Goal: Task Accomplishment & Management: Manage account settings

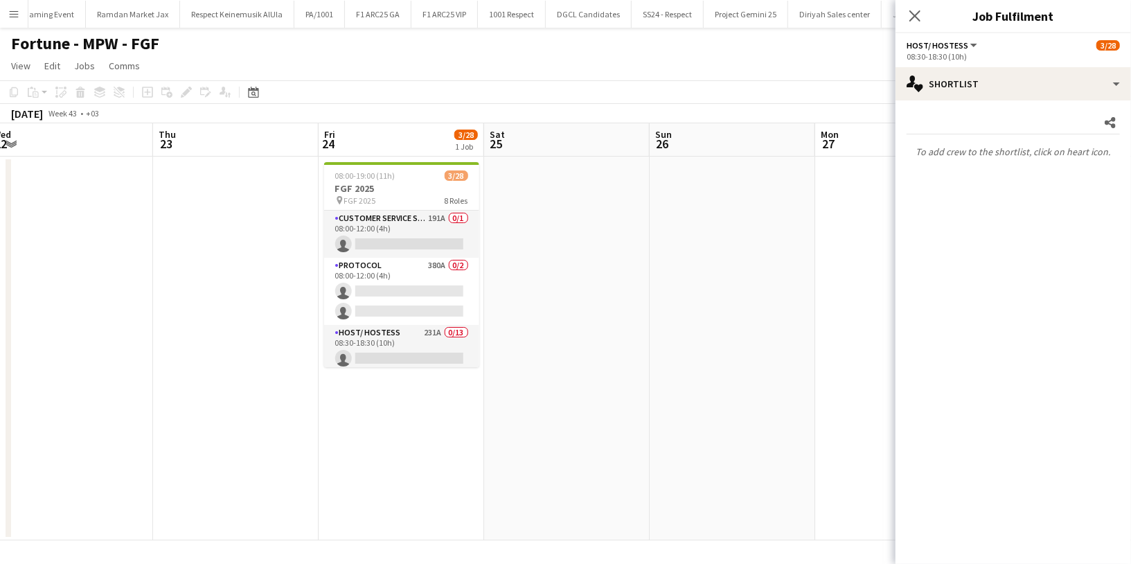
click at [8, 14] on app-icon "Menu" at bounding box center [13, 13] width 11 height 11
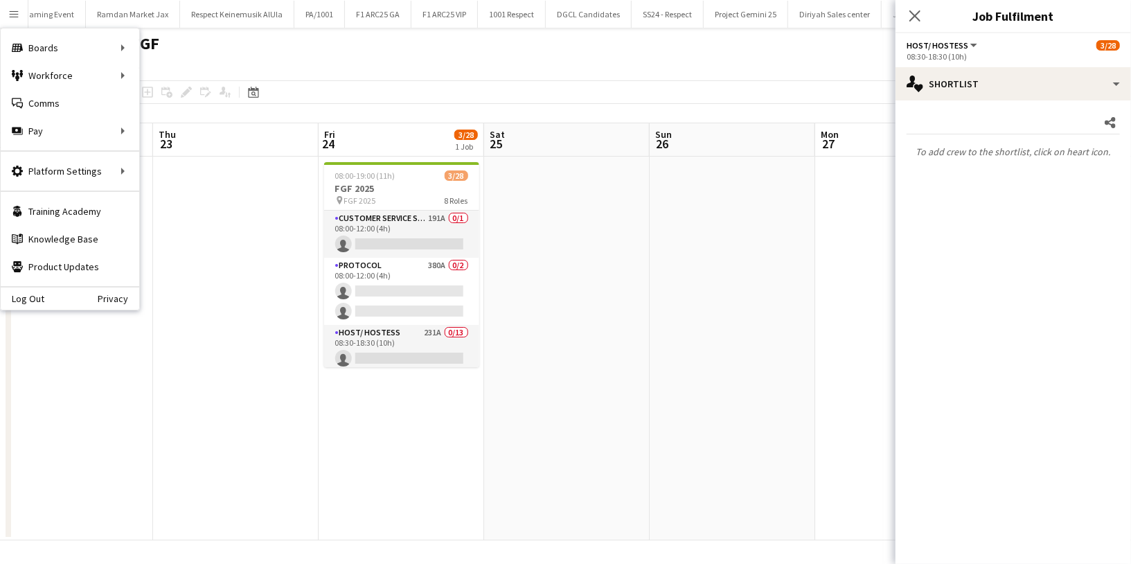
click at [926, 16] on div "Close pop-in" at bounding box center [914, 16] width 39 height 32
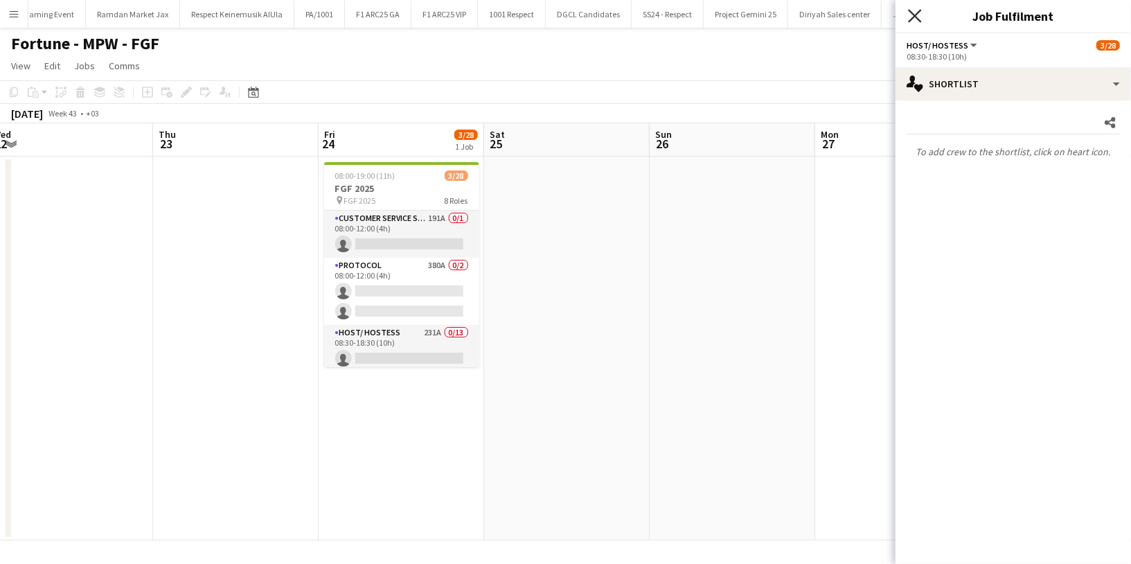
click at [917, 16] on icon "Close pop-in" at bounding box center [914, 15] width 13 height 13
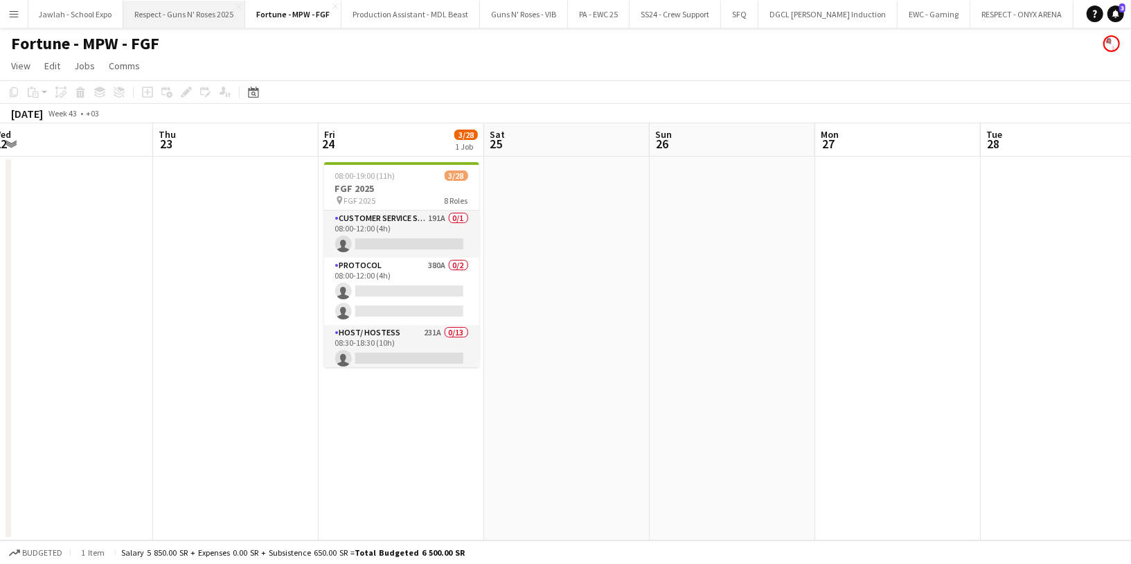
scroll to position [0, 2478]
click at [1039, 13] on button "Avenue Mall - Kuwait Close" at bounding box center [1129, 14] width 181 height 27
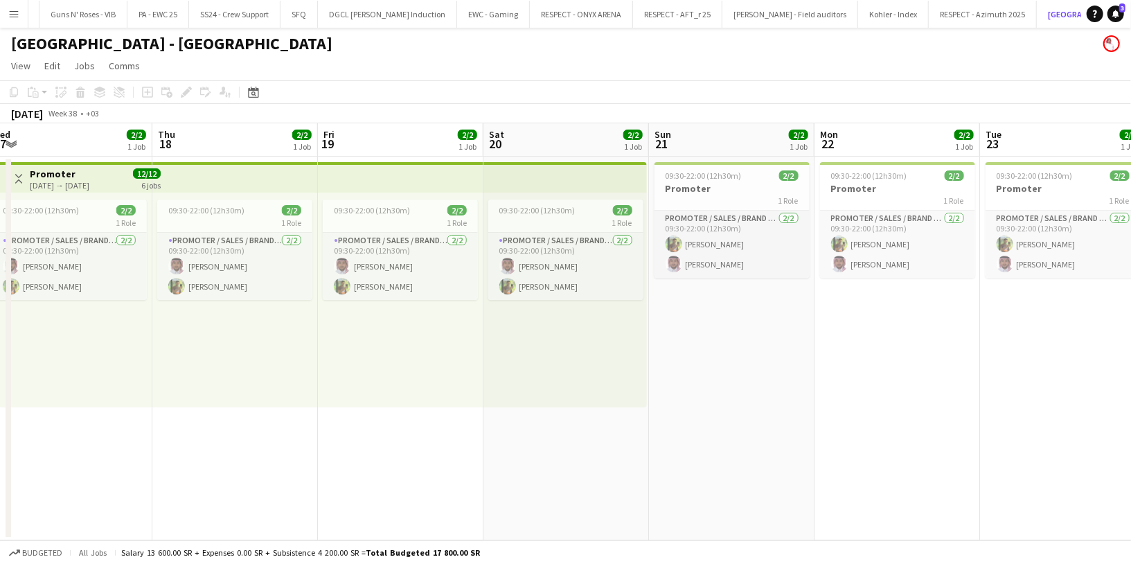
scroll to position [0, 512]
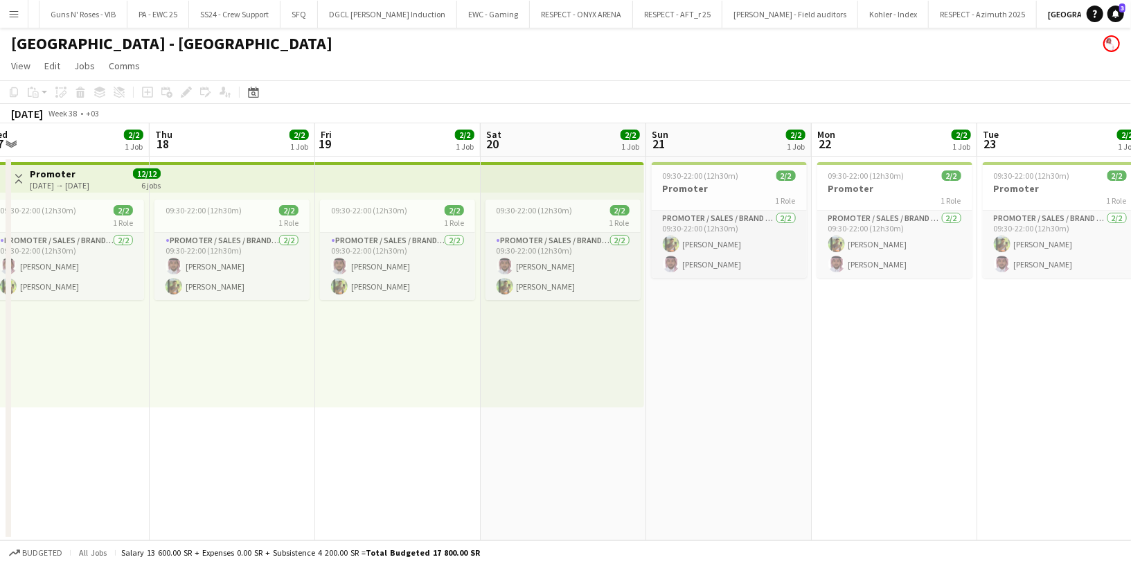
click at [7, 10] on button "Menu" at bounding box center [14, 14] width 28 height 28
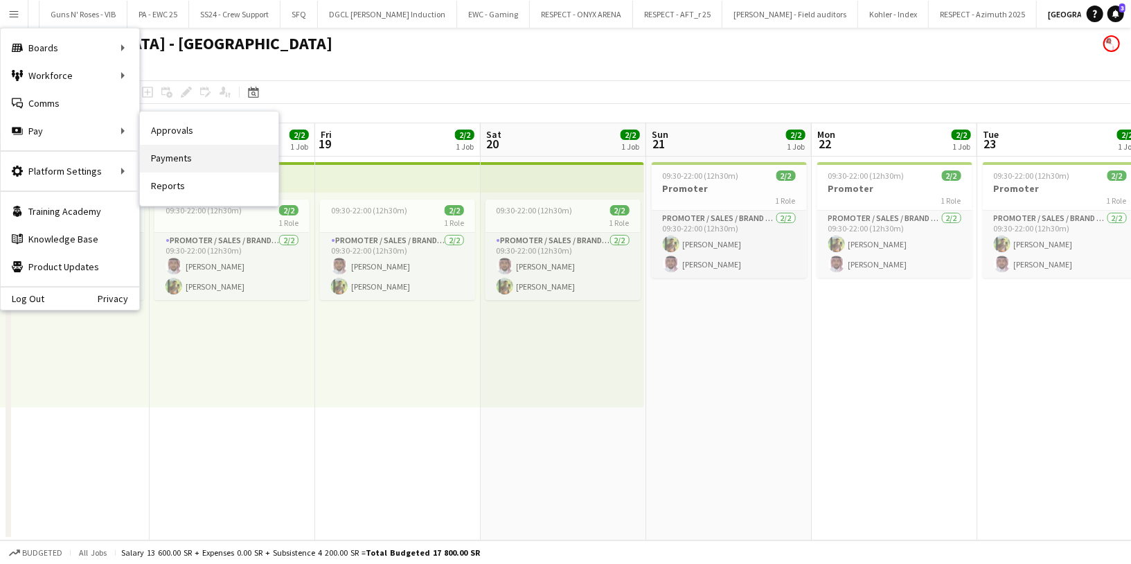
click at [177, 162] on link "Payments" at bounding box center [209, 159] width 138 height 28
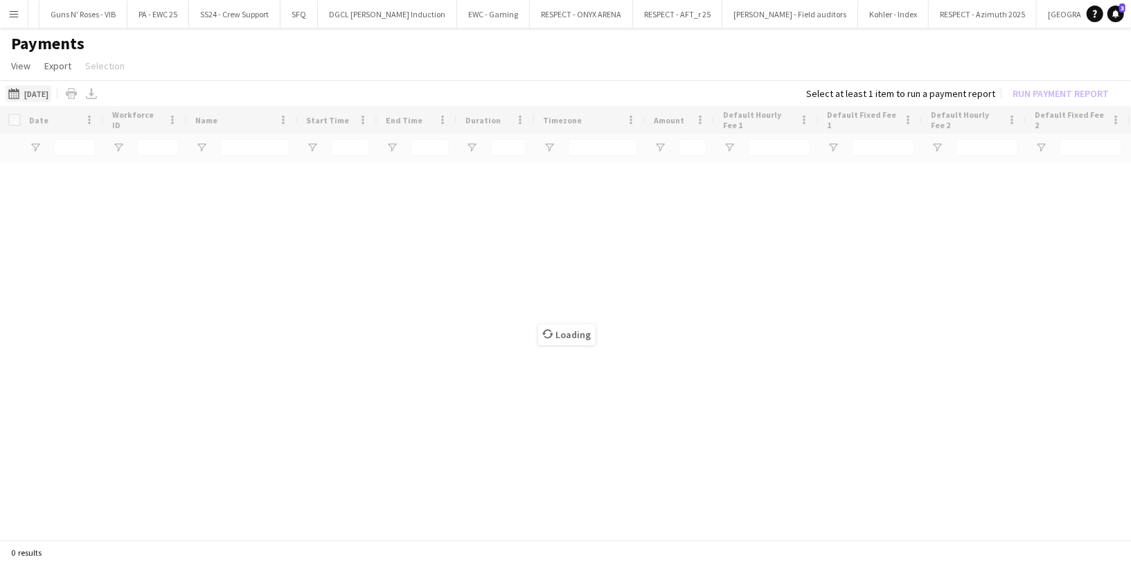
click at [44, 88] on button "16-09-2025 16-09-2025" at bounding box center [29, 93] width 46 height 17
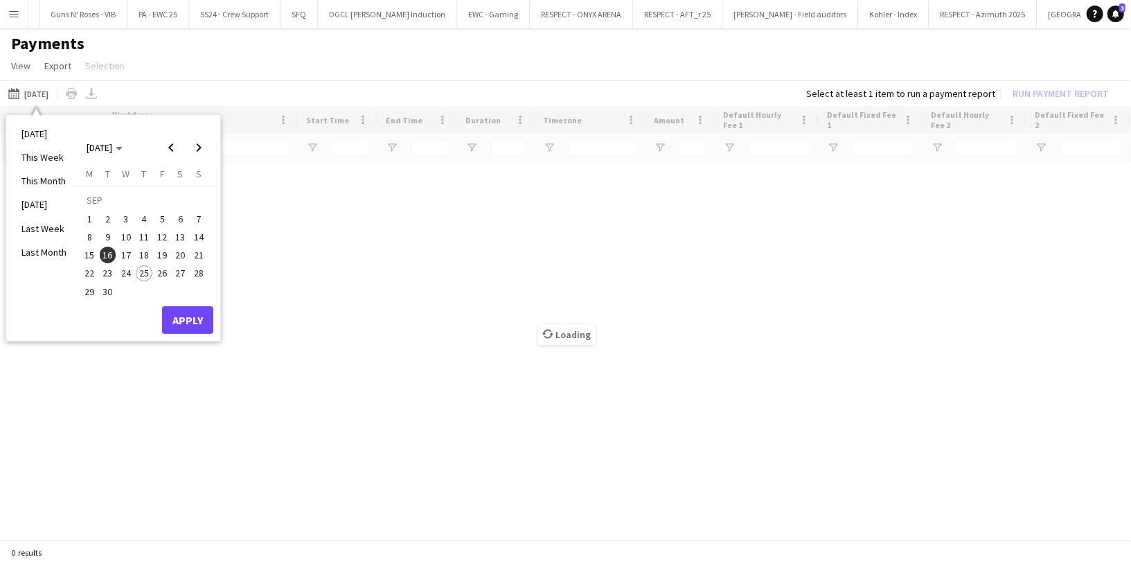
click at [90, 249] on span "15" at bounding box center [89, 255] width 17 height 17
click at [174, 249] on span "20" at bounding box center [180, 255] width 17 height 17
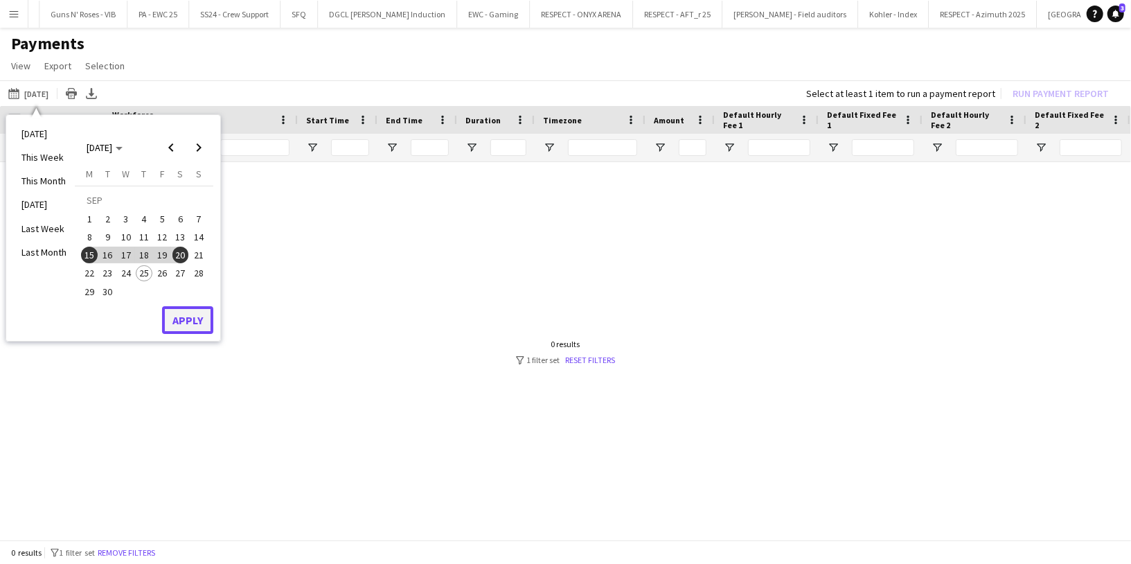
click at [188, 321] on button "Apply" at bounding box center [187, 320] width 51 height 28
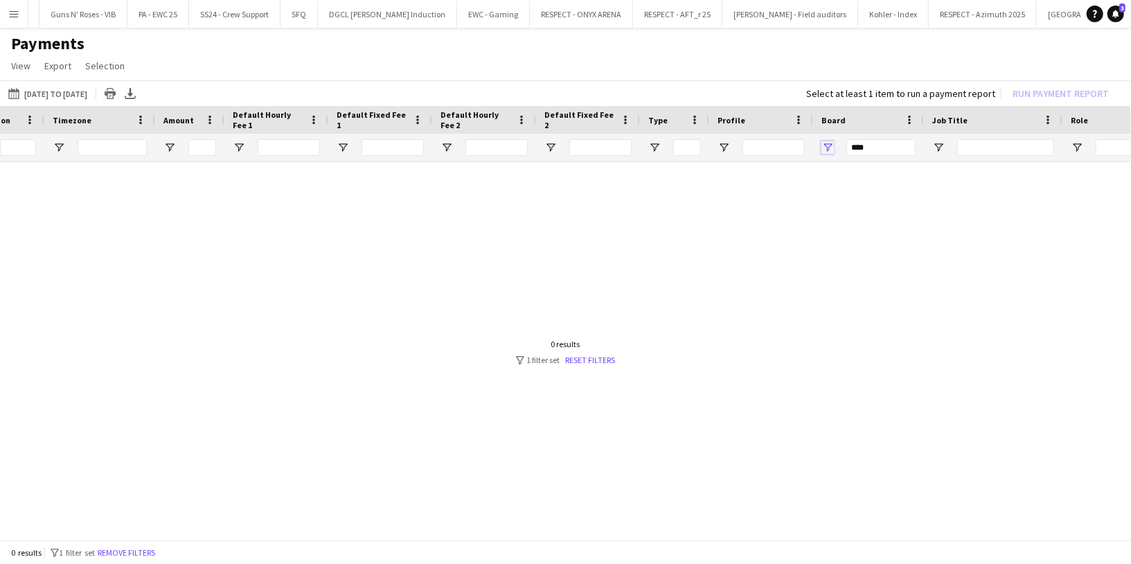
click at [832, 148] on span "Open Filter Menu" at bounding box center [827, 147] width 12 height 12
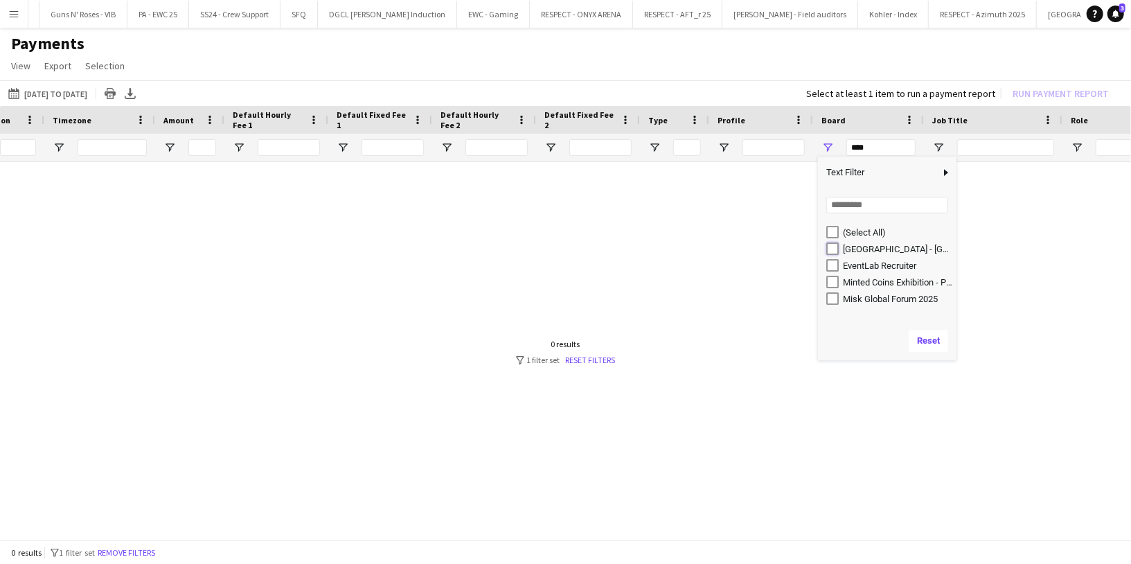
type input "**********"
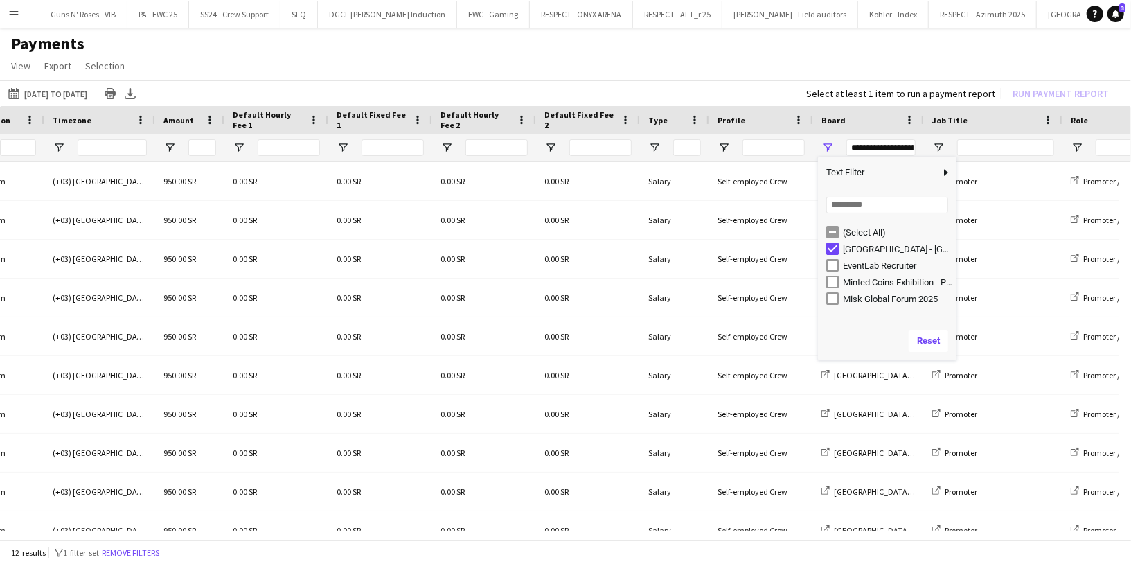
click at [633, 80] on app-page-menu "View Customise view Customise filters Reset Filters Reset View Reset All Export…" at bounding box center [565, 67] width 1131 height 26
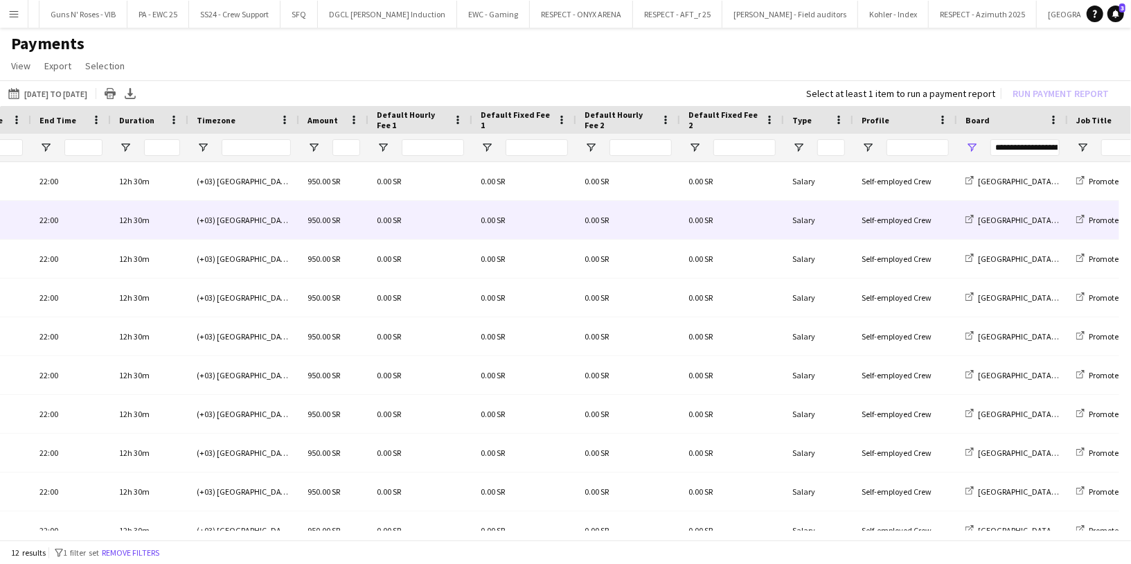
scroll to position [0, 6]
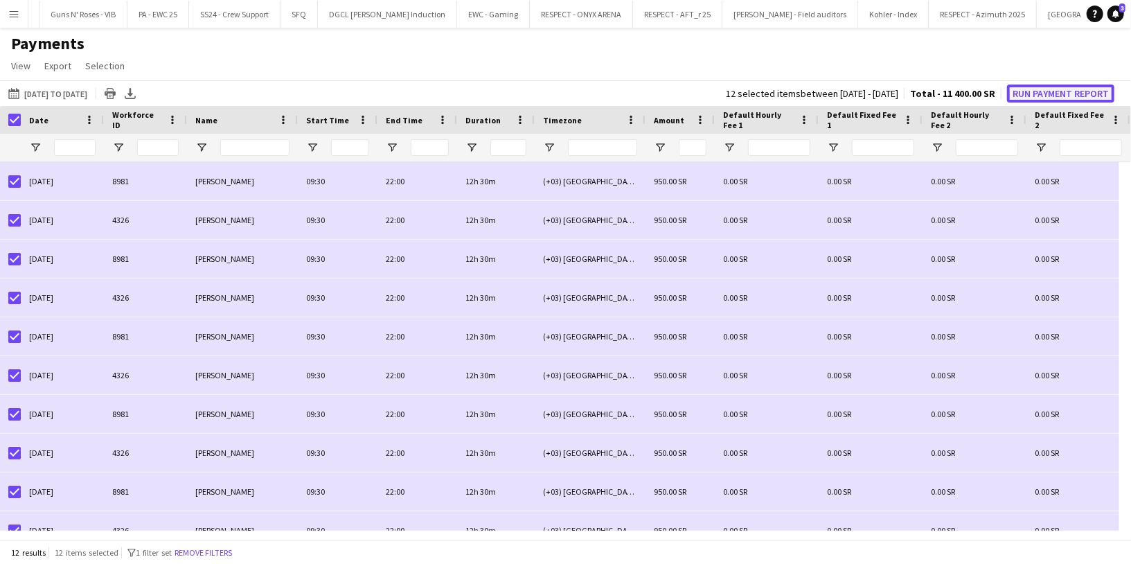
click at [1063, 92] on button "Run Payment Report" at bounding box center [1060, 93] width 107 height 18
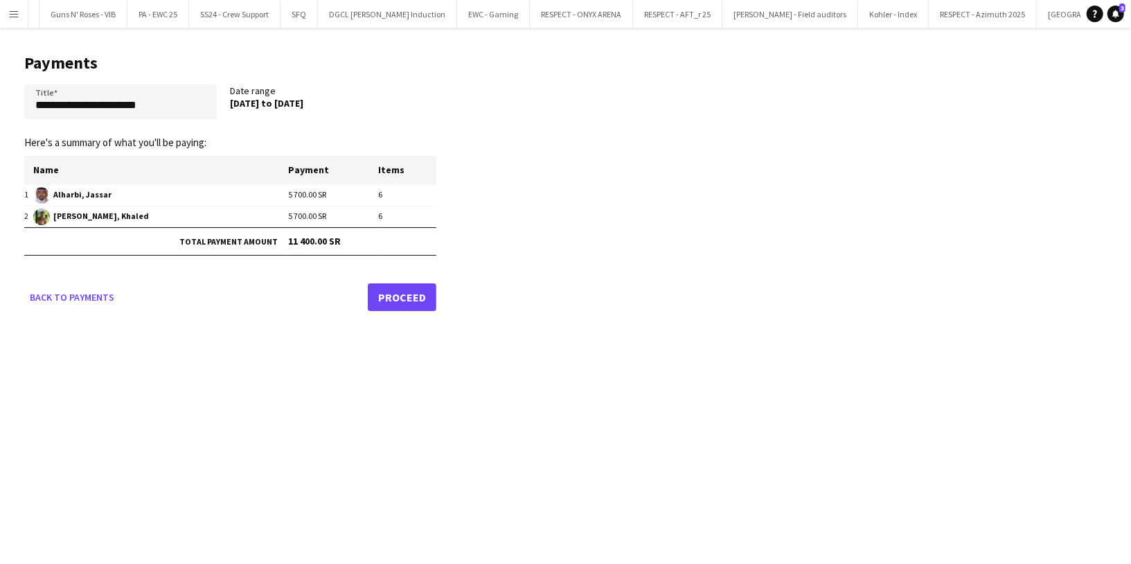
click at [412, 296] on link "Proceed" at bounding box center [402, 297] width 69 height 28
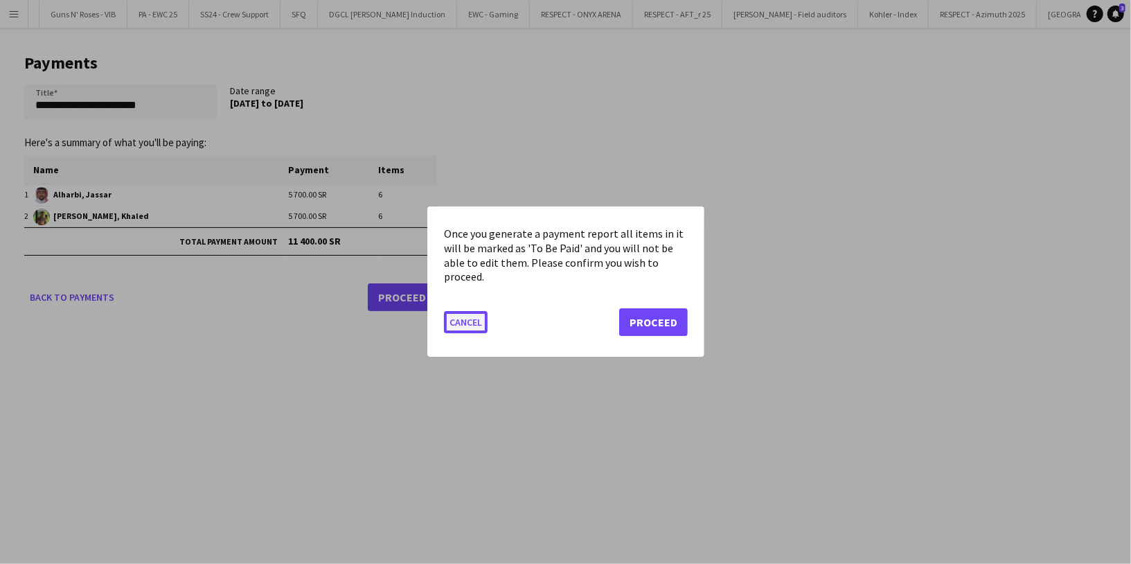
click at [465, 324] on button "Cancel" at bounding box center [466, 323] width 44 height 22
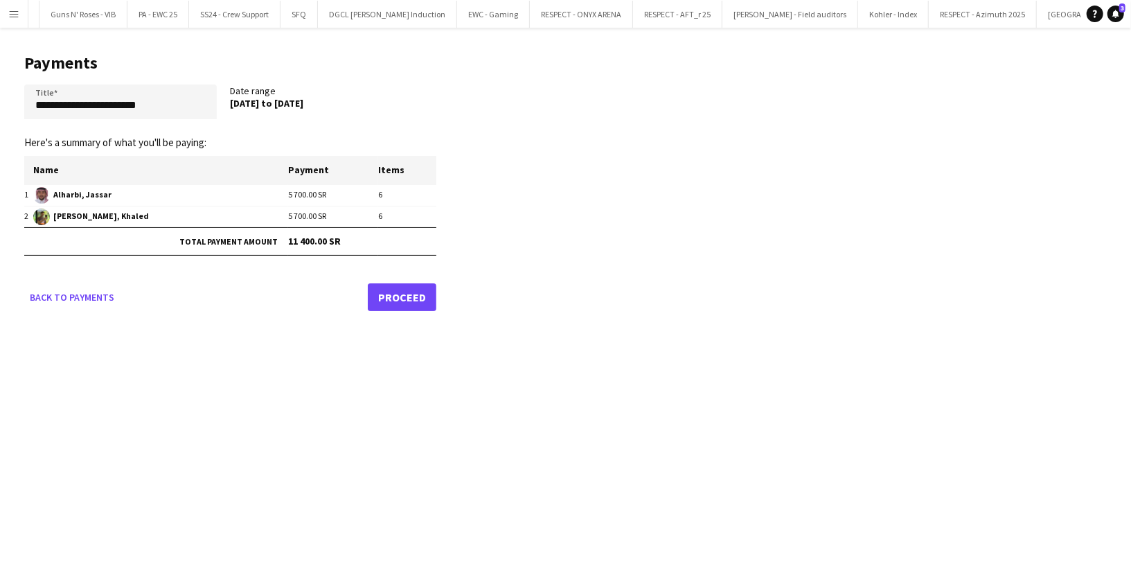
click at [402, 297] on link "Proceed" at bounding box center [402, 297] width 69 height 28
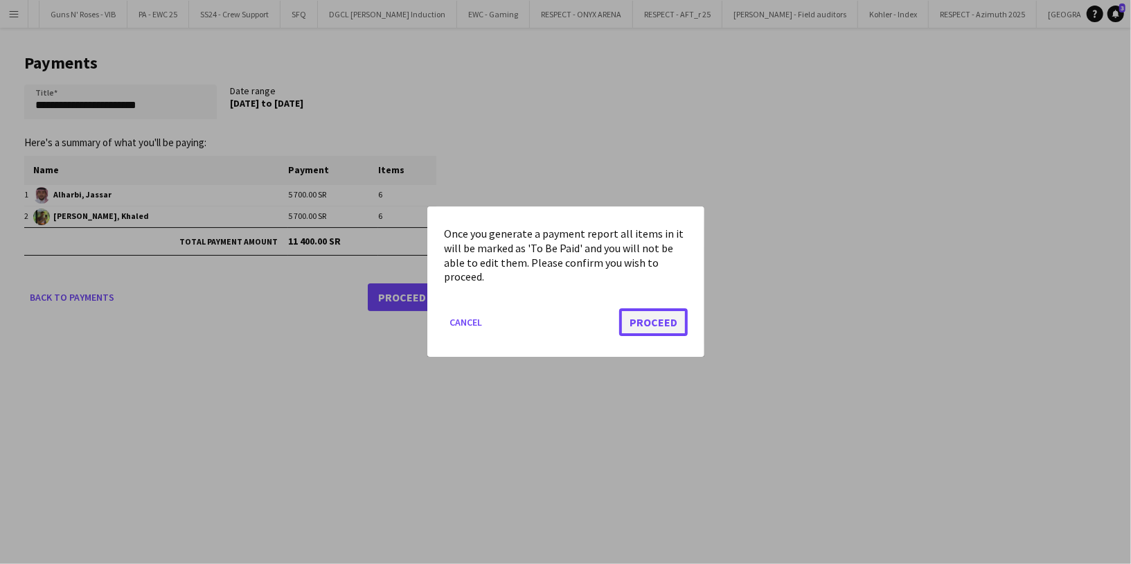
click at [623, 323] on button "Proceed" at bounding box center [653, 323] width 69 height 28
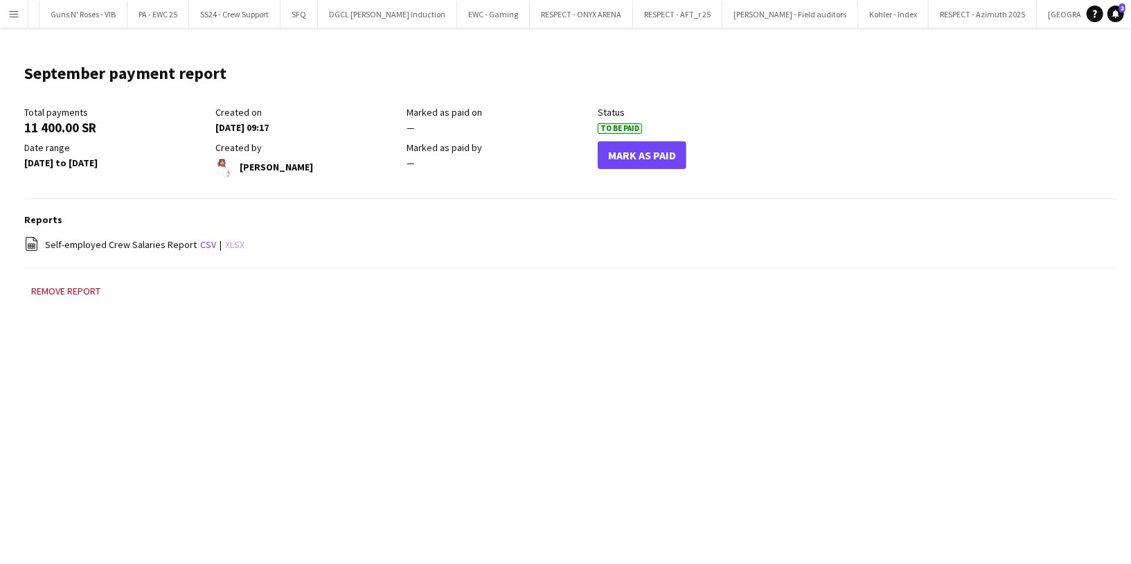
click at [232, 244] on link "xlsx" at bounding box center [234, 244] width 19 height 12
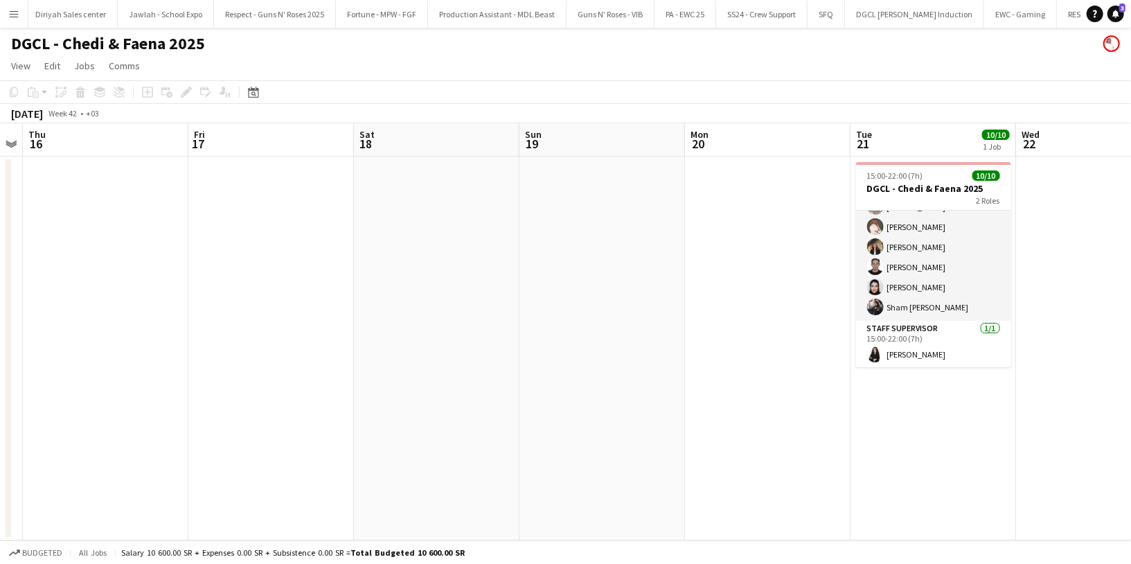
scroll to position [0, 1940]
click at [346, 19] on button "Fortune - MPW - FGF Close" at bounding box center [392, 14] width 92 height 27
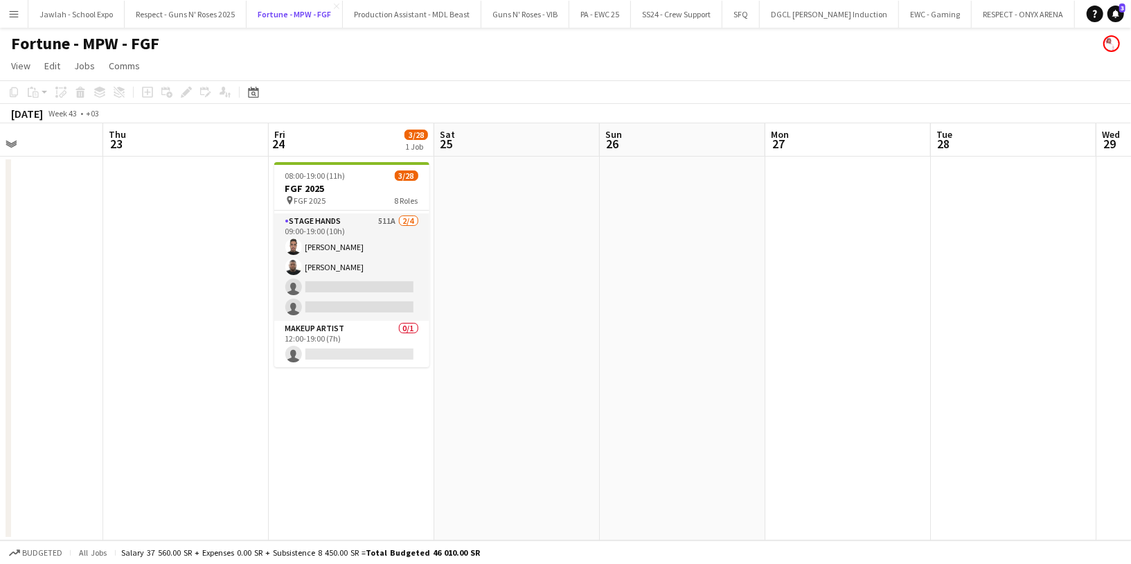
scroll to position [0, 2043]
click at [339, 10] on button "Production Assistant - MDL Beast Close" at bounding box center [408, 14] width 138 height 27
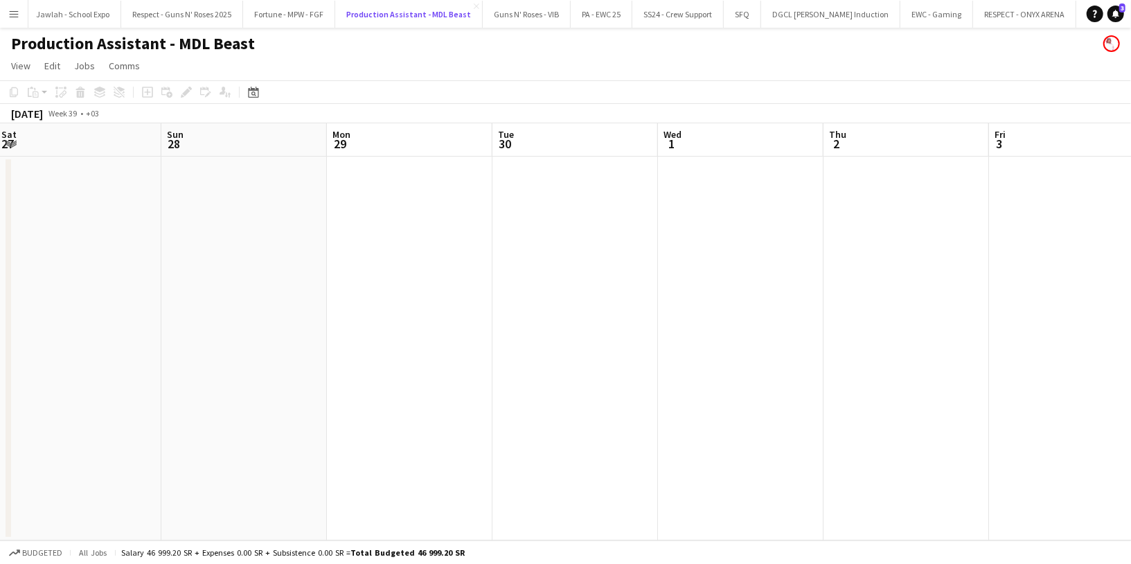
scroll to position [0, 502]
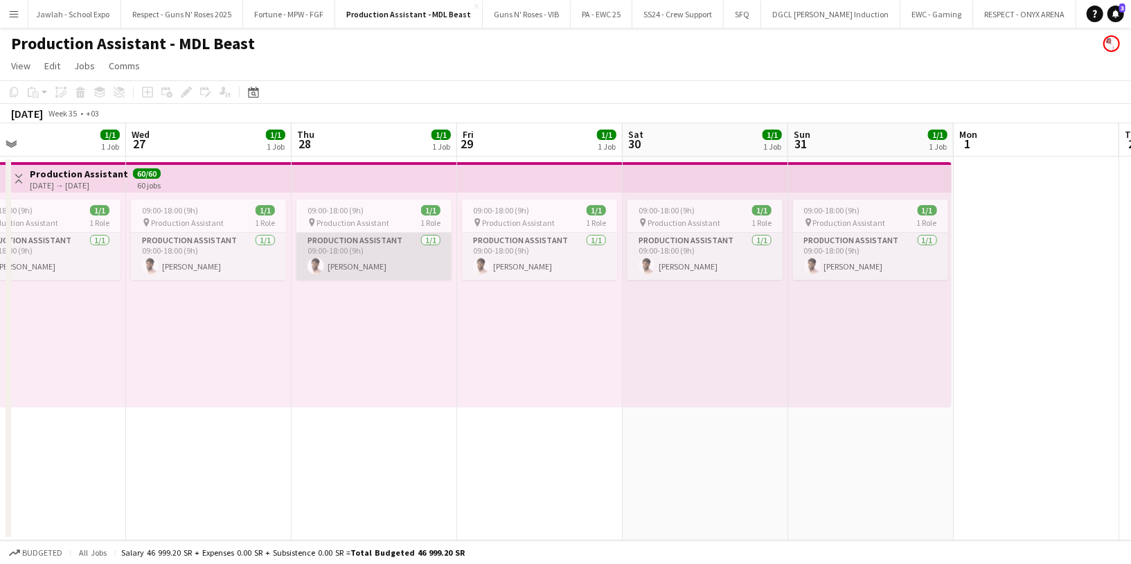
click at [361, 247] on app-card-role "Production Assistant 1/1 09:00-18:00 (9h) Ali Othman" at bounding box center [373, 256] width 155 height 47
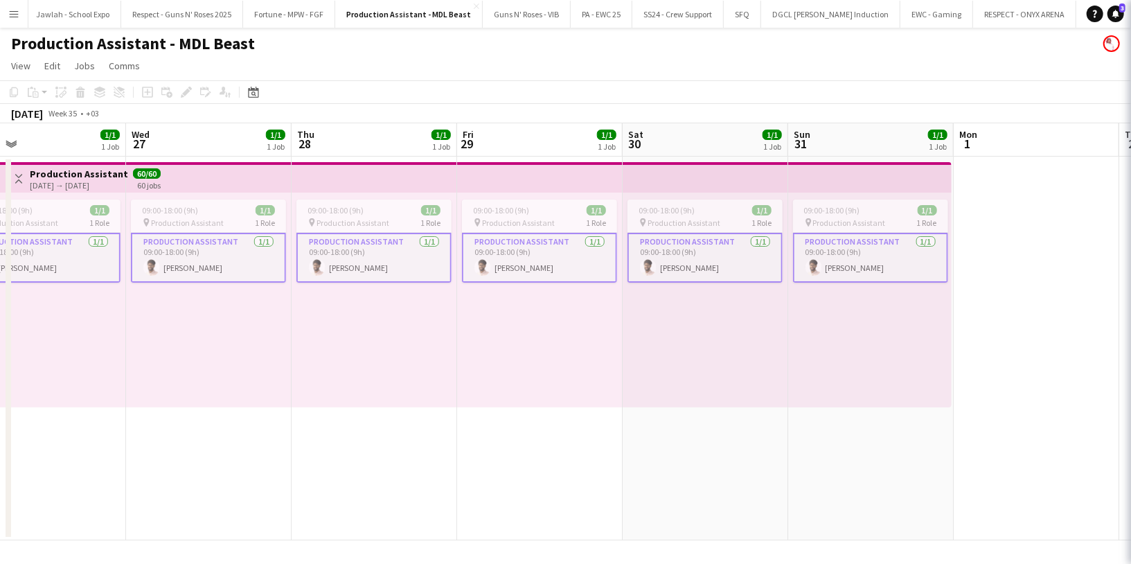
scroll to position [0, 370]
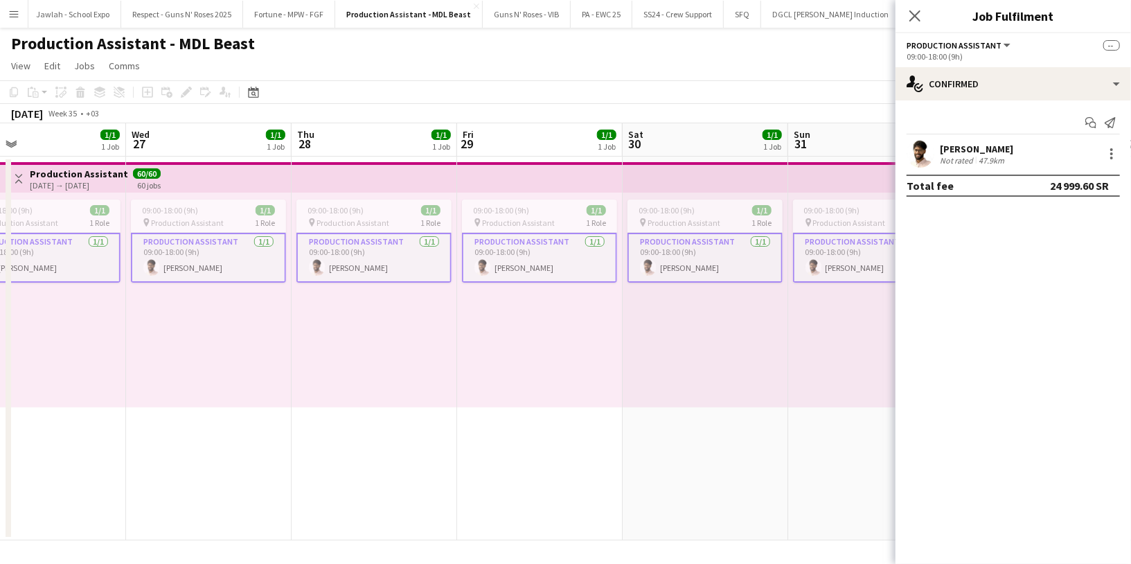
click at [962, 146] on div "Ali Othman" at bounding box center [976, 149] width 73 height 12
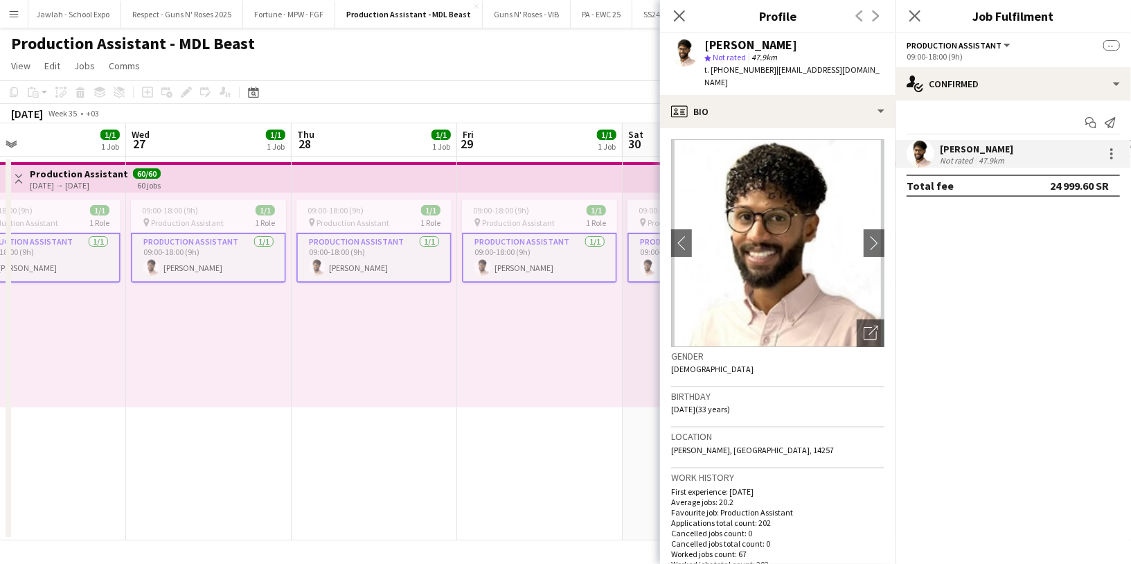
click at [779, 79] on div "Ali Othman star Not rated 47.9km t. +966508357219 | alibabikir@yahoo.com" at bounding box center [777, 64] width 235 height 62
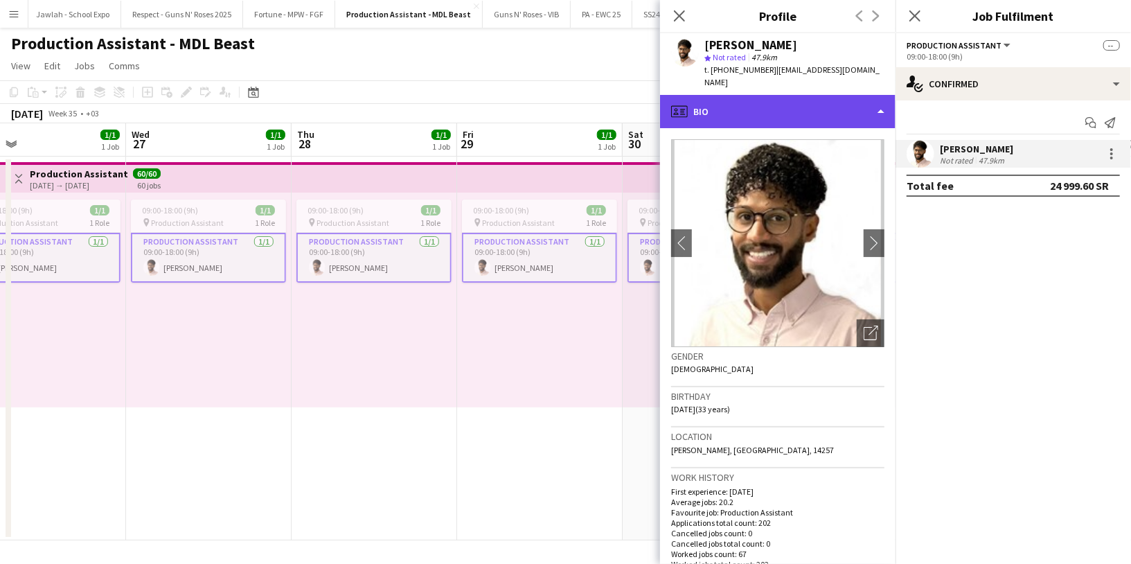
click at [779, 95] on div "profile Bio" at bounding box center [777, 111] width 235 height 33
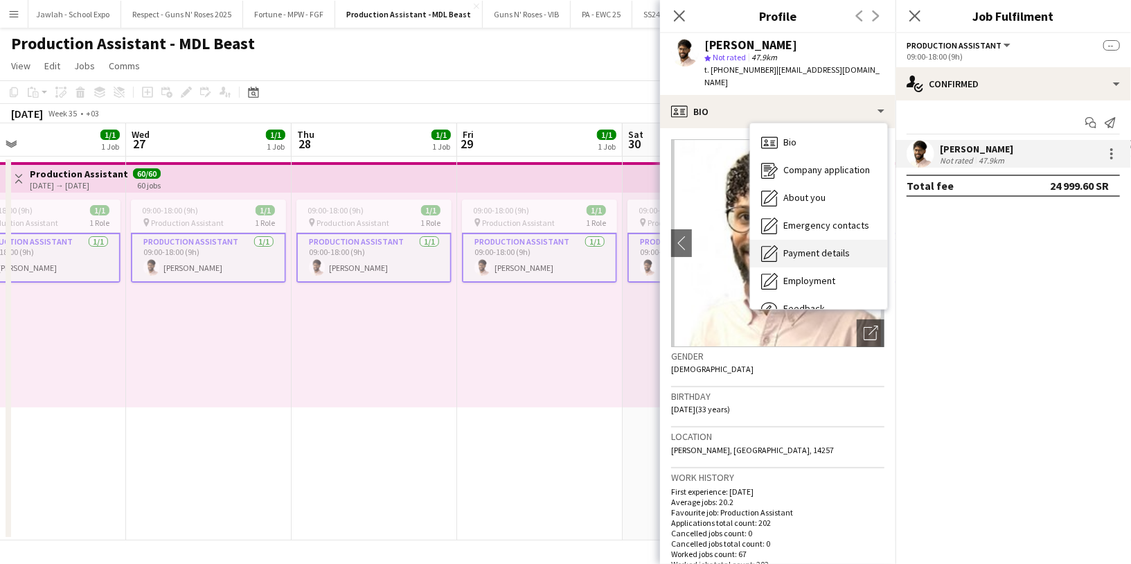
click at [813, 247] on span "Payment details" at bounding box center [816, 253] width 66 height 12
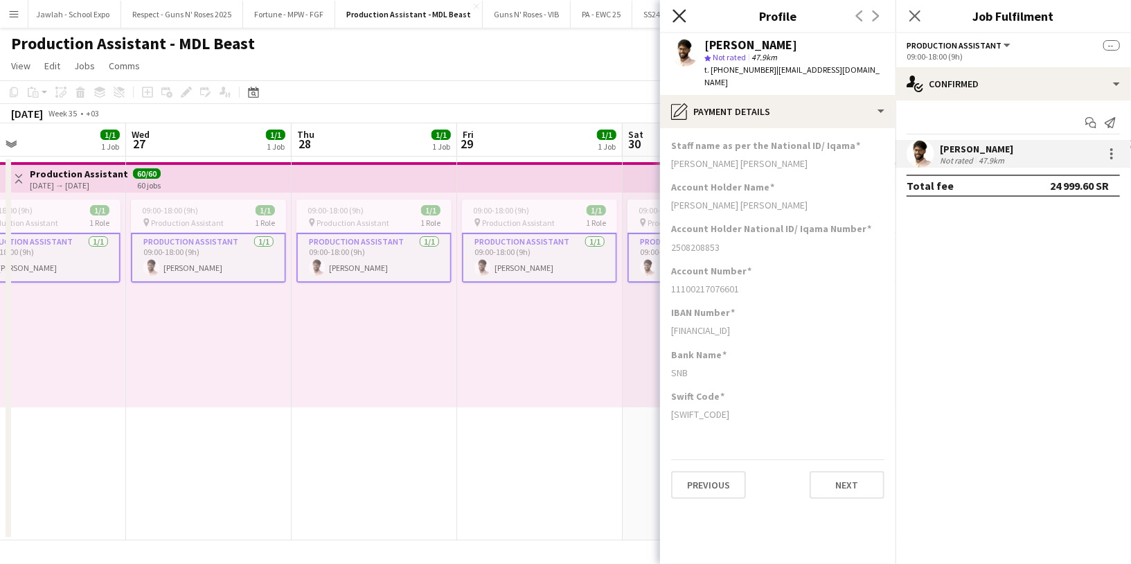
click at [681, 15] on icon at bounding box center [678, 15] width 13 height 13
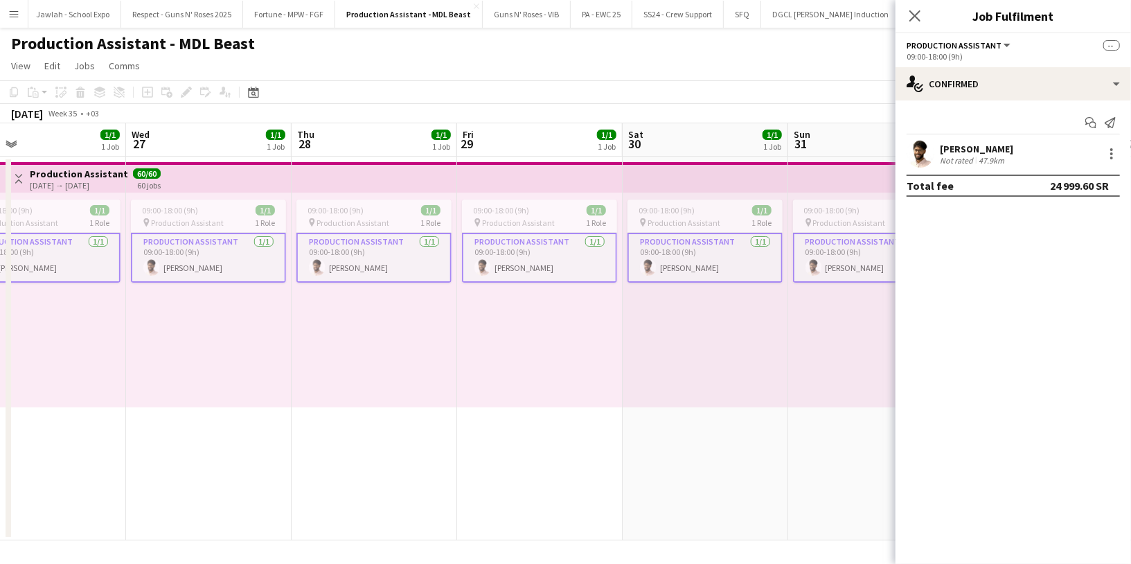
click at [137, 43] on h1 "Production Assistant - MDL Beast" at bounding box center [133, 43] width 244 height 21
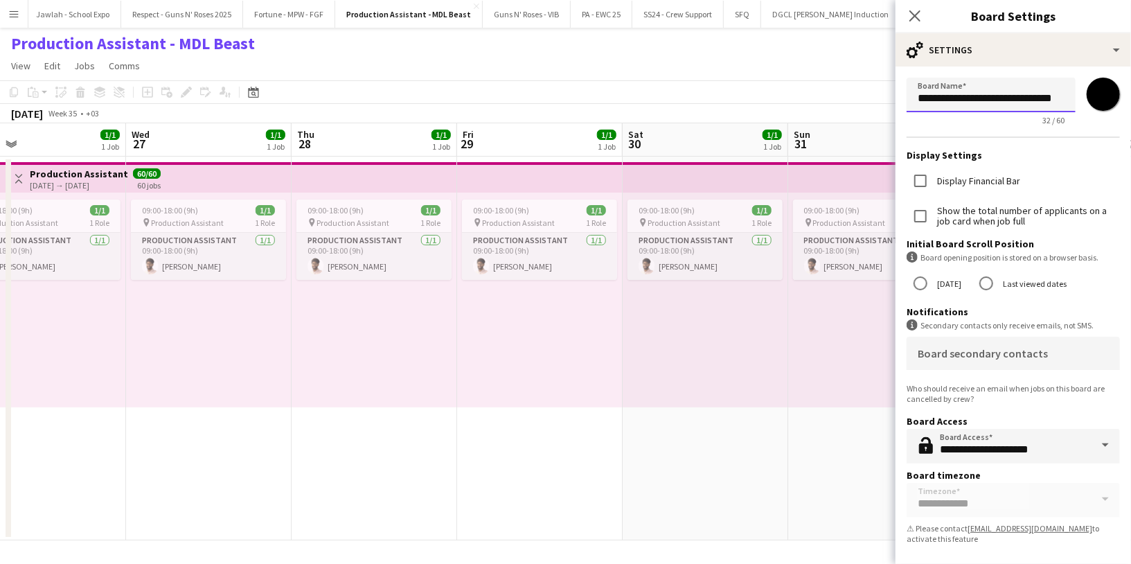
click at [978, 99] on input "**********" at bounding box center [990, 95] width 169 height 35
click at [922, 6] on app-icon "Close pop-in" at bounding box center [915, 16] width 20 height 20
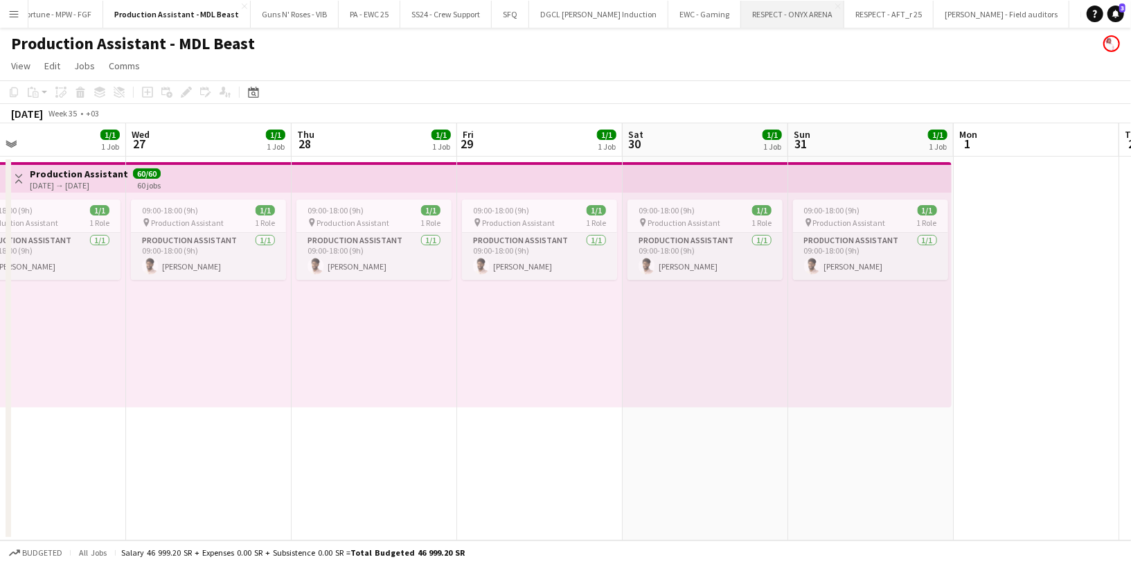
scroll to position [0, 2480]
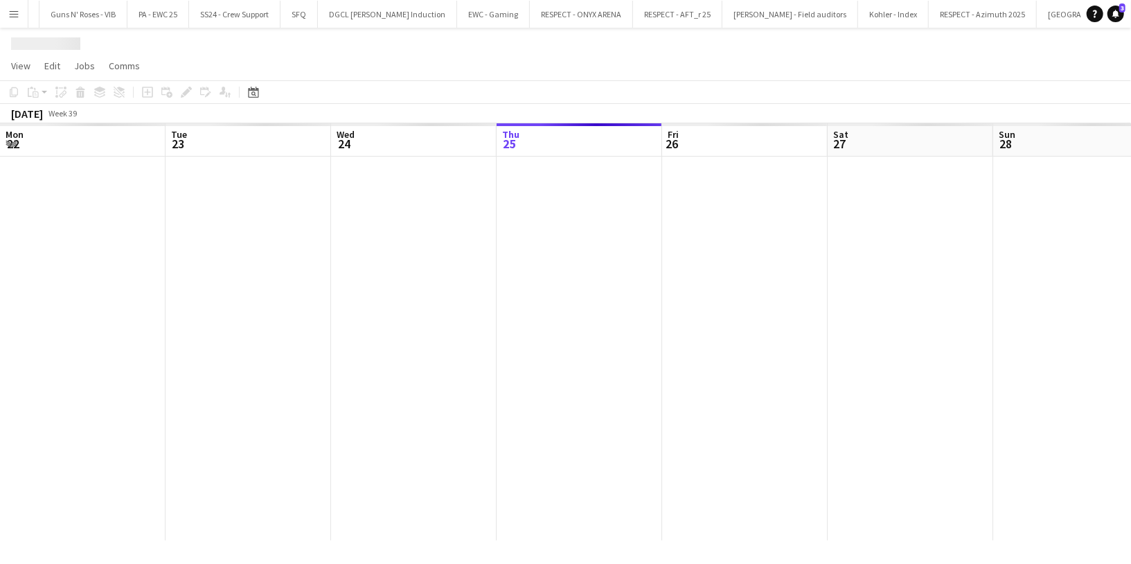
scroll to position [0, 330]
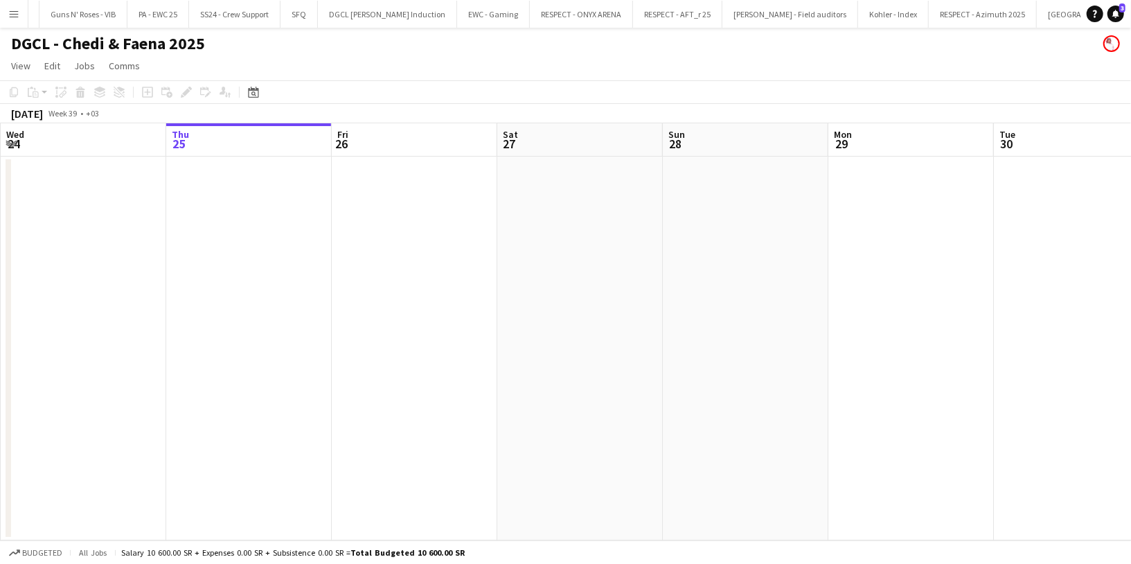
click at [116, 41] on h1 "DGCL - Chedi & Faena 2025" at bounding box center [108, 43] width 194 height 21
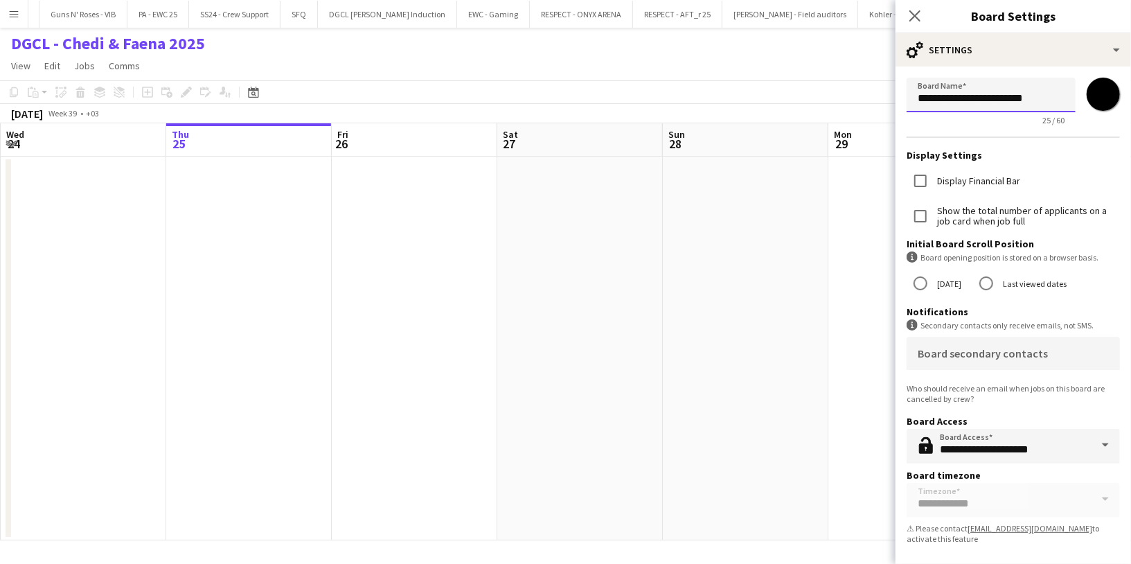
click at [1001, 100] on input "**********" at bounding box center [990, 95] width 169 height 35
click at [913, 16] on icon "Close pop-in" at bounding box center [914, 15] width 13 height 13
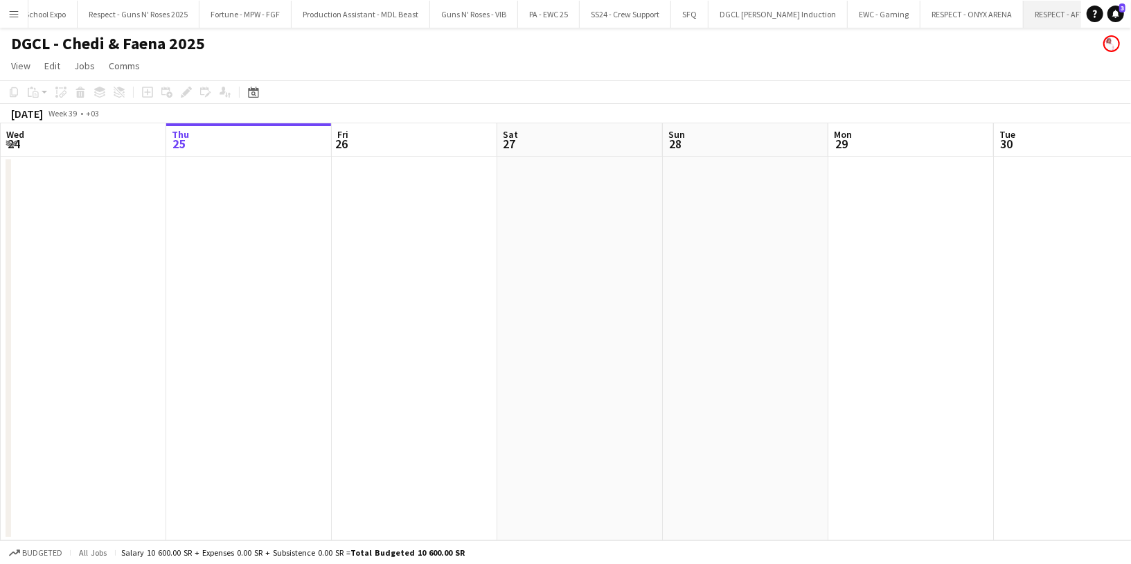
scroll to position [0, 2076]
click at [210, 10] on button "Fortune - MPW - FGF Close" at bounding box center [256, 14] width 92 height 27
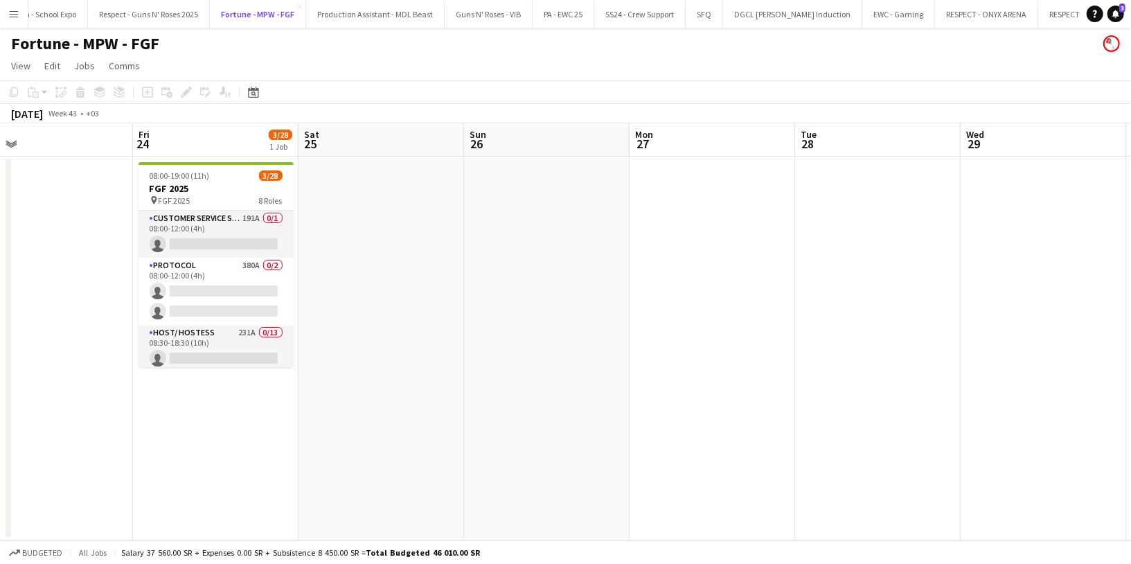
scroll to position [0, 305]
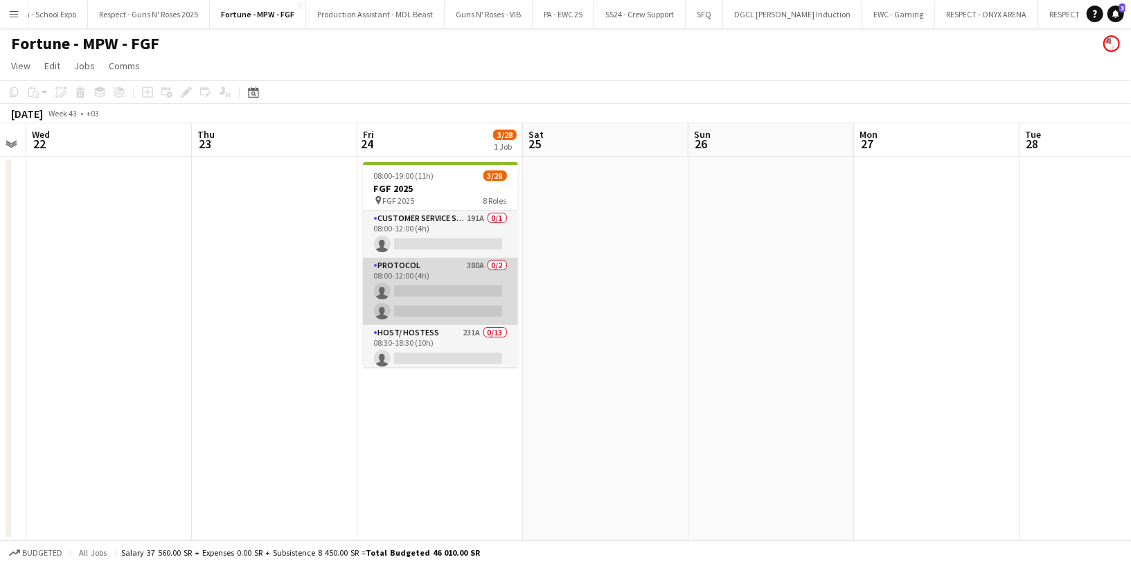
click at [449, 270] on app-card-role "Protocol 380A 0/2 08:00-12:00 (4h) single-neutral-actions single-neutral-actions" at bounding box center [440, 291] width 155 height 67
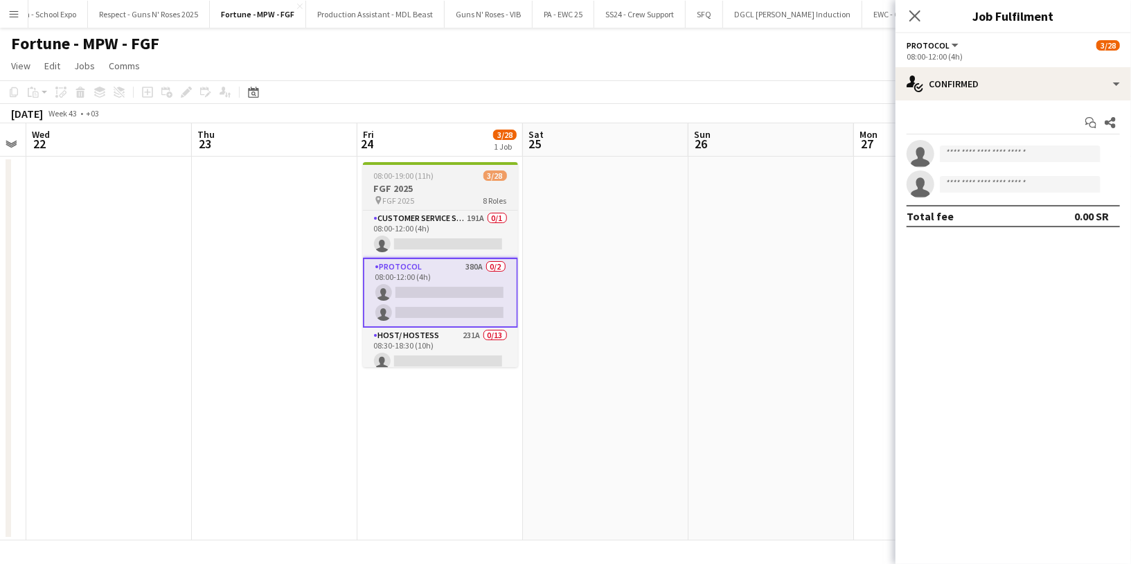
click at [393, 191] on h3 "FGF 2025" at bounding box center [440, 188] width 155 height 12
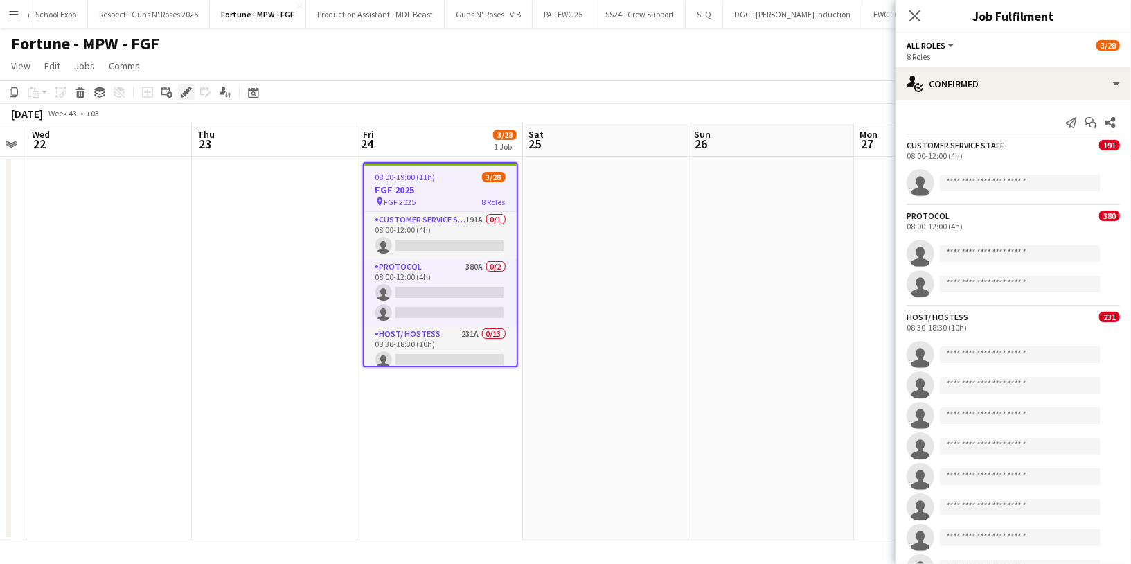
click at [184, 84] on div "Edit" at bounding box center [186, 92] width 17 height 17
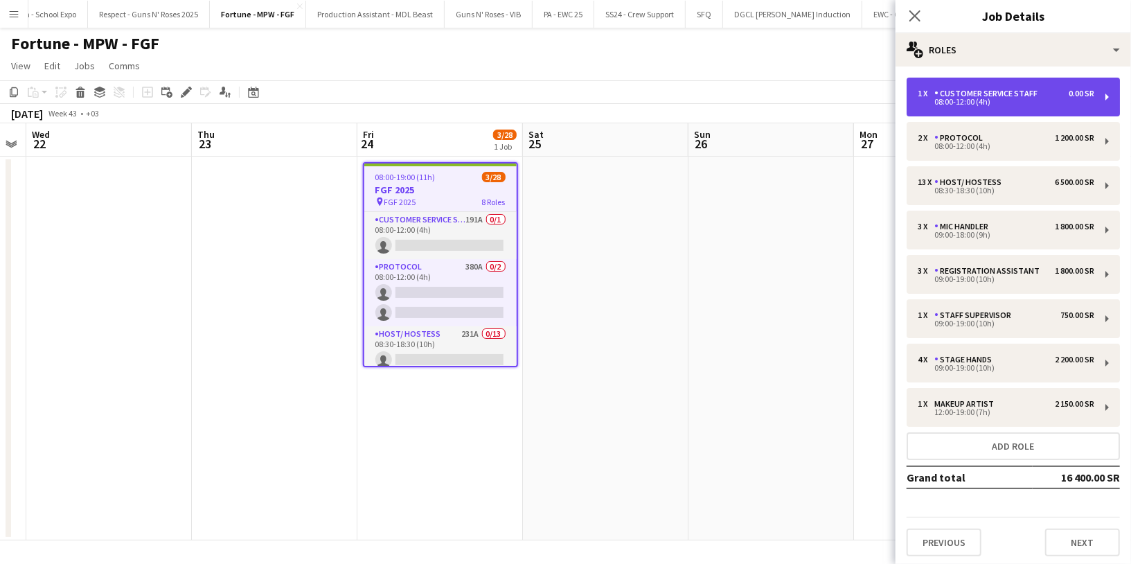
click at [980, 109] on div "1 x Customer Service Staff 0.00 SR 08:00-12:00 (4h)" at bounding box center [1012, 97] width 213 height 39
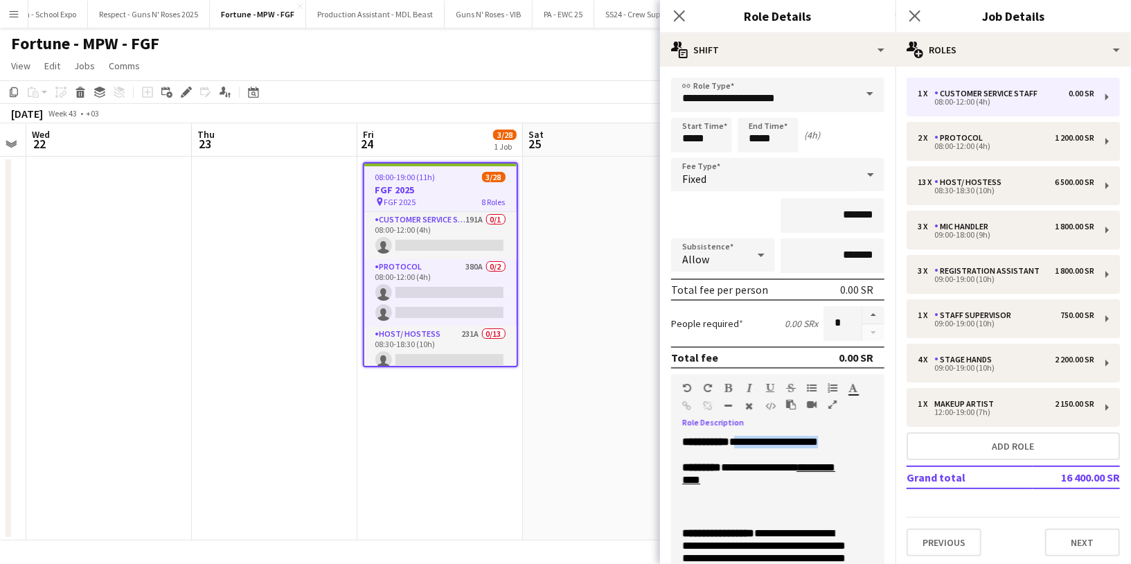
drag, startPoint x: 779, startPoint y: 456, endPoint x: 755, endPoint y: 436, distance: 31.0
click at [755, 436] on p "**********" at bounding box center [766, 468] width 168 height 64
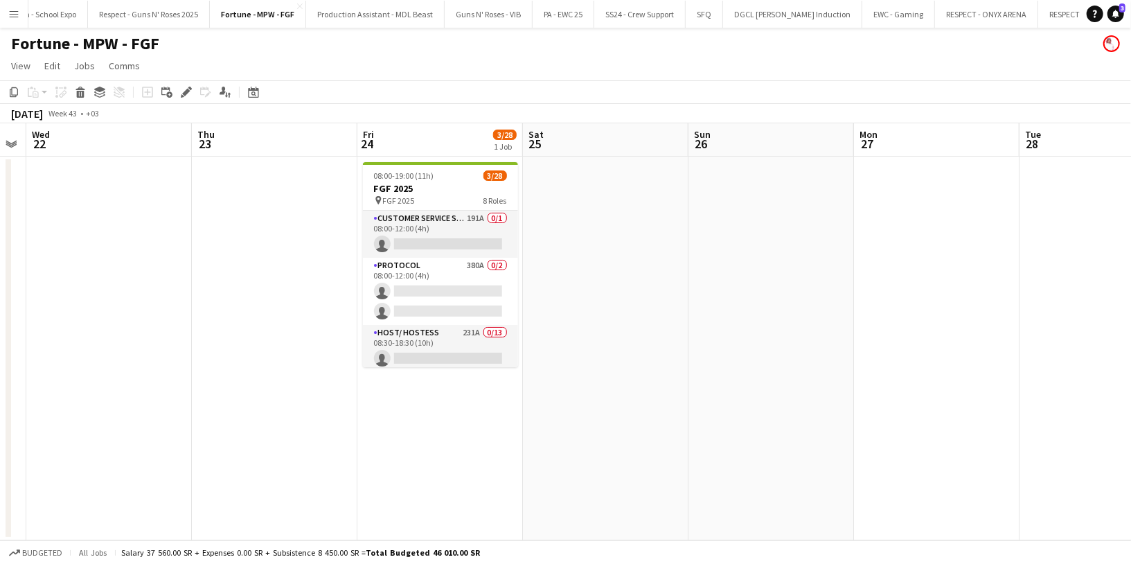
click at [12, 13] on app-icon "Menu" at bounding box center [13, 13] width 11 height 11
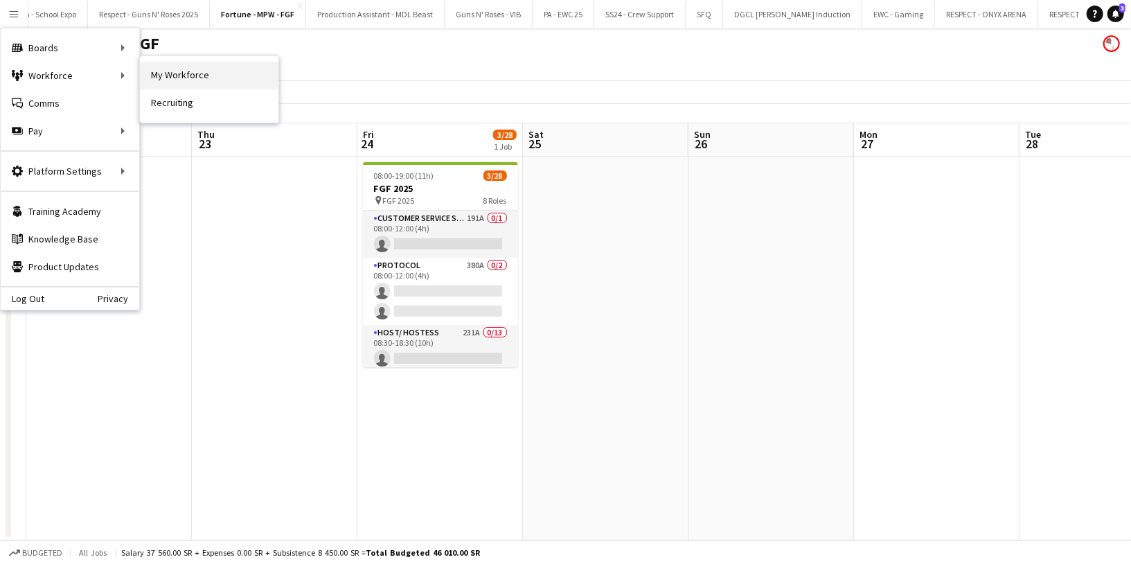
click at [182, 77] on link "My Workforce" at bounding box center [209, 76] width 138 height 28
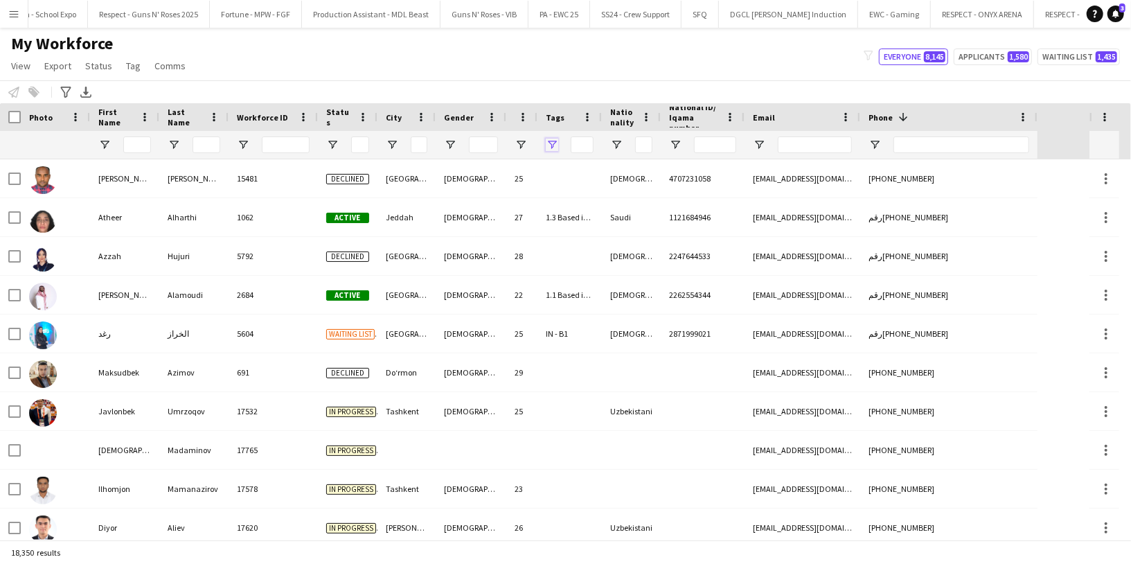
click at [555, 145] on span "Open Filter Menu" at bounding box center [552, 144] width 12 height 12
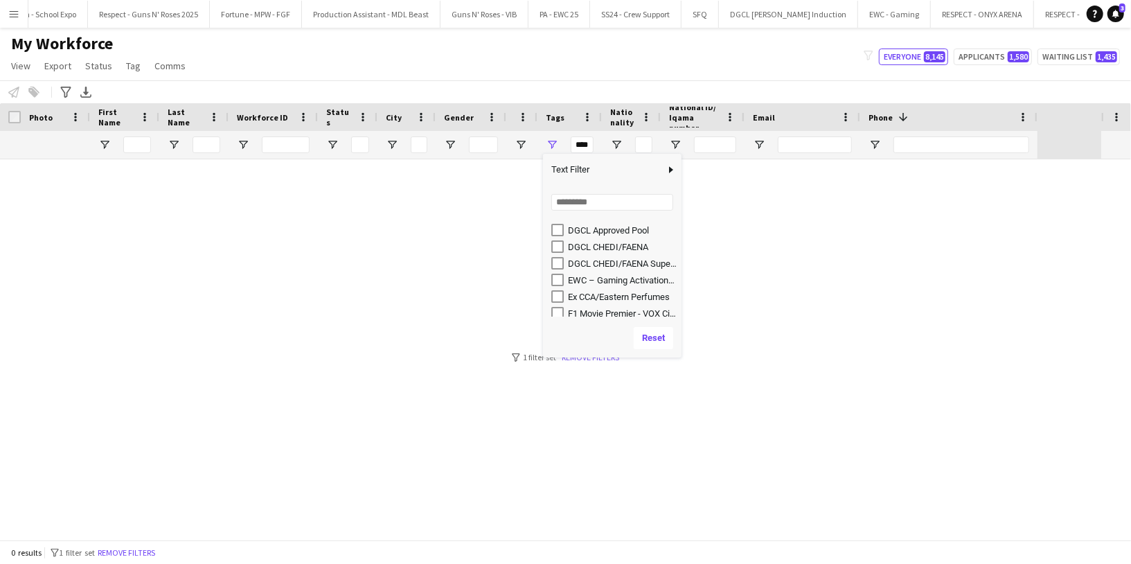
scroll to position [265, 0]
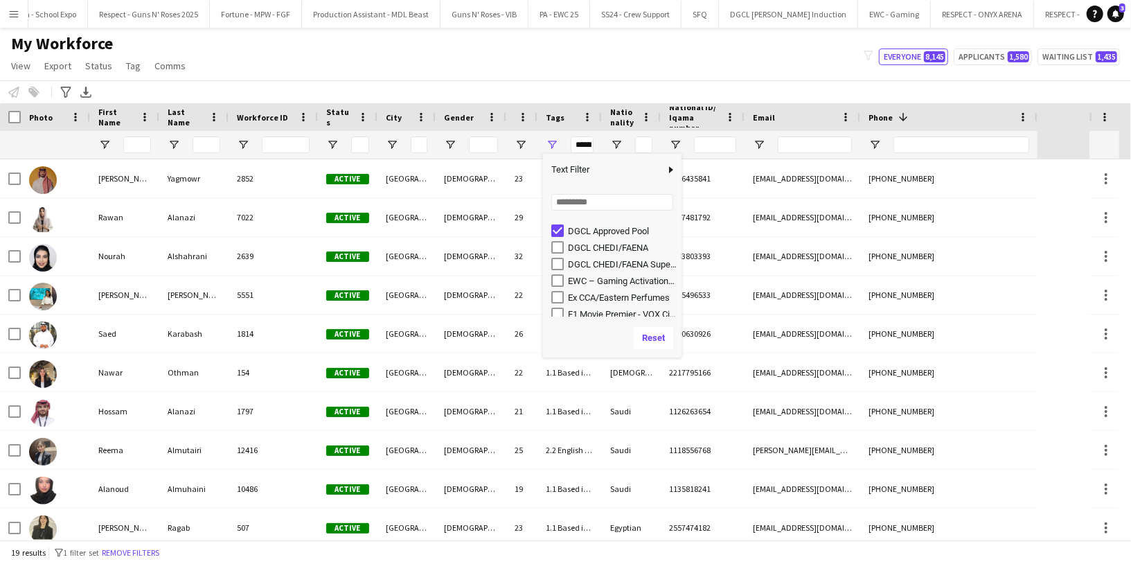
click at [604, 229] on div "DGCL Approved Pool" at bounding box center [622, 231] width 109 height 10
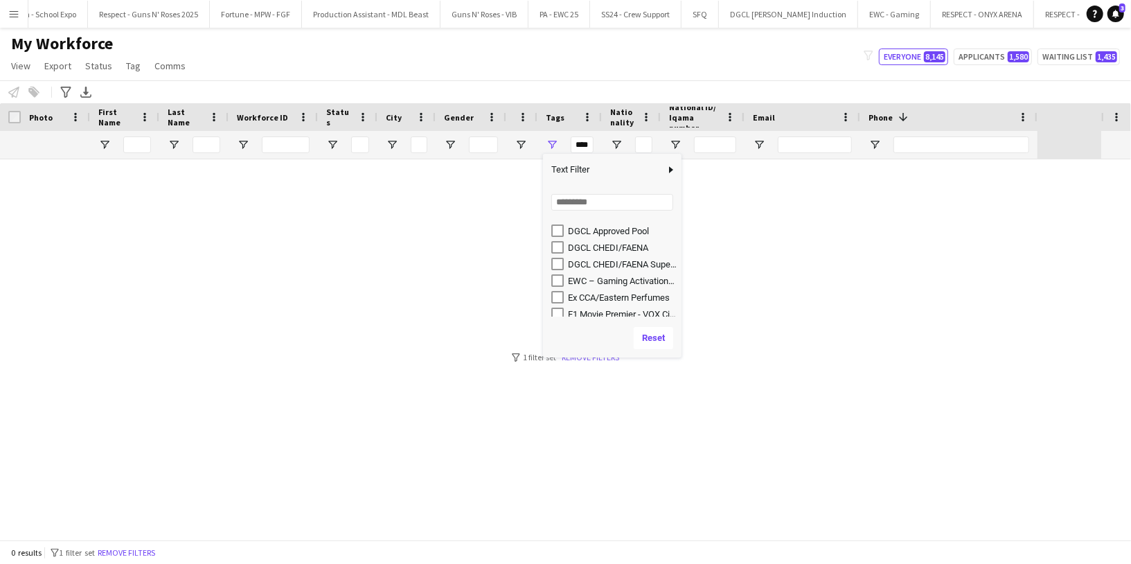
click at [604, 229] on div "DGCL Approved Pool" at bounding box center [622, 231] width 109 height 10
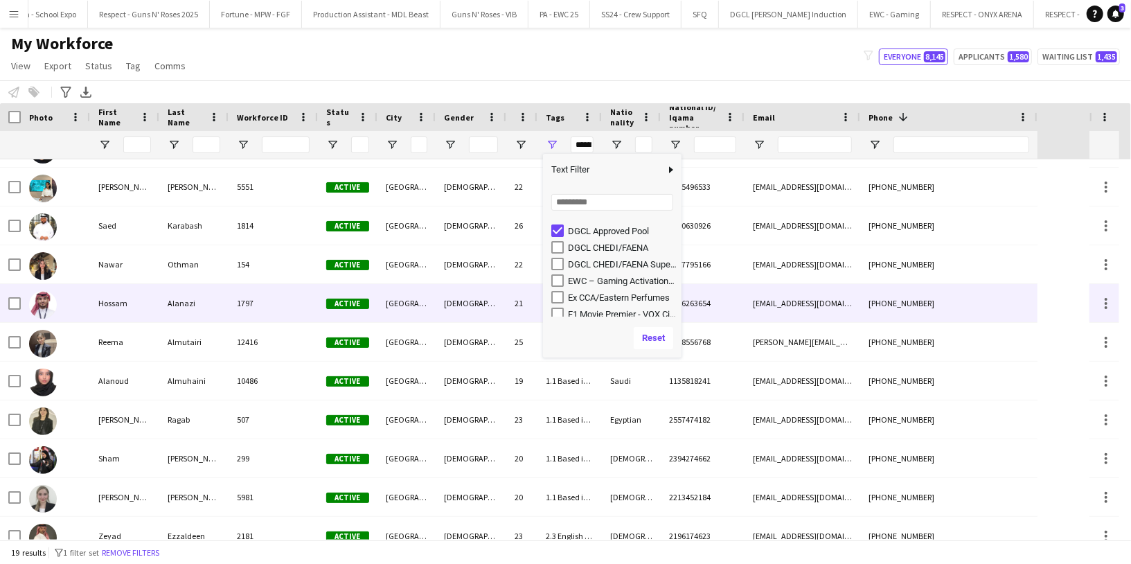
scroll to position [107, 0]
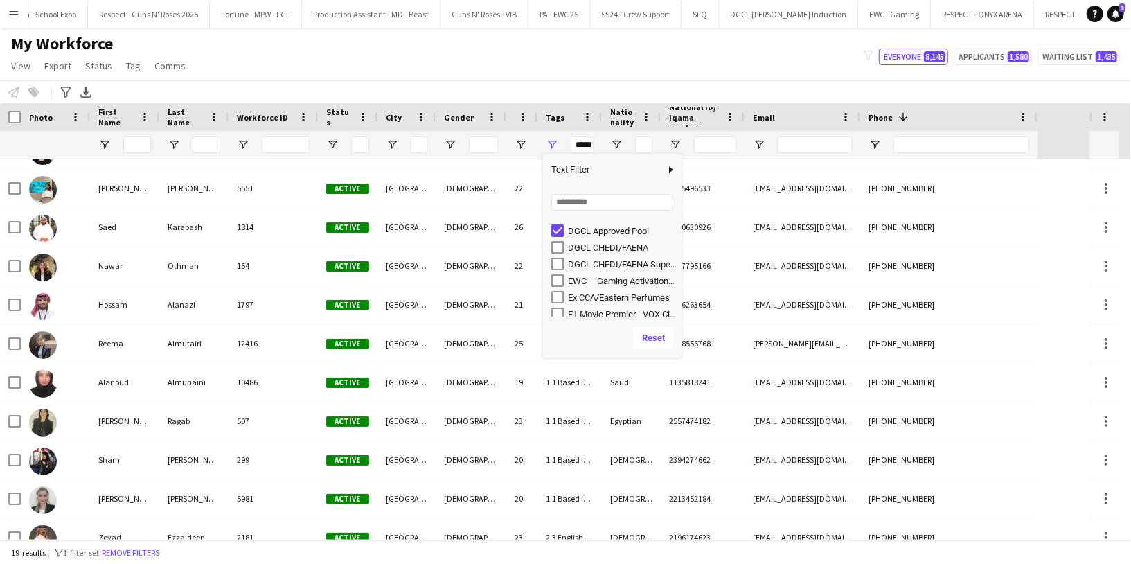
drag, startPoint x: 565, startPoint y: 229, endPoint x: 612, endPoint y: 233, distance: 47.2
click at [613, 233] on div "DGCL Approved Pool" at bounding box center [616, 230] width 130 height 17
drag, startPoint x: 658, startPoint y: 226, endPoint x: 608, endPoint y: 226, distance: 49.9
click at [608, 226] on div "DGCL Approved Pool" at bounding box center [622, 231] width 109 height 10
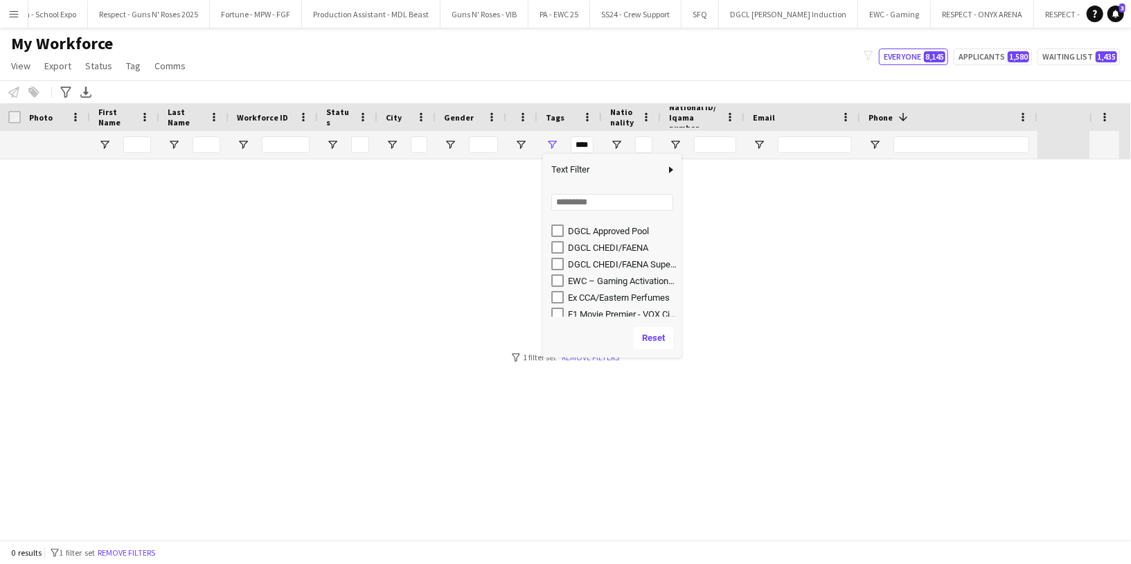
scroll to position [0, 0]
click at [602, 230] on div "DGCL Approved Pool" at bounding box center [622, 231] width 109 height 10
type input "**********"
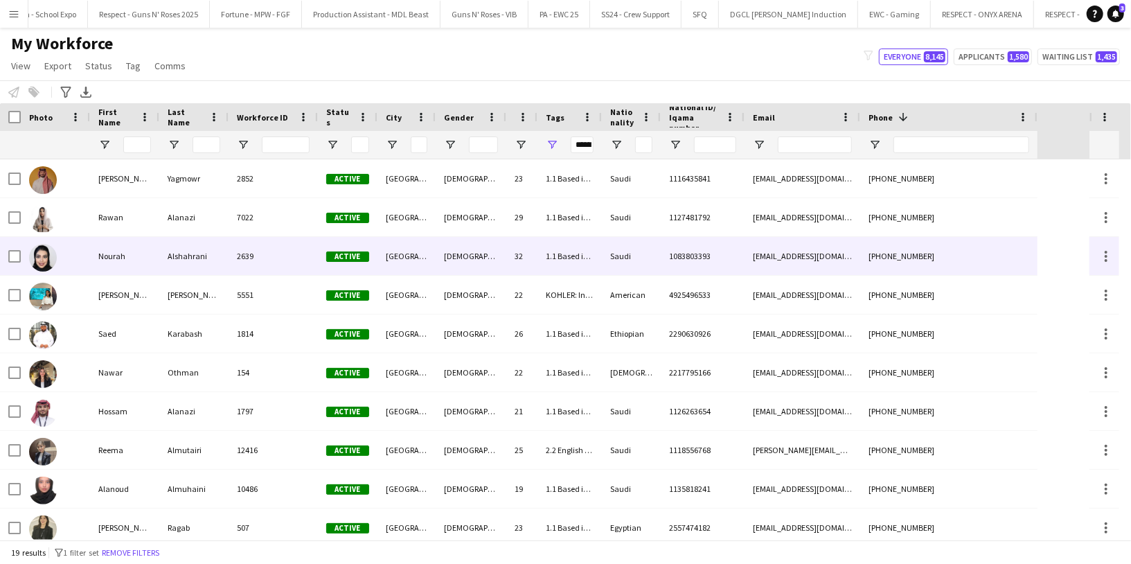
click at [216, 246] on div "Alshahrani" at bounding box center [193, 256] width 69 height 38
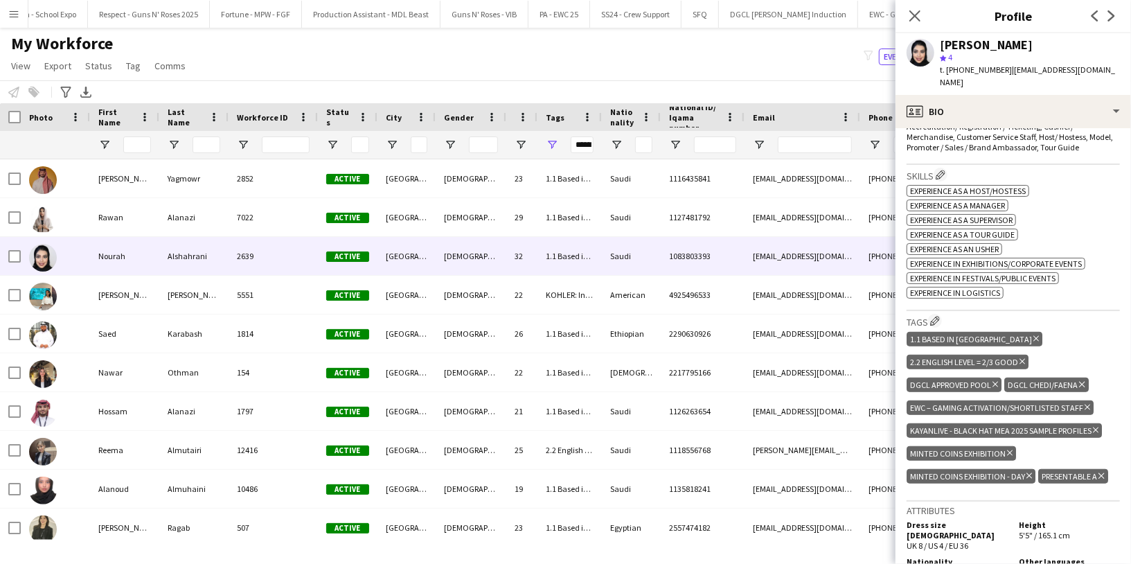
scroll to position [487, 0]
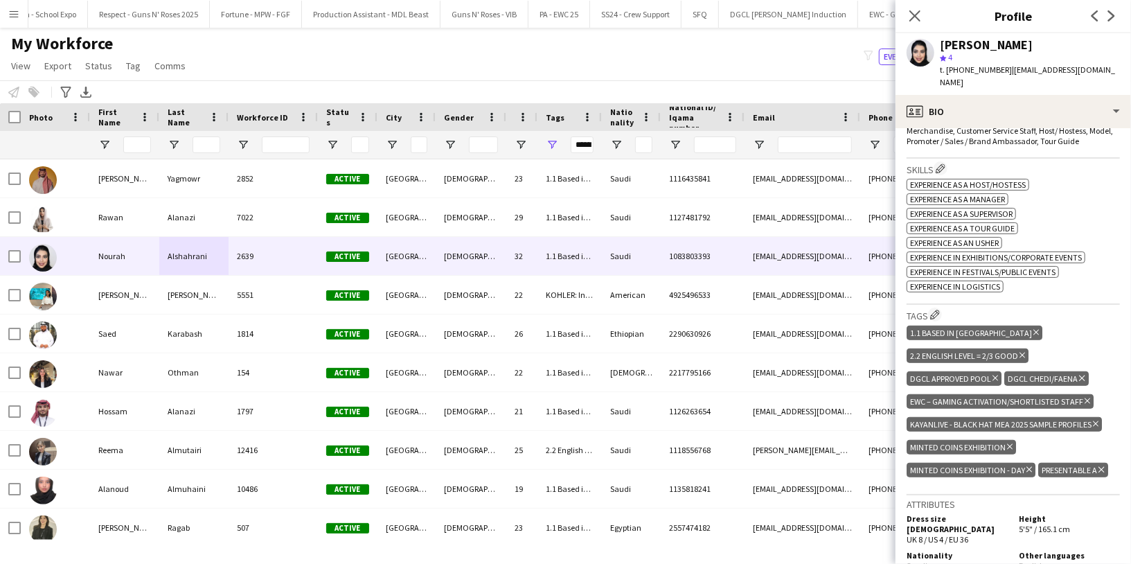
drag, startPoint x: 909, startPoint y: 359, endPoint x: 990, endPoint y: 363, distance: 81.1
click at [990, 371] on div "DGCL Approved Pool Delete tag" at bounding box center [953, 378] width 95 height 15
copy div "DGCL Approved Pool Delete tag"
click at [127, 68] on span "Tag" at bounding box center [133, 66] width 15 height 12
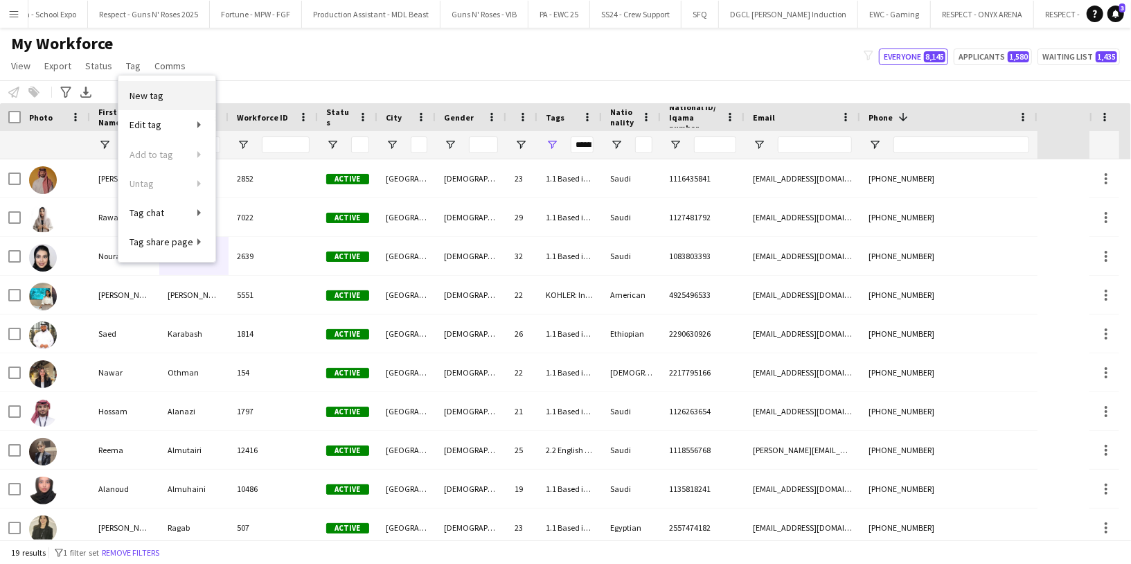
click at [176, 98] on link "New tag" at bounding box center [166, 95] width 97 height 29
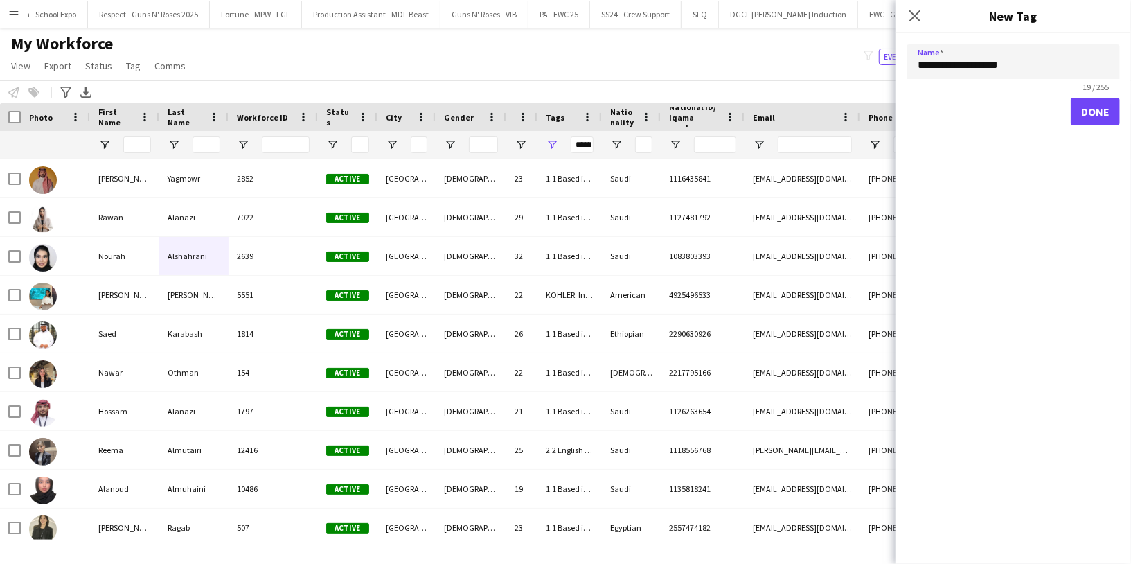
click at [918, 63] on input "**********" at bounding box center [1012, 61] width 213 height 35
click at [945, 60] on input "**********" at bounding box center [1012, 61] width 213 height 35
click at [998, 62] on input "**********" at bounding box center [1012, 61] width 213 height 35
type input "**********"
click at [1093, 116] on button "Done" at bounding box center [1095, 112] width 49 height 28
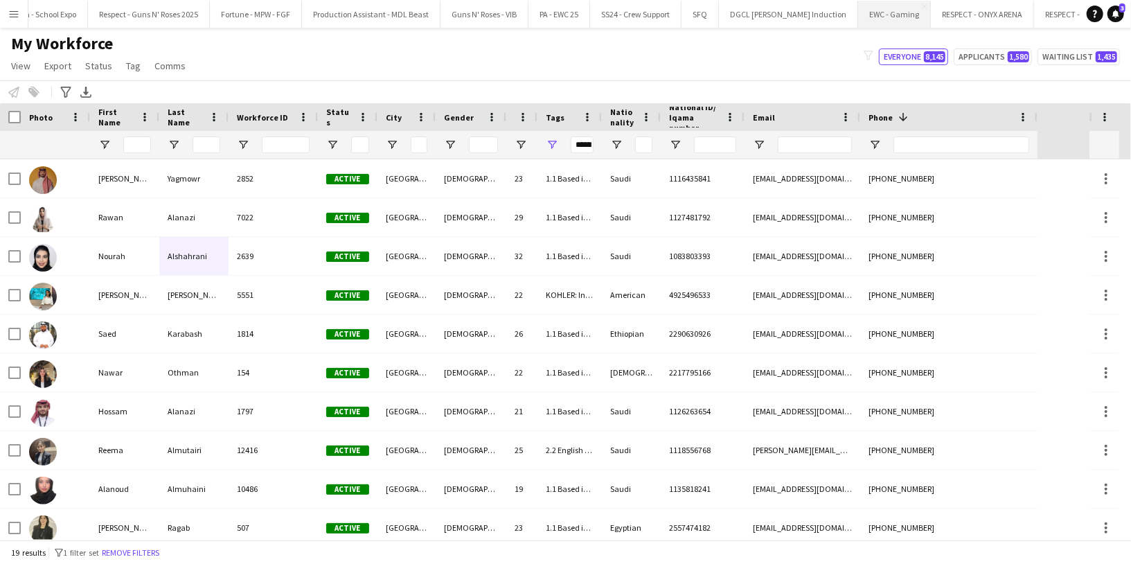
scroll to position [0, 2109]
click at [816, 4] on app-icon "Close" at bounding box center [819, 6] width 6 height 6
click at [15, 11] on app-icon "Menu" at bounding box center [13, 13] width 11 height 11
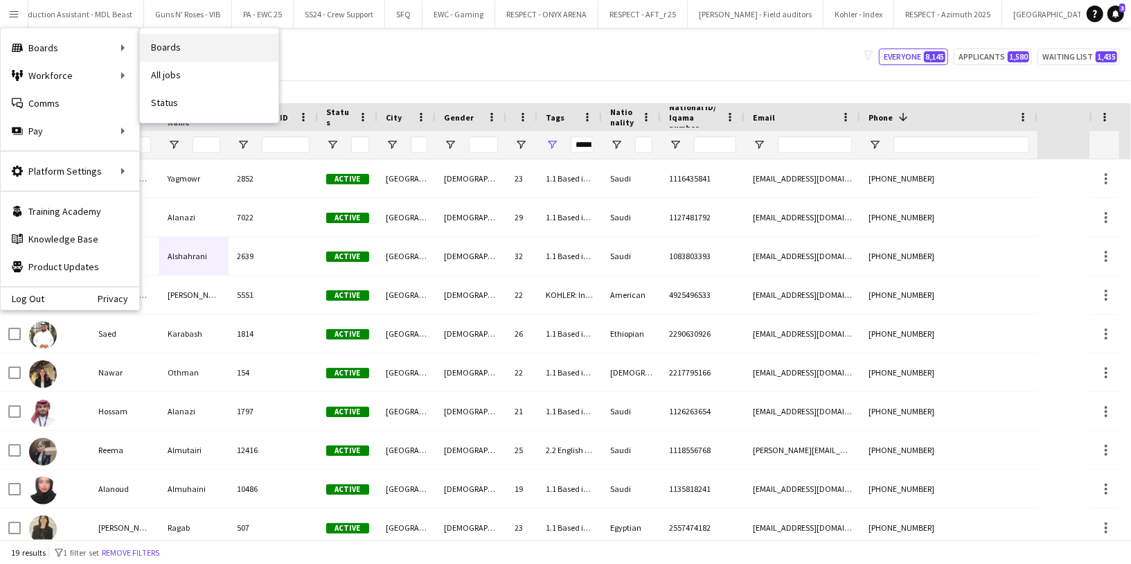
click at [159, 37] on link "Boards" at bounding box center [209, 48] width 138 height 28
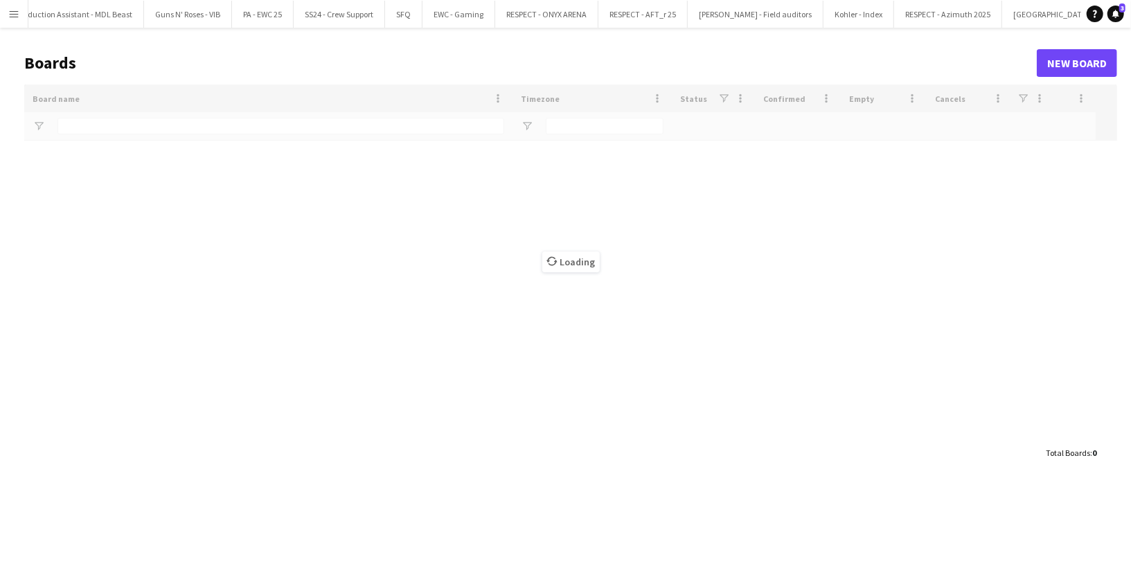
type input "****"
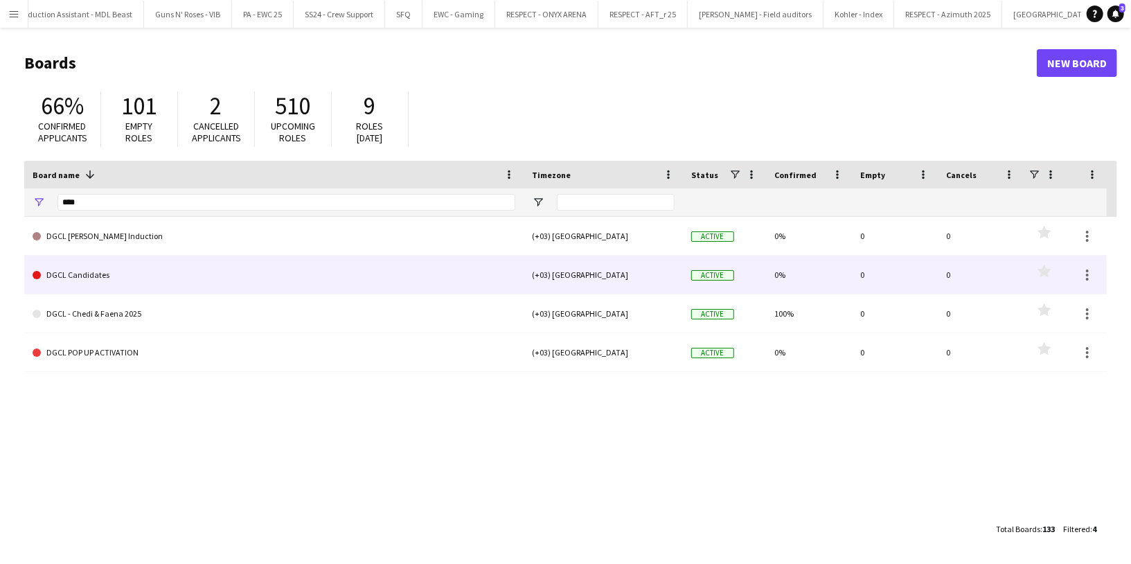
click at [124, 271] on link "DGCL Candidates" at bounding box center [274, 275] width 483 height 39
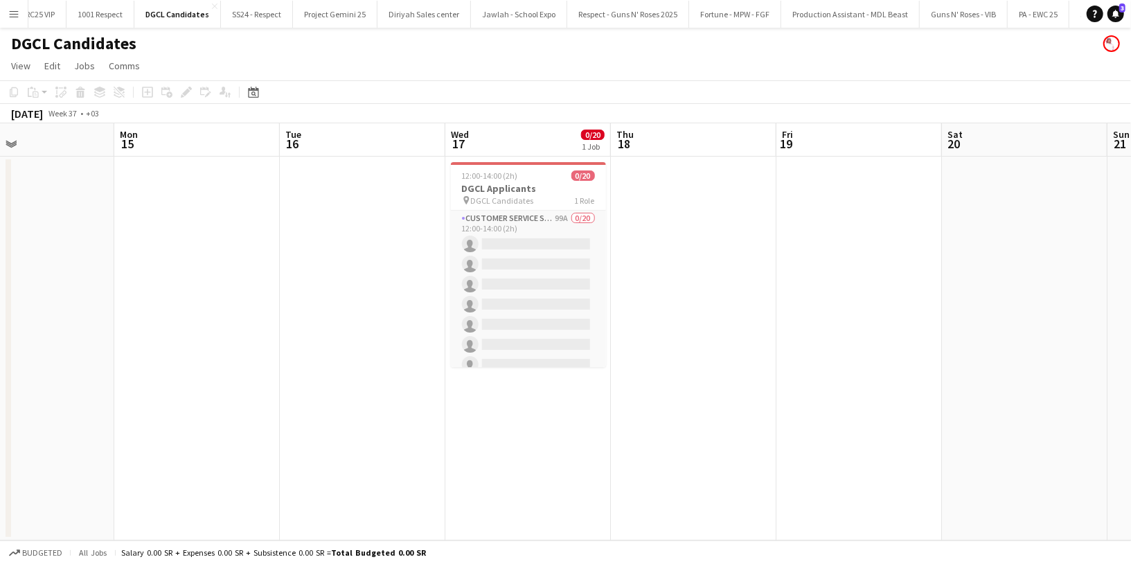
scroll to position [0, 368]
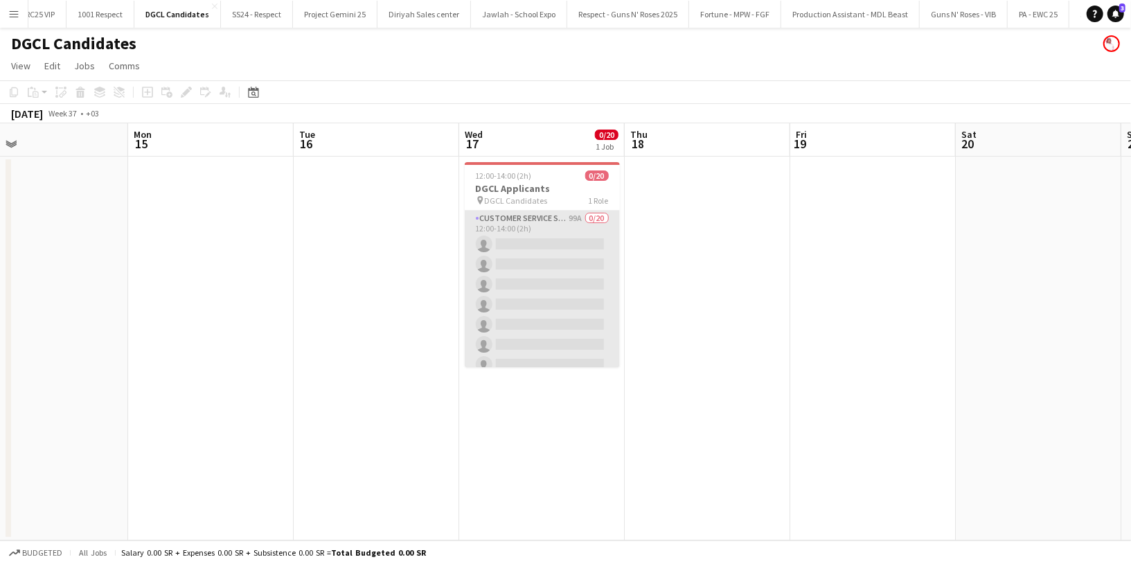
click at [527, 222] on app-card-role "Customer Service Staff 99A 0/20 12:00-14:00 (2h) single-neutral-actions single-…" at bounding box center [542, 425] width 155 height 429
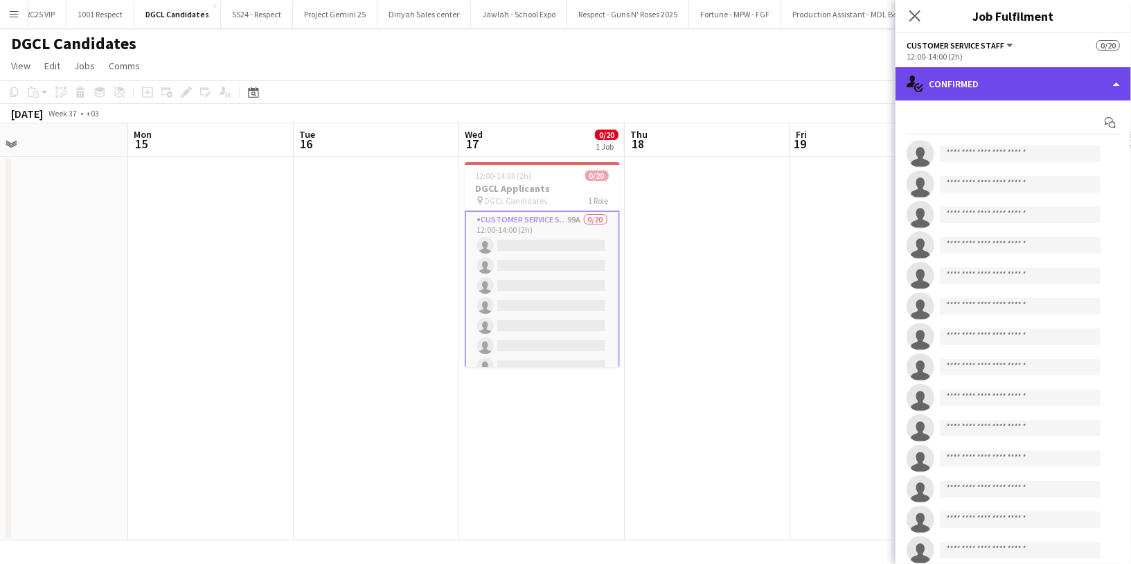
click at [989, 96] on div "single-neutral-actions-check-2 Confirmed" at bounding box center [1012, 83] width 235 height 33
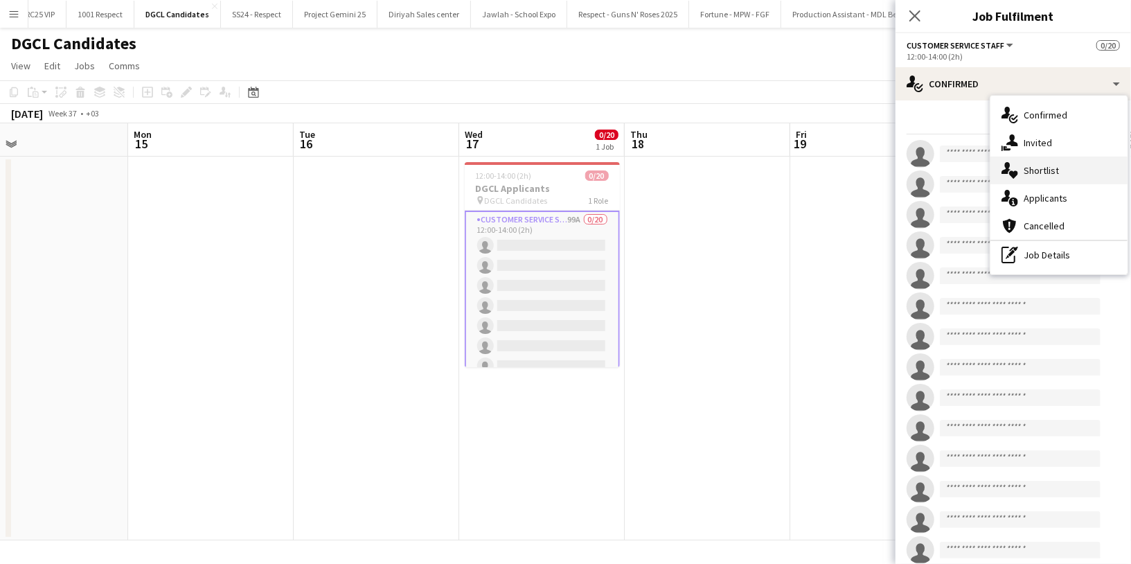
click at [1072, 173] on div "single-neutral-actions-heart Shortlist" at bounding box center [1058, 170] width 137 height 28
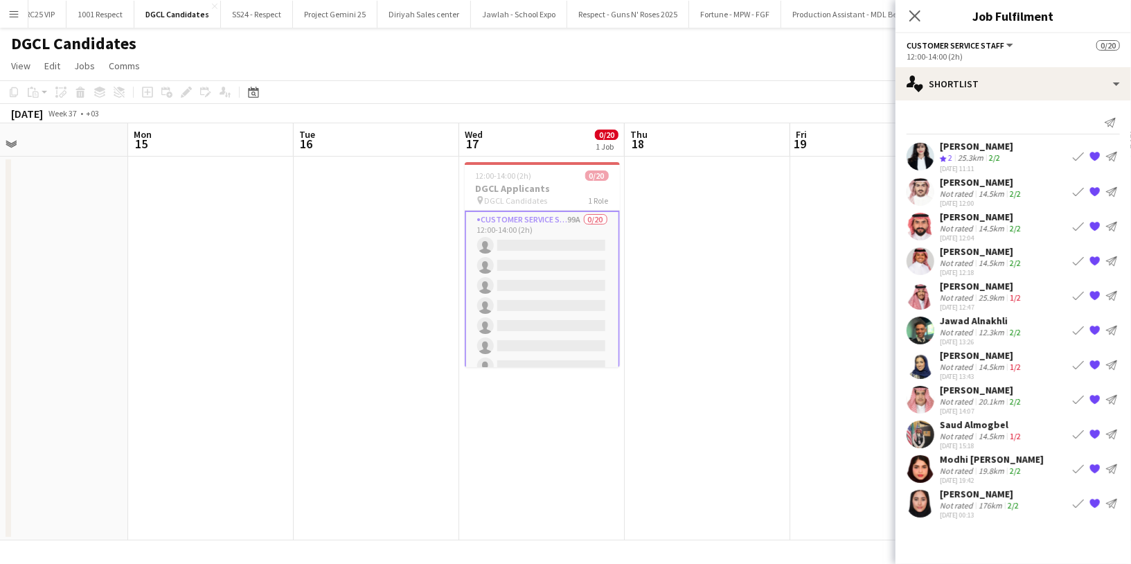
click at [955, 154] on div "Crew rating 2" at bounding box center [947, 158] width 15 height 12
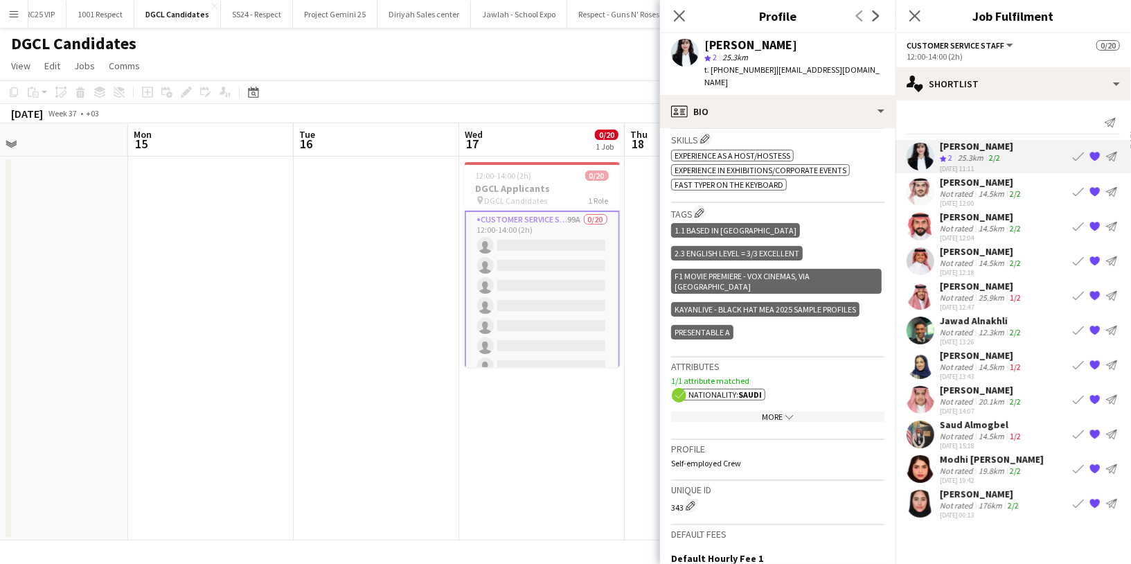
scroll to position [528, 0]
click at [701, 209] on app-icon "Edit crew company tags" at bounding box center [700, 214] width 10 height 10
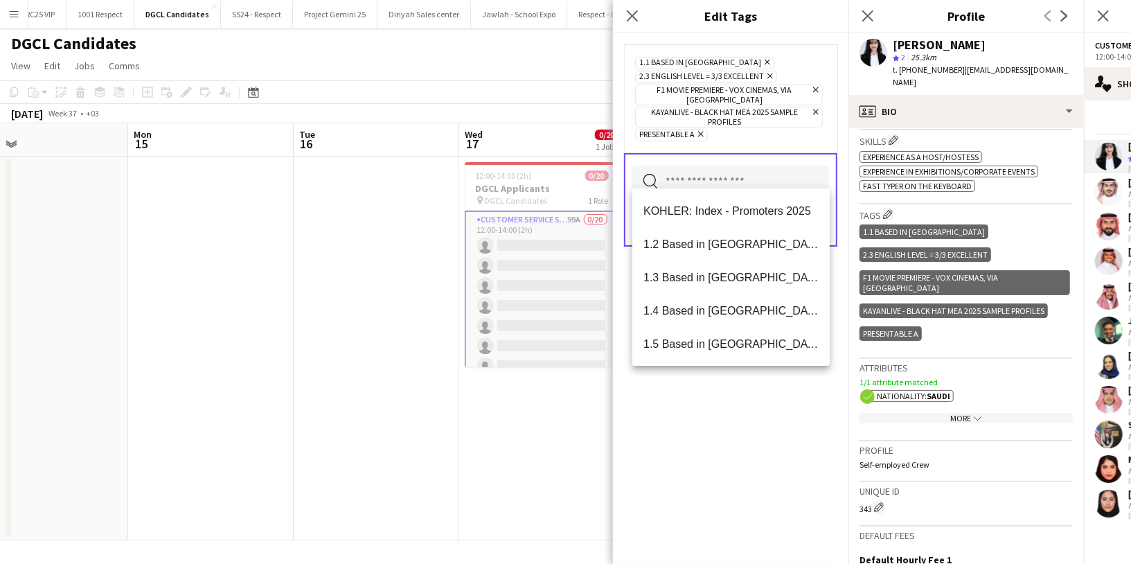
click at [702, 177] on input "text" at bounding box center [730, 182] width 197 height 35
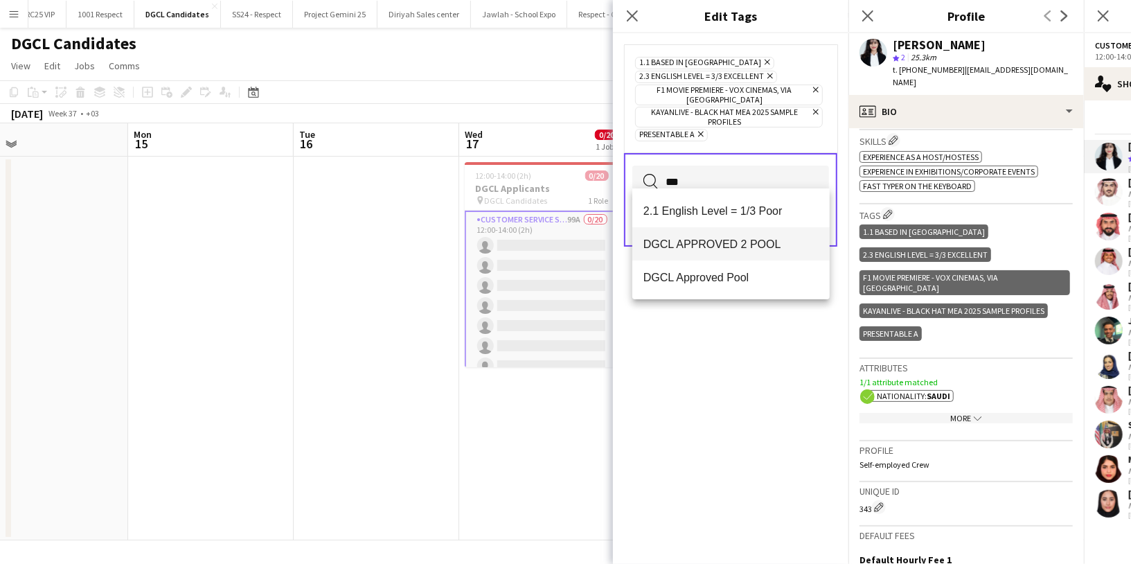
type input "***"
click at [766, 246] on span "DGCL APPROVED 2 POOL" at bounding box center [730, 244] width 175 height 13
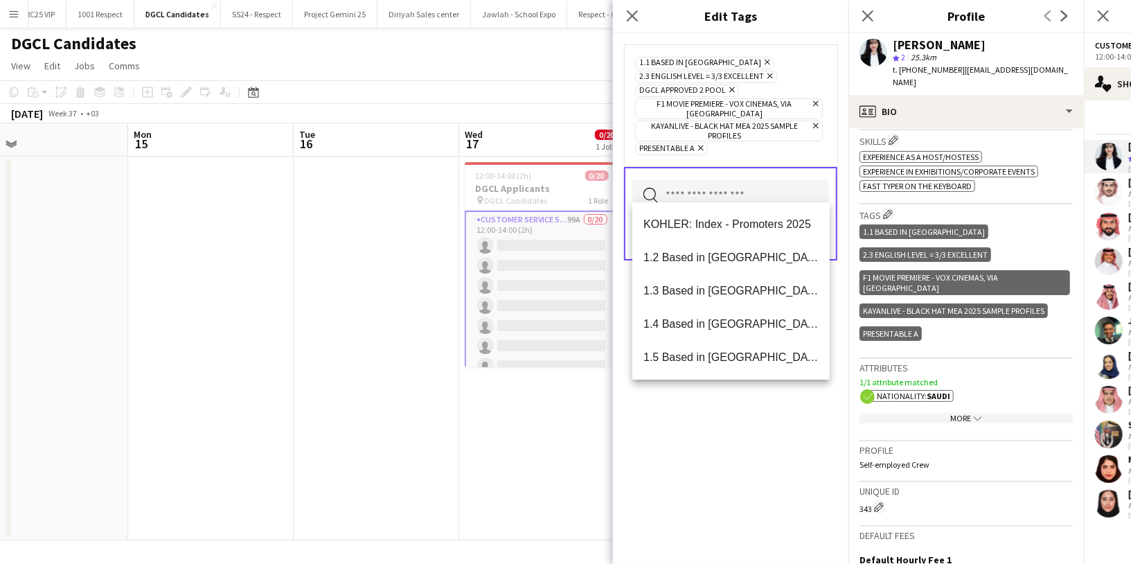
click at [743, 397] on div "1.1 Based in Riyadh Remove 2.3 English Level = 3/3 Excellent Remove DGCL APPROV…" at bounding box center [730, 298] width 235 height 530
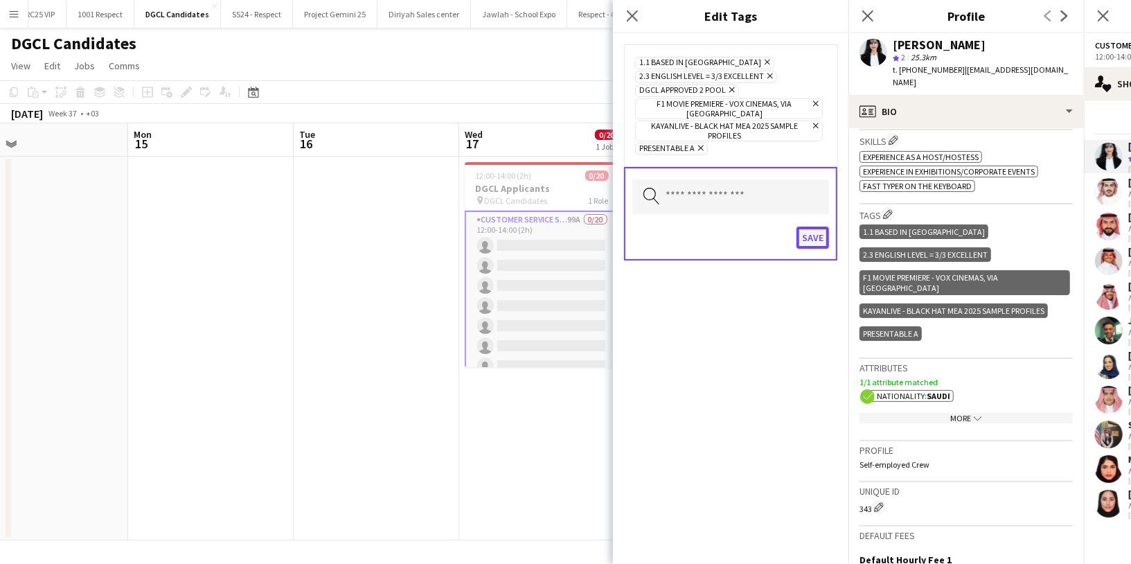
click at [810, 229] on button "Save" at bounding box center [812, 237] width 33 height 22
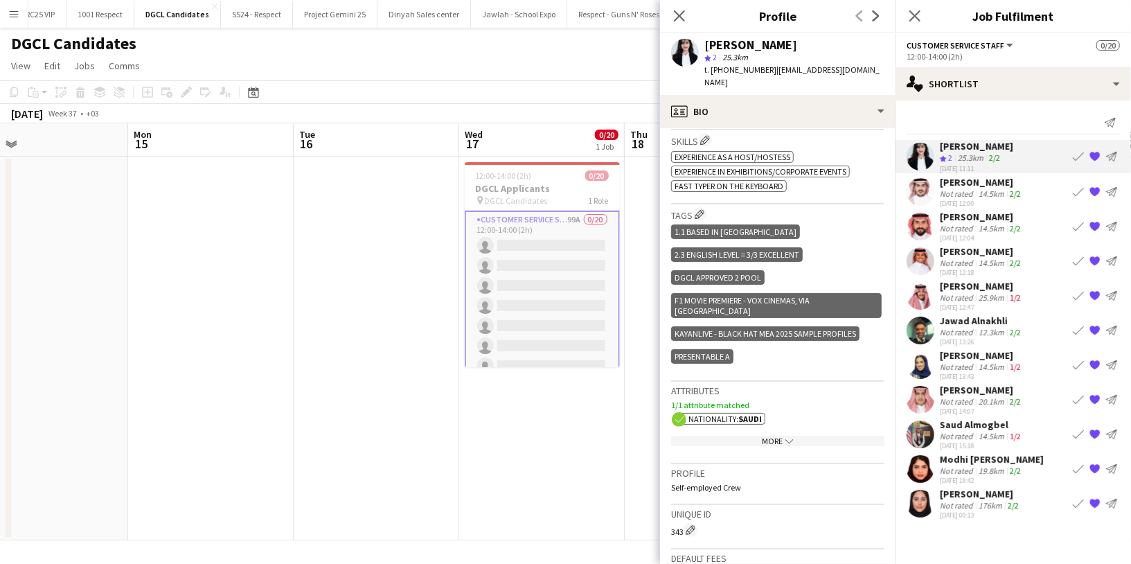
click at [955, 194] on div "Not rated" at bounding box center [958, 193] width 36 height 10
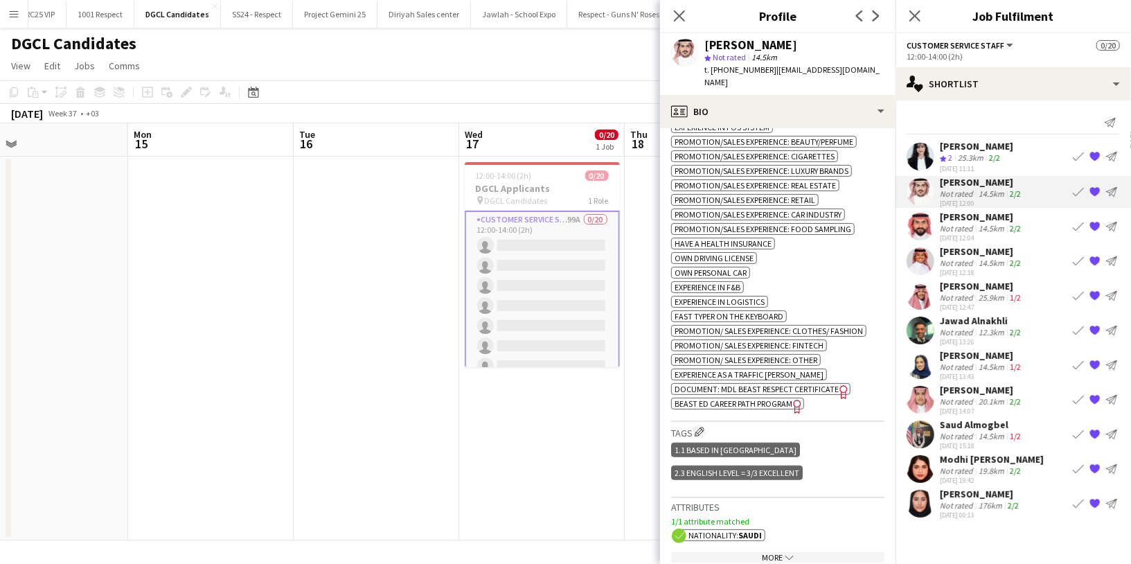
scroll to position [734, 0]
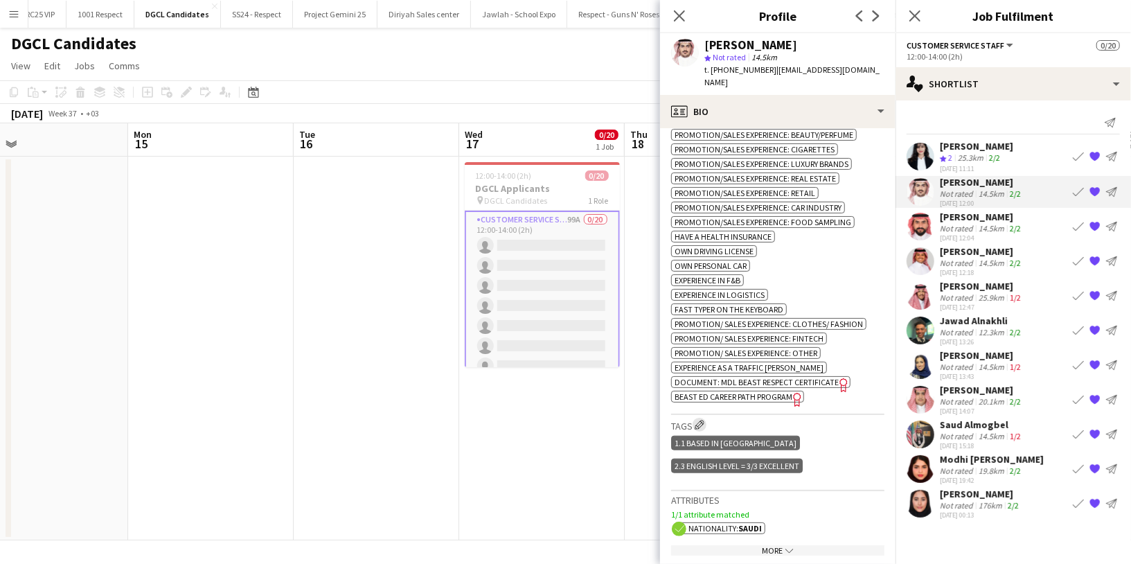
click at [701, 420] on app-icon "Edit crew company tags" at bounding box center [700, 425] width 10 height 10
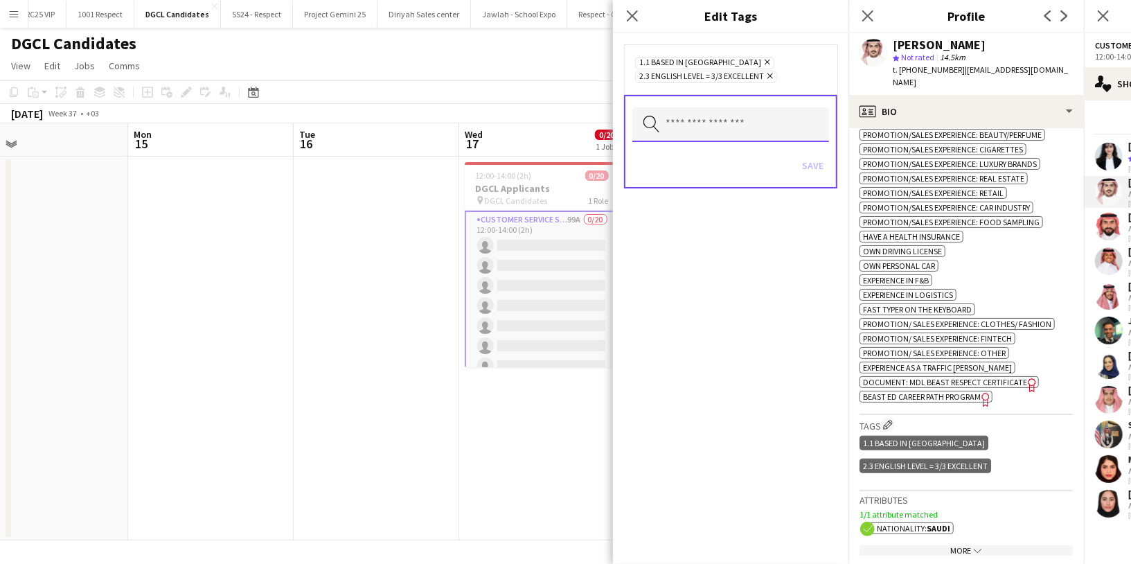
click at [710, 129] on input "text" at bounding box center [730, 124] width 197 height 35
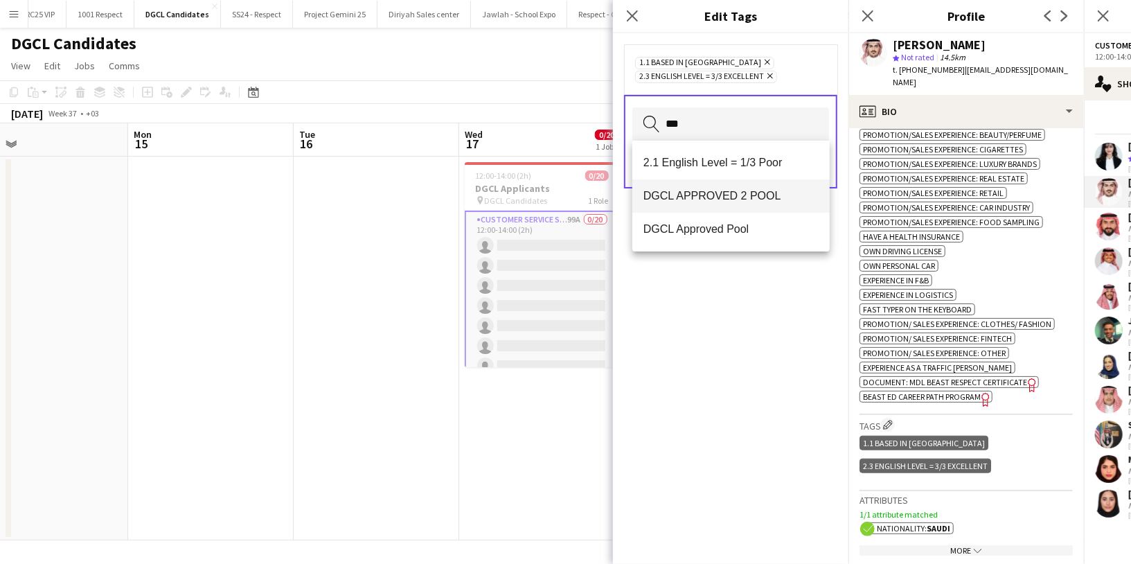
type input "***"
click at [758, 207] on mat-option "DGCL APPROVED 2 POOL" at bounding box center [730, 195] width 197 height 33
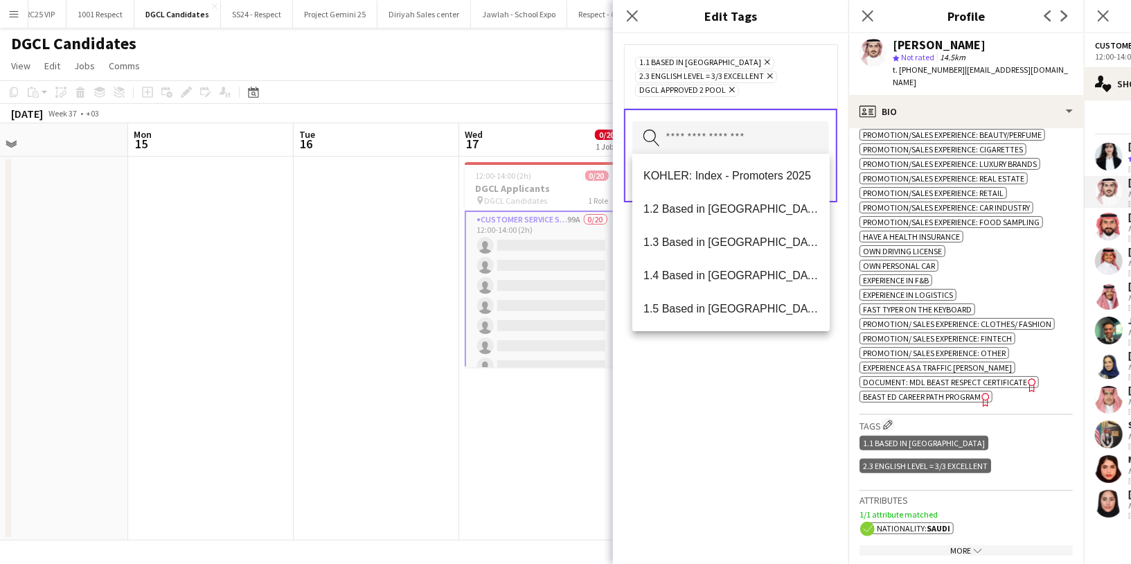
click at [710, 386] on div "1.1 Based in Riyadh Remove 2.3 English Level = 3/3 Excellent Remove DGCL APPROV…" at bounding box center [730, 298] width 235 height 530
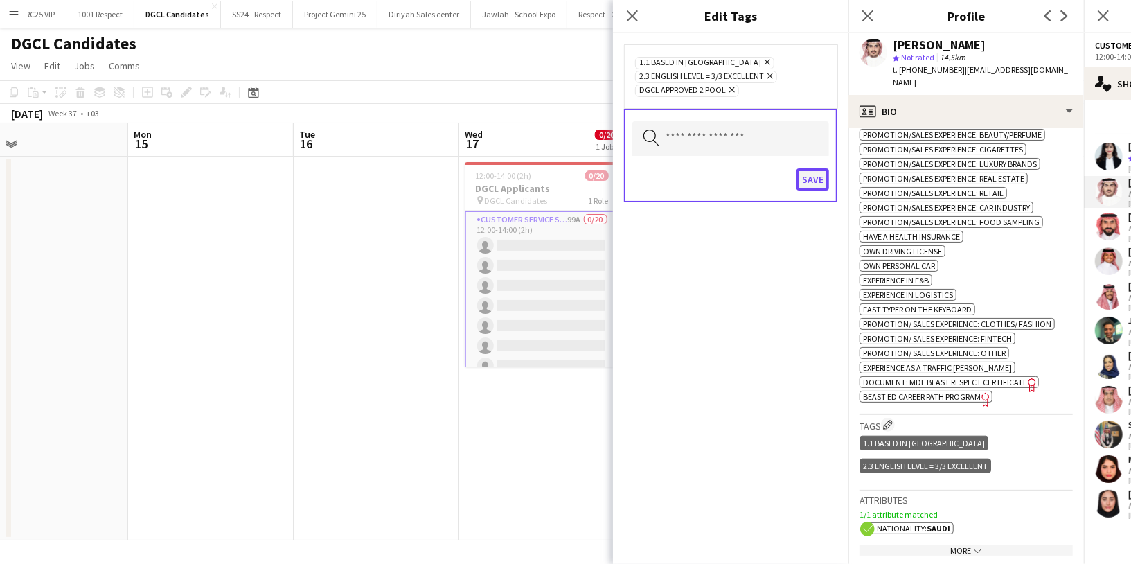
click at [821, 177] on button "Save" at bounding box center [812, 179] width 33 height 22
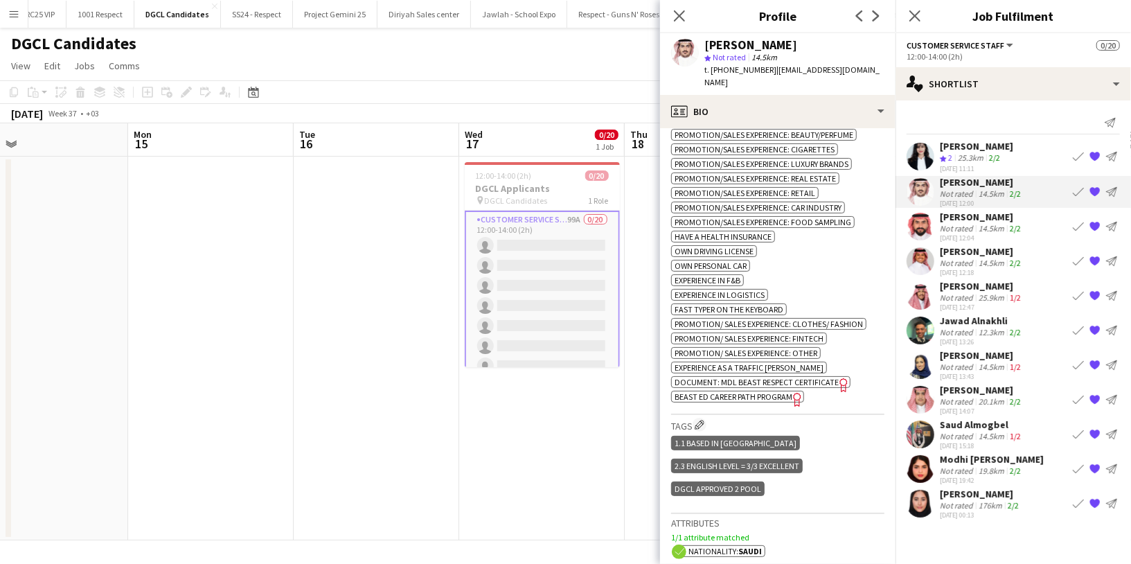
click at [969, 223] on div "Not rated" at bounding box center [958, 228] width 36 height 10
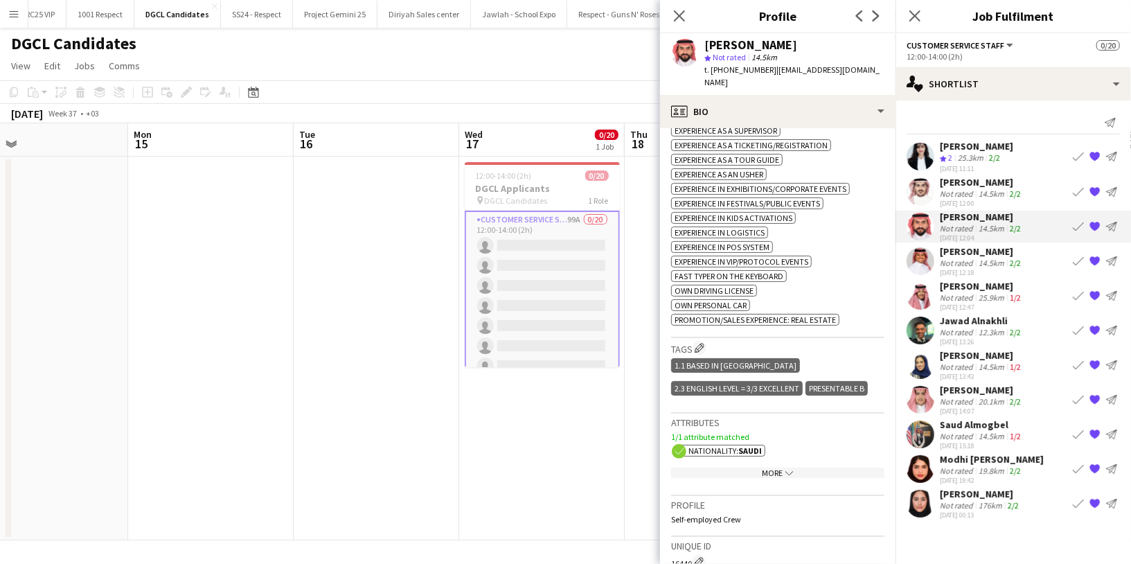
scroll to position [622, 0]
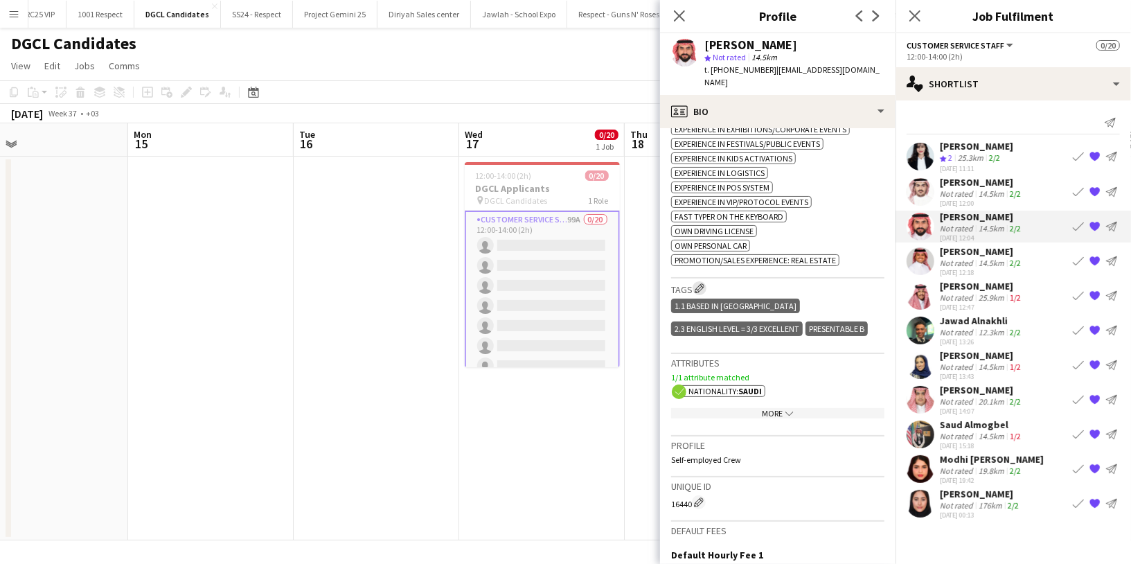
click at [704, 283] on app-icon "Edit crew company tags" at bounding box center [700, 288] width 10 height 10
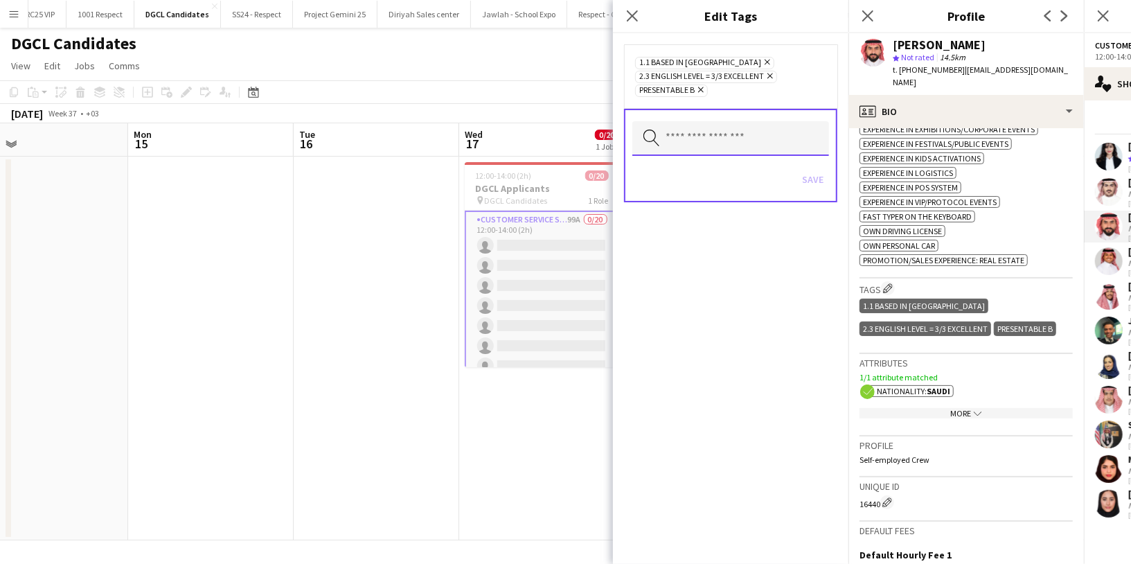
click at [703, 141] on input "text" at bounding box center [730, 138] width 197 height 35
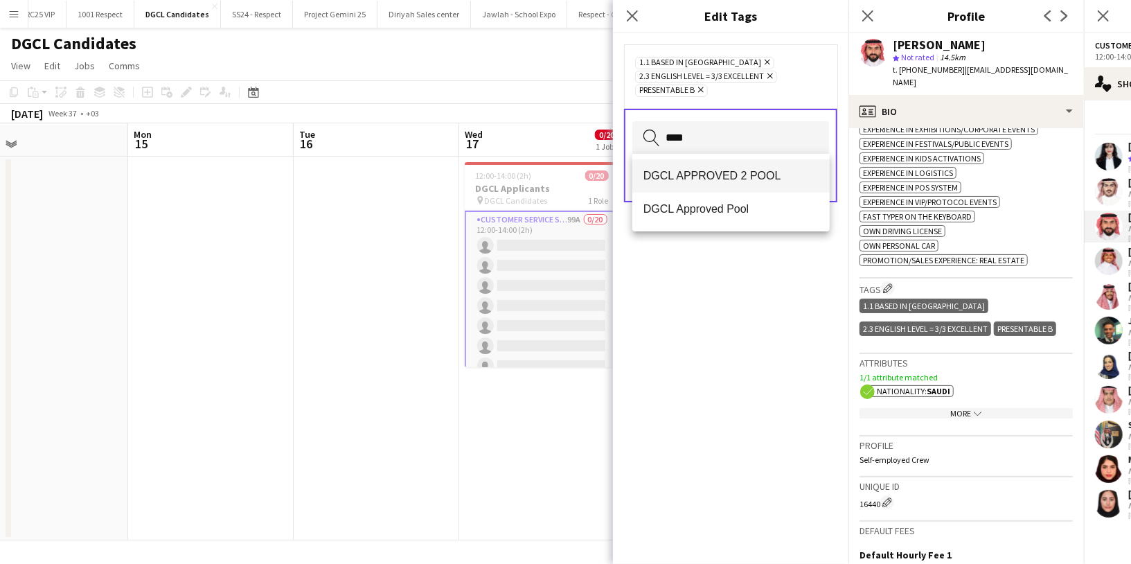
type input "****"
click at [710, 171] on span "DGCL APPROVED 2 POOL" at bounding box center [730, 175] width 175 height 13
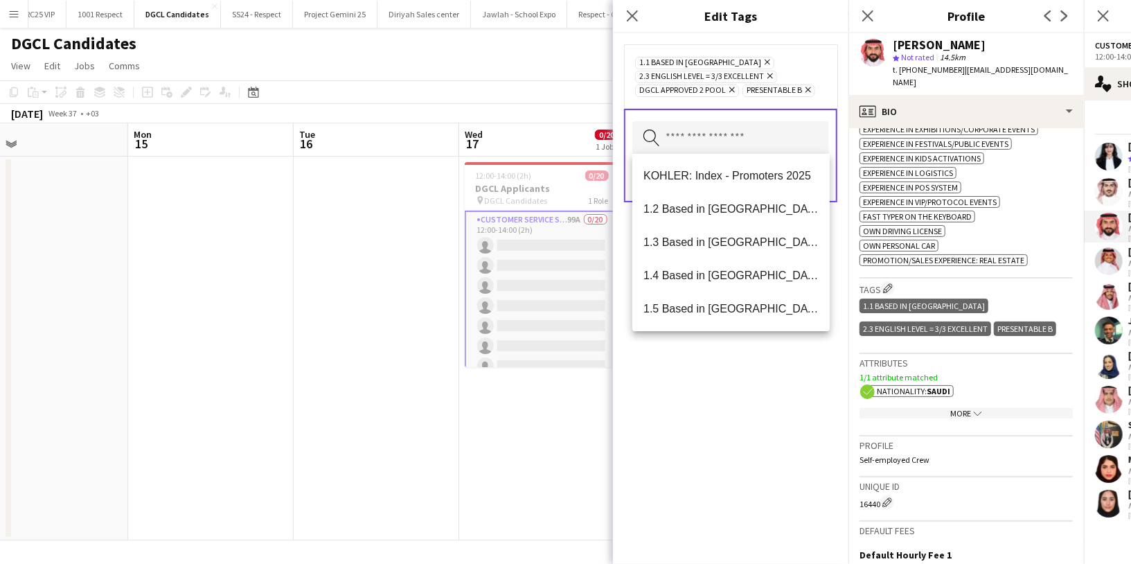
click at [686, 382] on div "1.1 Based in Riyadh Remove 2.3 English Level = 3/3 Excellent Remove DGCL APPROV…" at bounding box center [730, 298] width 235 height 530
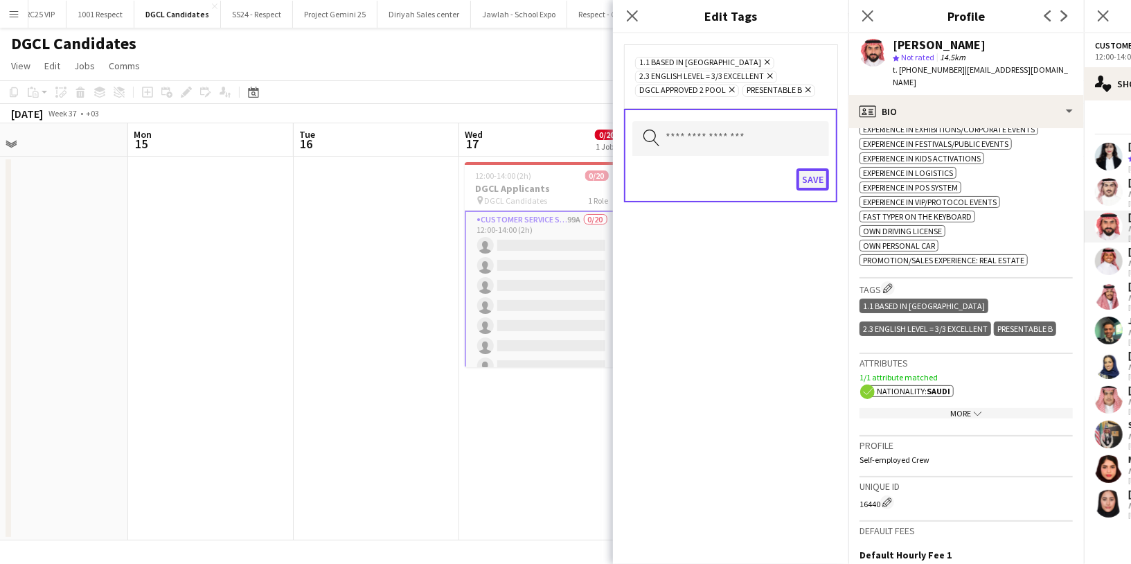
click at [822, 174] on button "Save" at bounding box center [812, 179] width 33 height 22
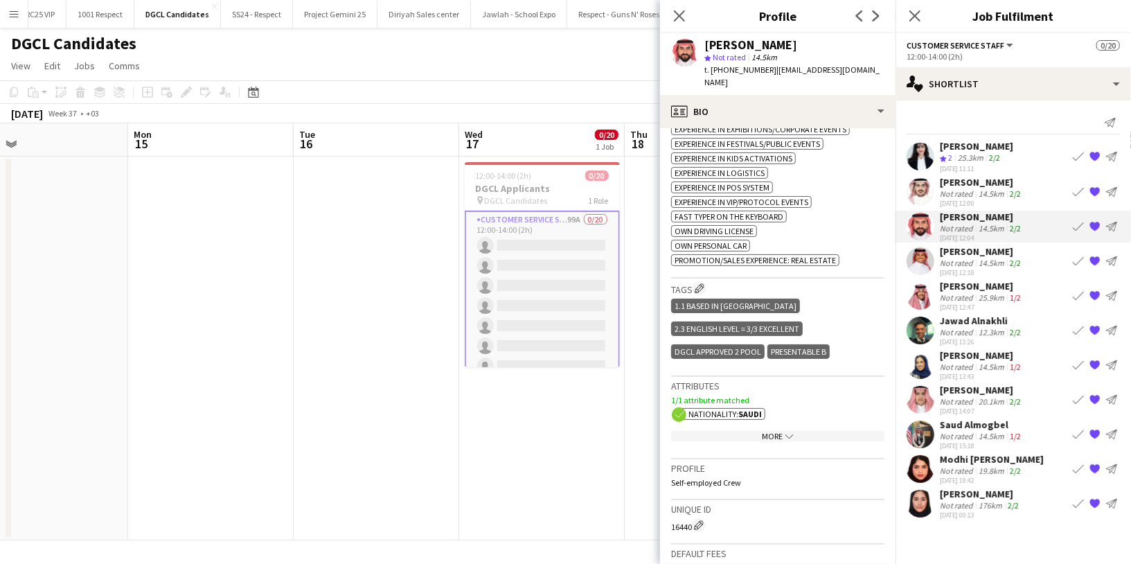
click at [956, 258] on div "Not rated" at bounding box center [958, 263] width 36 height 10
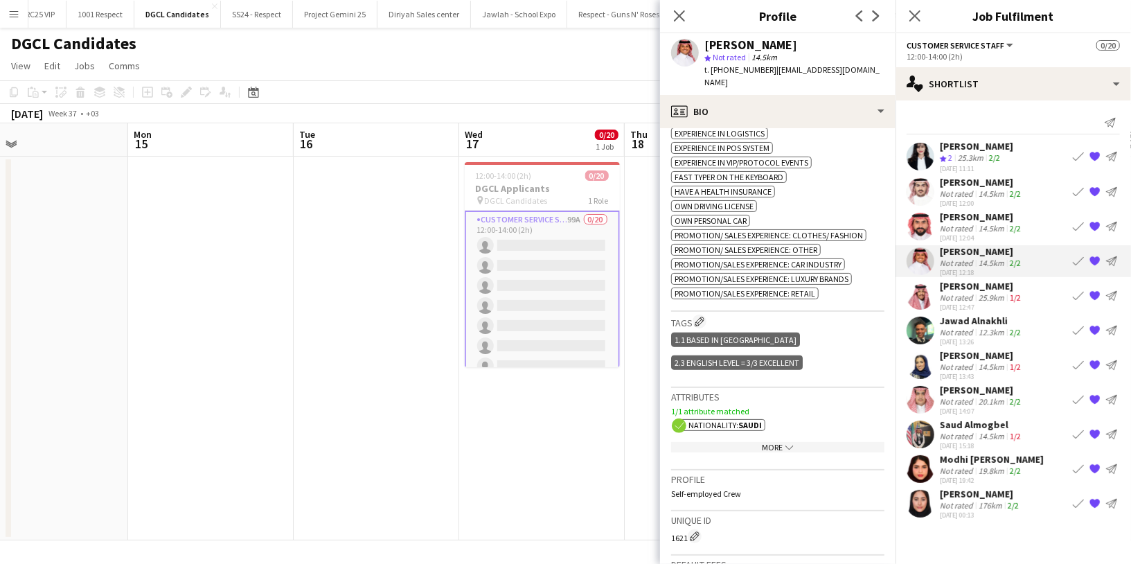
scroll to position [677, 0]
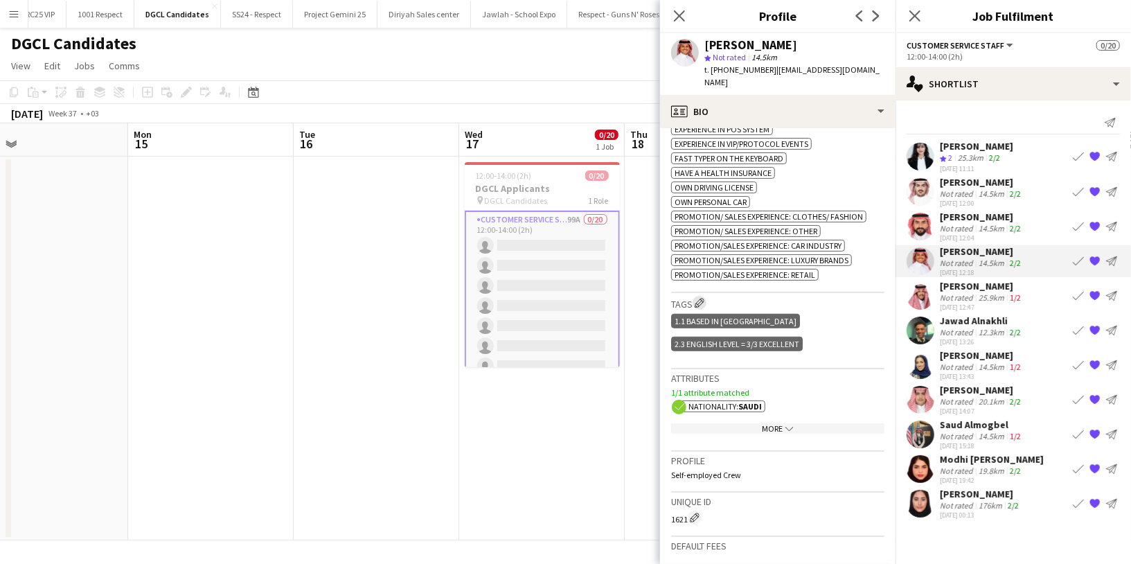
click at [704, 298] on app-icon "Edit crew company tags" at bounding box center [700, 303] width 10 height 10
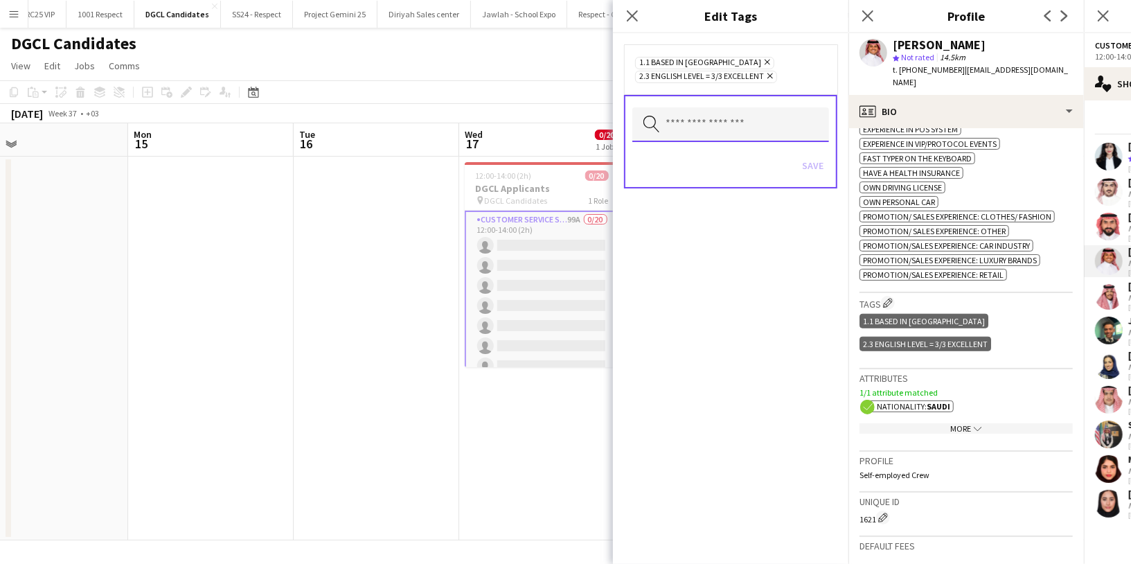
click at [696, 120] on input "text" at bounding box center [730, 124] width 197 height 35
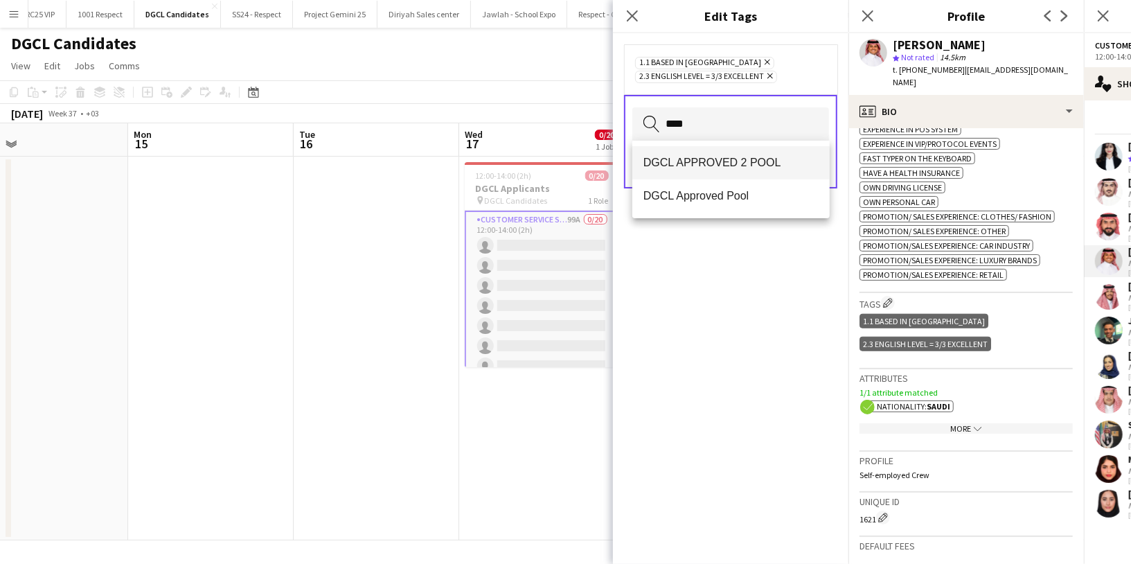
type input "****"
click at [727, 168] on span "DGCL APPROVED 2 POOL" at bounding box center [730, 162] width 175 height 13
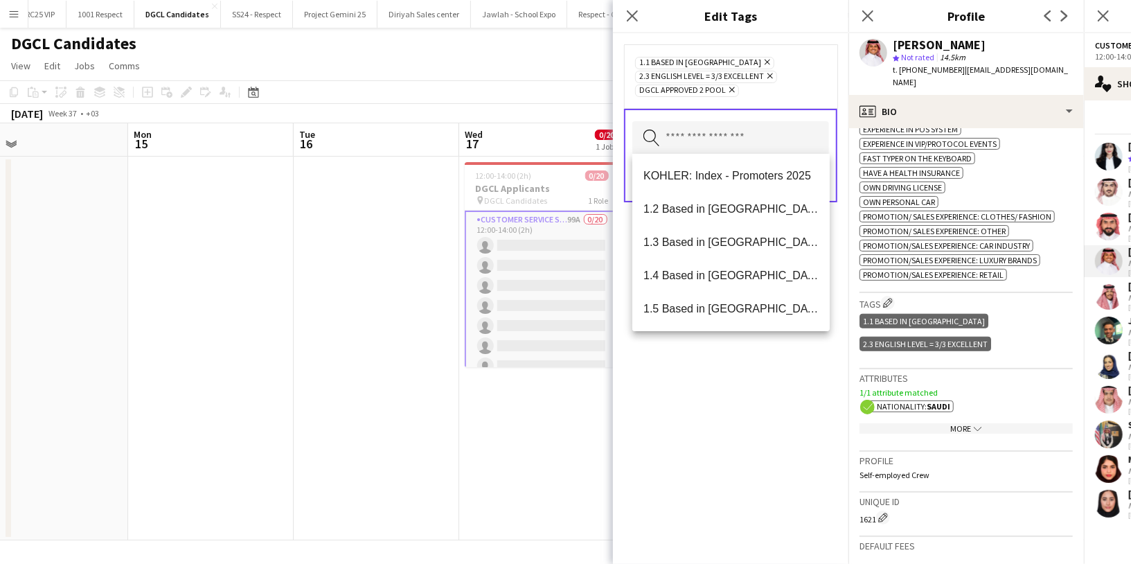
click at [725, 394] on div "1.1 Based in Riyadh Remove 2.3 English Level = 3/3 Excellent Remove DGCL APPROV…" at bounding box center [730, 298] width 235 height 530
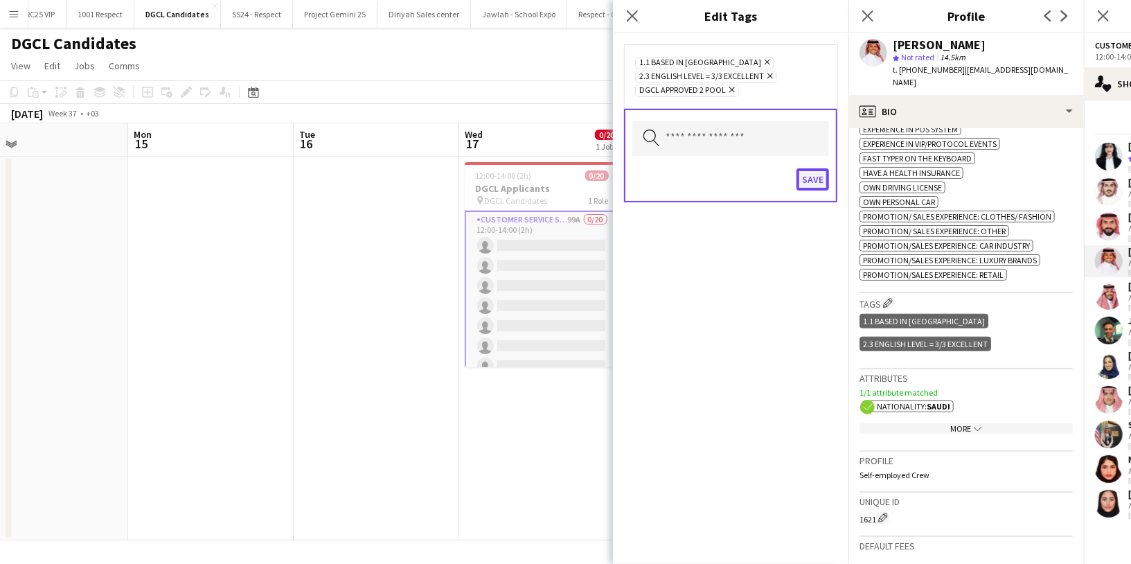
click at [804, 177] on button "Save" at bounding box center [812, 179] width 33 height 22
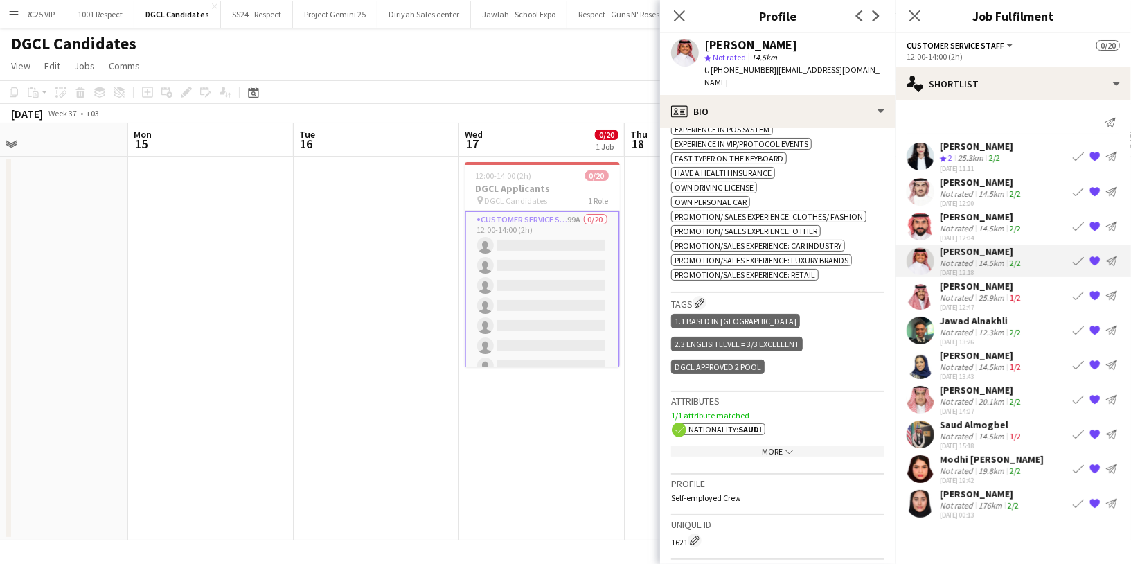
click at [953, 303] on div "11-09-2025 12:47" at bounding box center [982, 307] width 84 height 9
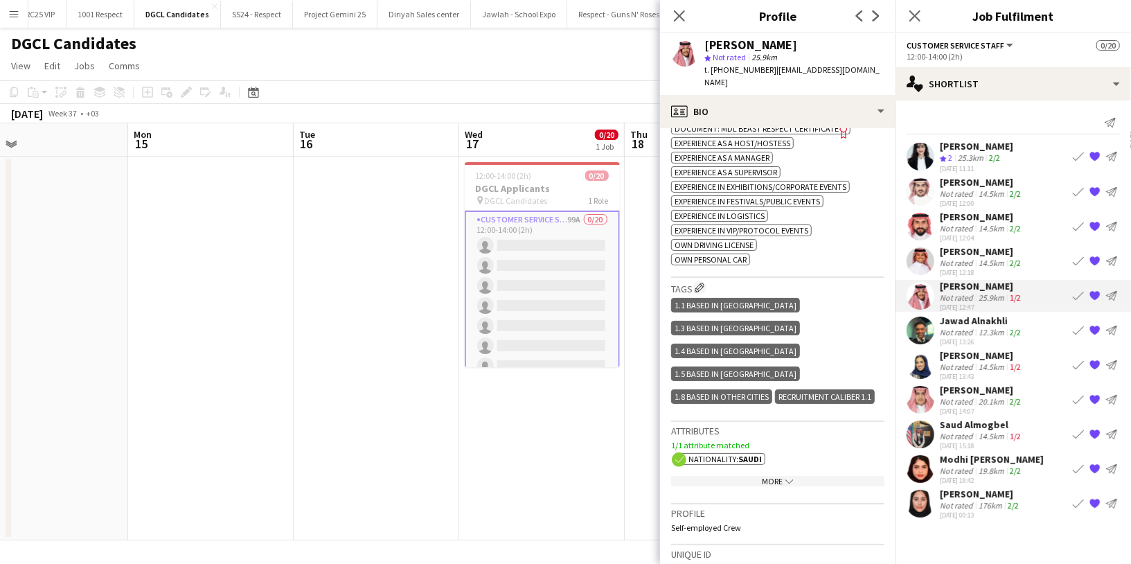
scroll to position [521, 0]
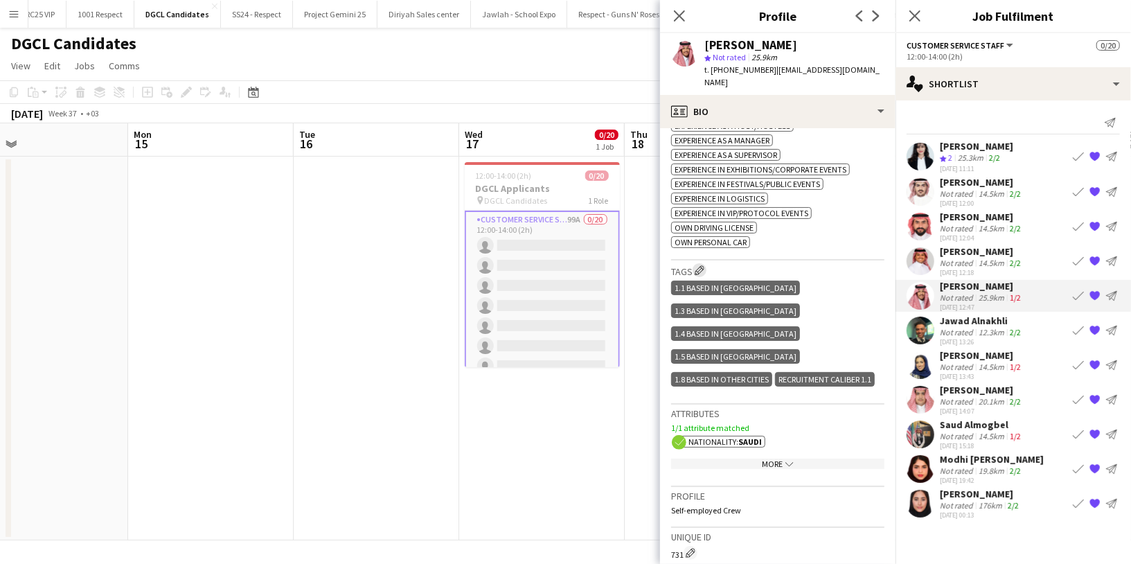
click at [701, 265] on app-icon "Edit crew company tags" at bounding box center [700, 270] width 10 height 10
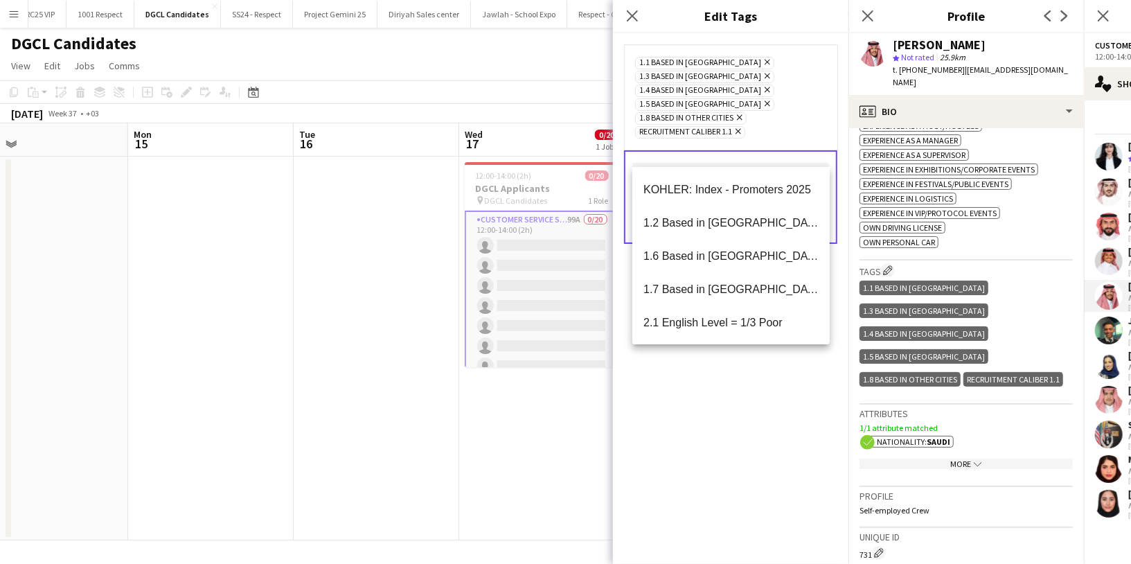
click at [690, 163] on input "text" at bounding box center [730, 180] width 197 height 35
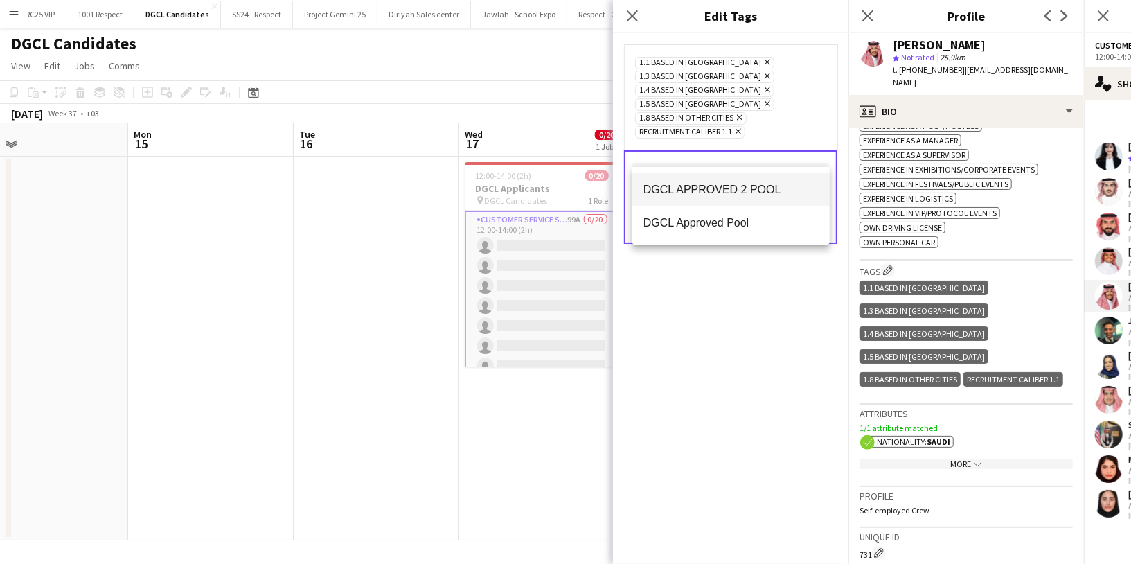
type input "****"
click at [725, 186] on span "DGCL APPROVED 2 POOL" at bounding box center [730, 189] width 175 height 13
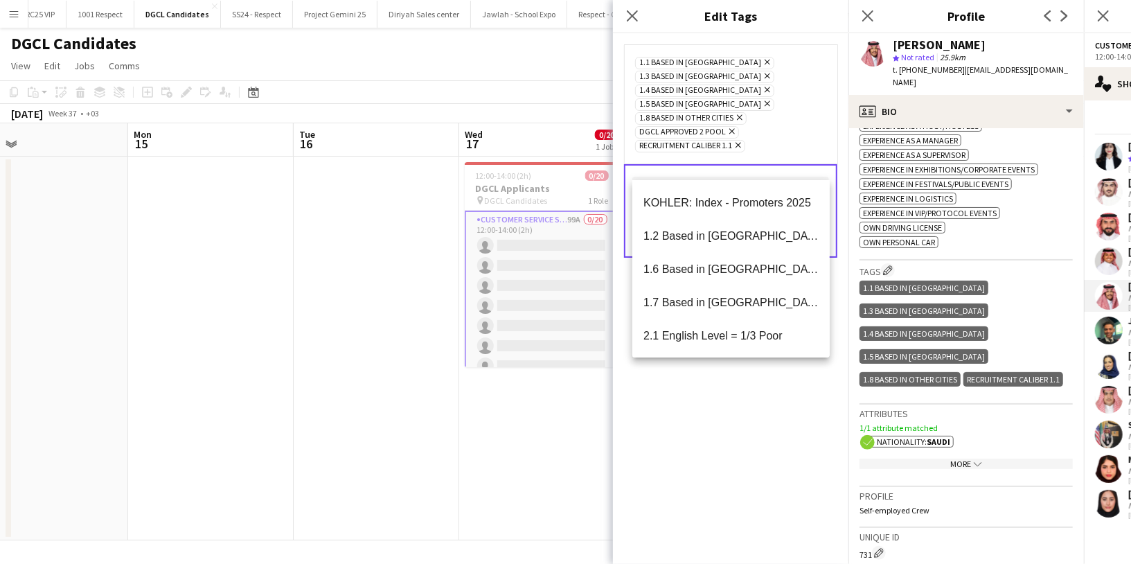
click at [708, 403] on div "1.1 Based in Riyadh Remove 1.3 Based in Jeddah Remove 1.4 Based in Tabuk Remove…" at bounding box center [730, 298] width 235 height 530
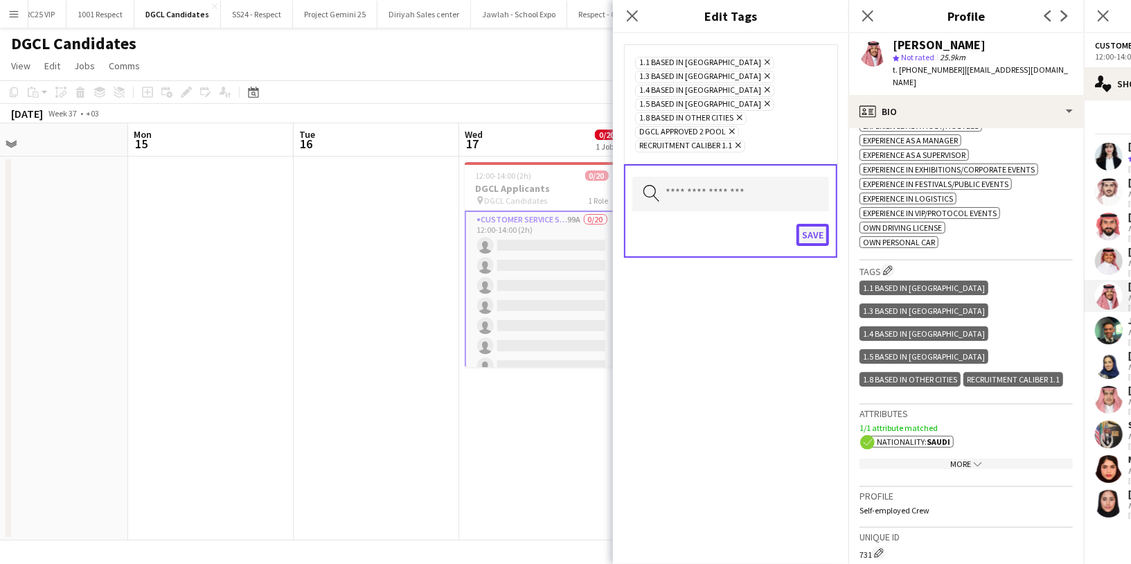
click at [815, 224] on button "Save" at bounding box center [812, 235] width 33 height 22
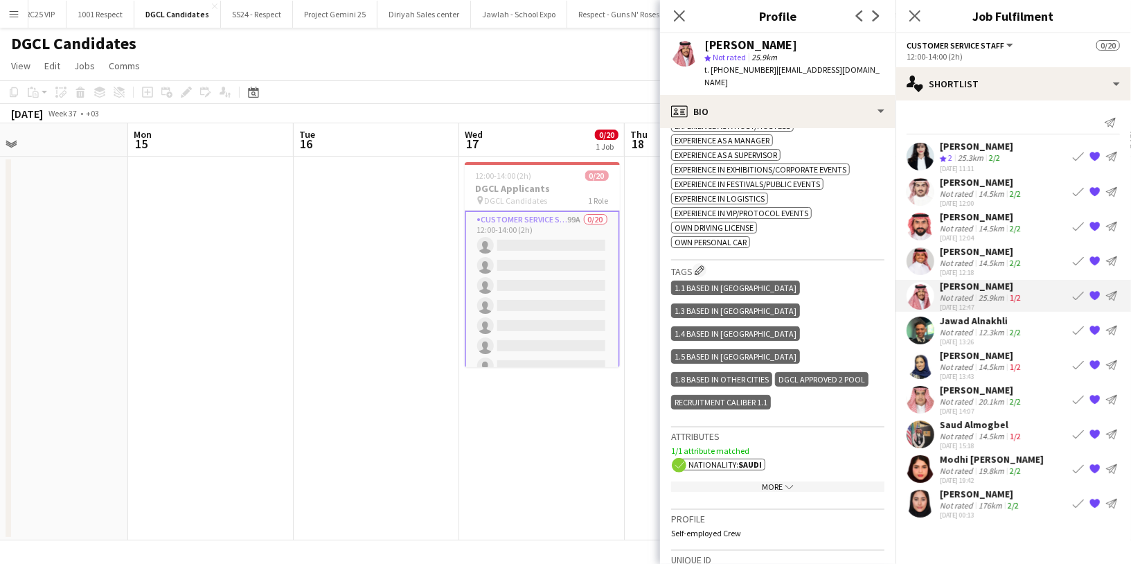
click at [958, 328] on div "Not rated" at bounding box center [958, 332] width 36 height 10
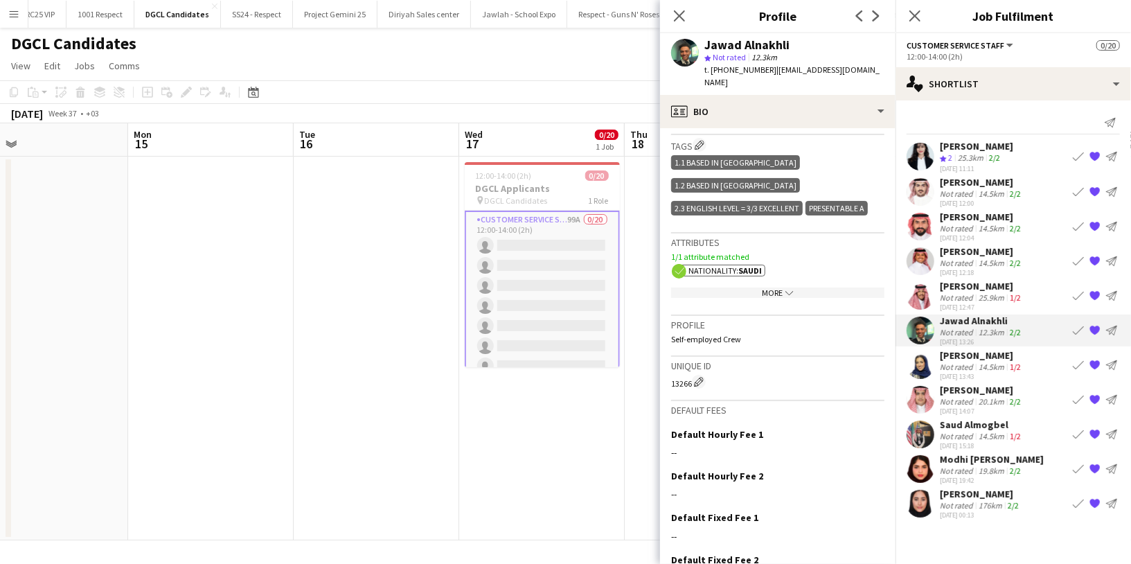
scroll to position [547, 0]
click at [698, 138] on app-icon "Edit crew company tags" at bounding box center [700, 143] width 10 height 10
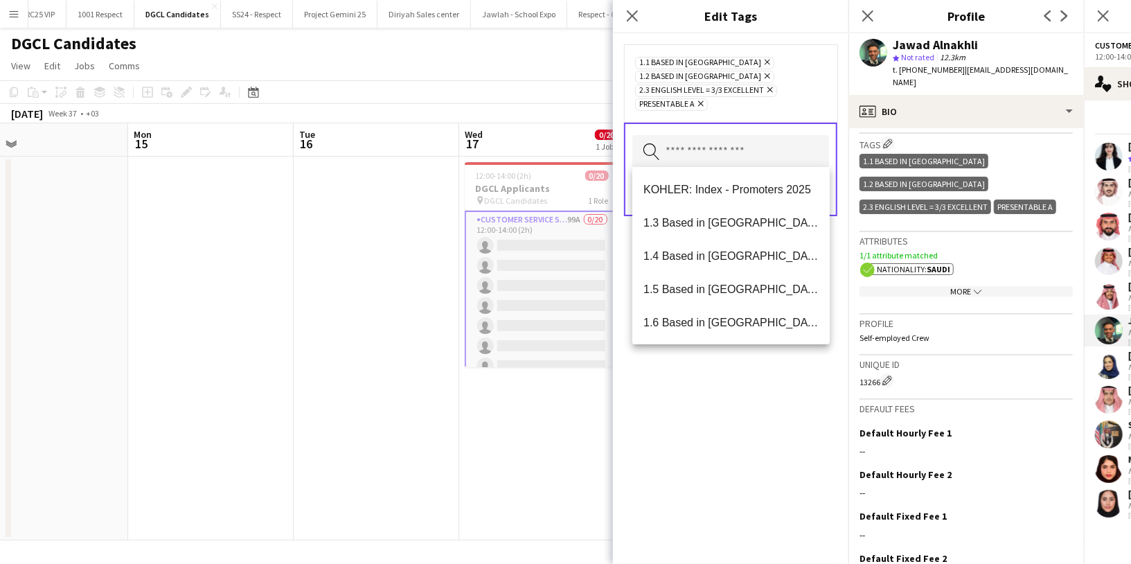
click at [681, 160] on input "text" at bounding box center [730, 152] width 197 height 35
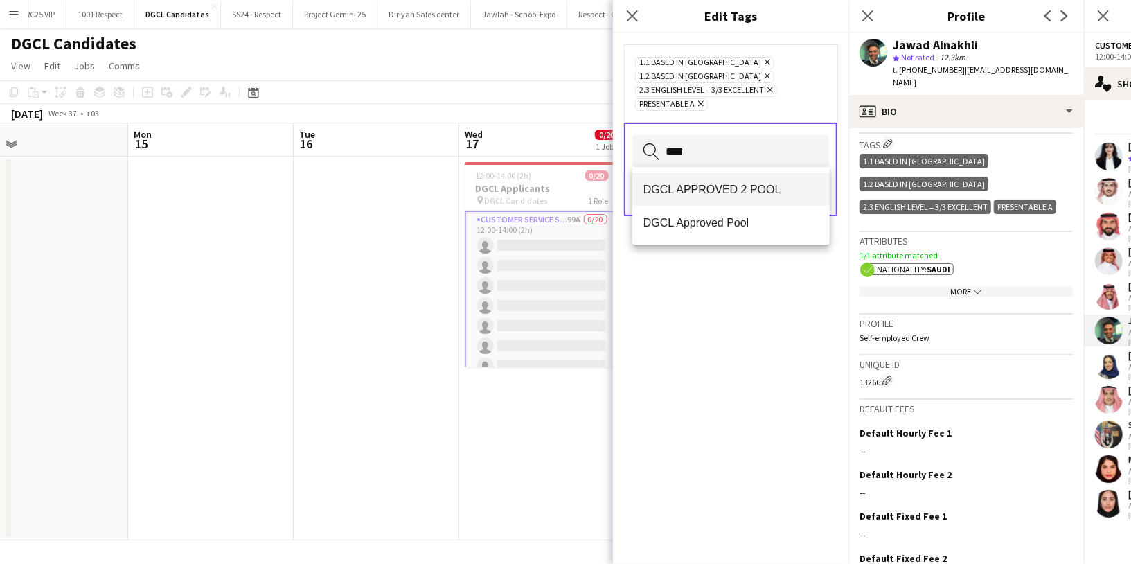
type input "****"
click at [721, 201] on mat-option "DGCL APPROVED 2 POOL" at bounding box center [730, 188] width 197 height 33
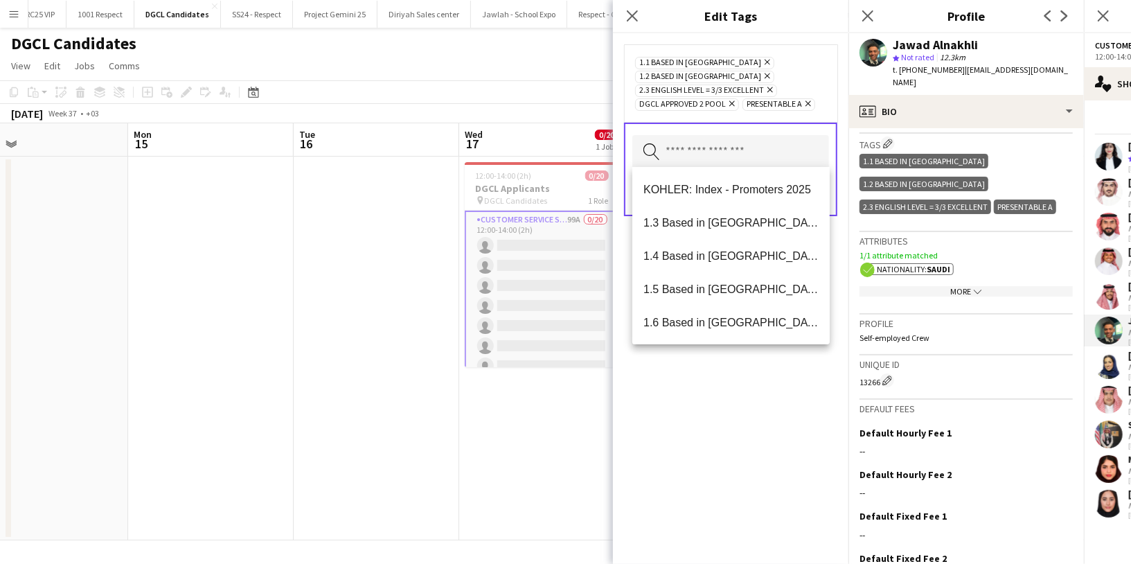
click at [718, 400] on div "1.1 Based in Riyadh Remove 1.2 Based in Eastern Province Remove 2.3 English Lev…" at bounding box center [730, 298] width 235 height 530
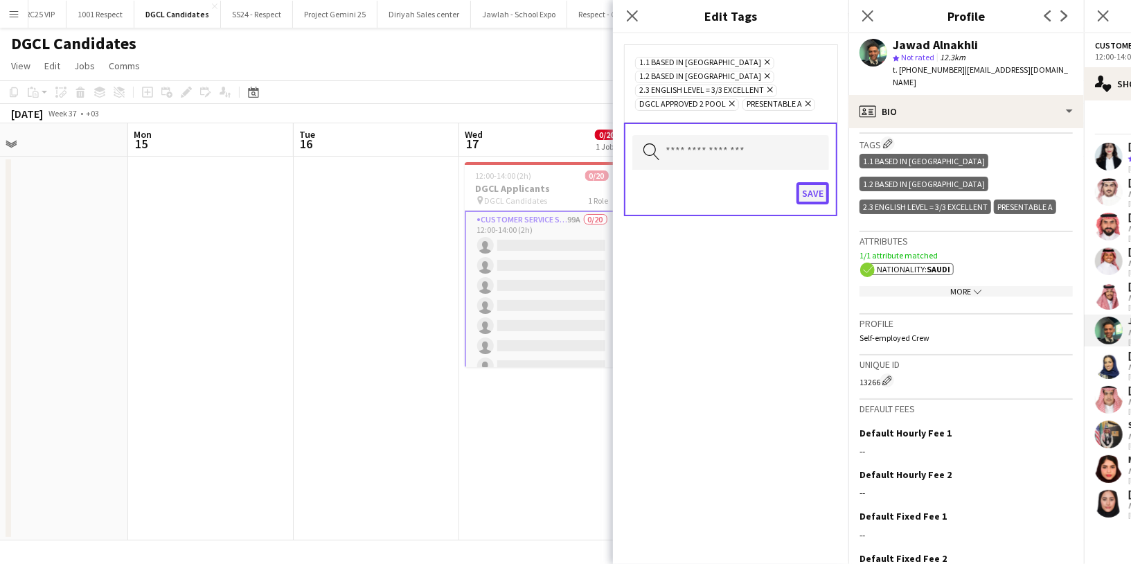
click at [815, 191] on button "Save" at bounding box center [812, 193] width 33 height 22
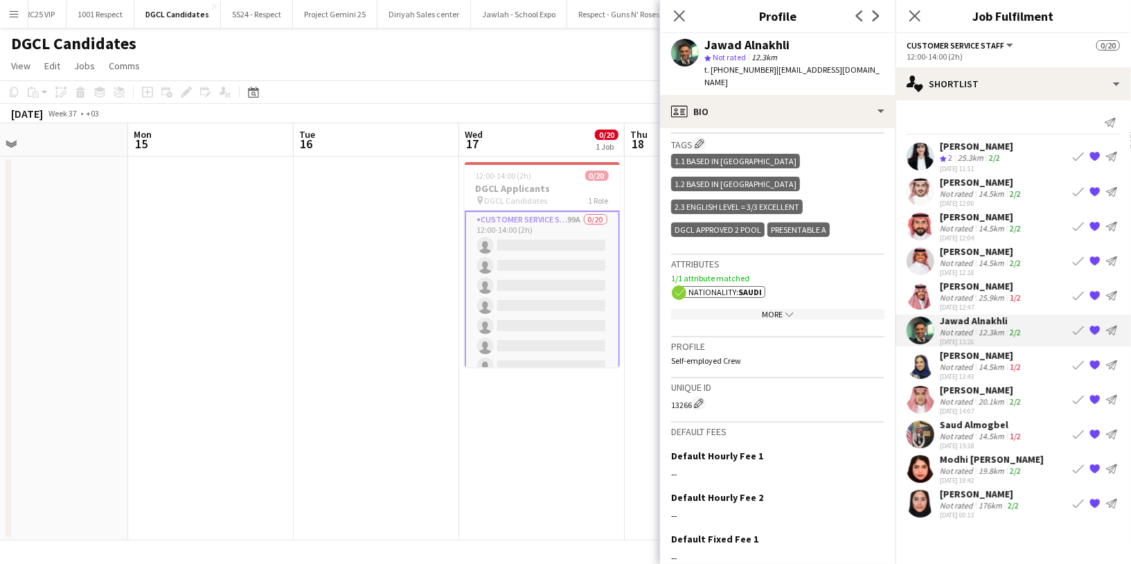
click at [947, 364] on div "Not rated" at bounding box center [958, 366] width 36 height 10
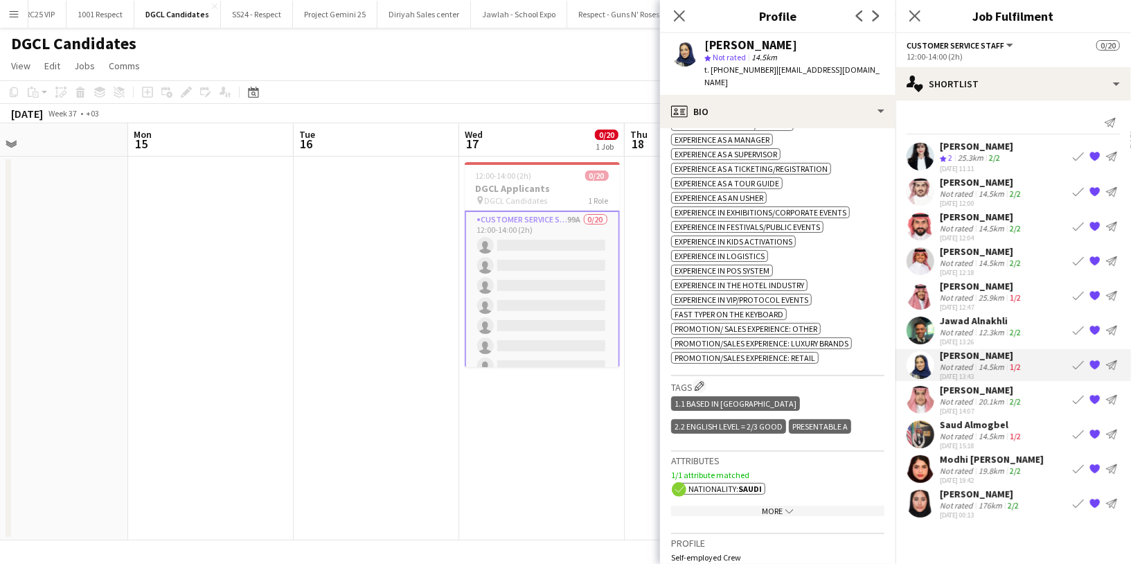
scroll to position [571, 0]
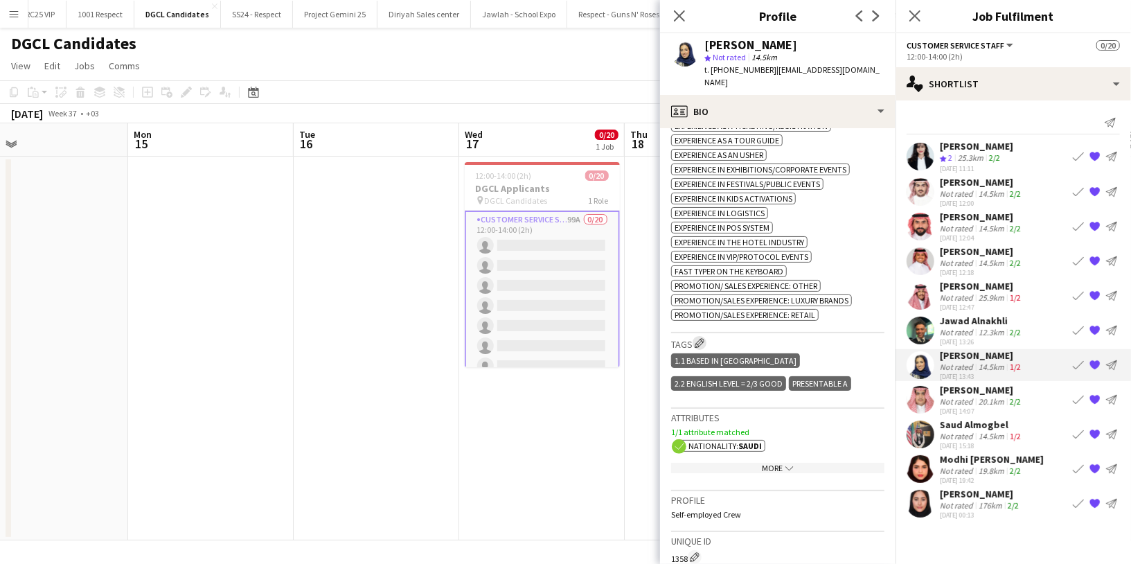
click at [701, 338] on app-icon "Edit crew company tags" at bounding box center [700, 343] width 10 height 10
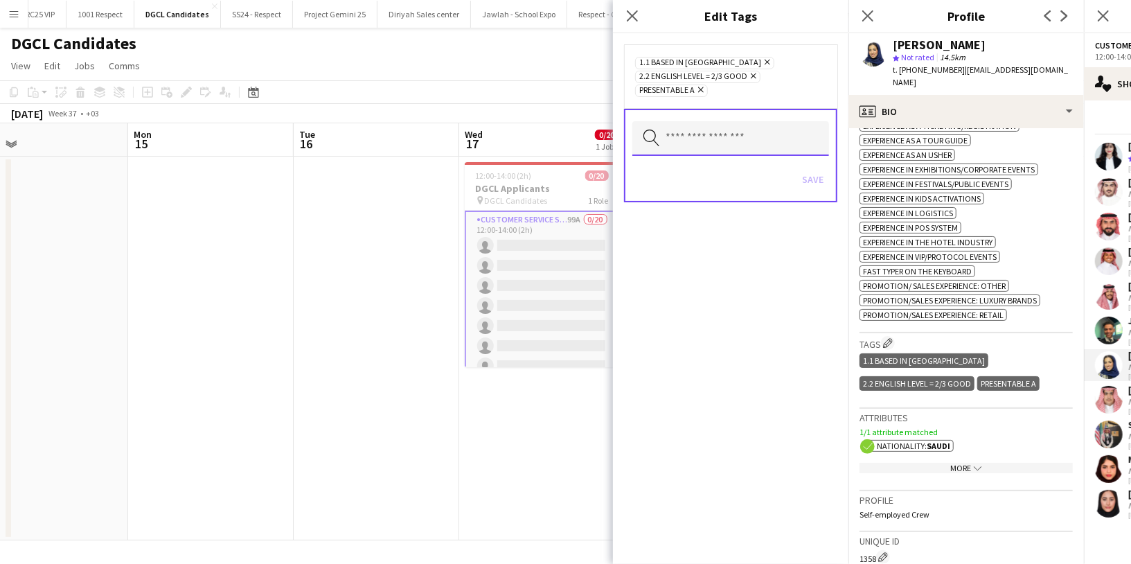
click at [691, 141] on input "text" at bounding box center [730, 138] width 197 height 35
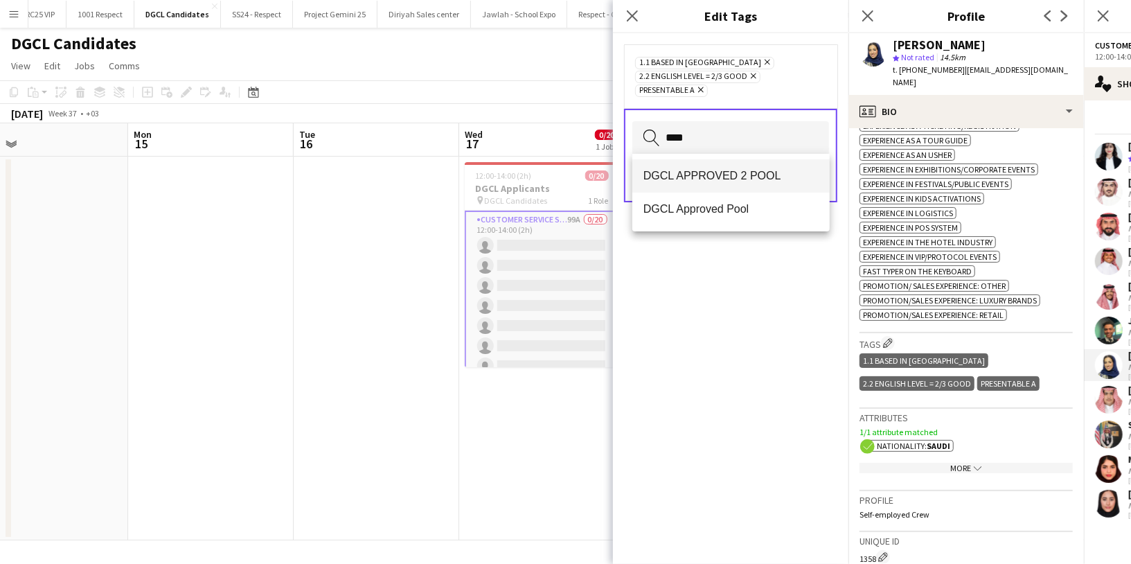
type input "****"
click at [745, 174] on span "DGCL APPROVED 2 POOL" at bounding box center [730, 175] width 175 height 13
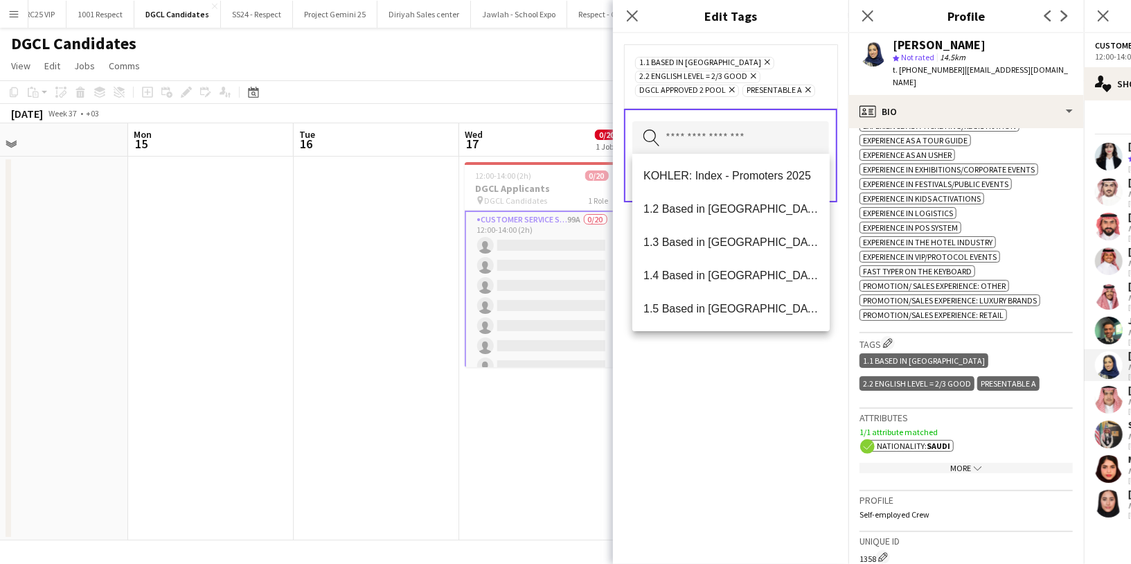
click at [711, 393] on div "1.1 Based in Riyadh Remove 2.2 English Level = 2/3 Good Remove DGCL APPROVED 2 …" at bounding box center [730, 298] width 235 height 530
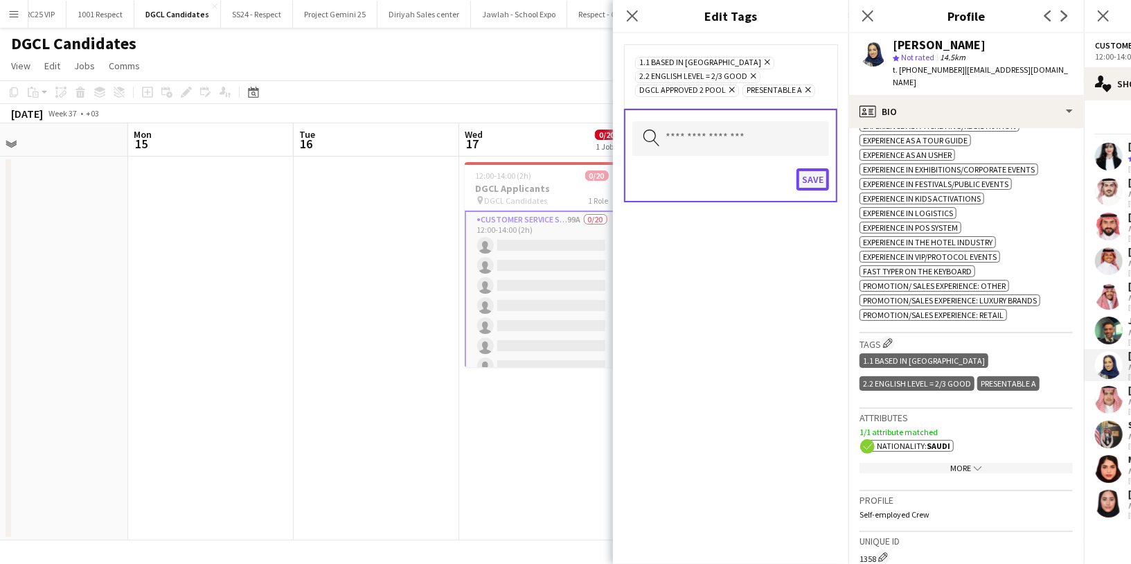
click at [818, 177] on button "Save" at bounding box center [812, 179] width 33 height 22
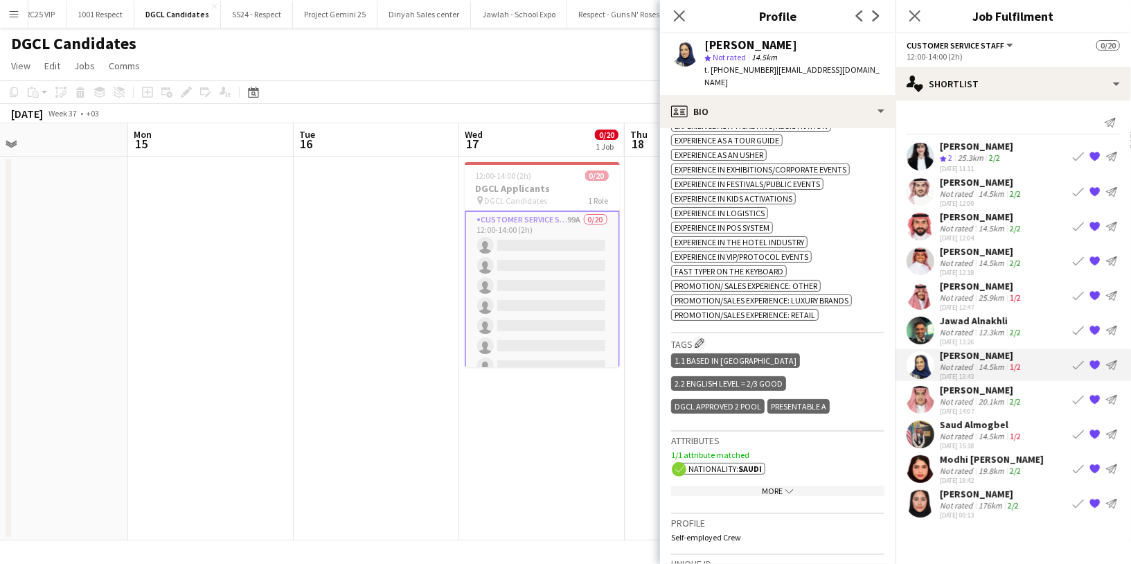
click at [948, 396] on div "Not rated" at bounding box center [958, 401] width 36 height 10
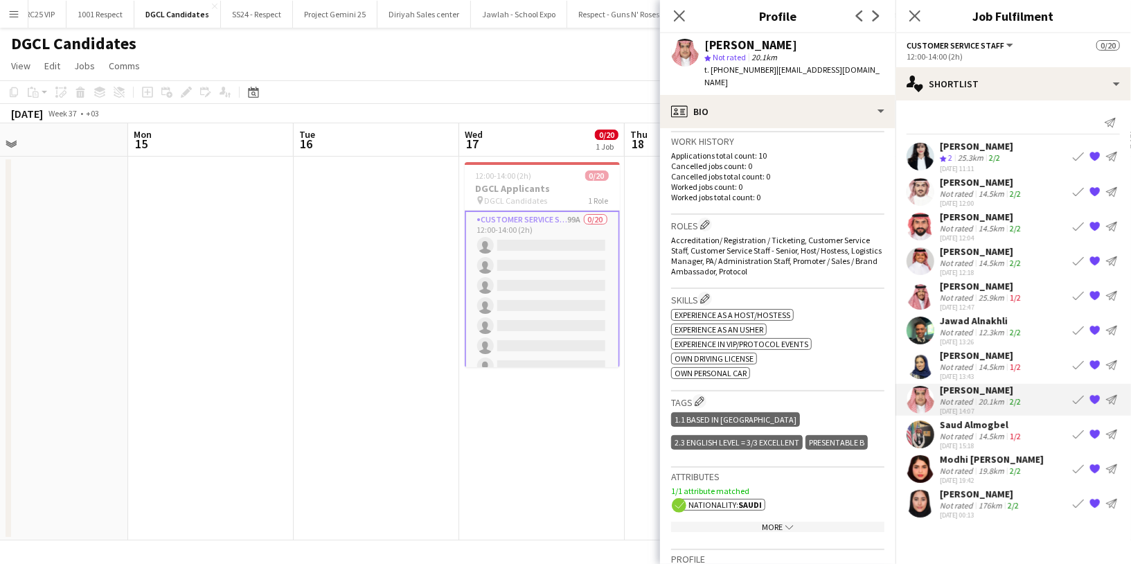
scroll to position [390, 0]
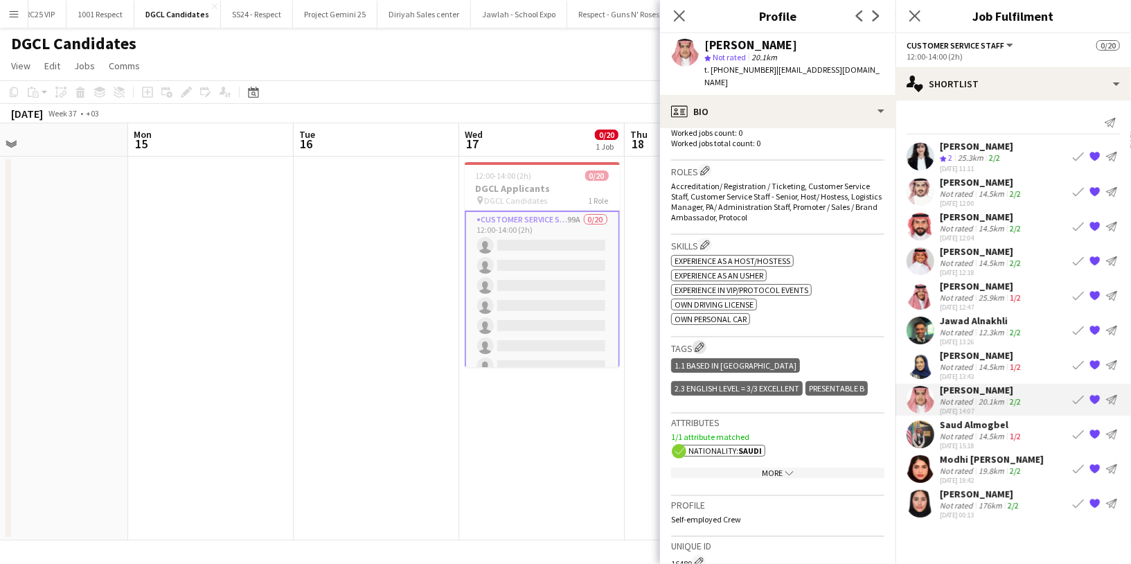
click at [699, 342] on app-icon "Edit crew company tags" at bounding box center [700, 347] width 10 height 10
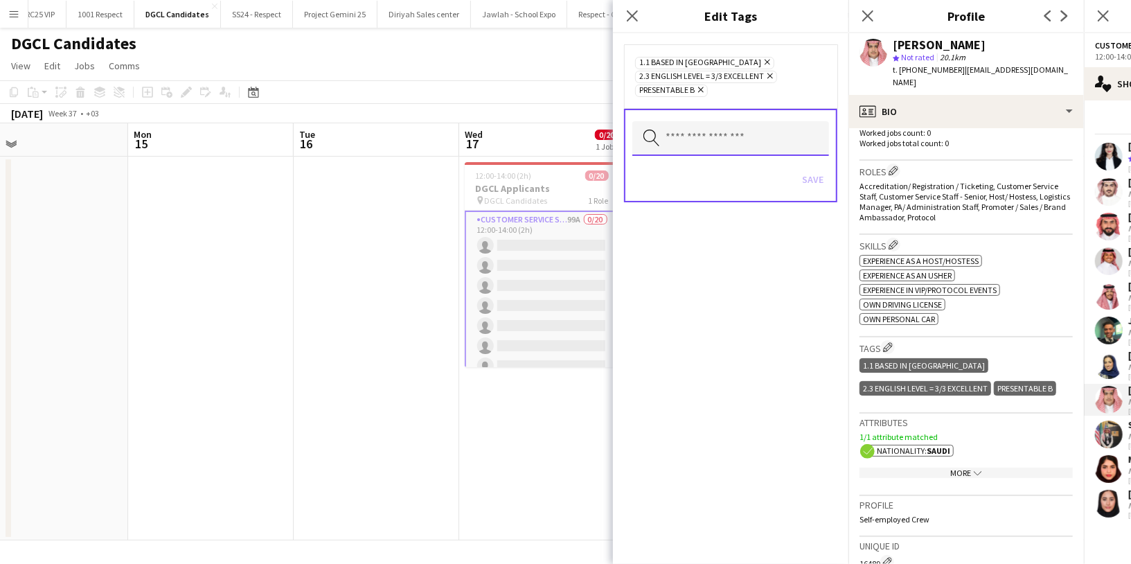
click at [694, 139] on input "text" at bounding box center [730, 138] width 197 height 35
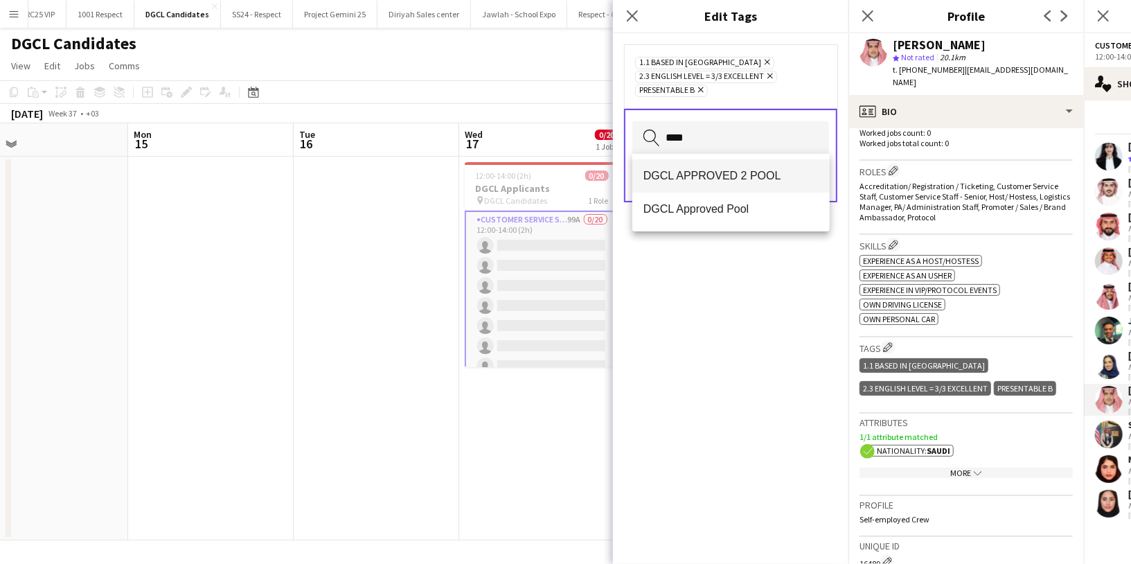
type input "****"
click at [748, 186] on mat-option "DGCL APPROVED 2 POOL" at bounding box center [730, 175] width 197 height 33
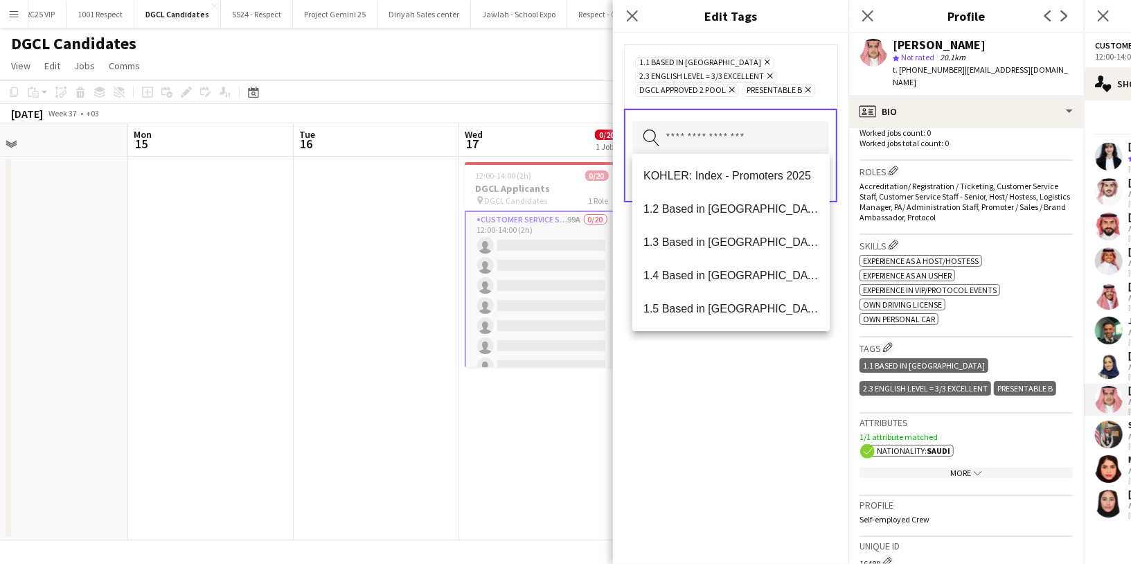
click at [695, 420] on div "1.1 Based in Riyadh Remove 2.3 English Level = 3/3 Excellent Remove DGCL APPROV…" at bounding box center [730, 298] width 235 height 530
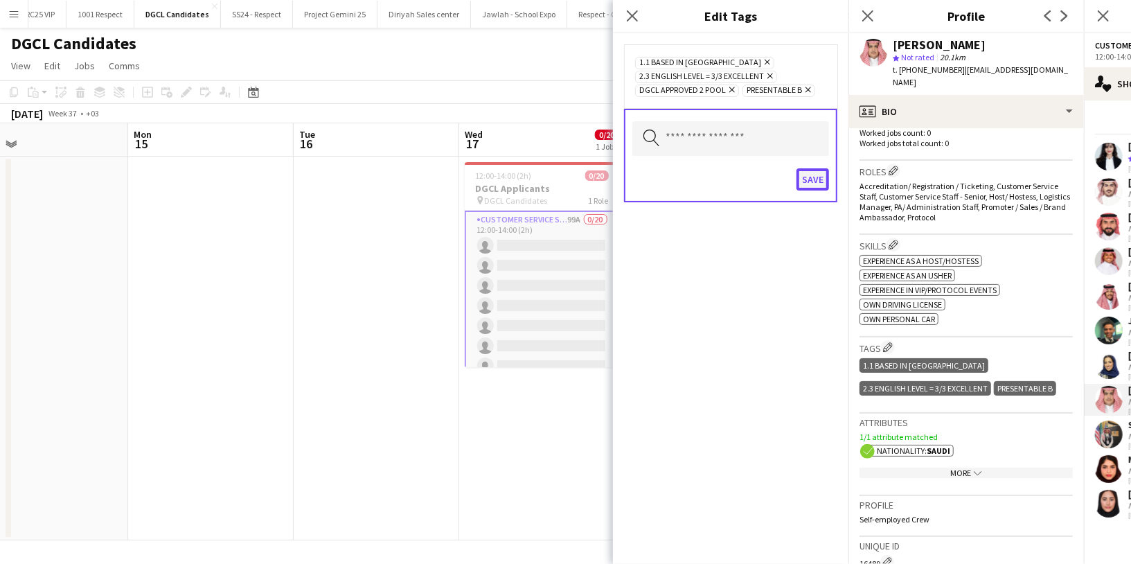
click at [812, 175] on button "Save" at bounding box center [812, 179] width 33 height 22
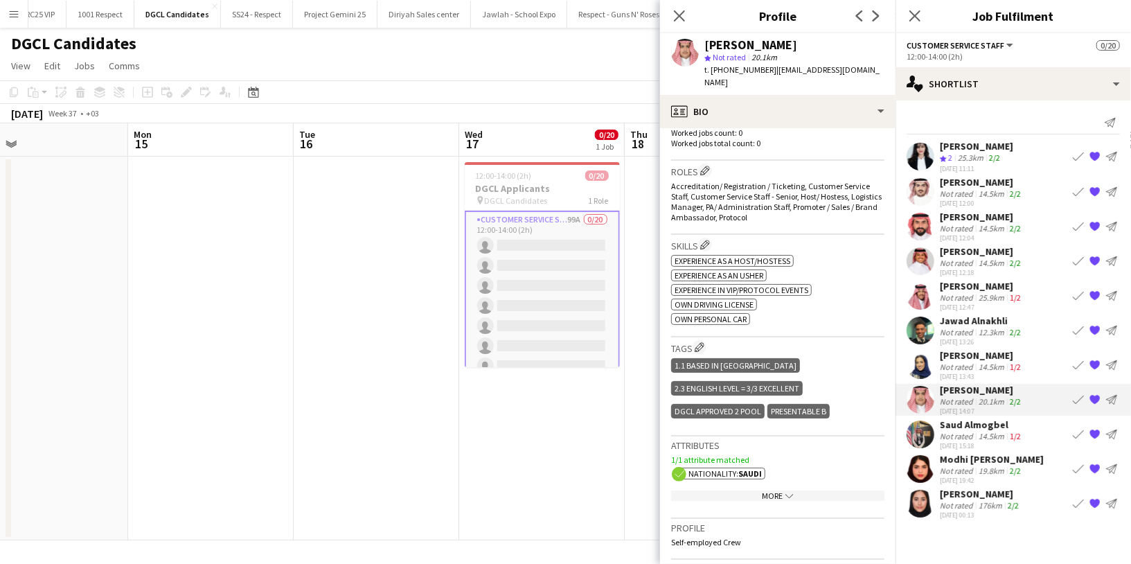
click at [970, 431] on div "Not rated" at bounding box center [958, 436] width 36 height 10
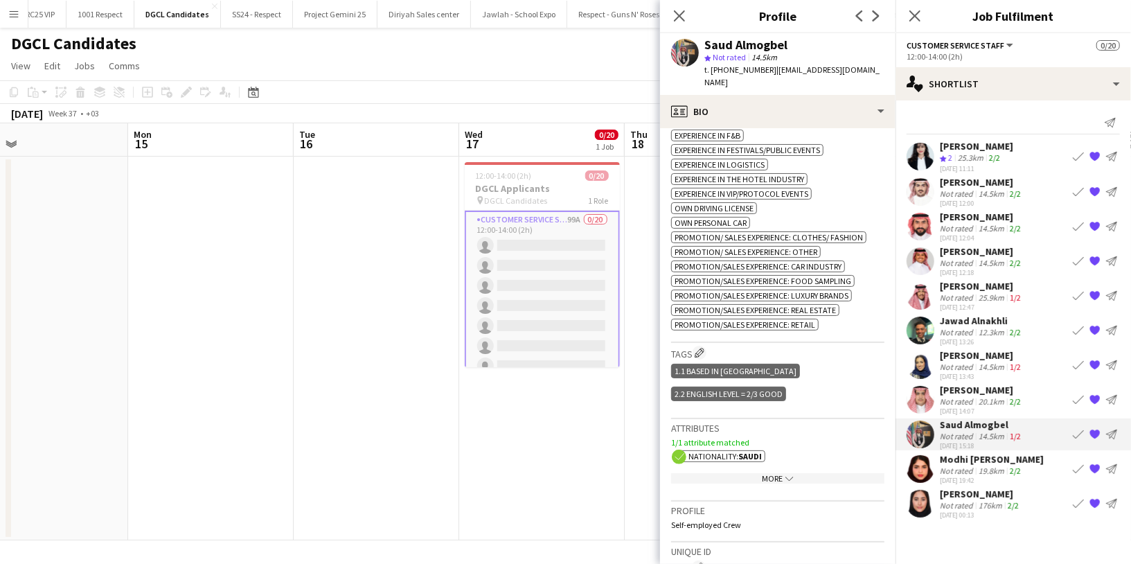
scroll to position [627, 0]
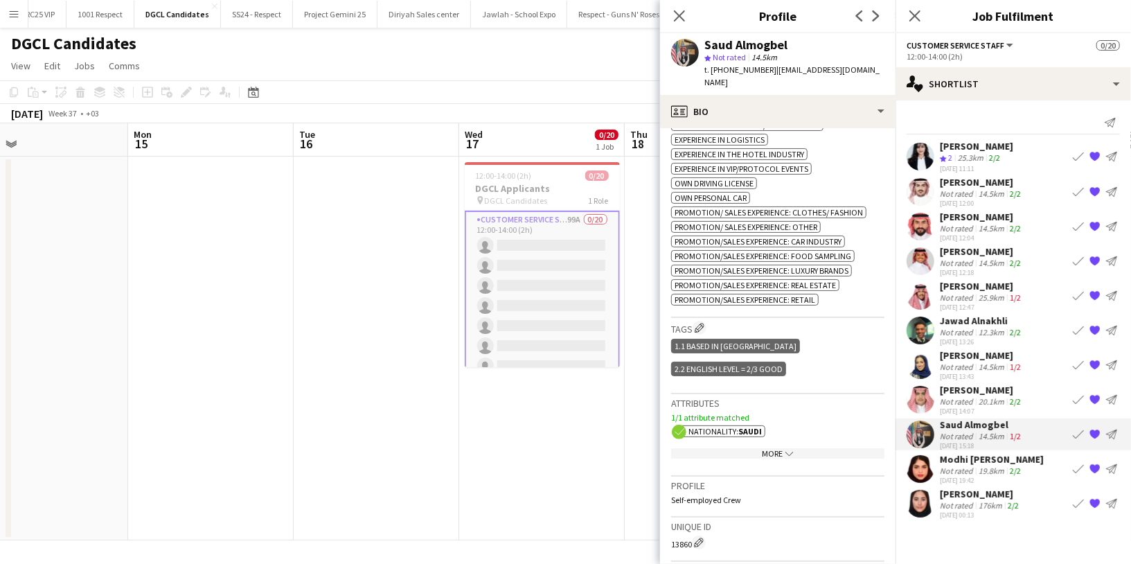
click at [700, 318] on div "Tags Edit crew company tags 1.1 Based in Riyadh 2.2 English Level = 2/3 Good" at bounding box center [777, 355] width 213 height 75
click at [700, 323] on app-icon "Edit crew company tags" at bounding box center [700, 328] width 10 height 10
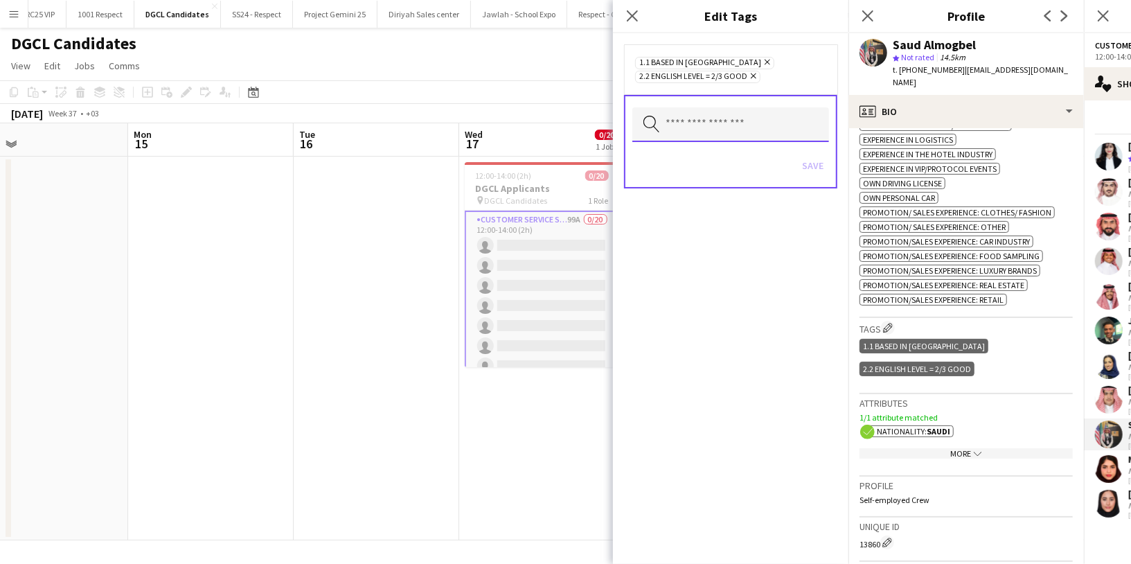
click at [681, 127] on input "text" at bounding box center [730, 124] width 197 height 35
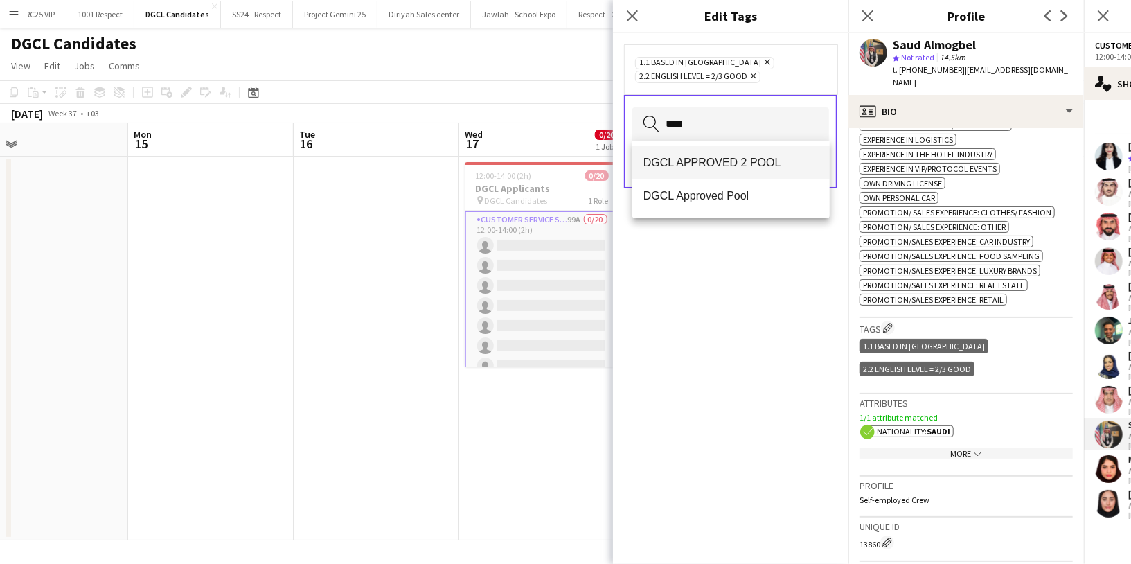
type input "****"
click at [719, 158] on span "DGCL APPROVED 2 POOL" at bounding box center [730, 162] width 175 height 13
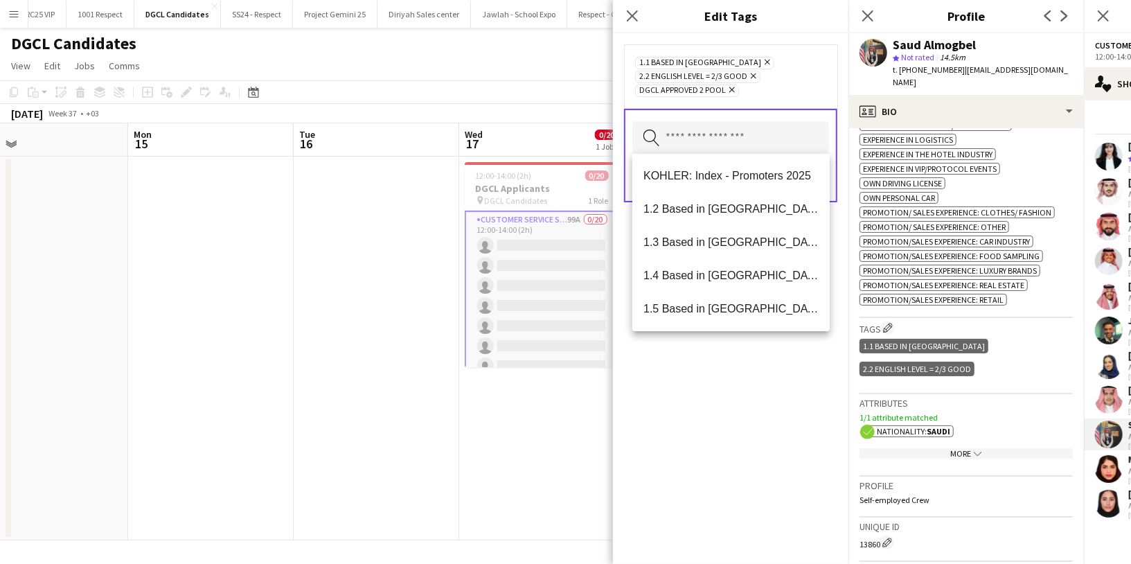
click at [708, 386] on div "1.1 Based in Riyadh Remove 2.2 English Level = 2/3 Good Remove DGCL APPROVED 2 …" at bounding box center [730, 298] width 235 height 530
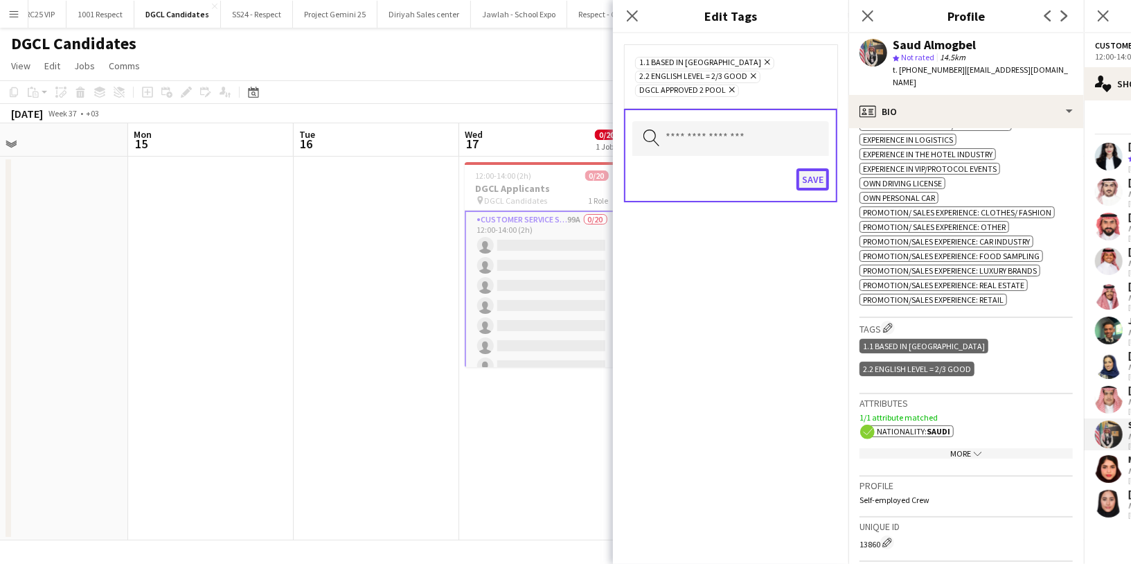
click at [812, 176] on button "Save" at bounding box center [812, 179] width 33 height 22
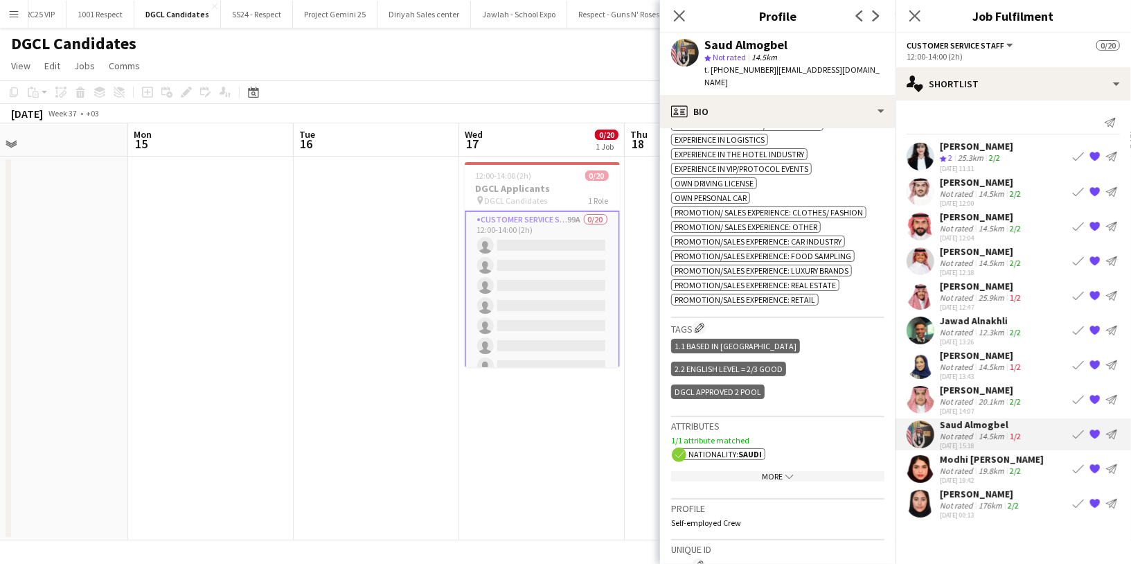
click at [967, 459] on div "Modhi Albaqami" at bounding box center [992, 459] width 104 height 12
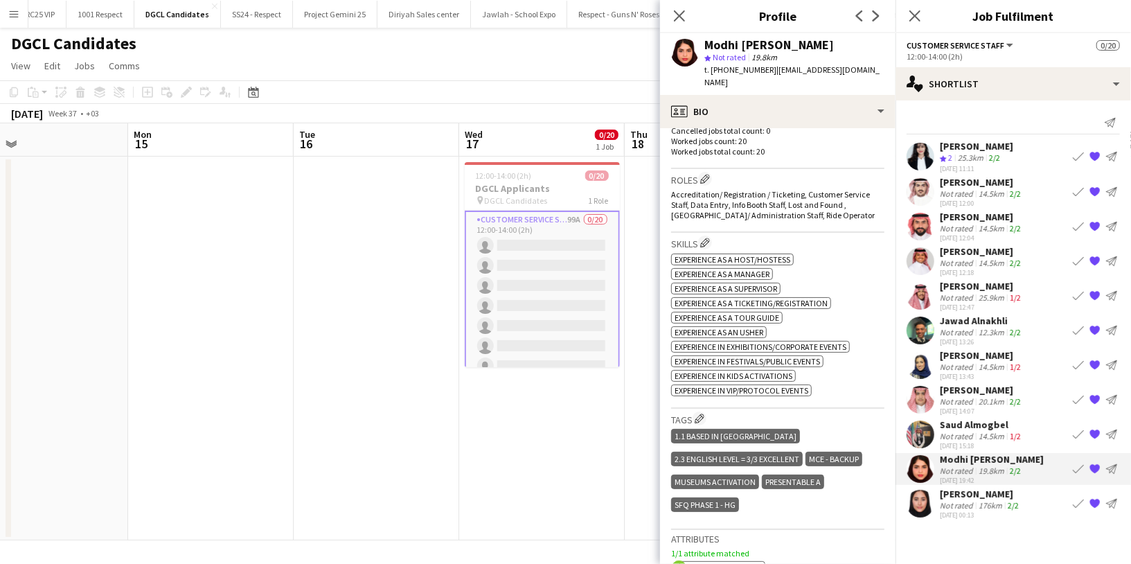
scroll to position [460, 0]
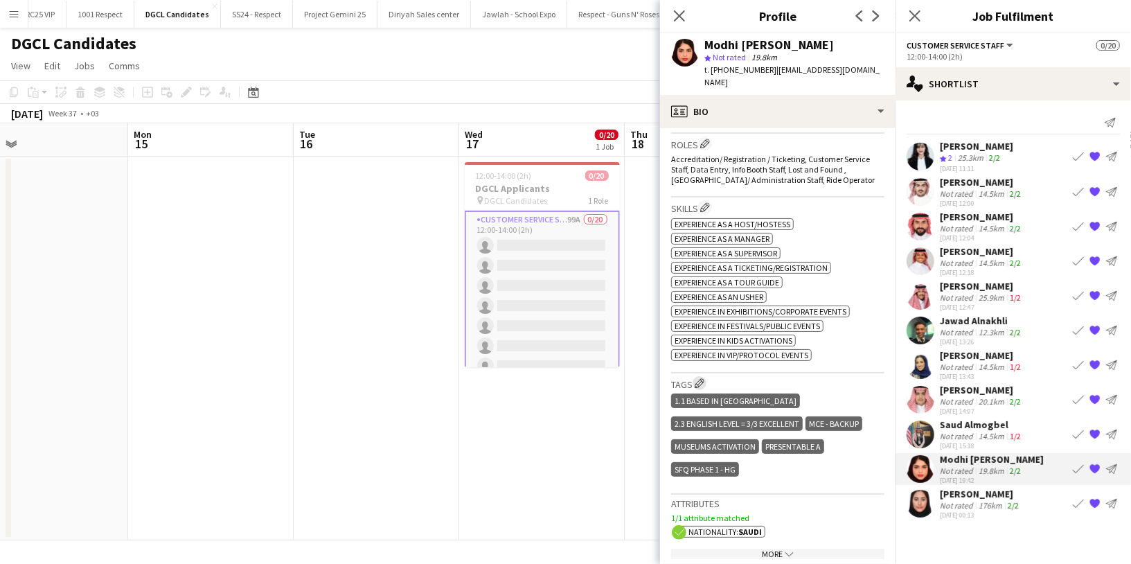
click at [704, 378] on app-icon "Edit crew company tags" at bounding box center [700, 383] width 10 height 10
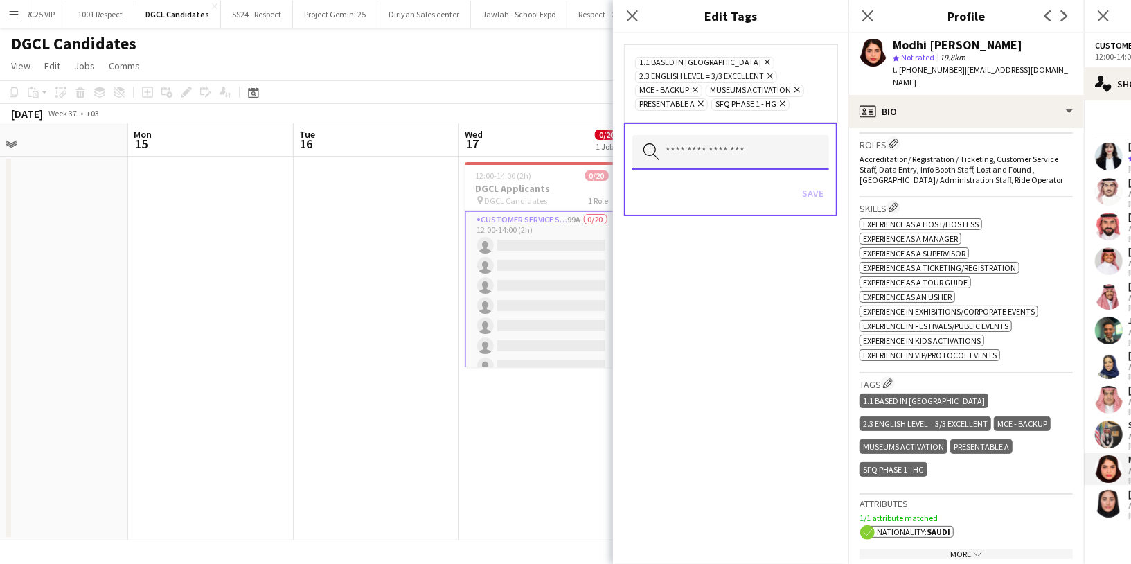
click at [699, 152] on input "text" at bounding box center [730, 152] width 197 height 35
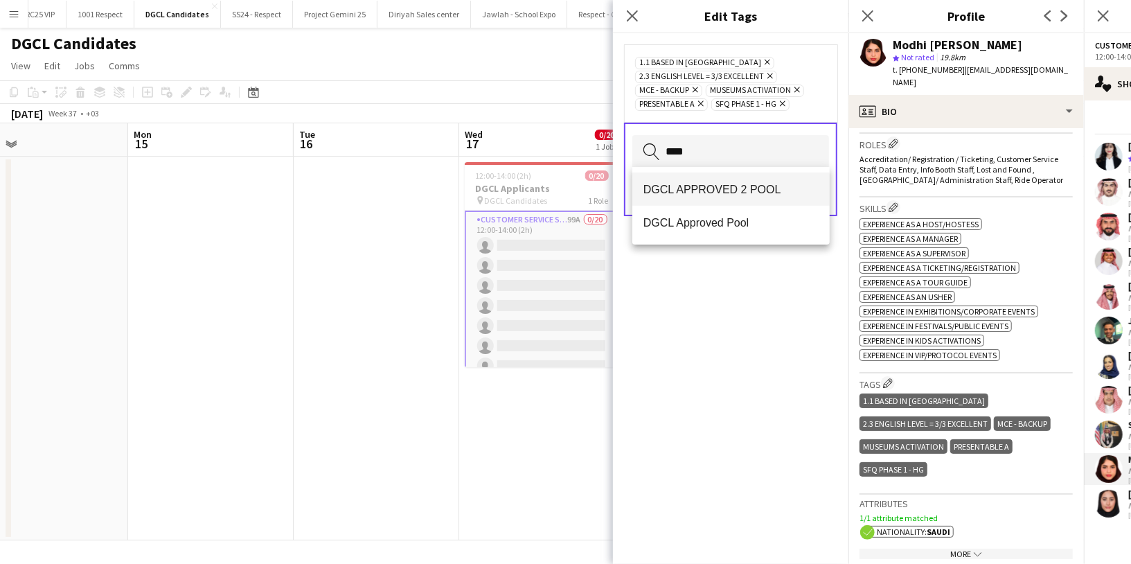
type input "****"
click at [737, 190] on span "DGCL APPROVED 2 POOL" at bounding box center [730, 189] width 175 height 13
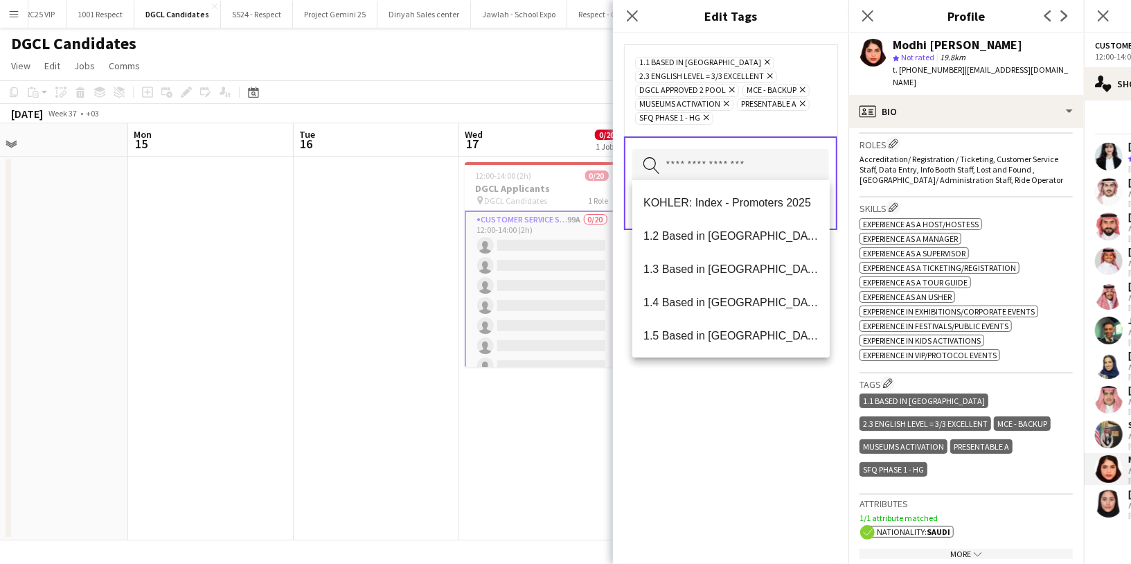
click at [736, 404] on div "1.1 Based in Riyadh Remove 2.3 English Level = 3/3 Excellent Remove DGCL APPROV…" at bounding box center [730, 298] width 235 height 530
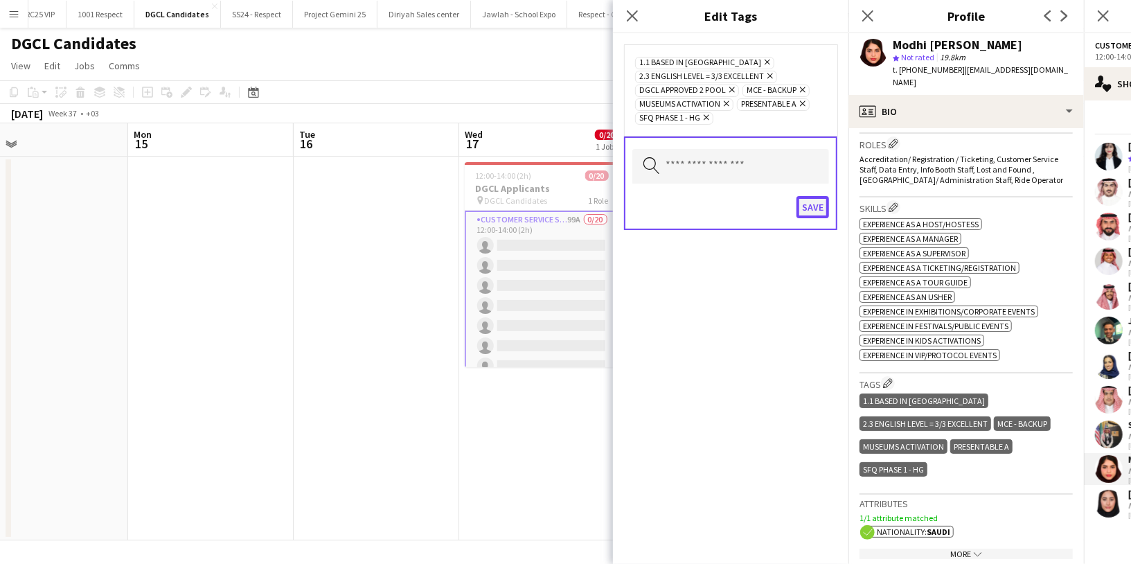
click at [813, 201] on button "Save" at bounding box center [812, 207] width 33 height 22
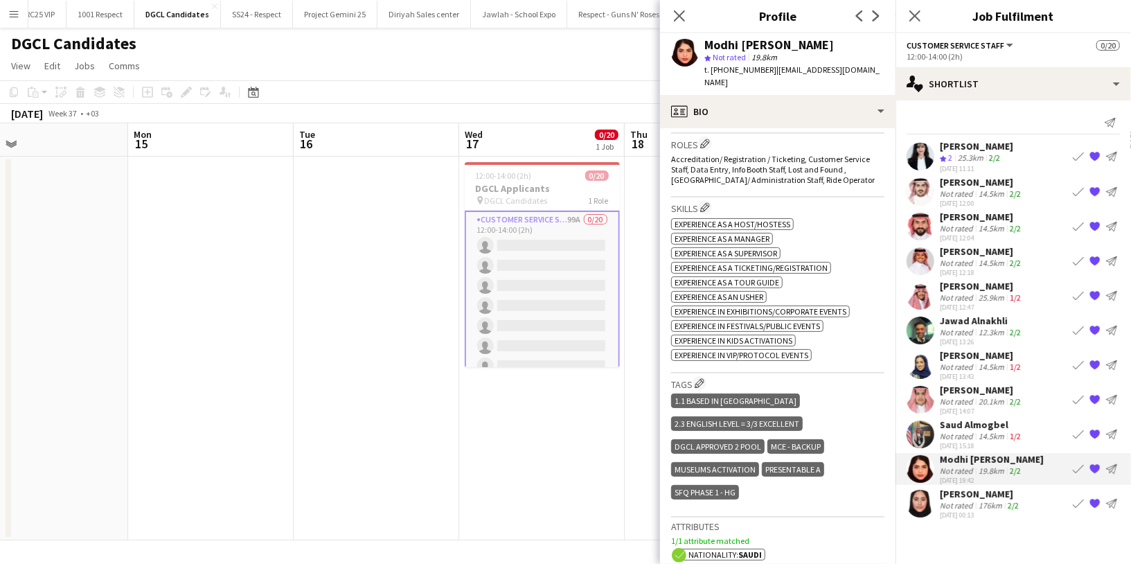
click at [965, 510] on div "14-09-2025 00:13" at bounding box center [981, 514] width 82 height 9
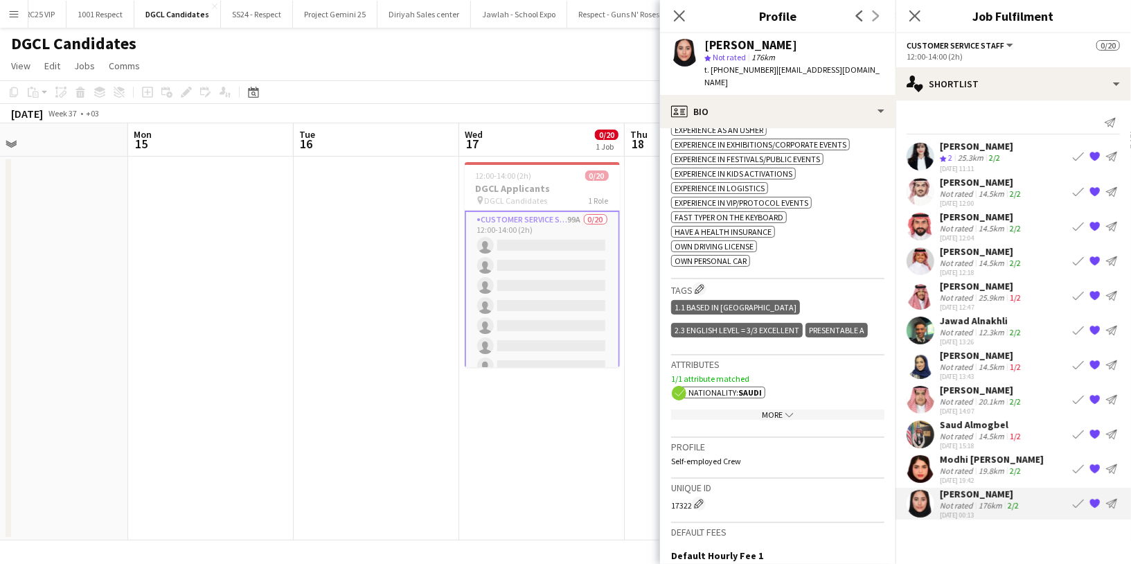
scroll to position [682, 0]
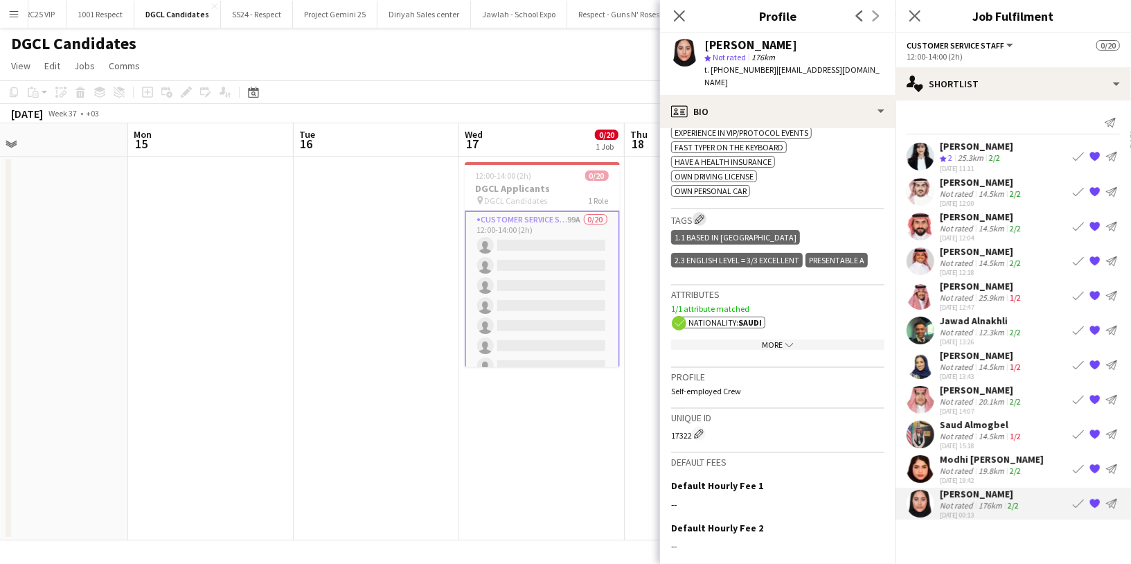
click at [699, 214] on app-icon "Edit crew company tags" at bounding box center [700, 219] width 10 height 10
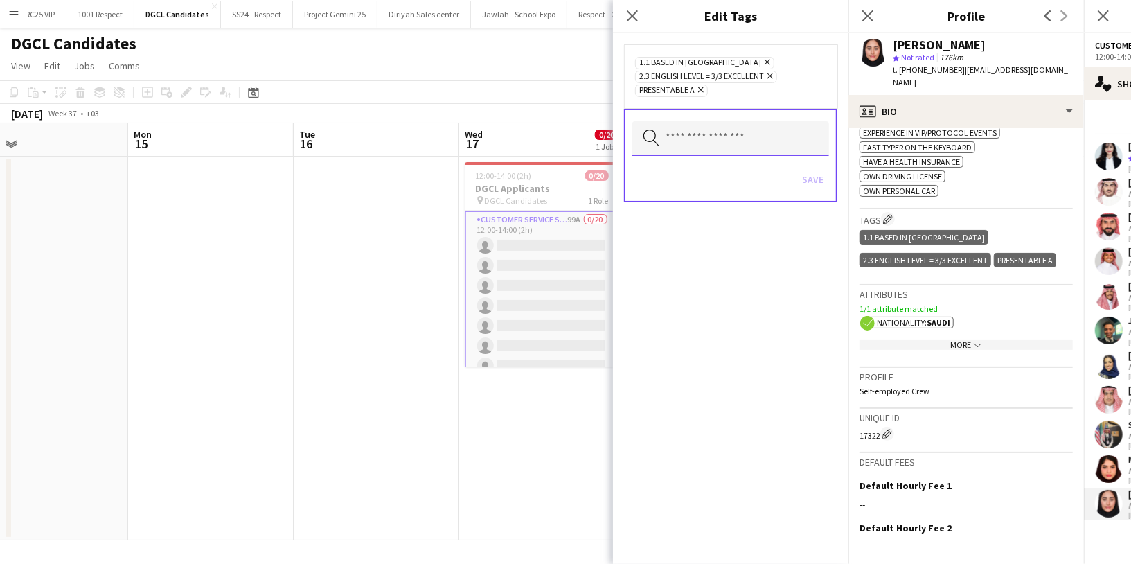
click at [688, 122] on input "text" at bounding box center [730, 138] width 197 height 35
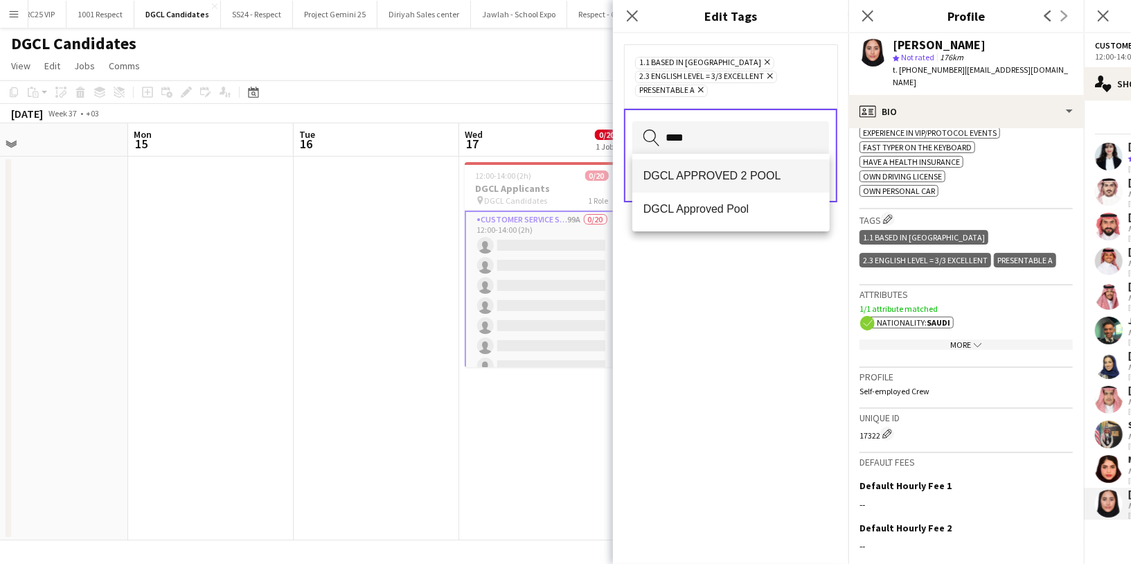
type input "****"
click at [719, 165] on mat-option "DGCL APPROVED 2 POOL" at bounding box center [730, 175] width 197 height 33
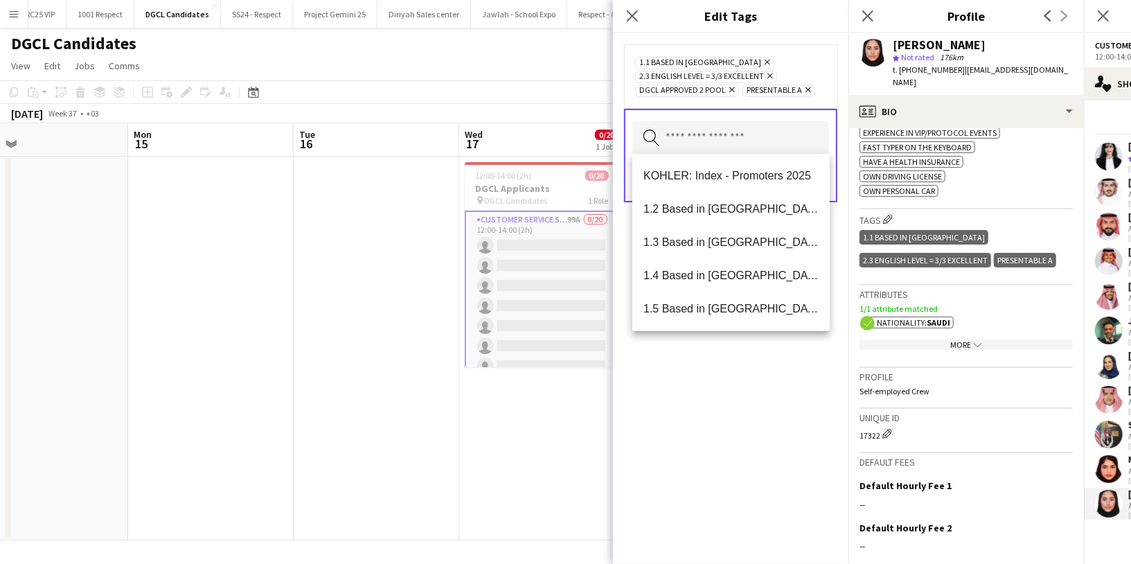
click at [726, 384] on div "1.1 Based in Riyadh Remove 2.3 English Level = 3/3 Excellent Remove DGCL APPROV…" at bounding box center [730, 298] width 235 height 530
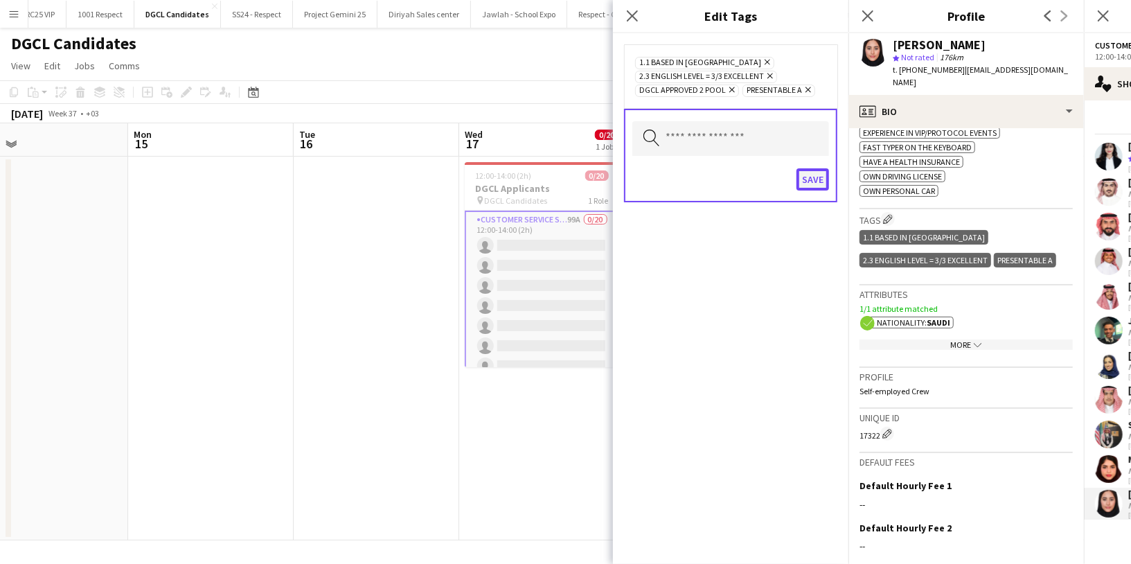
click at [817, 178] on button "Save" at bounding box center [812, 179] width 33 height 22
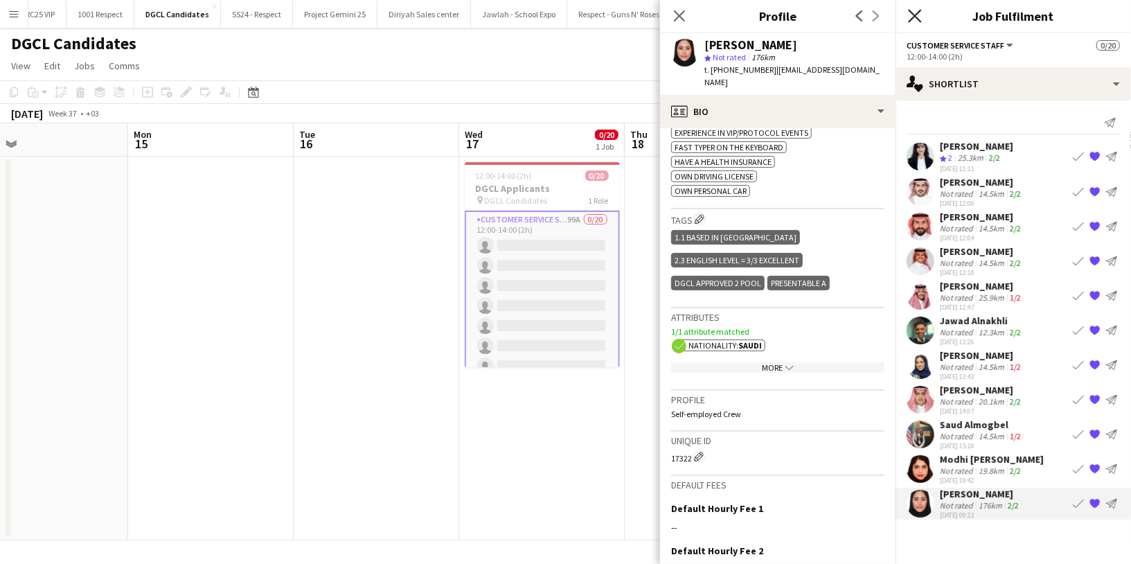
click at [913, 12] on icon "Close pop-in" at bounding box center [914, 15] width 13 height 13
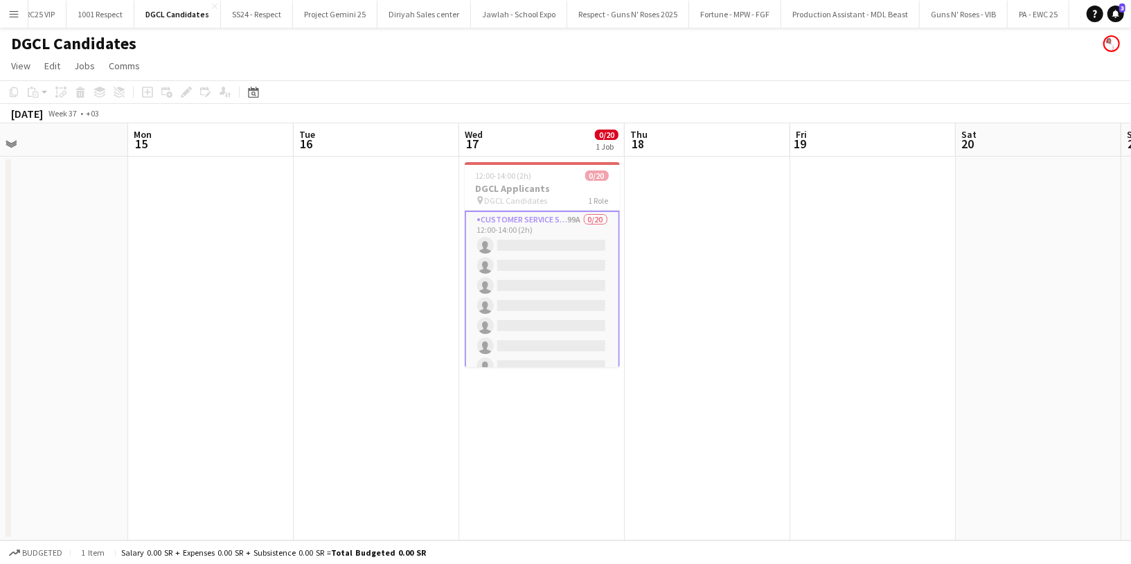
click at [17, 14] on app-icon "Menu" at bounding box center [13, 13] width 11 height 11
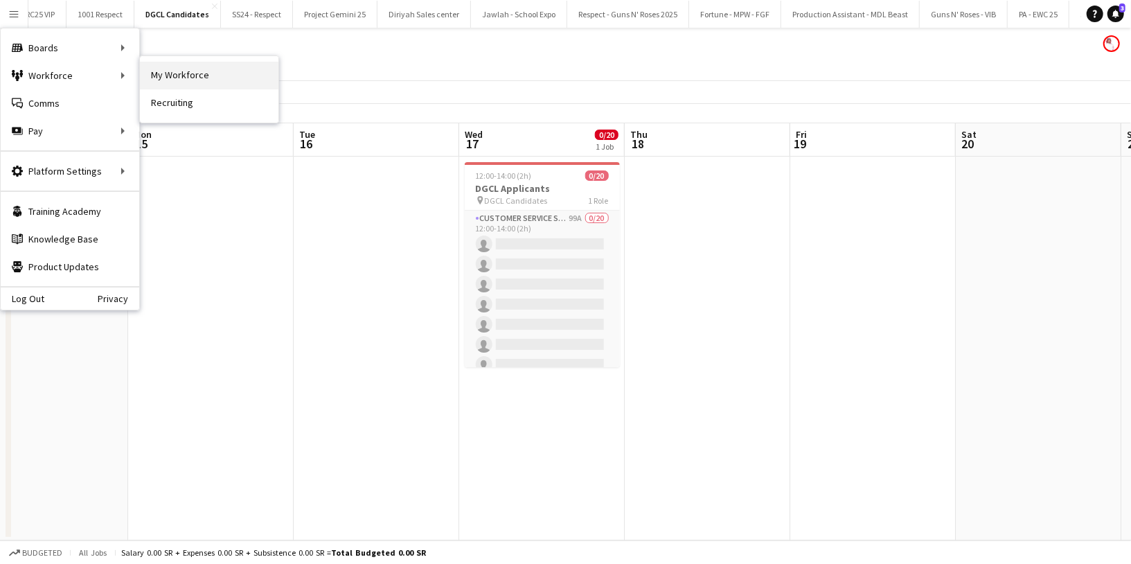
click at [216, 86] on link "My Workforce" at bounding box center [209, 76] width 138 height 28
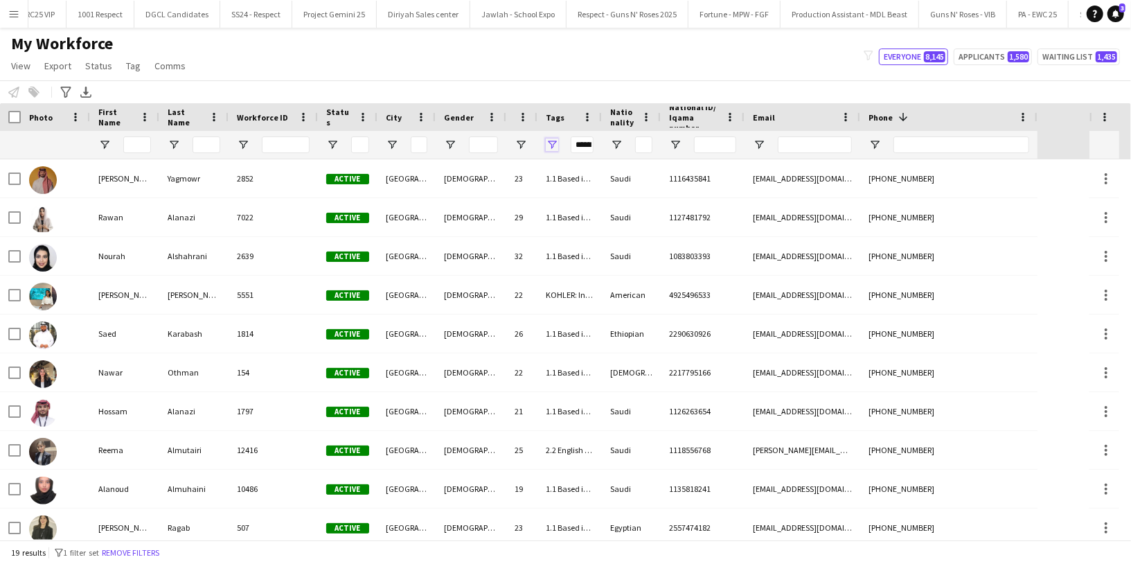
click at [546, 145] on span "Open Filter Menu" at bounding box center [552, 144] width 12 height 12
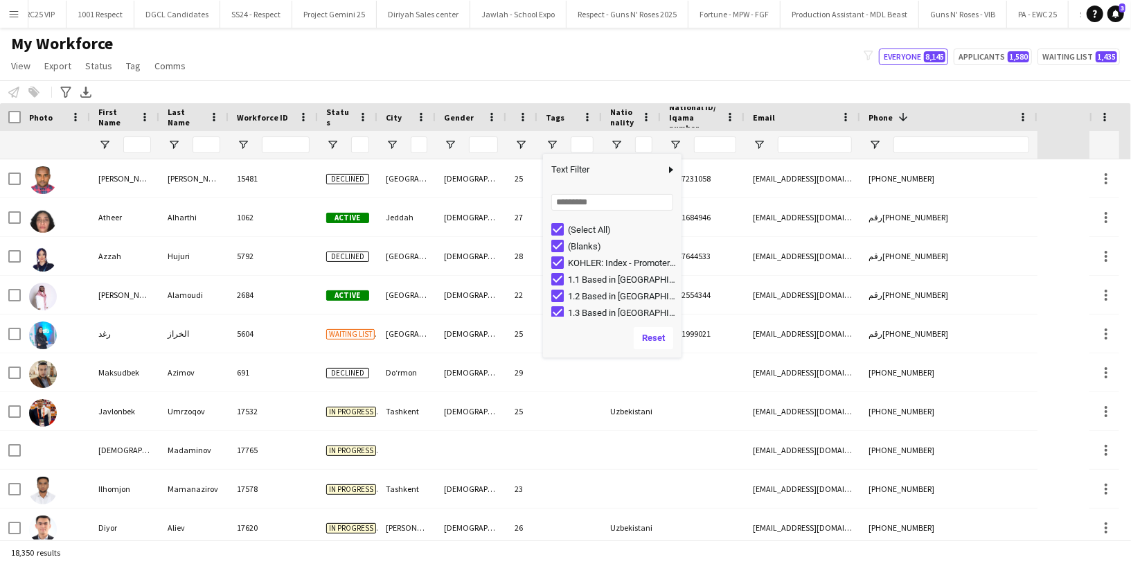
type input "***"
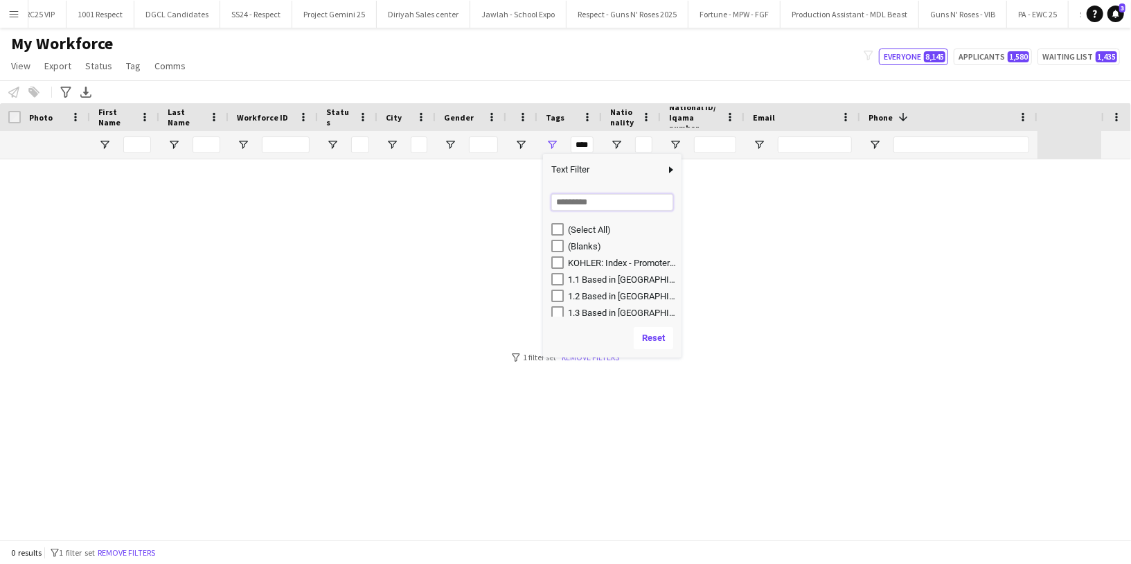
click at [568, 207] on input "Search filter values" at bounding box center [612, 202] width 122 height 17
type input "****"
click at [615, 245] on div "DGCL APPROVED 2 POOL" at bounding box center [622, 246] width 109 height 10
type input "**********"
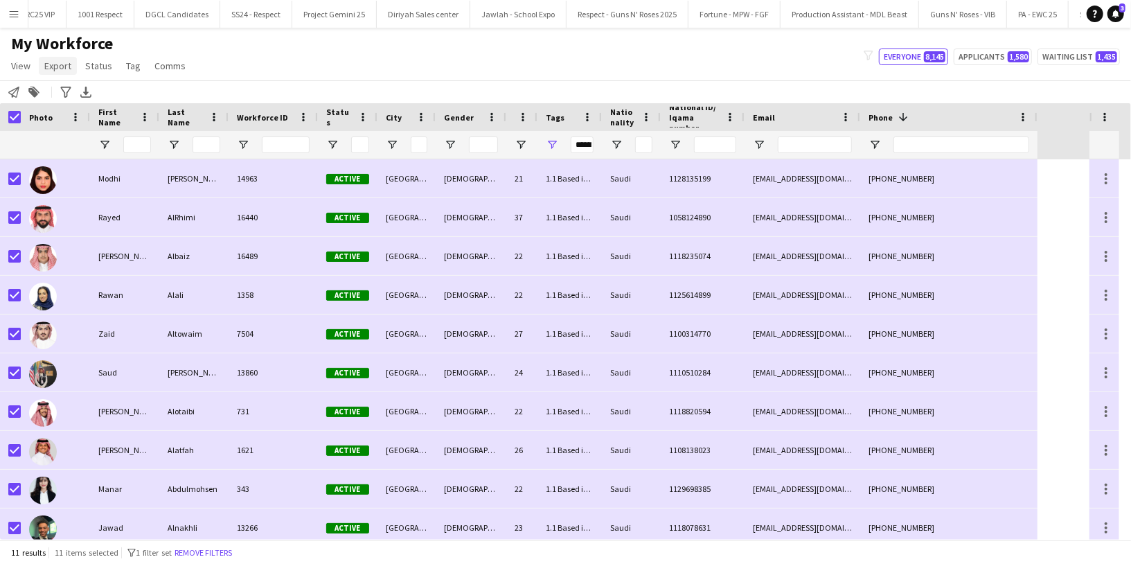
click at [57, 71] on span "Export" at bounding box center [57, 66] width 27 height 12
click at [87, 95] on span "Export as XLSX" at bounding box center [81, 95] width 60 height 12
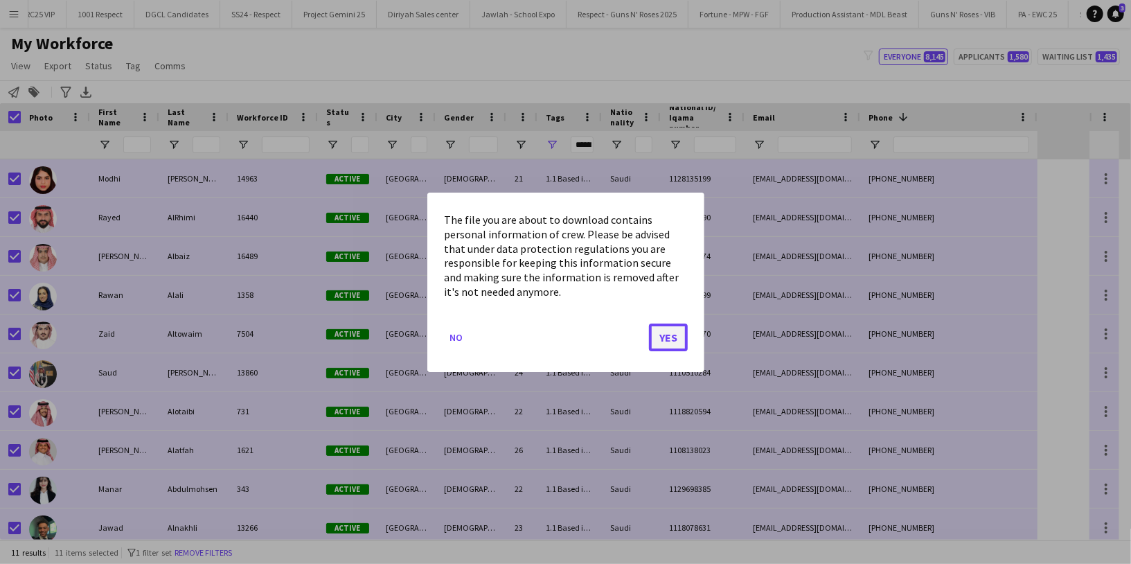
click at [670, 336] on button "Yes" at bounding box center [668, 337] width 39 height 28
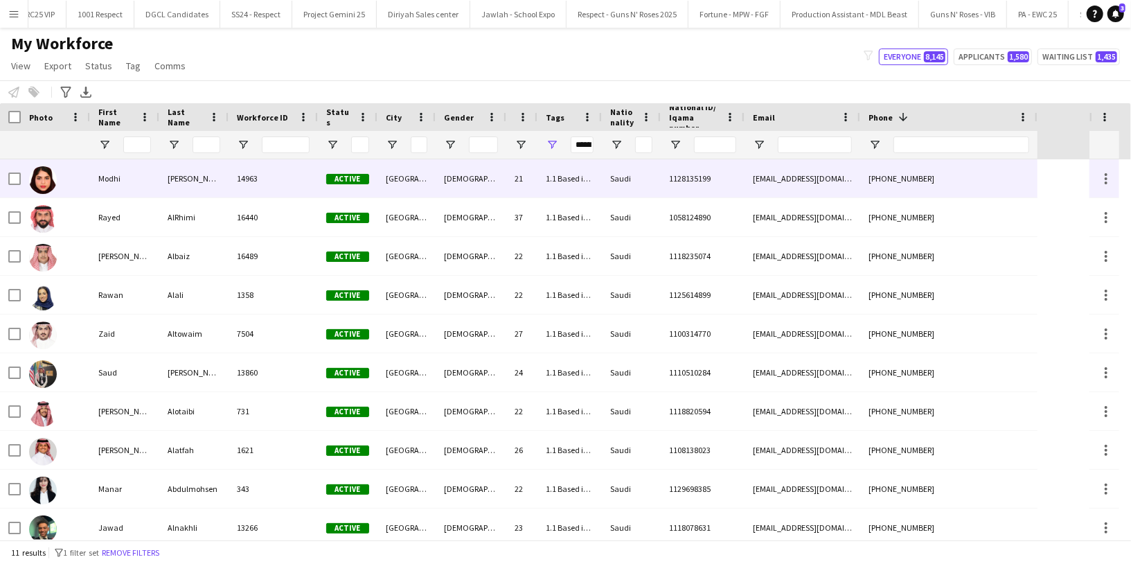
click at [179, 185] on div "[PERSON_NAME]" at bounding box center [193, 178] width 69 height 38
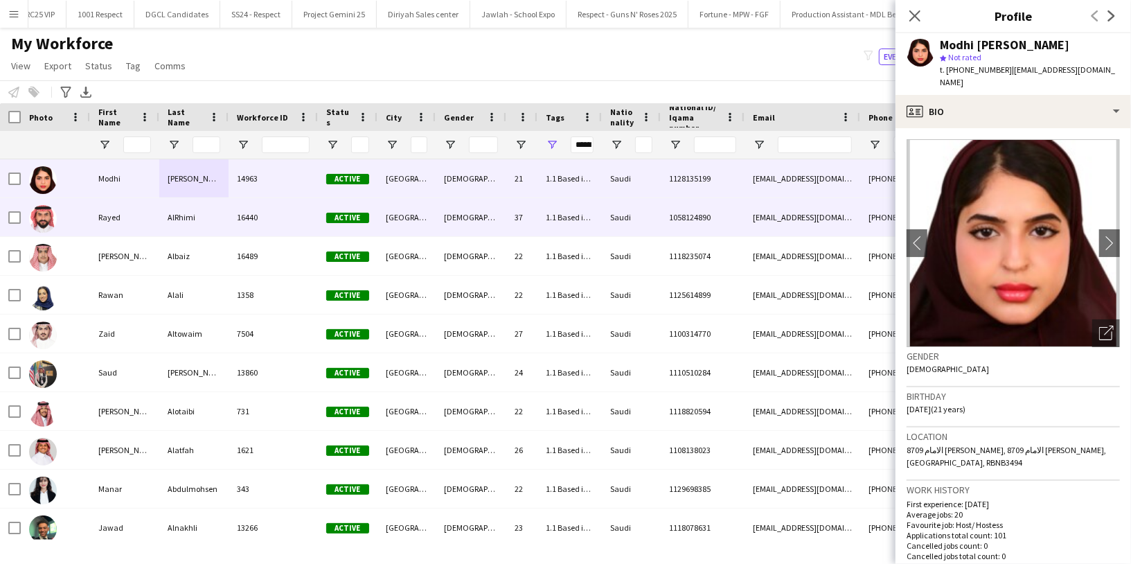
click at [229, 219] on div "16440" at bounding box center [273, 217] width 89 height 38
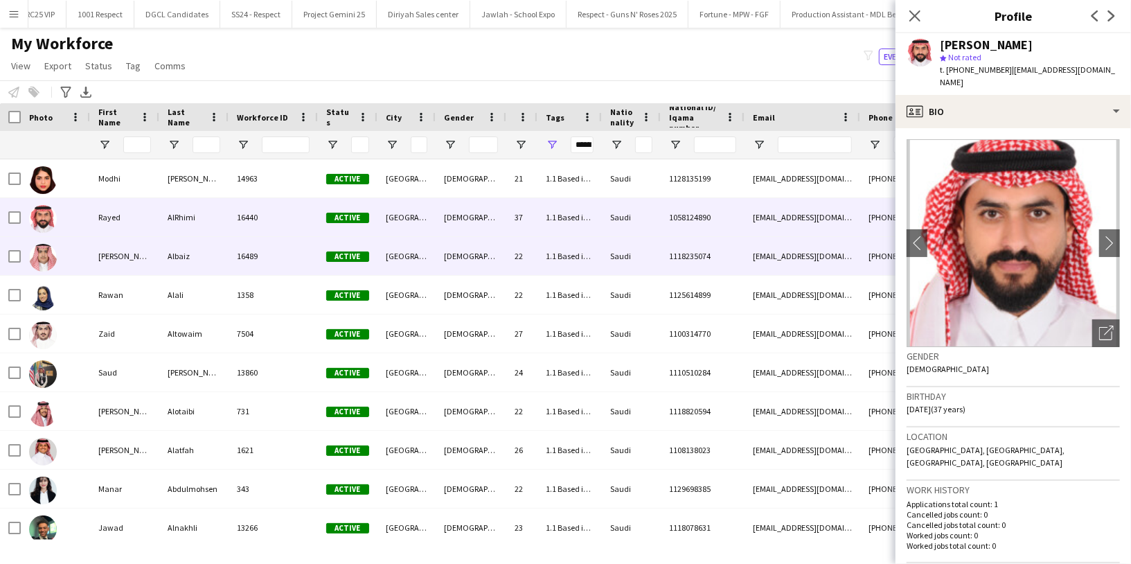
click at [437, 266] on div "[DEMOGRAPHIC_DATA]" at bounding box center [471, 256] width 71 height 38
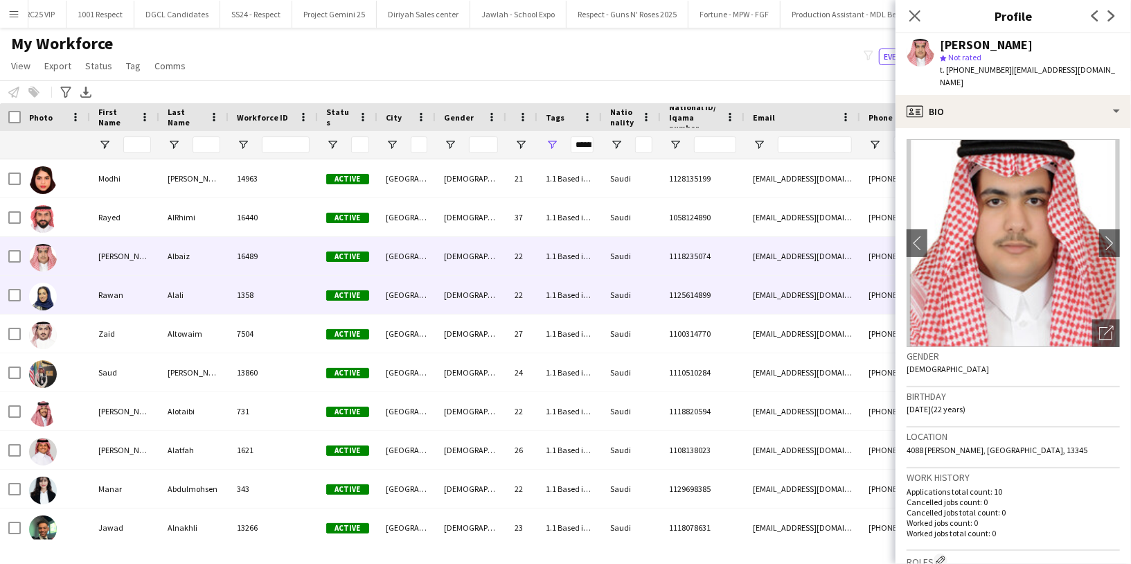
click at [471, 296] on div "[DEMOGRAPHIC_DATA]" at bounding box center [471, 295] width 71 height 38
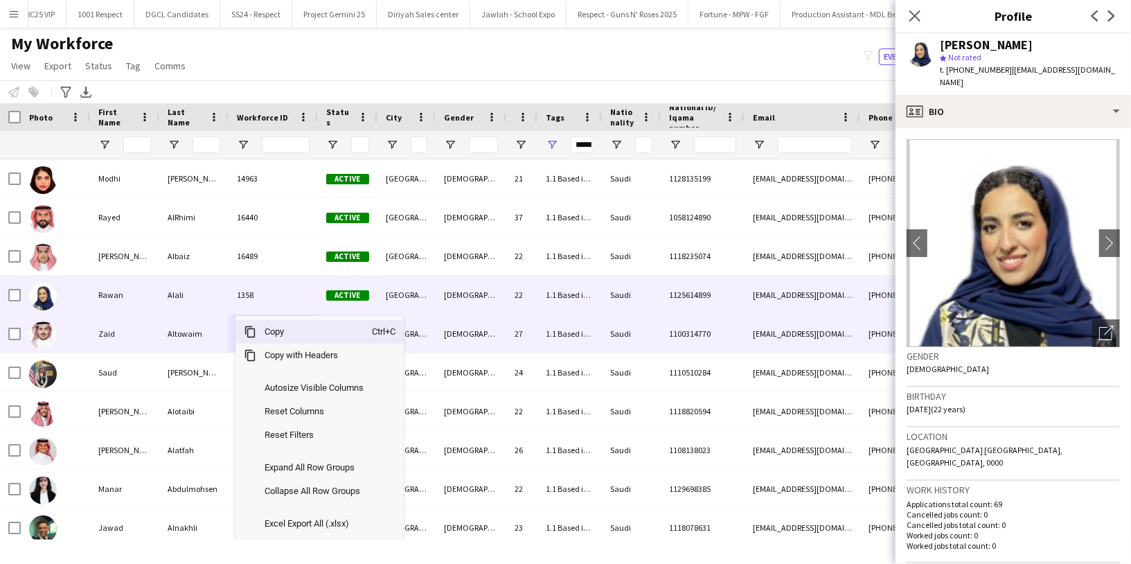
click at [201, 339] on div "Altowaim" at bounding box center [193, 333] width 69 height 38
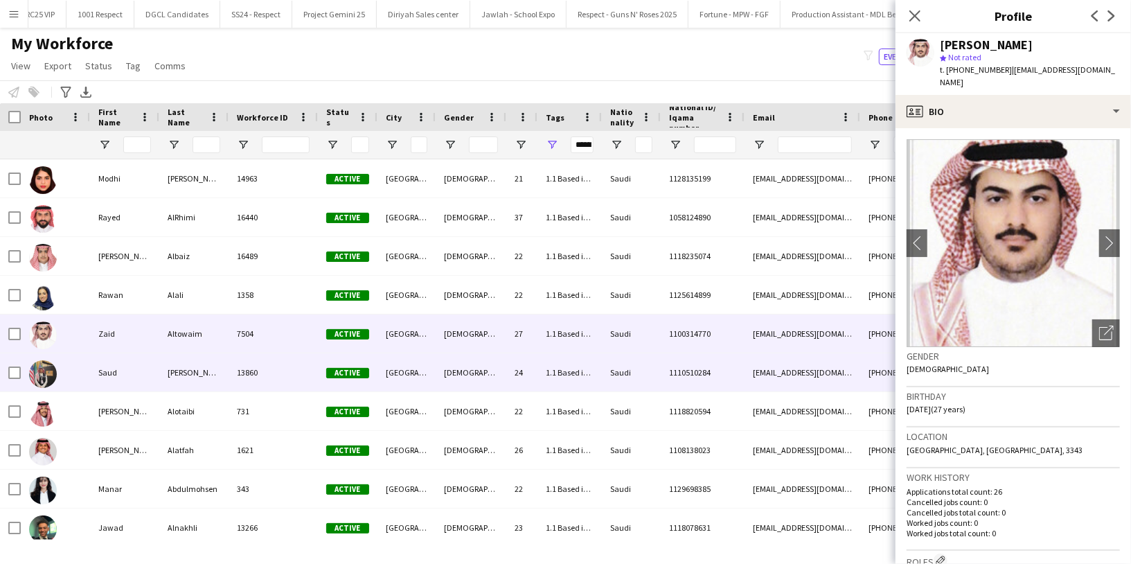
click at [215, 378] on div "[PERSON_NAME]" at bounding box center [193, 372] width 69 height 38
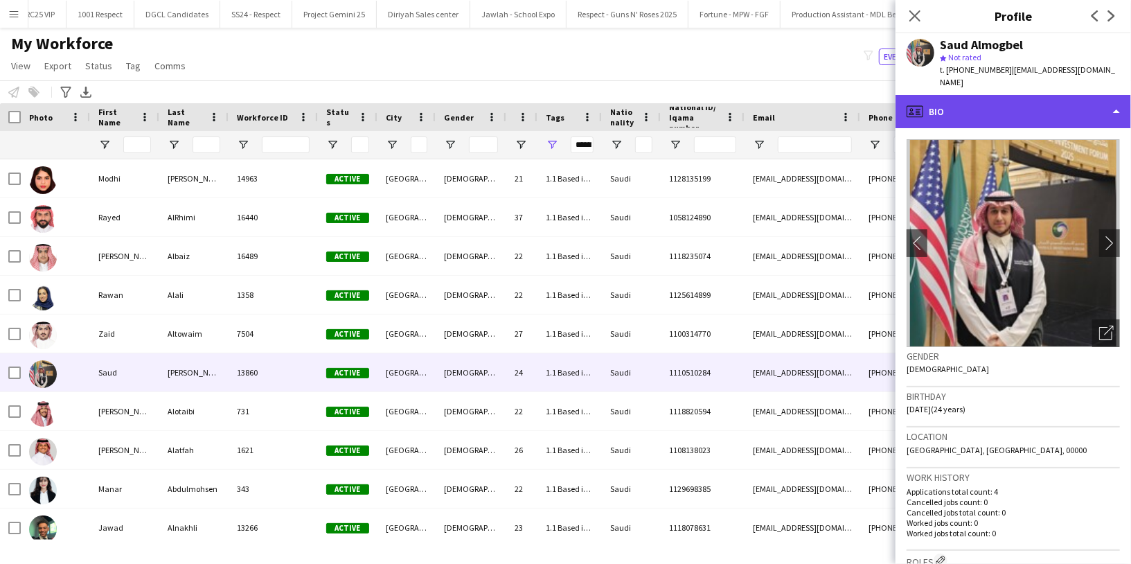
click at [997, 96] on div "profile Bio" at bounding box center [1012, 111] width 235 height 33
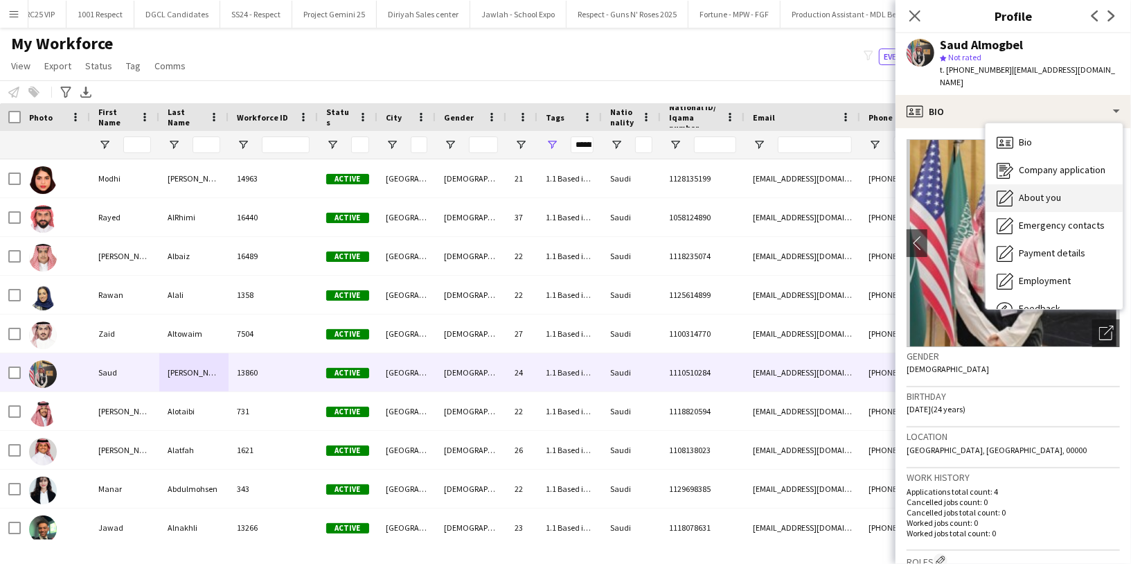
click at [1048, 191] on span "About you" at bounding box center [1040, 197] width 42 height 12
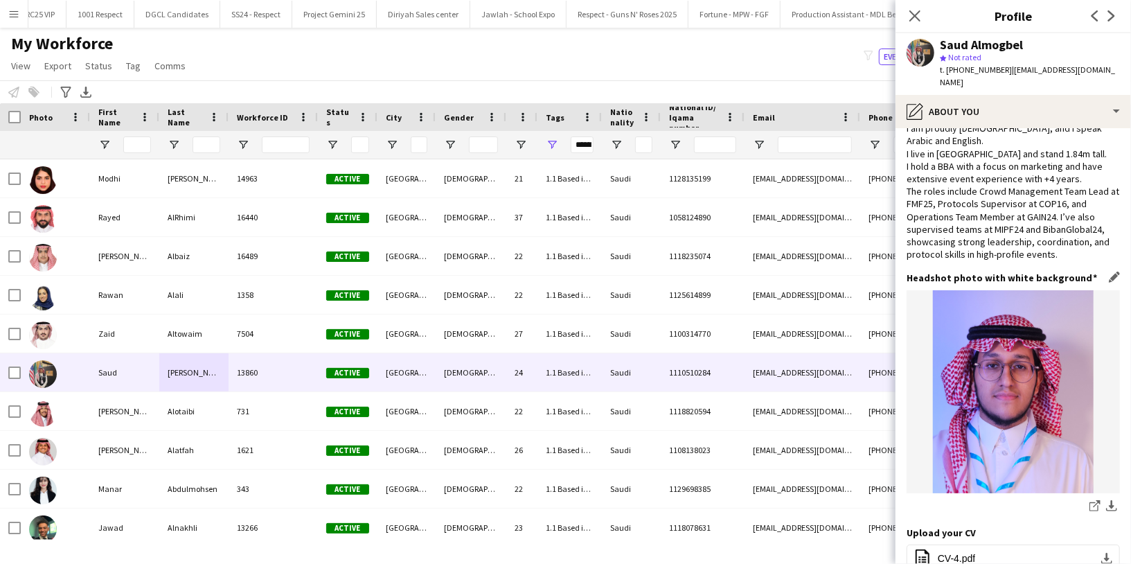
scroll to position [62, 0]
click at [1106, 498] on app-icon "download-bottom" at bounding box center [1111, 504] width 11 height 13
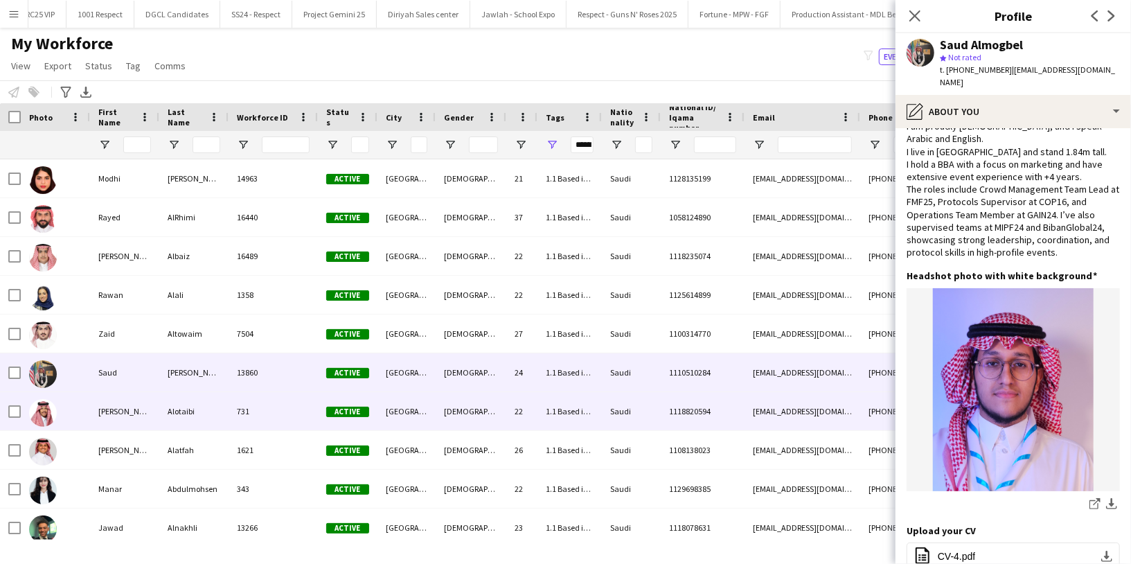
click at [165, 416] on div "Alotaibi" at bounding box center [193, 411] width 69 height 38
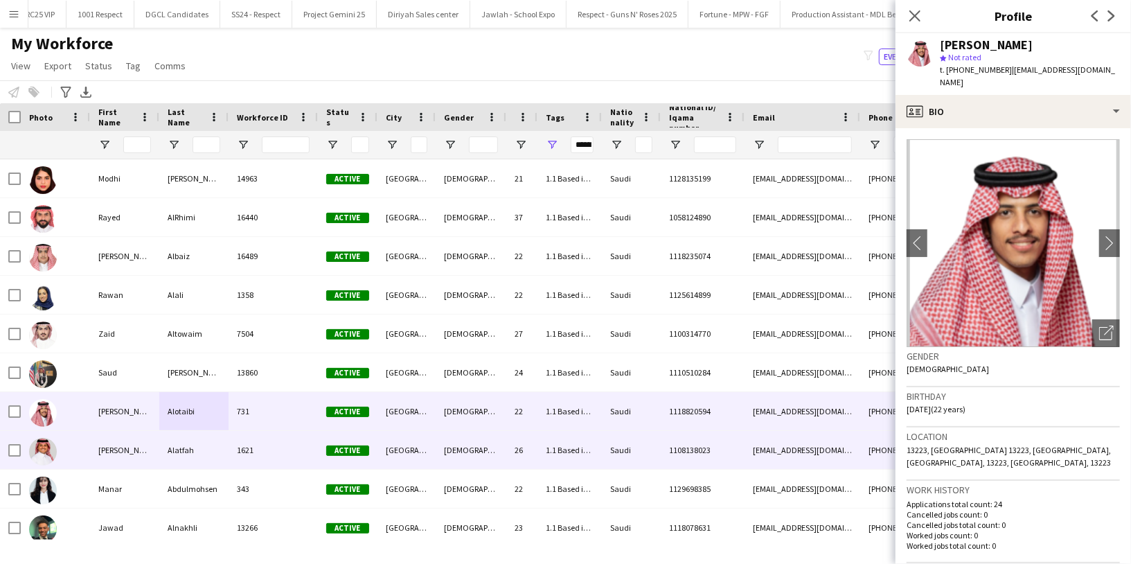
click at [226, 456] on div "Alatfah" at bounding box center [193, 450] width 69 height 38
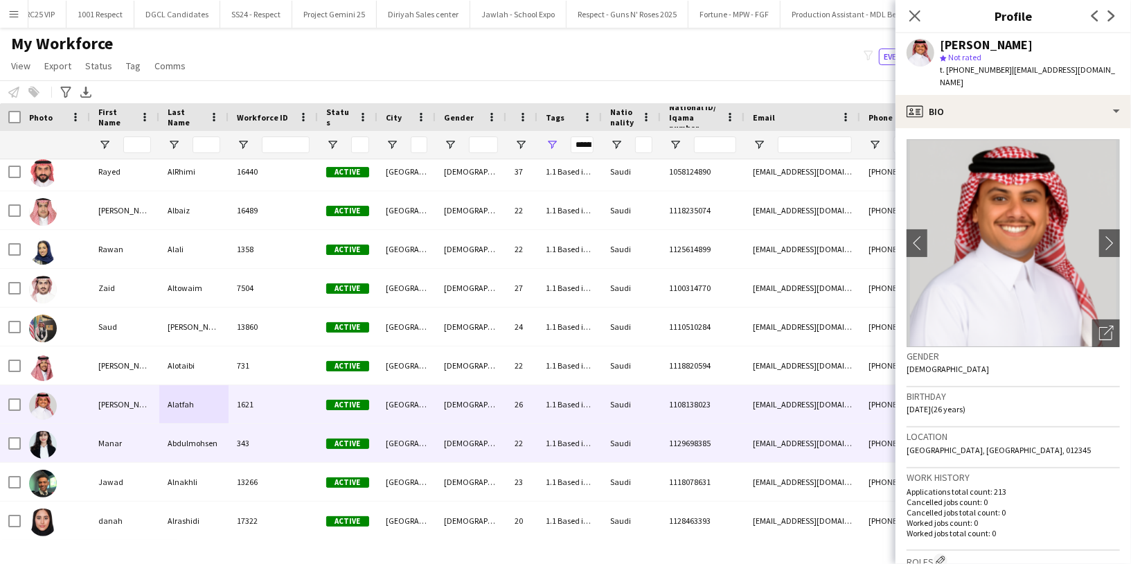
scroll to position [46, 0]
click at [254, 442] on div "343" at bounding box center [273, 443] width 89 height 38
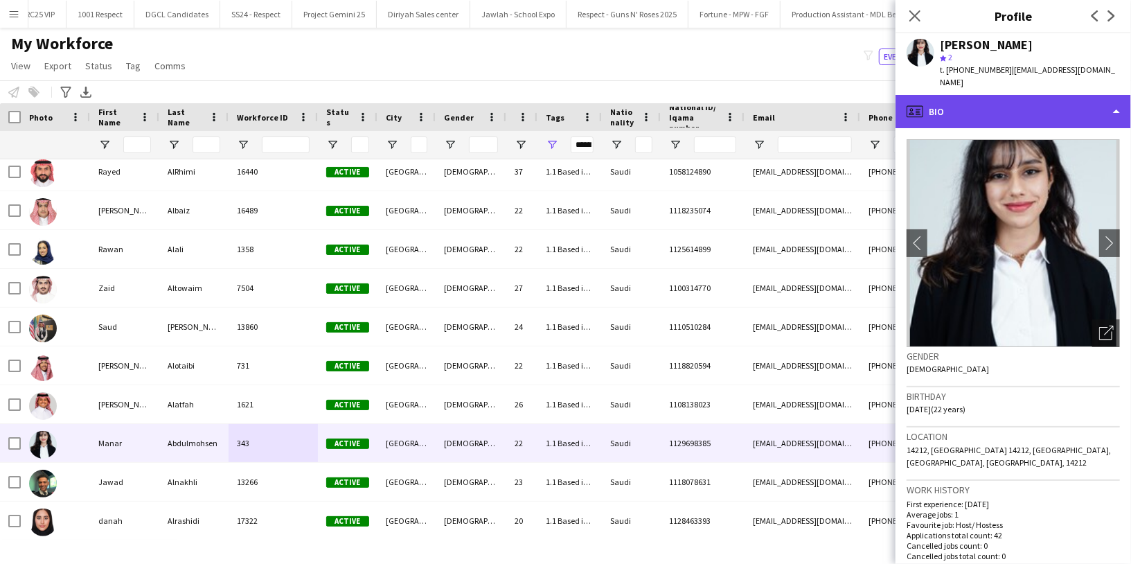
click at [1004, 122] on div "profile Bio" at bounding box center [1012, 111] width 235 height 33
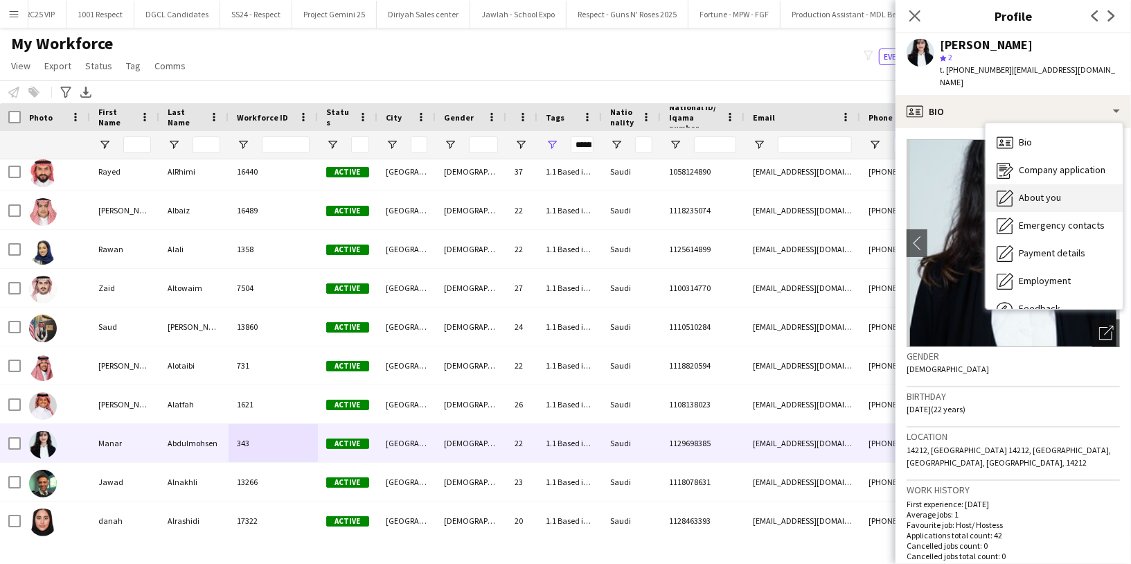
click at [1040, 195] on span "About you" at bounding box center [1040, 197] width 42 height 12
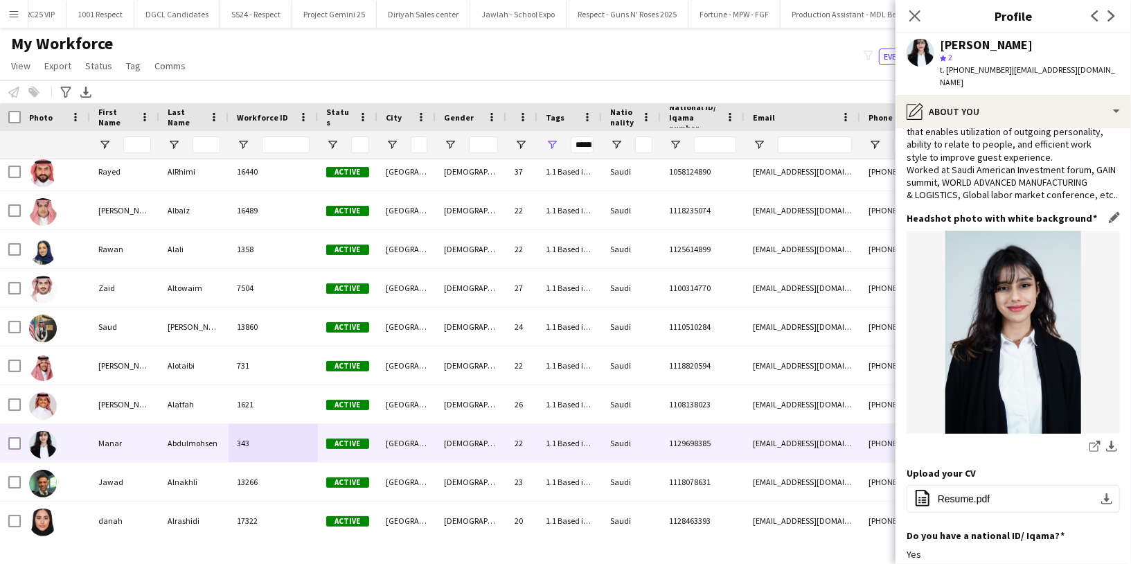
scroll to position [57, 0]
click at [1106, 453] on app-icon "download-bottom" at bounding box center [1111, 446] width 11 height 13
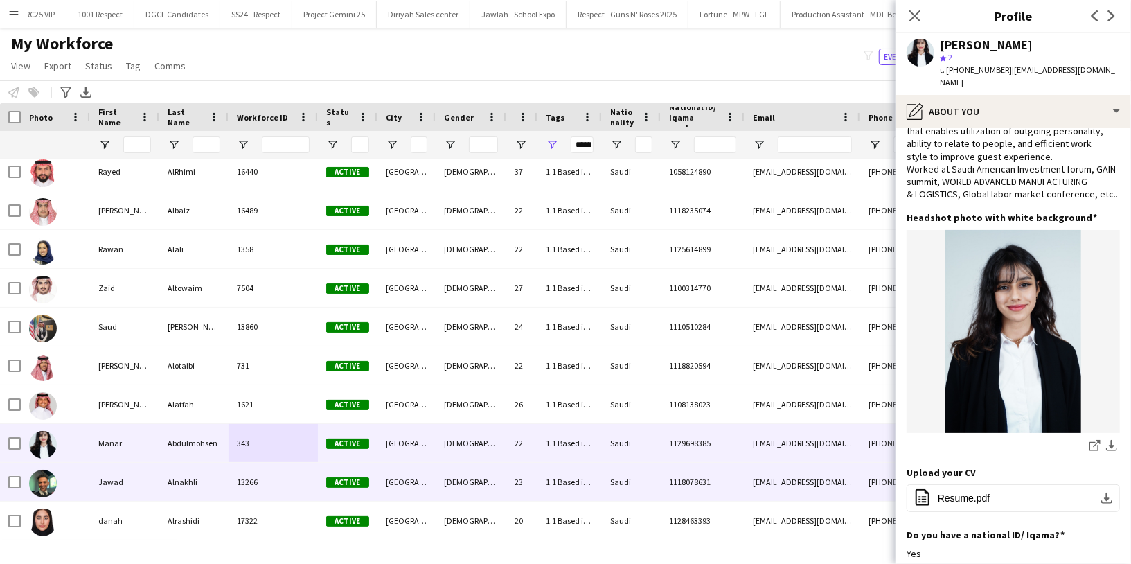
click at [179, 479] on div "Alnakhli" at bounding box center [193, 482] width 69 height 38
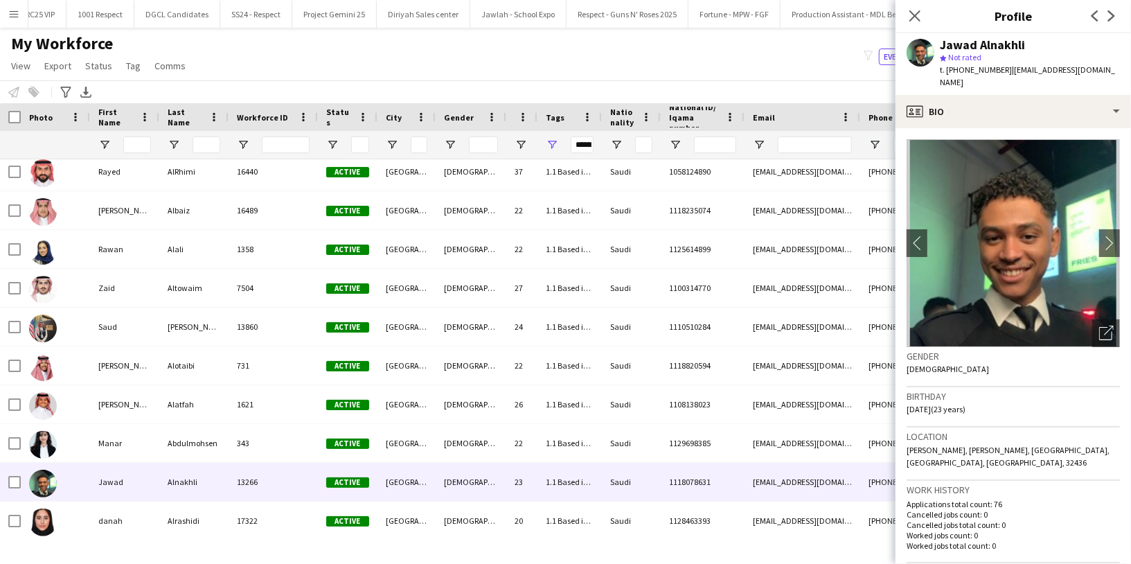
click at [1005, 79] on div "Jawad Alnakhli star Not rated t. +966530503655 | jsi-2002@hotmail.com" at bounding box center [1012, 64] width 235 height 62
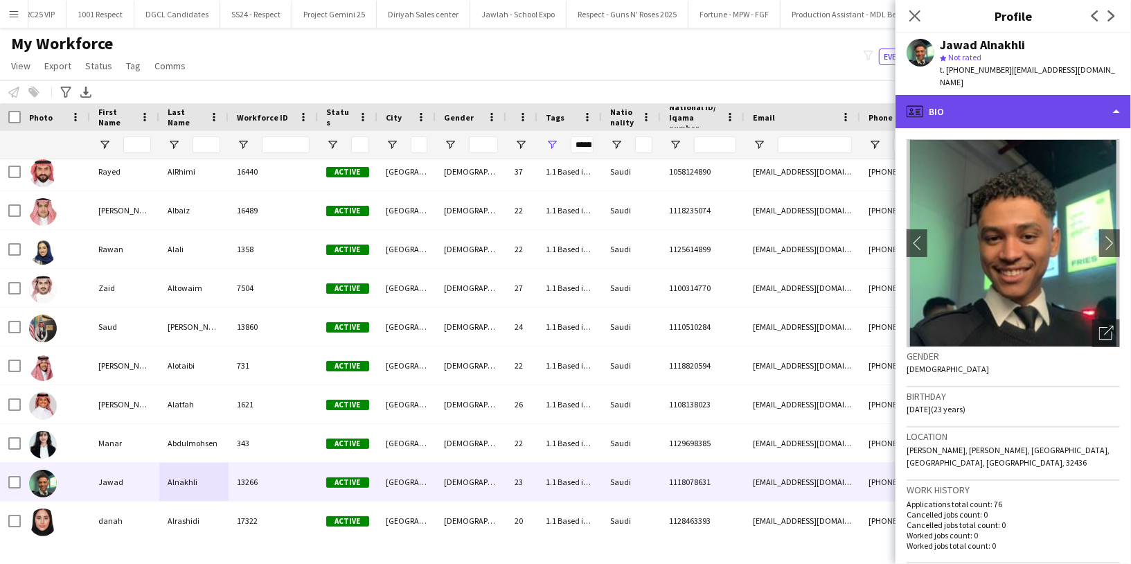
click at [1003, 95] on div "profile Bio" at bounding box center [1012, 111] width 235 height 33
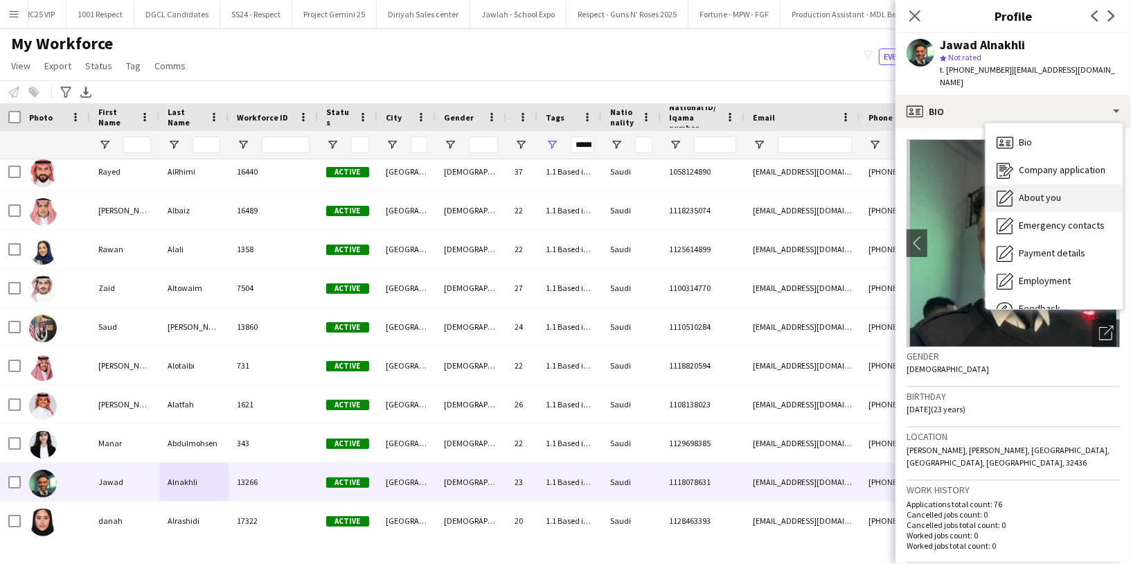
click at [1047, 184] on div "About you About you" at bounding box center [1053, 198] width 137 height 28
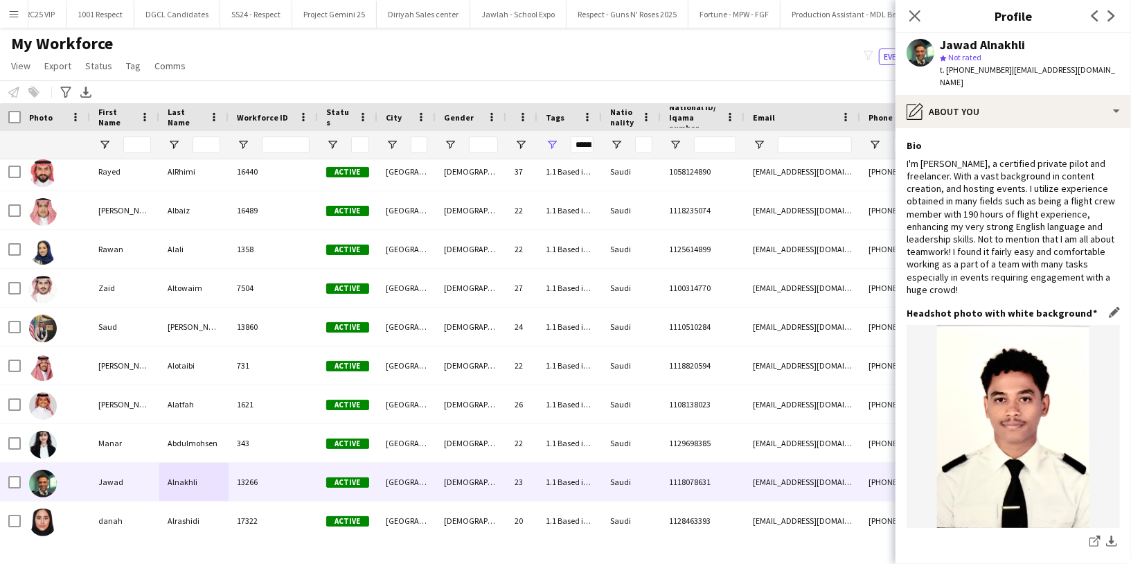
scroll to position [69, 0]
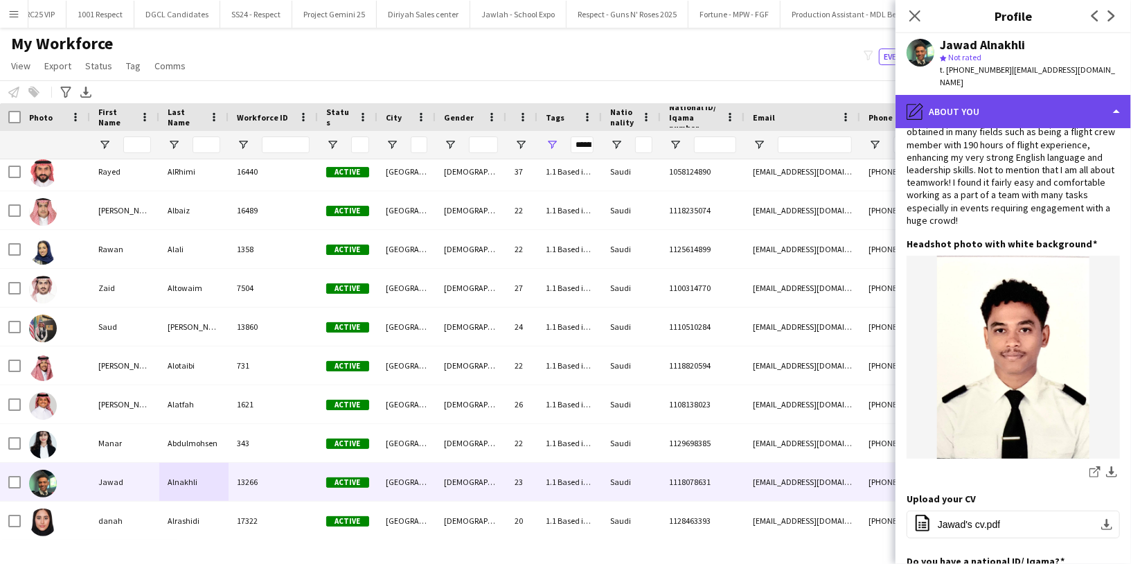
click at [987, 109] on div "pencil4 About you" at bounding box center [1012, 111] width 235 height 33
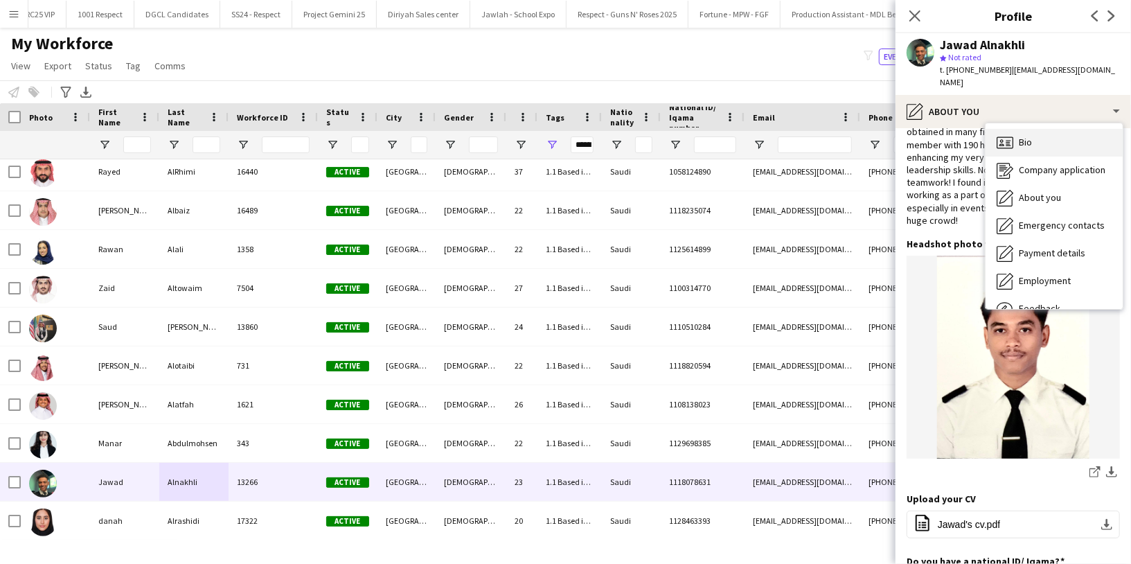
click at [1017, 129] on div "Bio Bio" at bounding box center [1053, 143] width 137 height 28
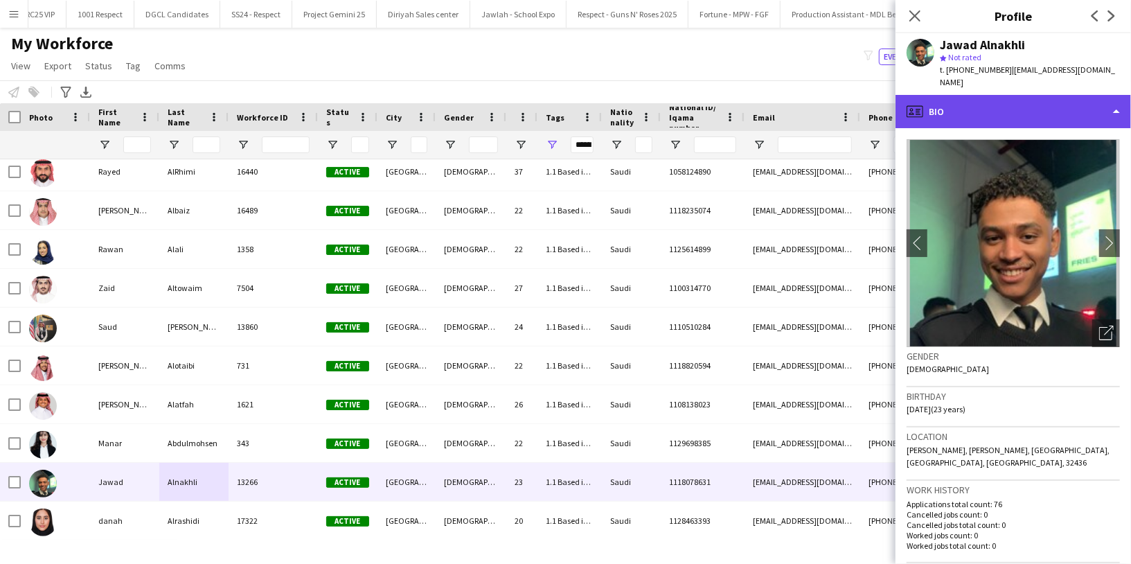
click at [985, 100] on div "profile Bio" at bounding box center [1012, 111] width 235 height 33
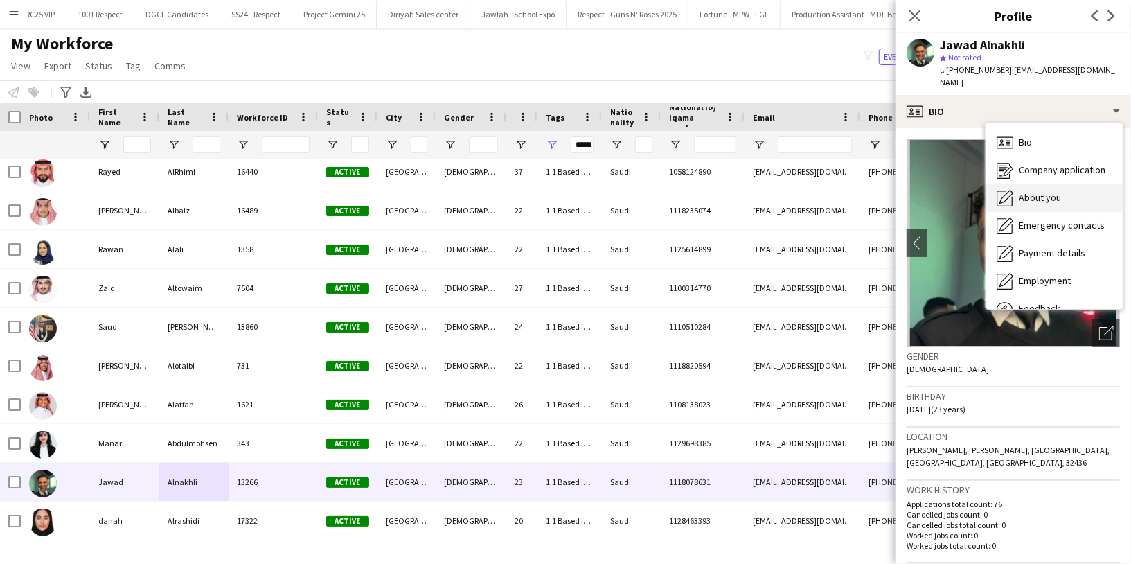
click at [1026, 191] on span "About you" at bounding box center [1040, 197] width 42 height 12
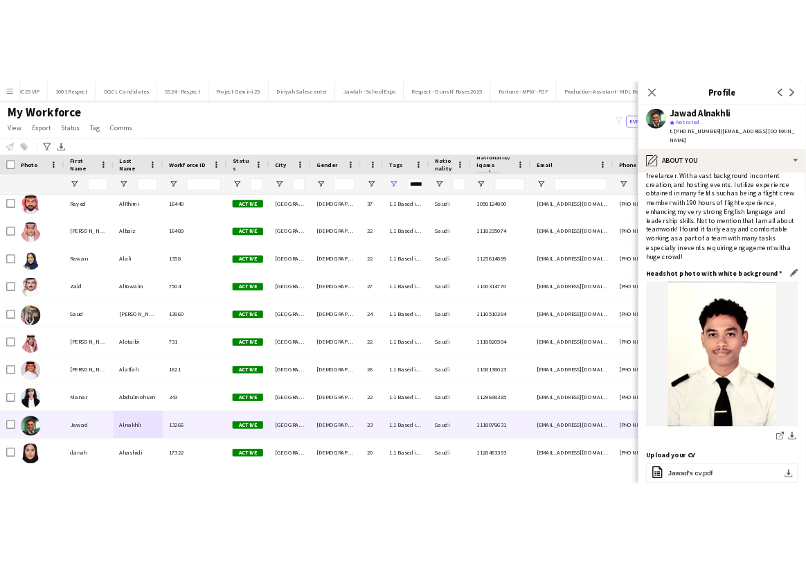
scroll to position [56, 0]
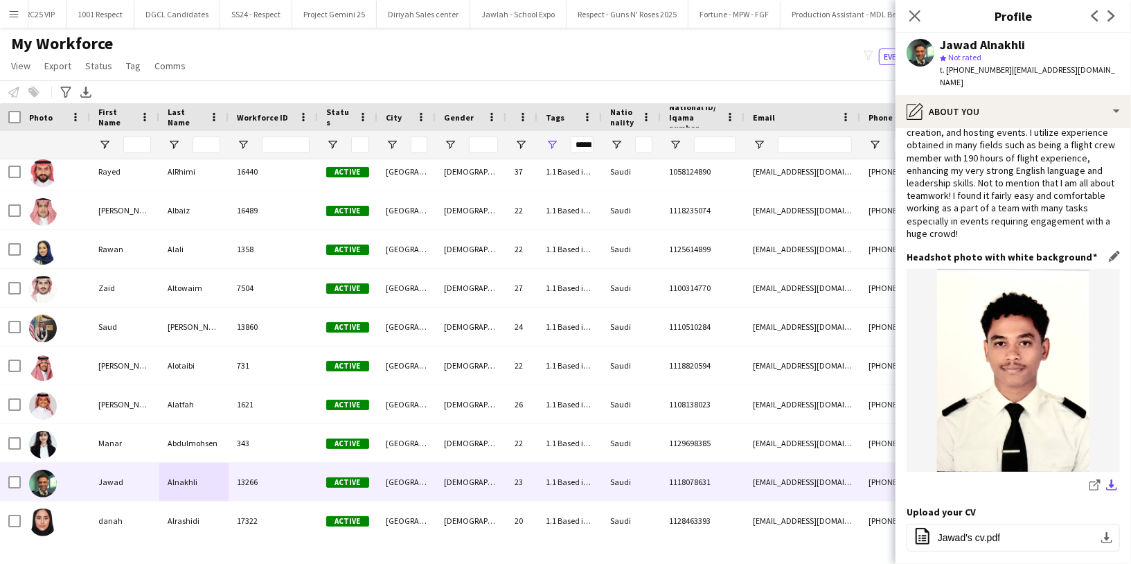
click at [1106, 479] on app-icon "download-bottom" at bounding box center [1111, 485] width 11 height 13
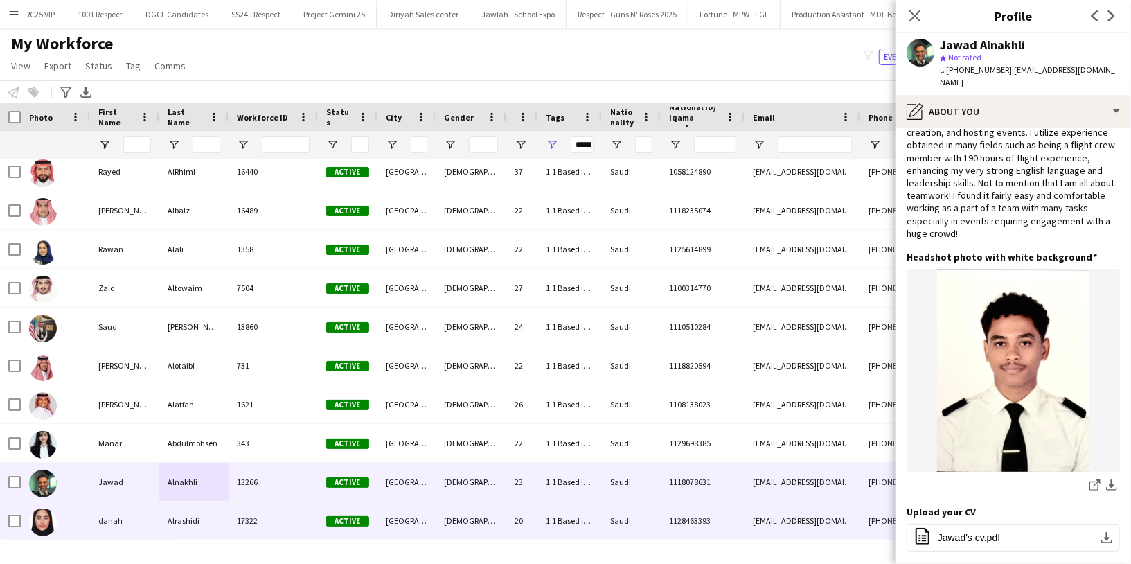
click at [191, 529] on div "Alrashidi" at bounding box center [193, 520] width 69 height 38
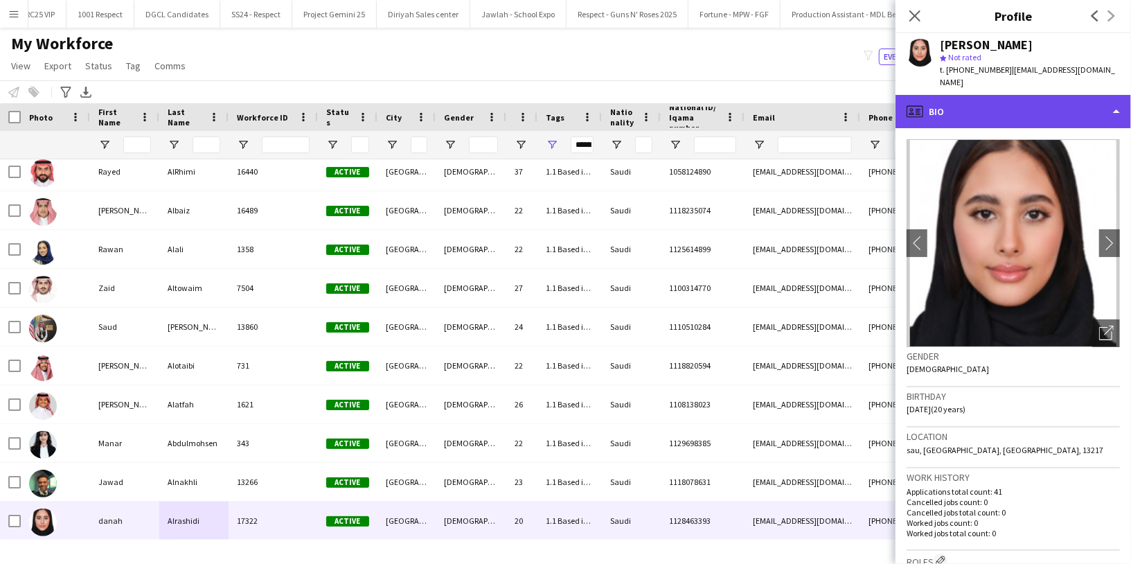
click at [1044, 104] on div "profile Bio" at bounding box center [1012, 111] width 235 height 33
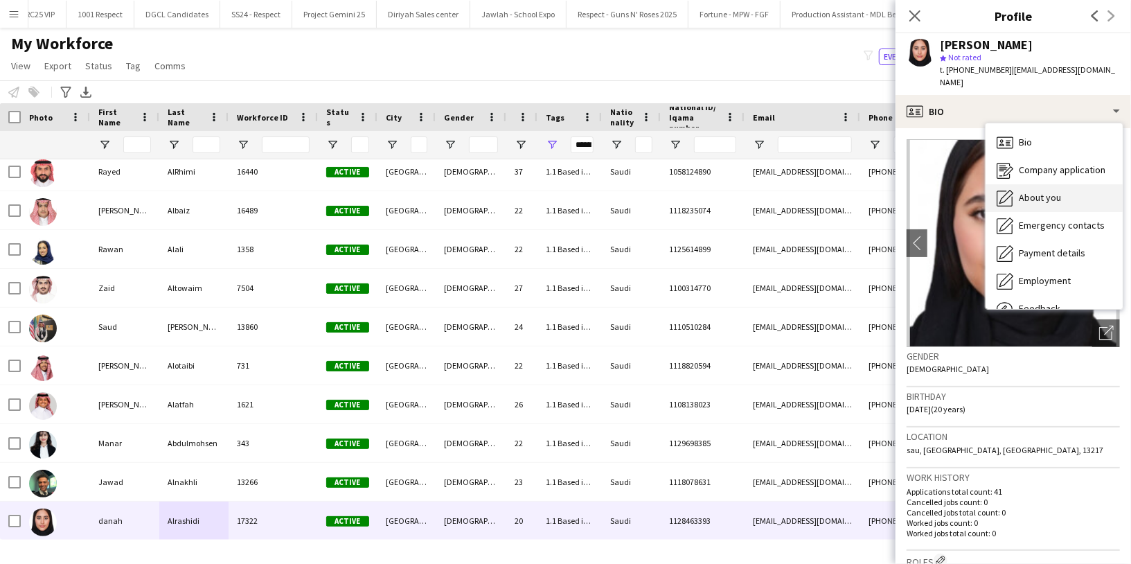
drag, startPoint x: 1047, startPoint y: 198, endPoint x: 1045, endPoint y: 189, distance: 9.2
click at [1045, 189] on div "Bio Bio Company application Company application About you About you Emergency c…" at bounding box center [1053, 216] width 137 height 186
click at [1045, 191] on span "About you" at bounding box center [1040, 197] width 42 height 12
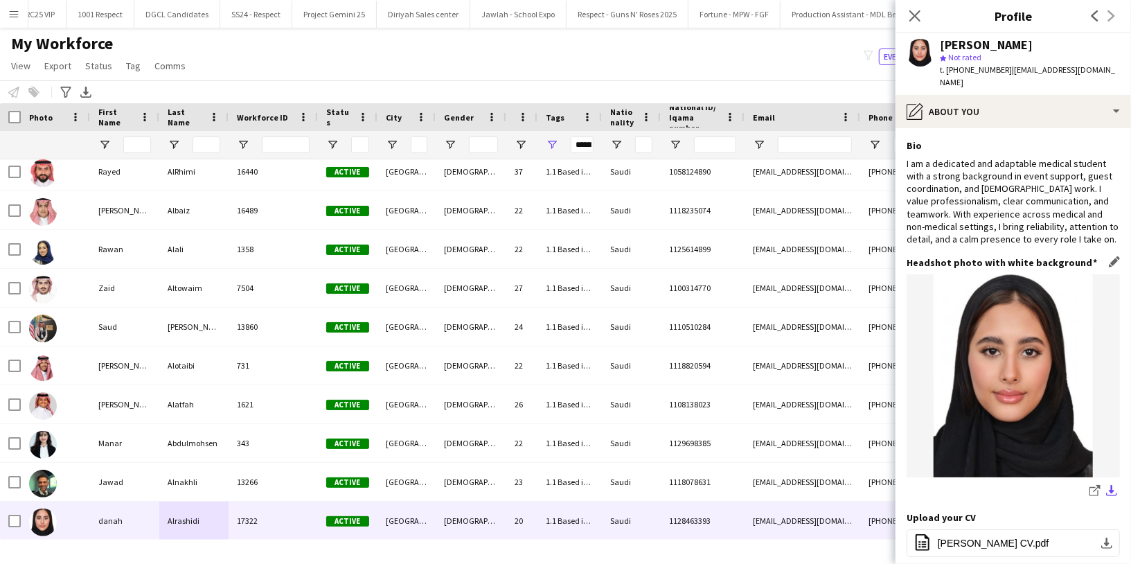
click at [1106, 488] on app-icon "download-bottom" at bounding box center [1111, 491] width 11 height 13
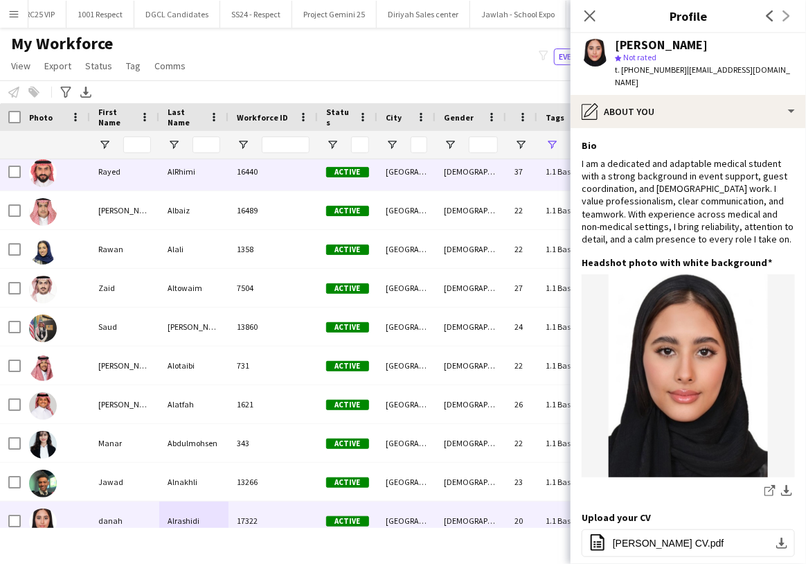
scroll to position [0, 0]
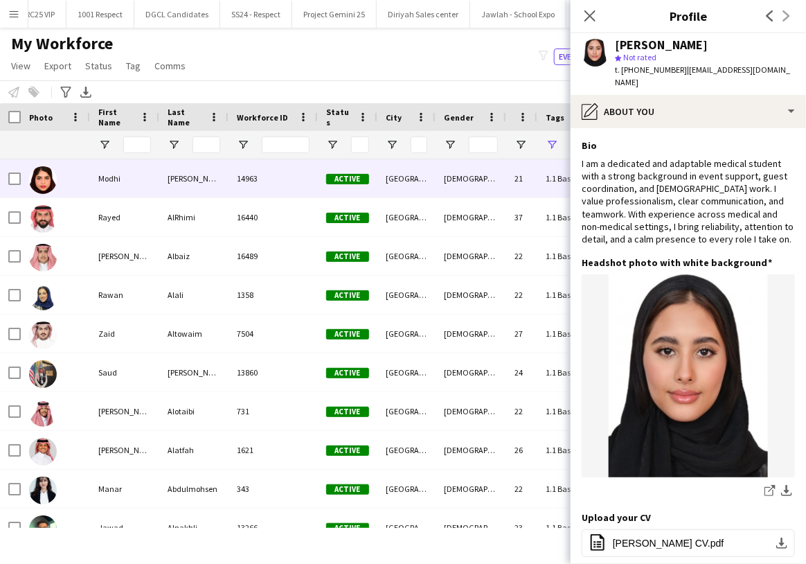
click at [96, 178] on div "Modhi" at bounding box center [124, 178] width 69 height 38
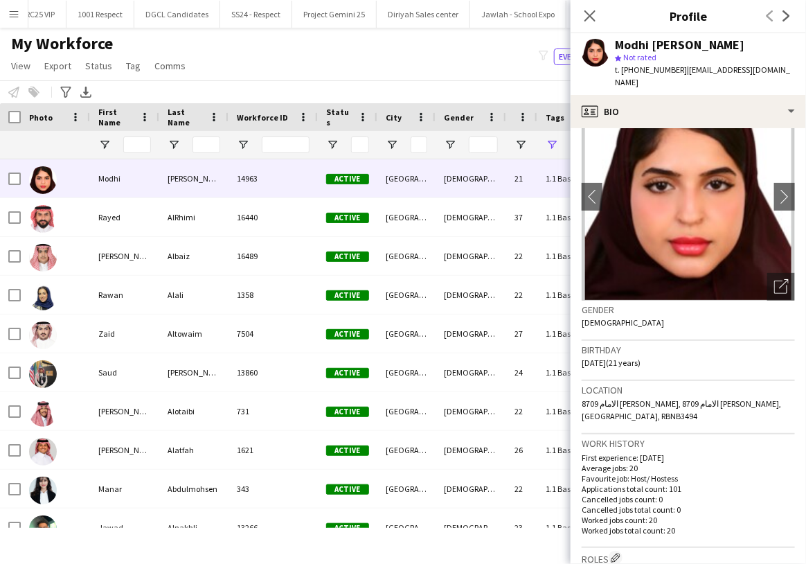
scroll to position [48, 0]
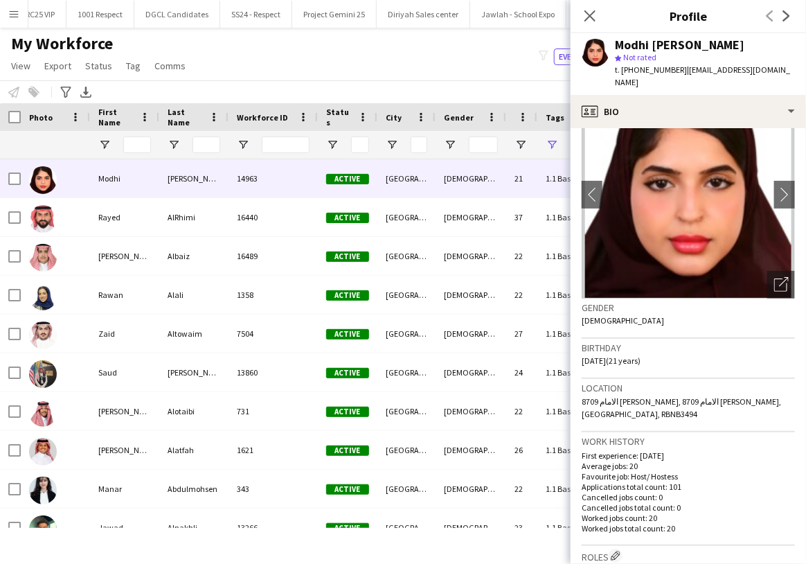
click at [609, 361] on span "21-02-2004 (21 years)" at bounding box center [611, 360] width 59 height 10
drag, startPoint x: 619, startPoint y: 359, endPoint x: 582, endPoint y: 361, distance: 37.4
click at [582, 361] on span "21-02-2004 (21 years)" at bounding box center [611, 360] width 59 height 10
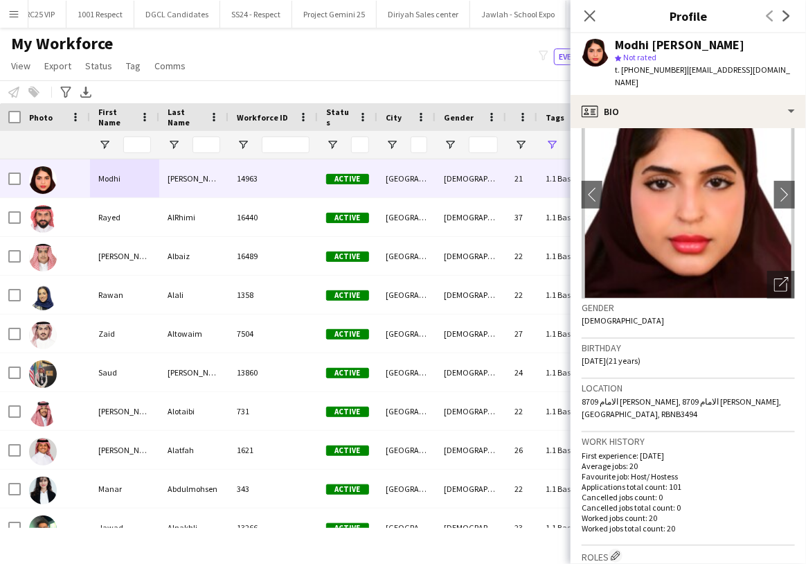
copy span "21-02-2004"
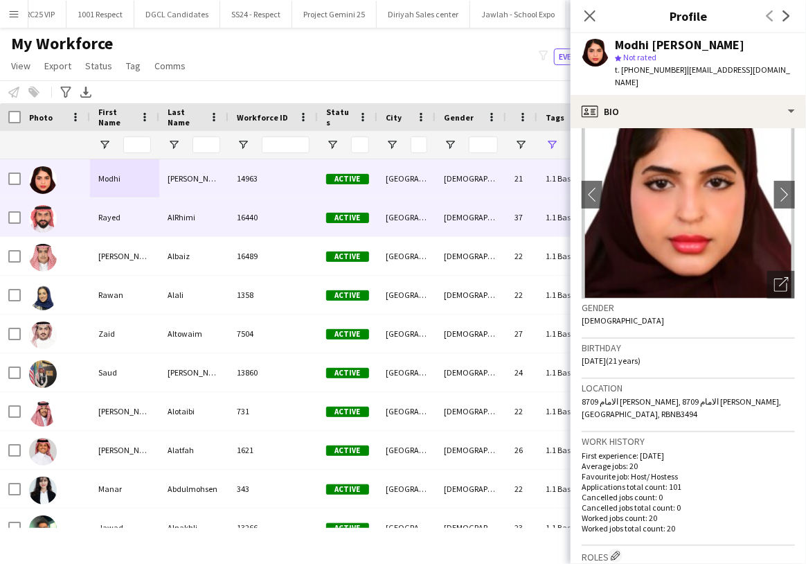
click at [402, 217] on div "[GEOGRAPHIC_DATA]" at bounding box center [406, 217] width 58 height 38
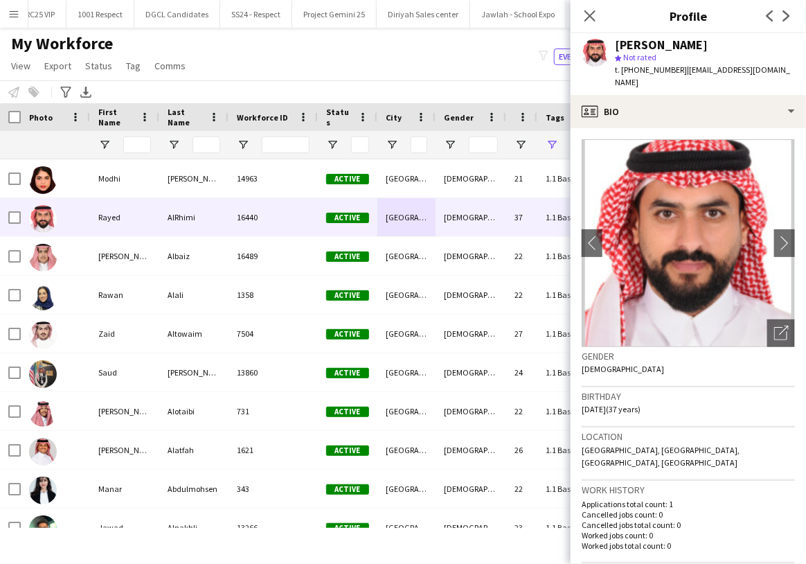
drag, startPoint x: 620, startPoint y: 396, endPoint x: 573, endPoint y: 397, distance: 46.4
click at [573, 397] on app-crew-profile-bio "chevron-left chevron-right Open photos pop-in Gender Male Birthday 21-09-1988 (…" at bounding box center [688, 346] width 235 height 436
copy span "21-09-1988"
click at [416, 260] on div "[GEOGRAPHIC_DATA]" at bounding box center [406, 256] width 58 height 38
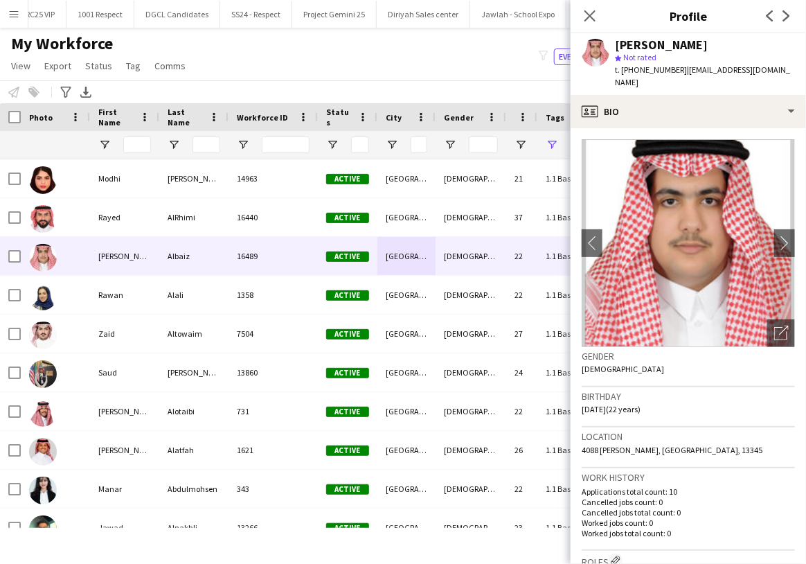
drag, startPoint x: 619, startPoint y: 395, endPoint x: 577, endPoint y: 395, distance: 42.2
click at [577, 395] on app-crew-profile-bio "chevron-left chevron-right Open photos pop-in Gender Male Birthday 16-10-2002 (…" at bounding box center [688, 346] width 235 height 436
copy span "16-10-2002"
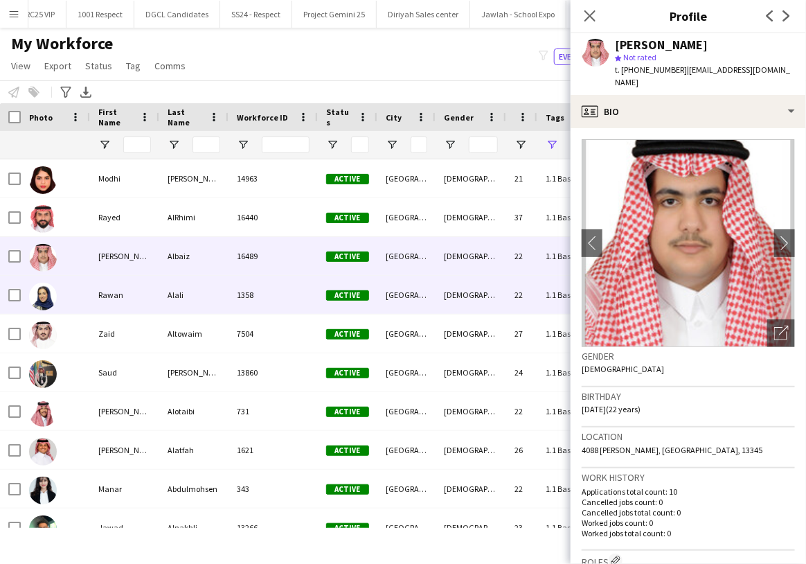
click at [397, 298] on div "[GEOGRAPHIC_DATA]" at bounding box center [406, 295] width 58 height 38
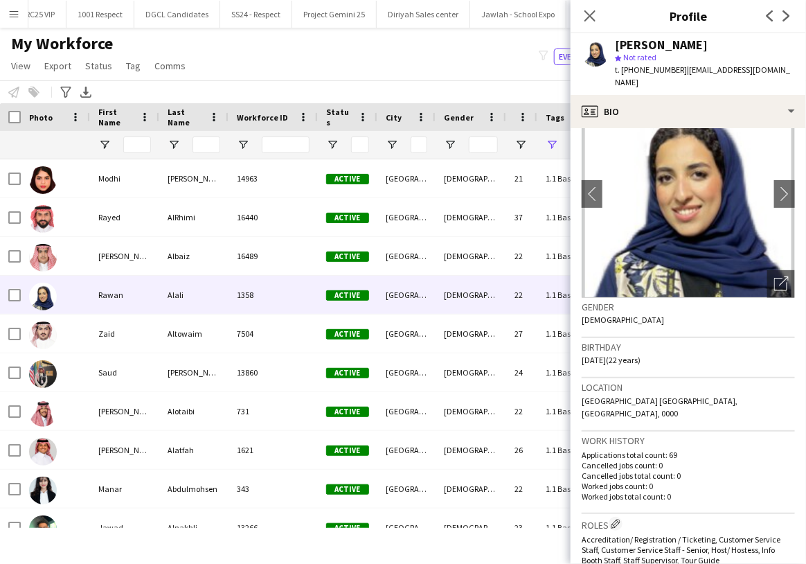
scroll to position [0, 0]
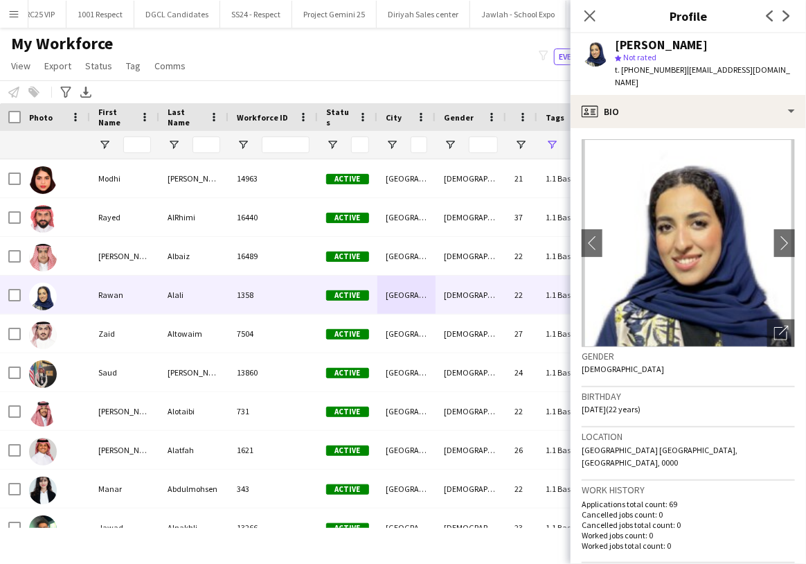
drag, startPoint x: 620, startPoint y: 395, endPoint x: 579, endPoint y: 394, distance: 41.6
click at [579, 394] on app-crew-profile-bio "chevron-left chevron-right Open photos pop-in Gender Female Birthday 09-08-2003…" at bounding box center [688, 346] width 235 height 436
copy span "09-08-2003"
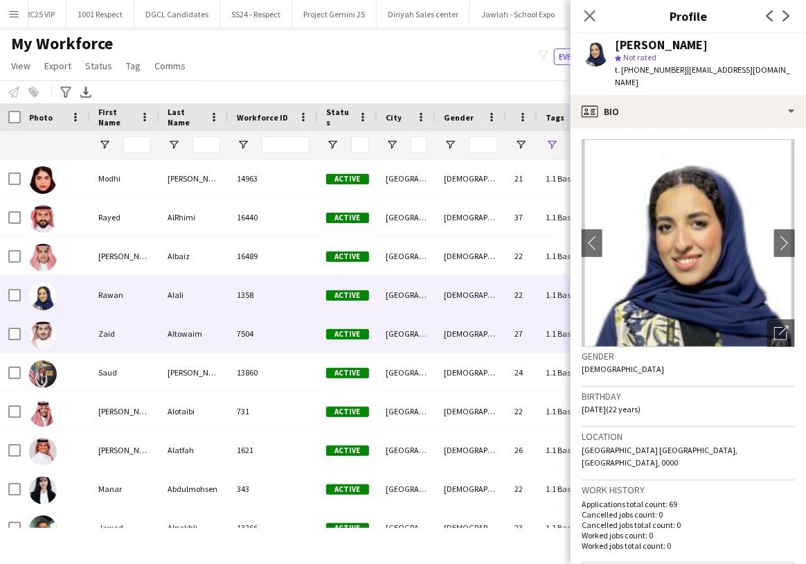
click at [381, 334] on div "[GEOGRAPHIC_DATA]" at bounding box center [406, 333] width 58 height 38
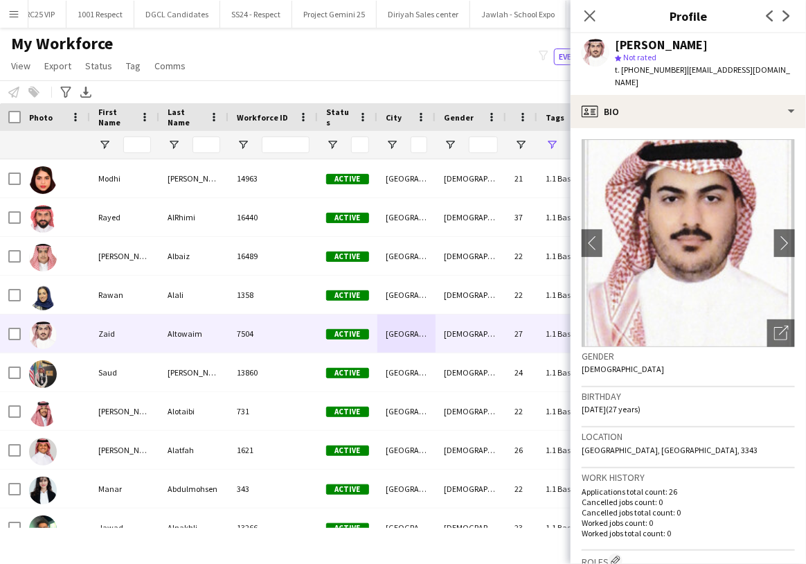
drag, startPoint x: 619, startPoint y: 394, endPoint x: 579, endPoint y: 396, distance: 40.2
click at [578, 396] on app-crew-profile-bio "chevron-left chevron-right Open photos pop-in Gender Male Birthday 02-08-1998 (…" at bounding box center [688, 346] width 235 height 436
copy span "02-08-1998"
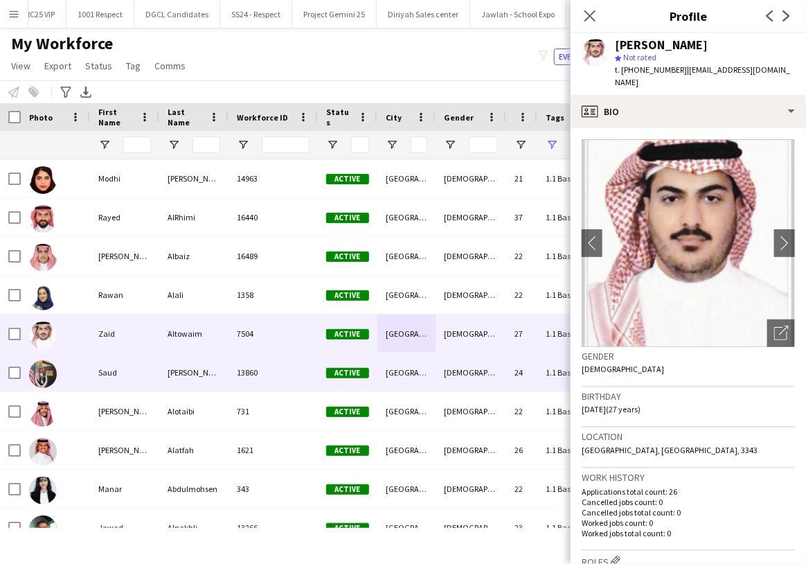
click at [378, 373] on div "[GEOGRAPHIC_DATA]" at bounding box center [406, 372] width 58 height 38
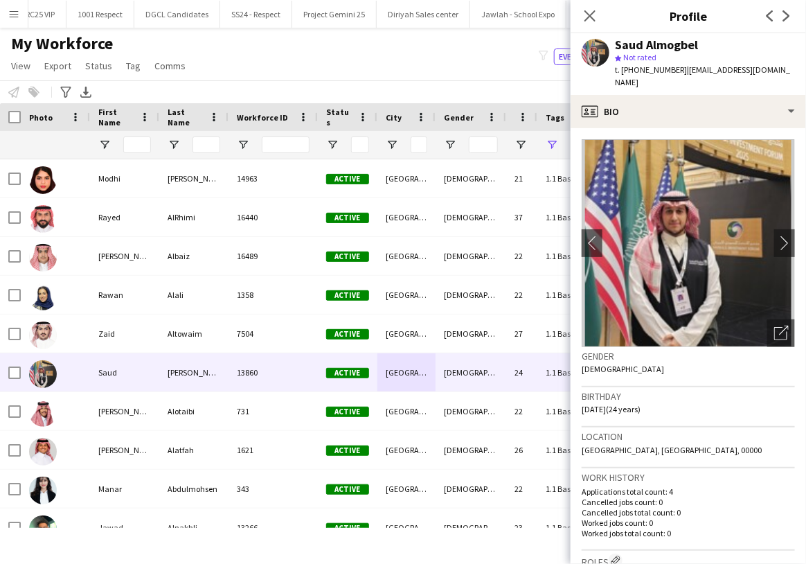
drag, startPoint x: 620, startPoint y: 395, endPoint x: 577, endPoint y: 396, distance: 43.6
click at [576, 395] on app-crew-profile-bio "chevron-left chevron-right Open photos pop-in Gender Male Birthday 02-06-2001 (…" at bounding box center [688, 346] width 235 height 436
copy span "02-06-2001"
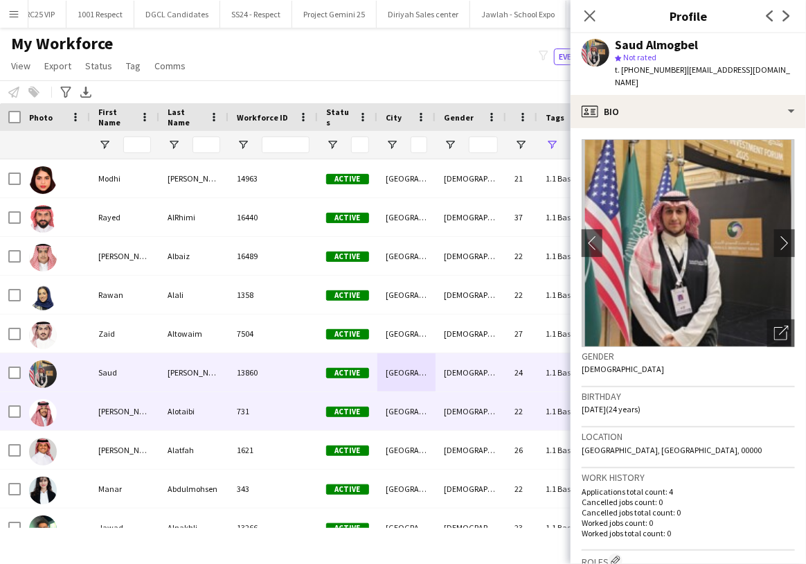
click at [393, 409] on div "[GEOGRAPHIC_DATA]" at bounding box center [406, 411] width 58 height 38
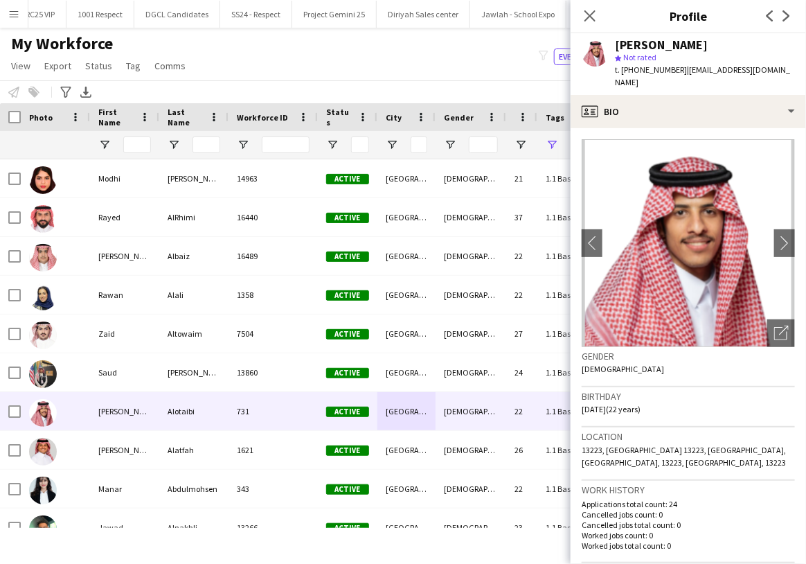
drag, startPoint x: 618, startPoint y: 393, endPoint x: 576, endPoint y: 396, distance: 42.3
click at [576, 395] on app-crew-profile-bio "chevron-left chevron-right Open photos pop-in Gender Male Birthday 30-12-2002 (…" at bounding box center [688, 346] width 235 height 436
copy span "30-12-2002"
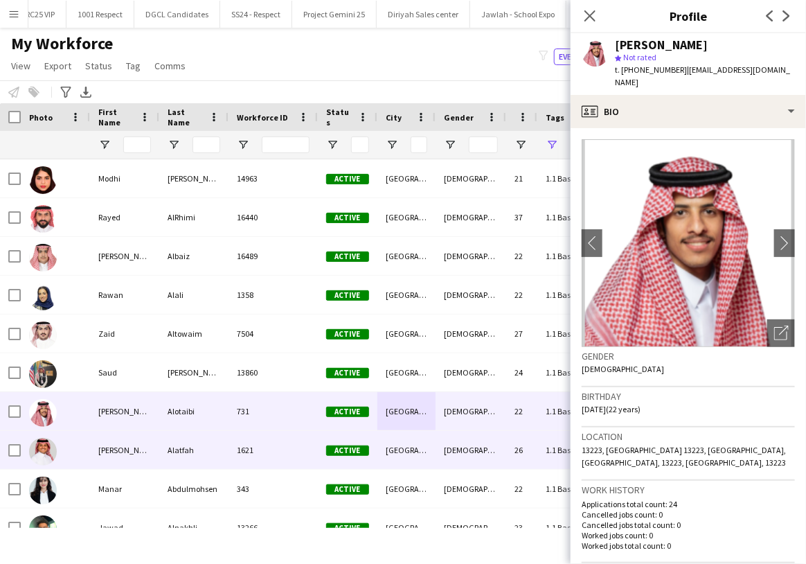
scroll to position [57, 0]
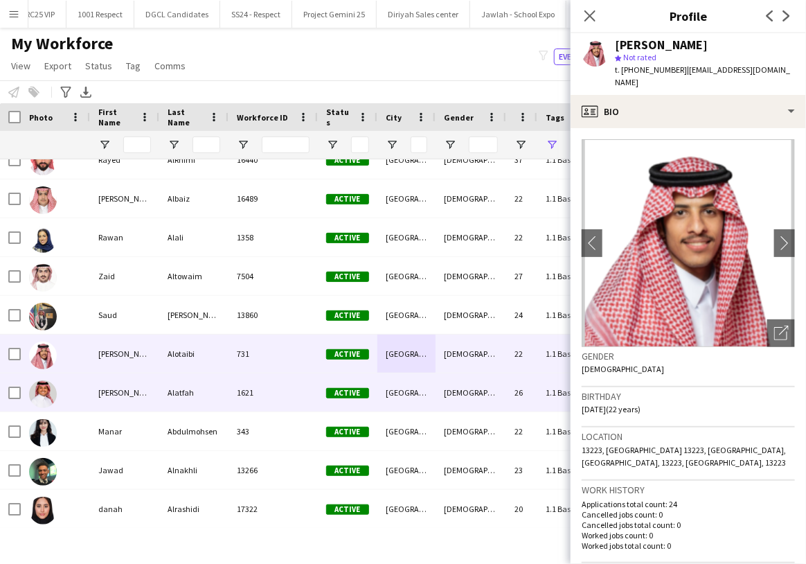
click at [192, 395] on div "Alatfah" at bounding box center [193, 392] width 69 height 38
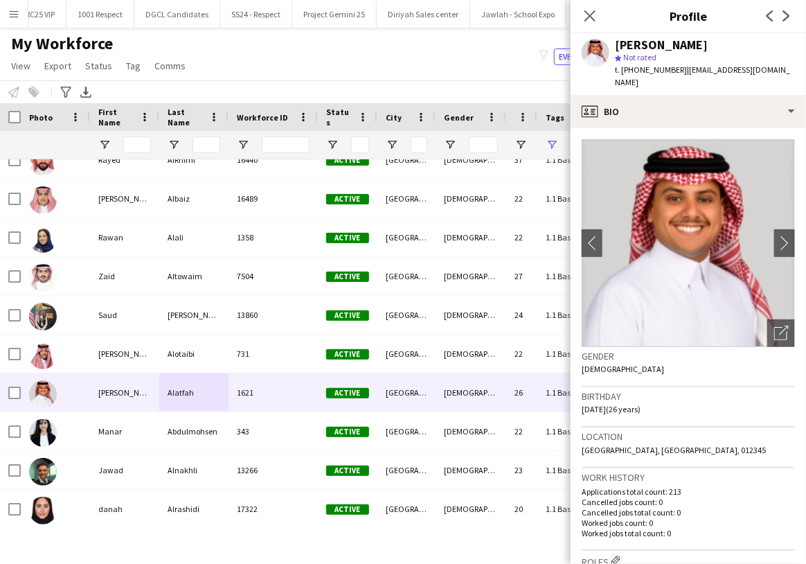
drag, startPoint x: 620, startPoint y: 393, endPoint x: 581, endPoint y: 393, distance: 39.5
click at [580, 393] on app-crew-profile-bio "chevron-left chevron-right Open photos pop-in Gender Male Birthday 20-07-1999 (…" at bounding box center [688, 346] width 235 height 436
copy span "[DATE]"
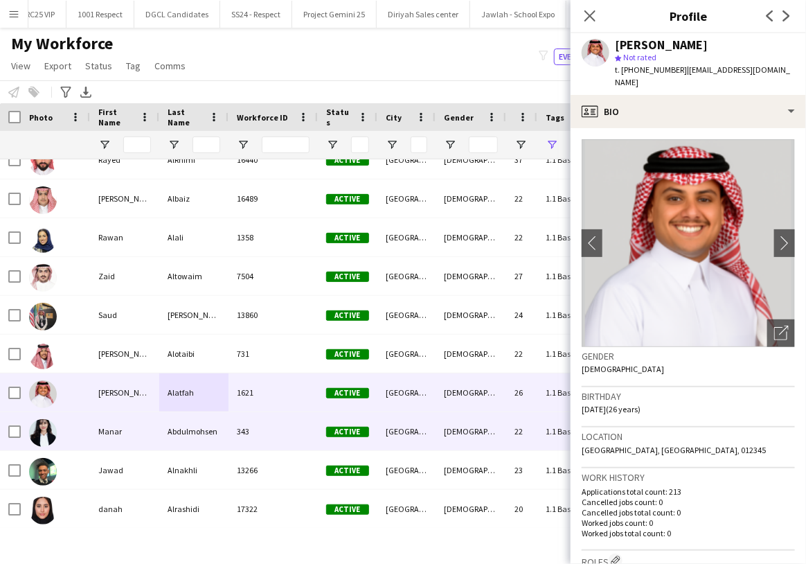
click at [265, 418] on div "343" at bounding box center [273, 431] width 89 height 38
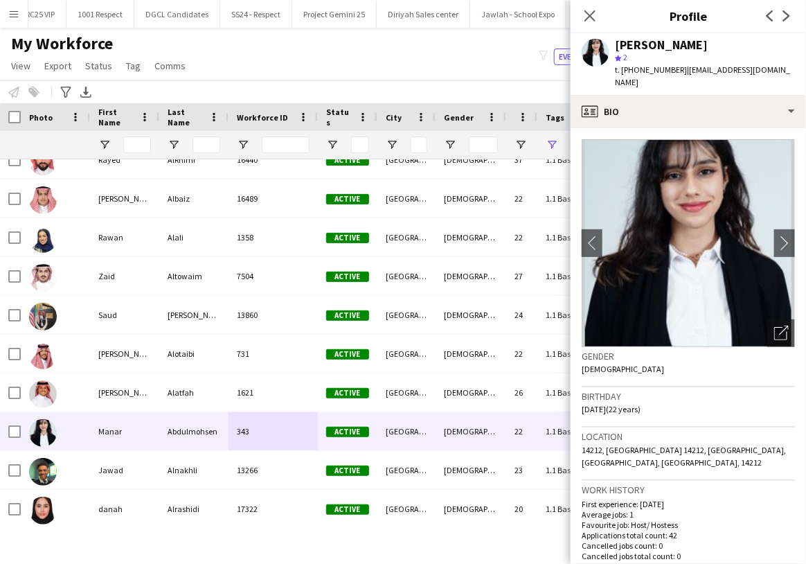
drag, startPoint x: 621, startPoint y: 405, endPoint x: 577, endPoint y: 409, distance: 43.8
click at [577, 409] on app-crew-profile-bio "chevron-left chevron-right Open photos pop-in Gender Female Birthday 13-05-2003…" at bounding box center [688, 346] width 235 height 436
copy span "13-05-2003"
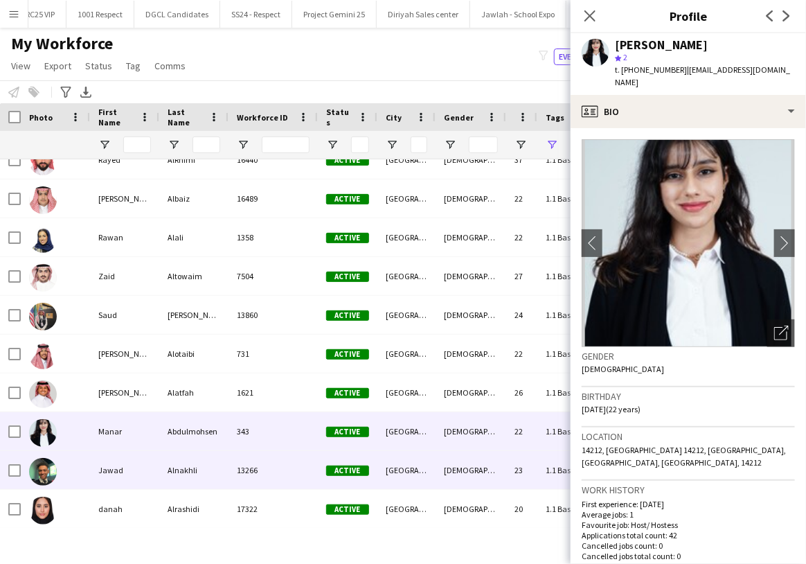
click at [427, 470] on div "[GEOGRAPHIC_DATA]" at bounding box center [406, 470] width 58 height 38
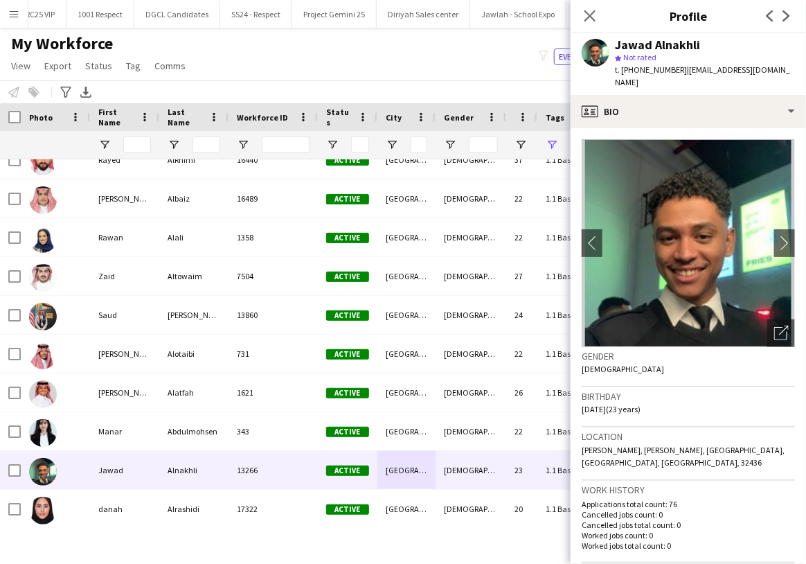
drag, startPoint x: 619, startPoint y: 393, endPoint x: 573, endPoint y: 393, distance: 45.7
click at [573, 393] on app-crew-profile-bio "chevron-left chevron-right Open photos pop-in Gender Male Birthday 13-09-2002 (…" at bounding box center [688, 346] width 235 height 436
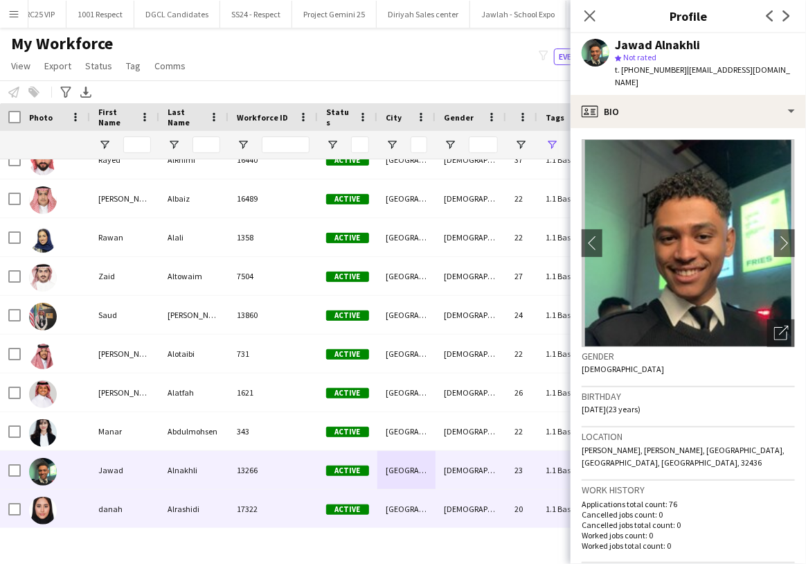
click at [388, 503] on div "[GEOGRAPHIC_DATA]" at bounding box center [406, 509] width 58 height 38
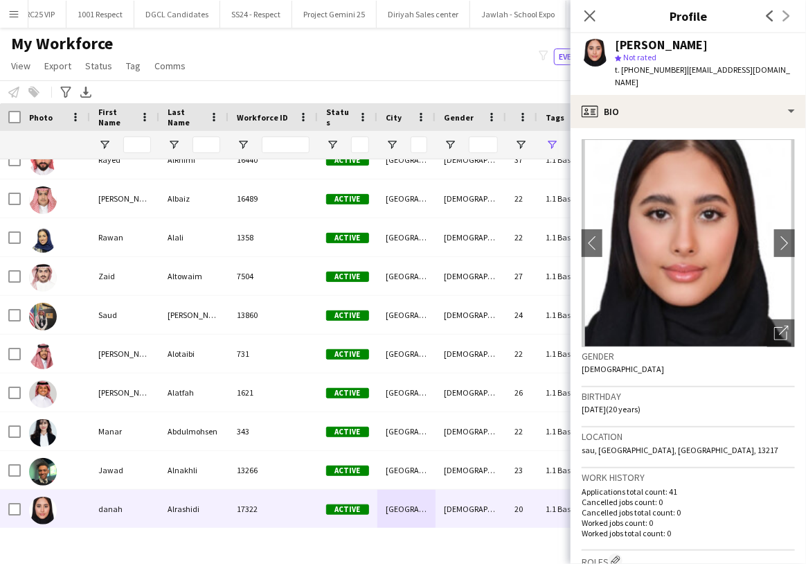
drag, startPoint x: 620, startPoint y: 395, endPoint x: 573, endPoint y: 395, distance: 46.4
click at [573, 395] on app-crew-profile-bio "chevron-left chevron-right Open photos pop-in Gender Female Birthday 20-02-2005…" at bounding box center [688, 346] width 235 height 436
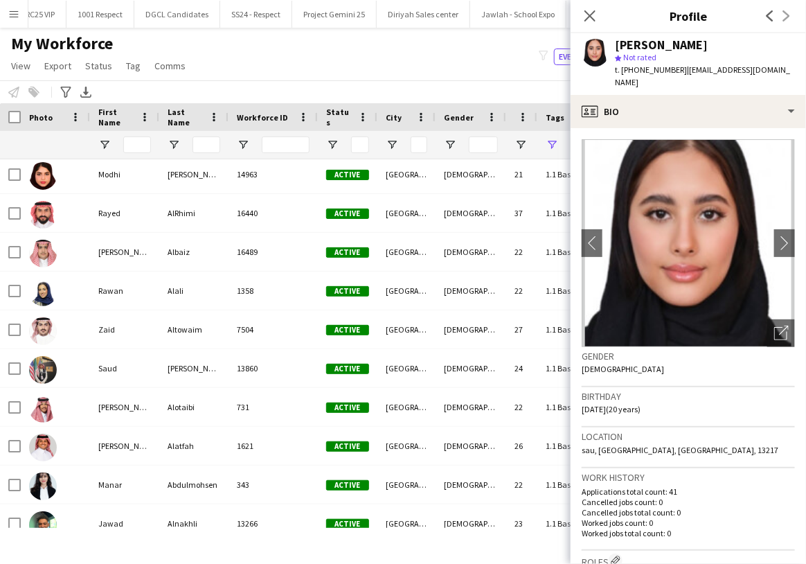
scroll to position [0, 0]
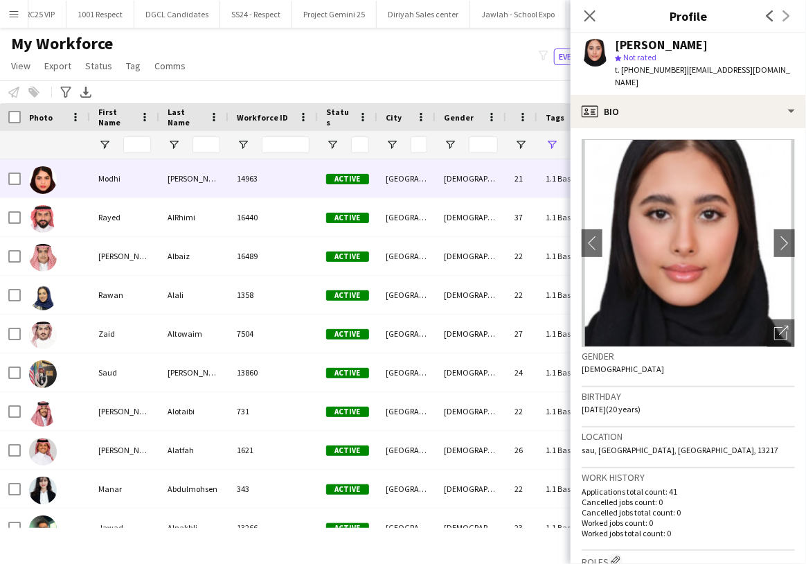
click at [393, 183] on div "[GEOGRAPHIC_DATA]" at bounding box center [406, 178] width 58 height 38
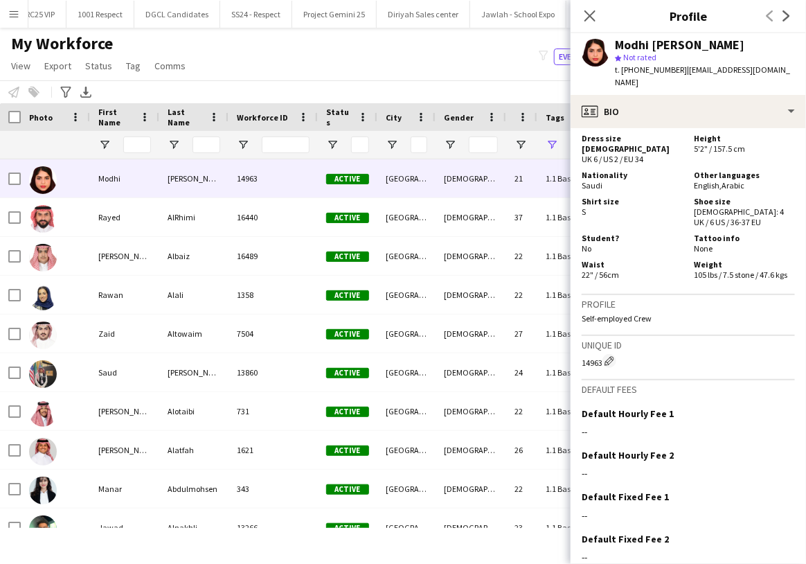
scroll to position [863, 0]
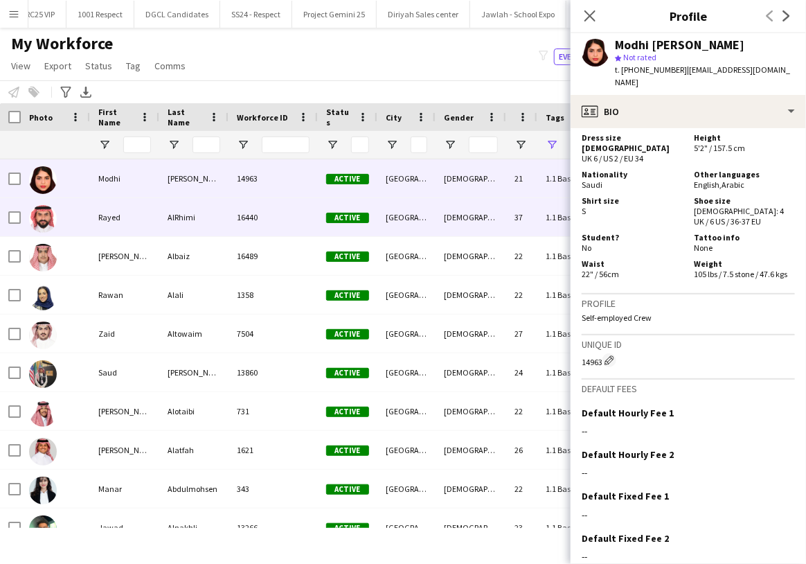
click at [463, 215] on div "[DEMOGRAPHIC_DATA]" at bounding box center [471, 217] width 71 height 38
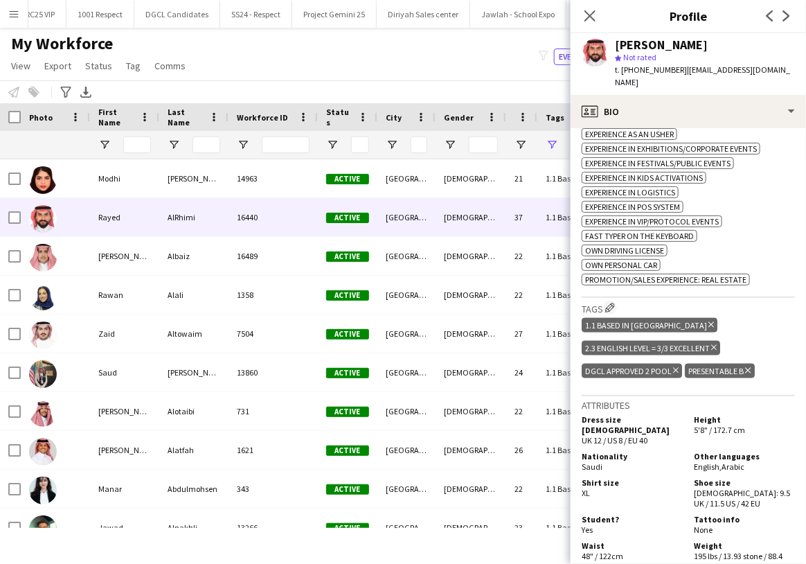
scroll to position [607, 0]
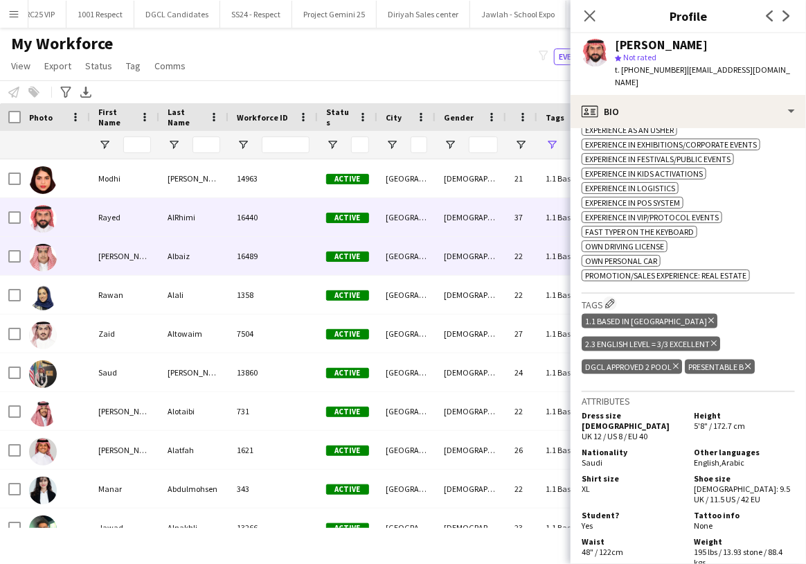
click at [431, 252] on div "[GEOGRAPHIC_DATA]" at bounding box center [406, 256] width 58 height 38
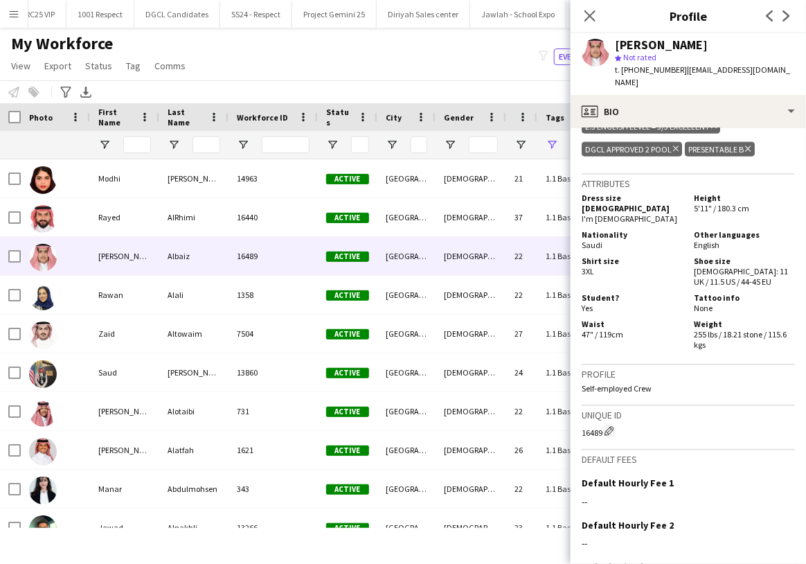
scroll to position [652, 0]
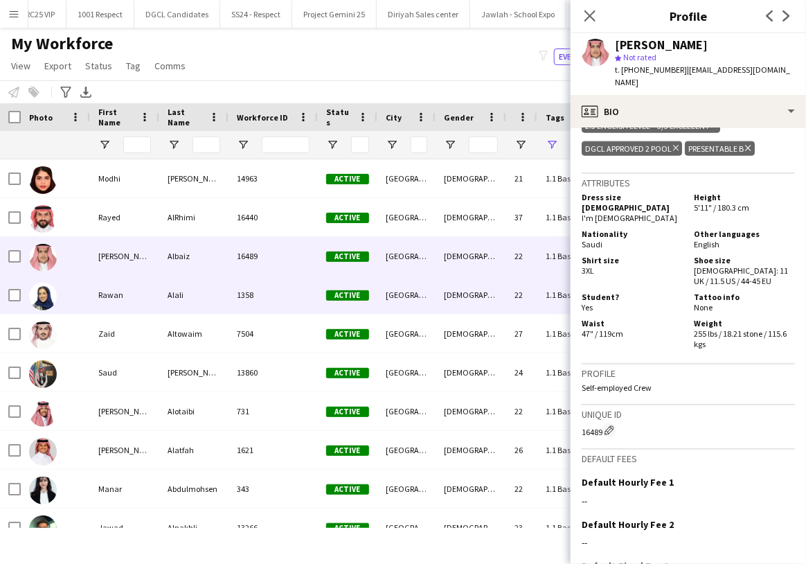
click at [263, 296] on div "1358" at bounding box center [273, 295] width 89 height 38
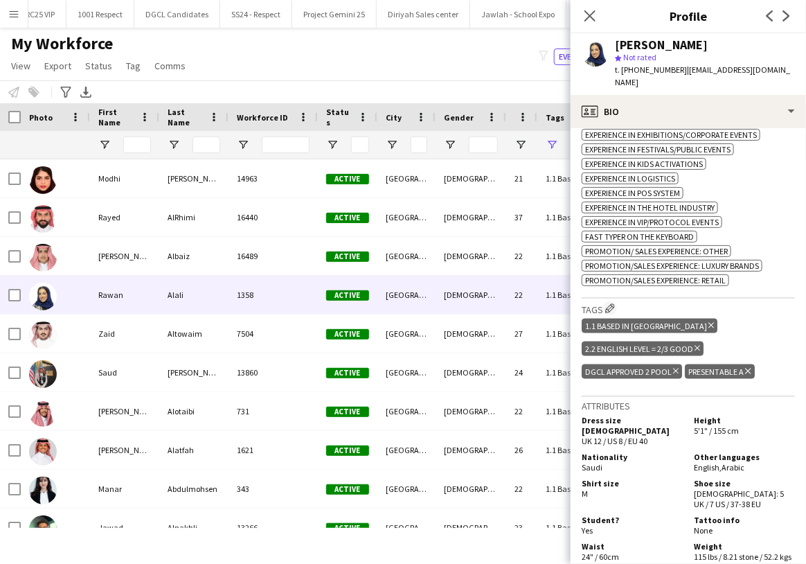
scroll to position [607, 0]
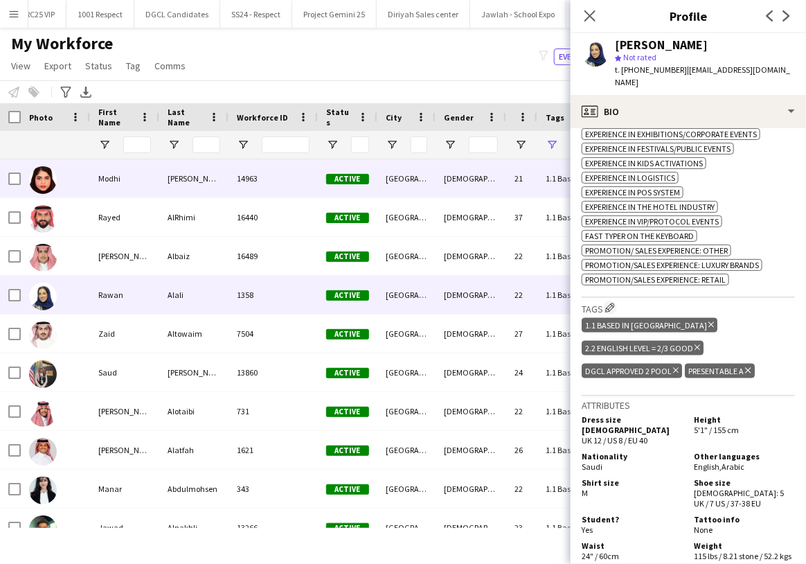
click at [215, 181] on div "[PERSON_NAME]" at bounding box center [193, 178] width 69 height 38
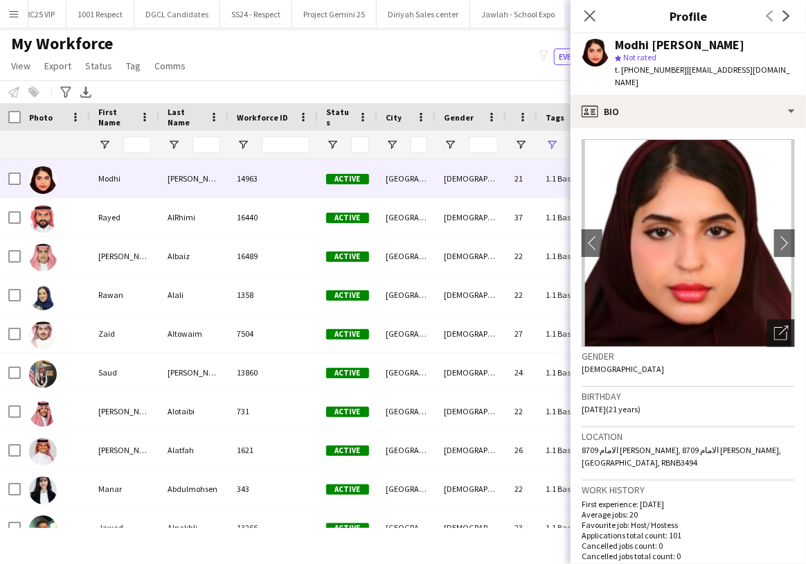
click at [774, 332] on icon "Open photos pop-in" at bounding box center [781, 332] width 15 height 15
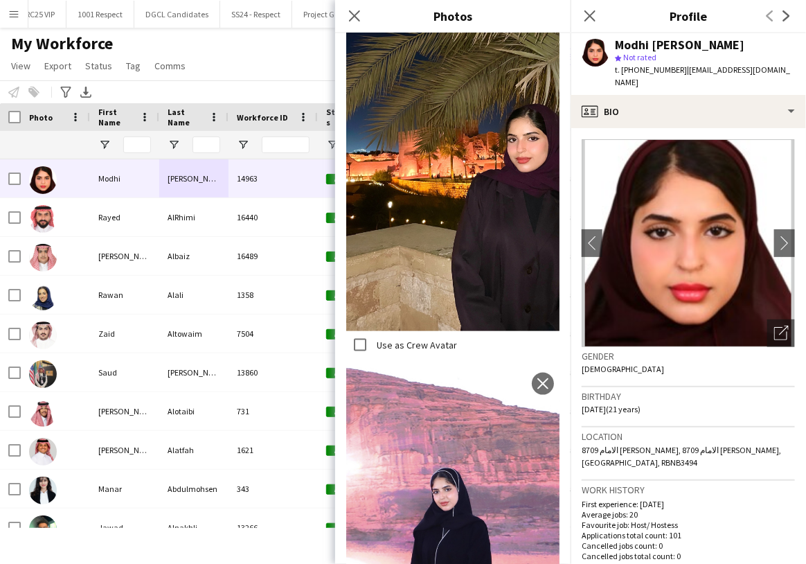
scroll to position [529, 0]
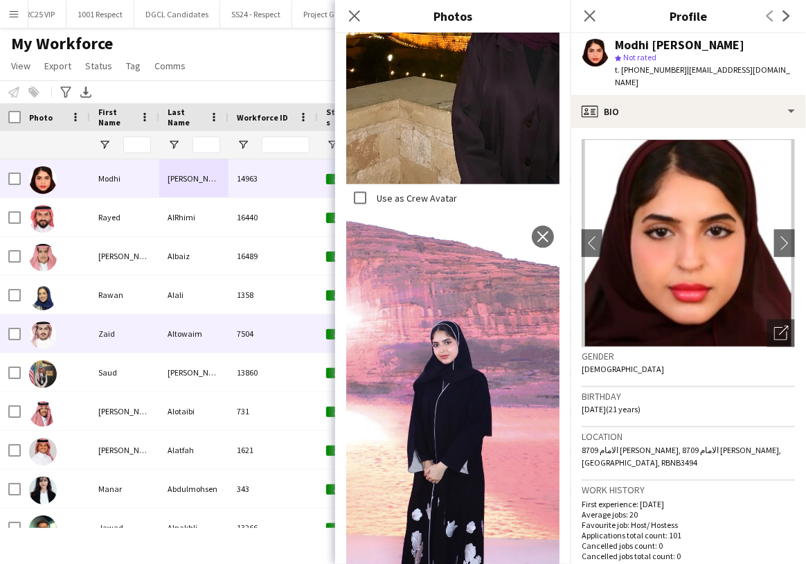
click at [195, 330] on div "Altowaim" at bounding box center [193, 333] width 69 height 38
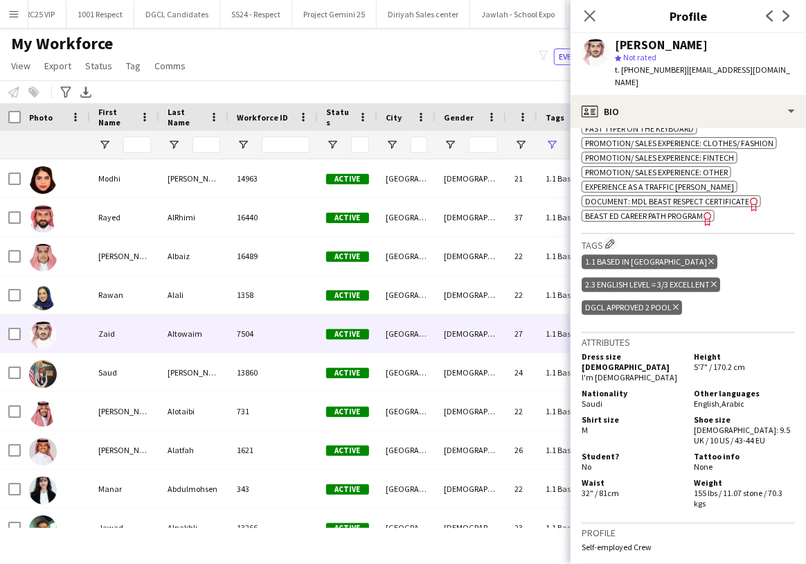
scroll to position [926, 0]
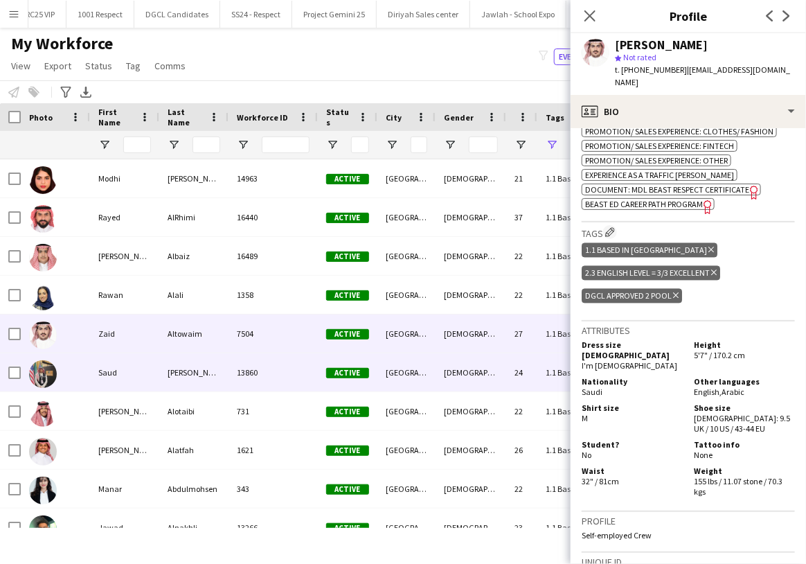
click at [409, 372] on div "[GEOGRAPHIC_DATA]" at bounding box center [406, 372] width 58 height 38
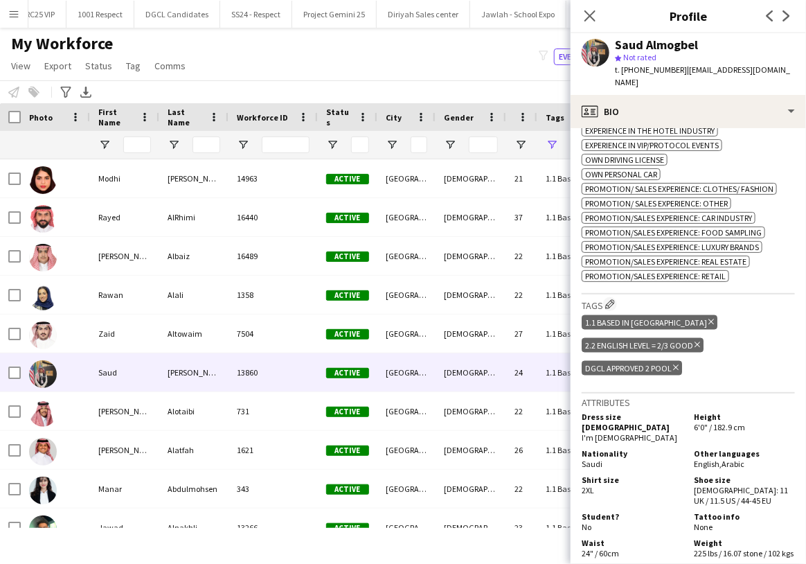
scroll to position [703, 0]
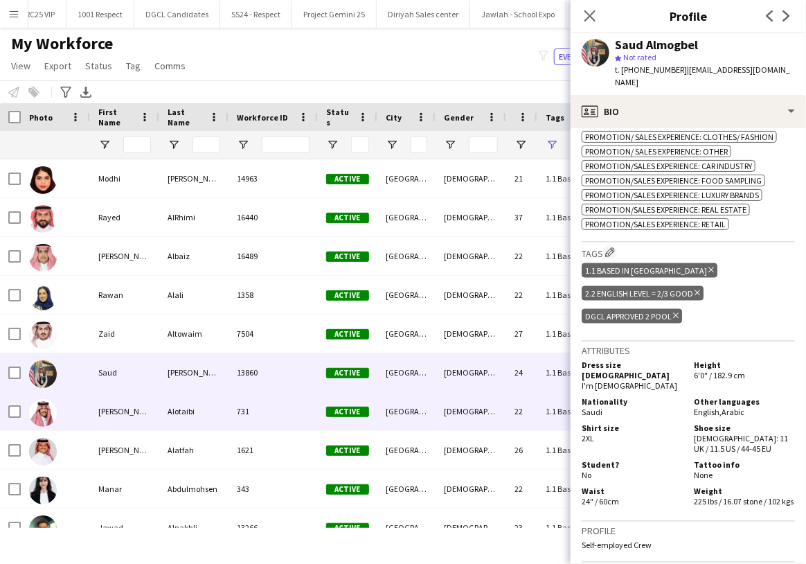
click at [392, 415] on div "[GEOGRAPHIC_DATA]" at bounding box center [406, 411] width 58 height 38
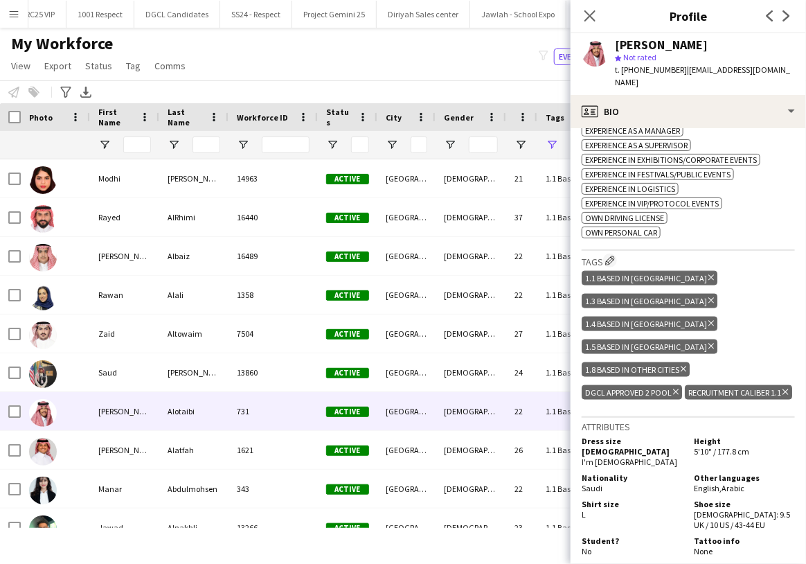
scroll to position [536, 0]
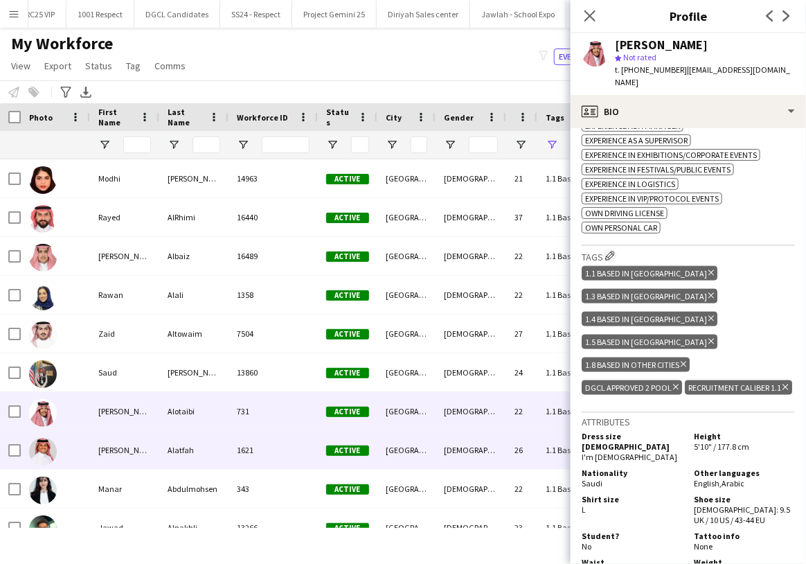
click at [418, 451] on div "[GEOGRAPHIC_DATA]" at bounding box center [406, 450] width 58 height 38
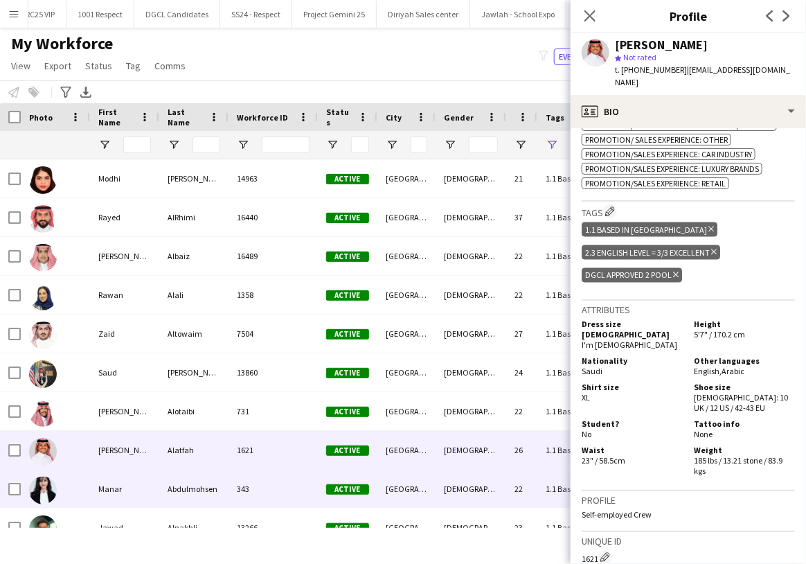
scroll to position [57, 0]
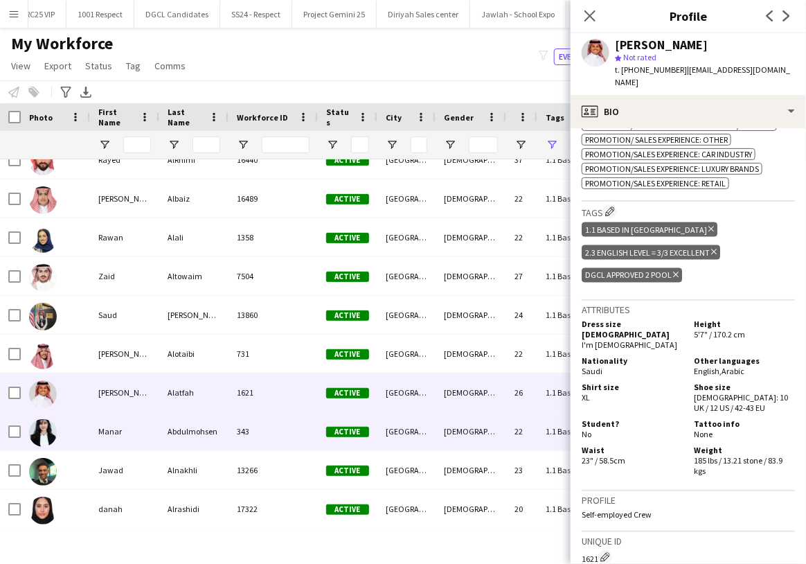
click at [237, 433] on div "343" at bounding box center [273, 431] width 89 height 38
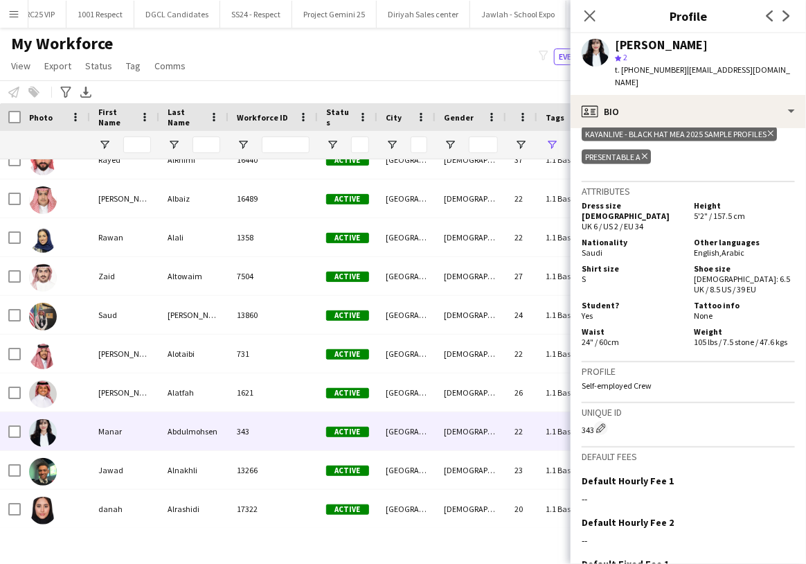
scroll to position [764, 0]
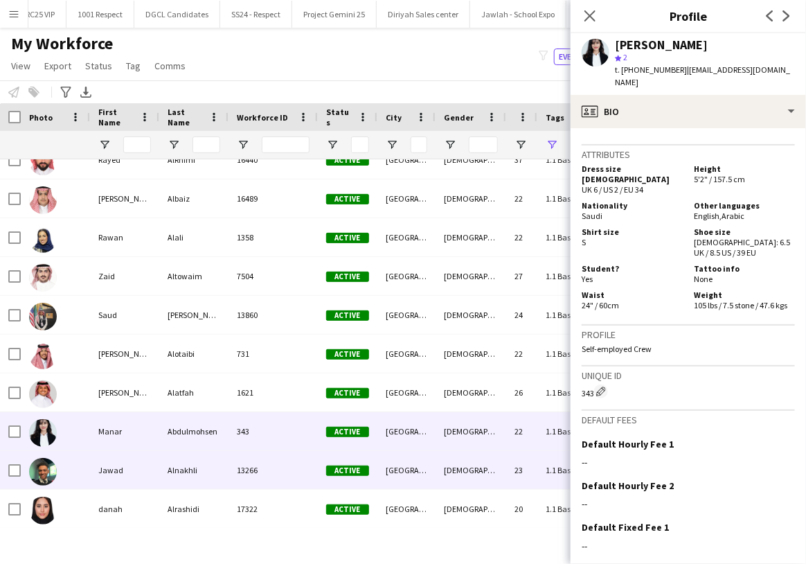
click at [140, 460] on div "Jawad" at bounding box center [124, 470] width 69 height 38
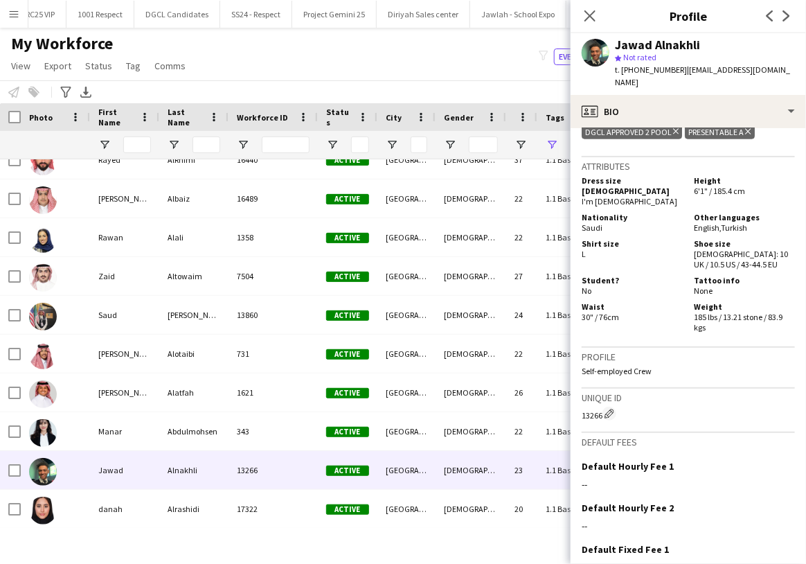
scroll to position [643, 0]
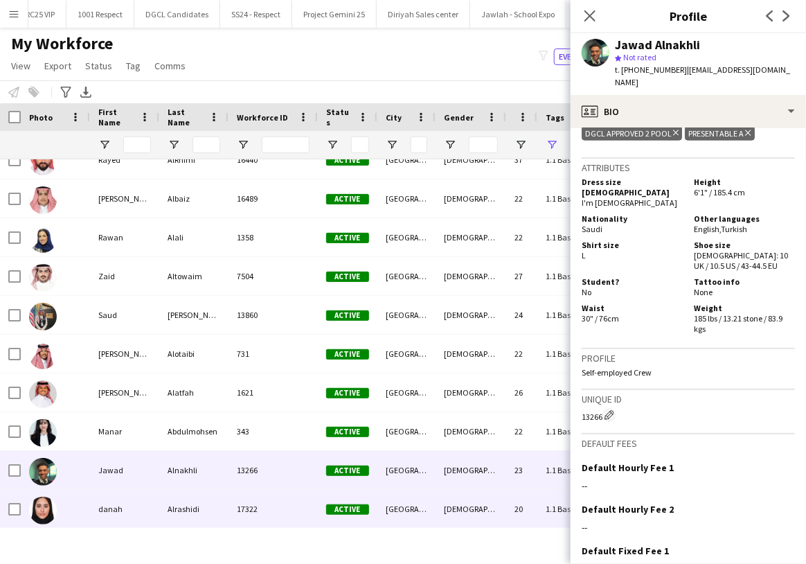
click at [296, 500] on div "17322" at bounding box center [273, 509] width 89 height 38
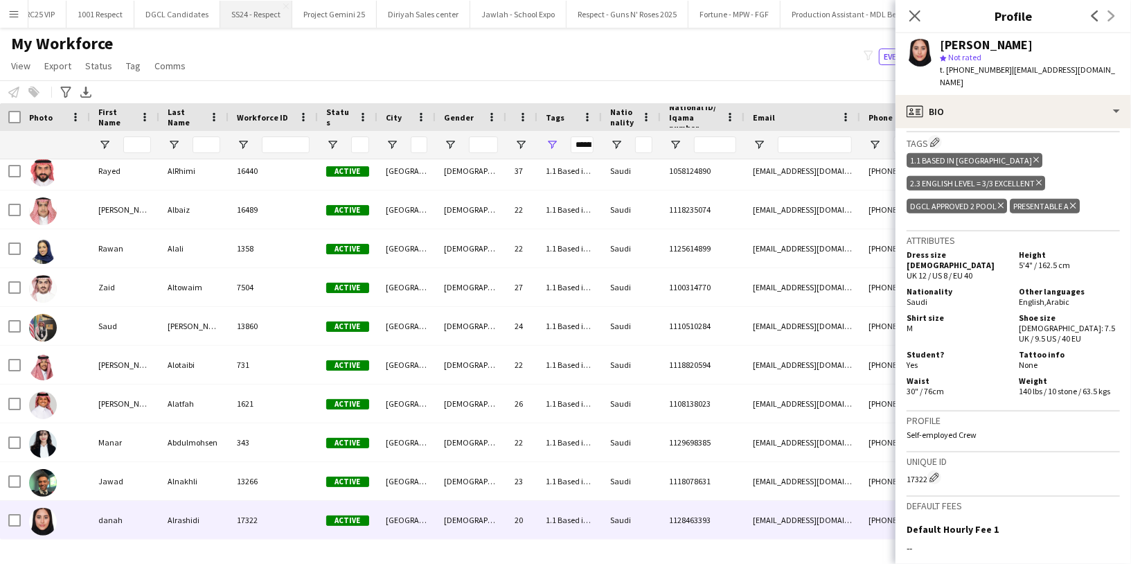
scroll to position [46, 0]
click at [17, 14] on app-icon "Menu" at bounding box center [13, 13] width 11 height 11
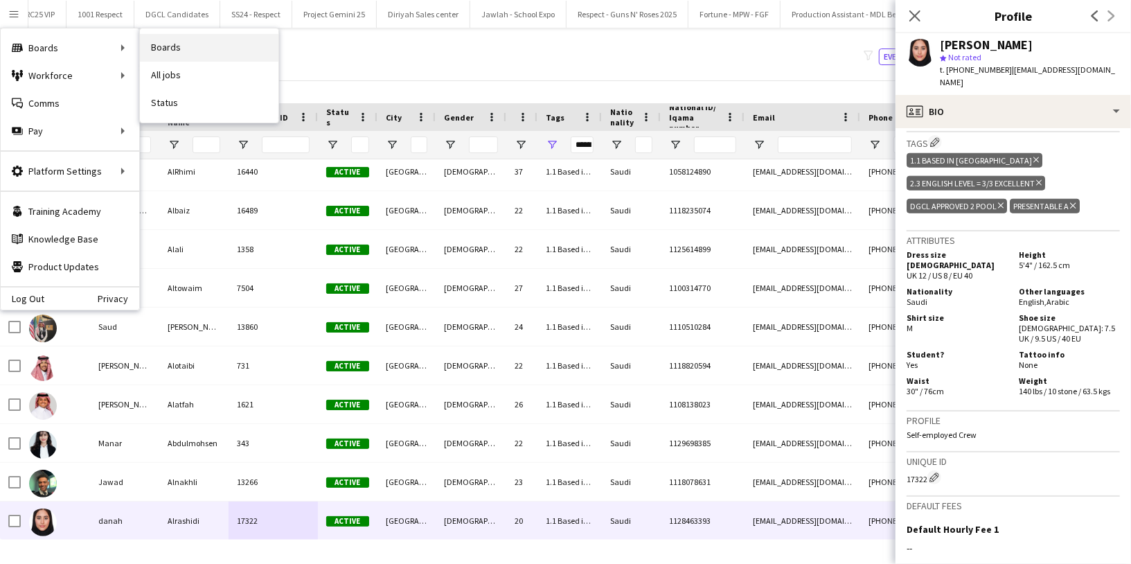
click at [168, 44] on link "Boards" at bounding box center [209, 48] width 138 height 28
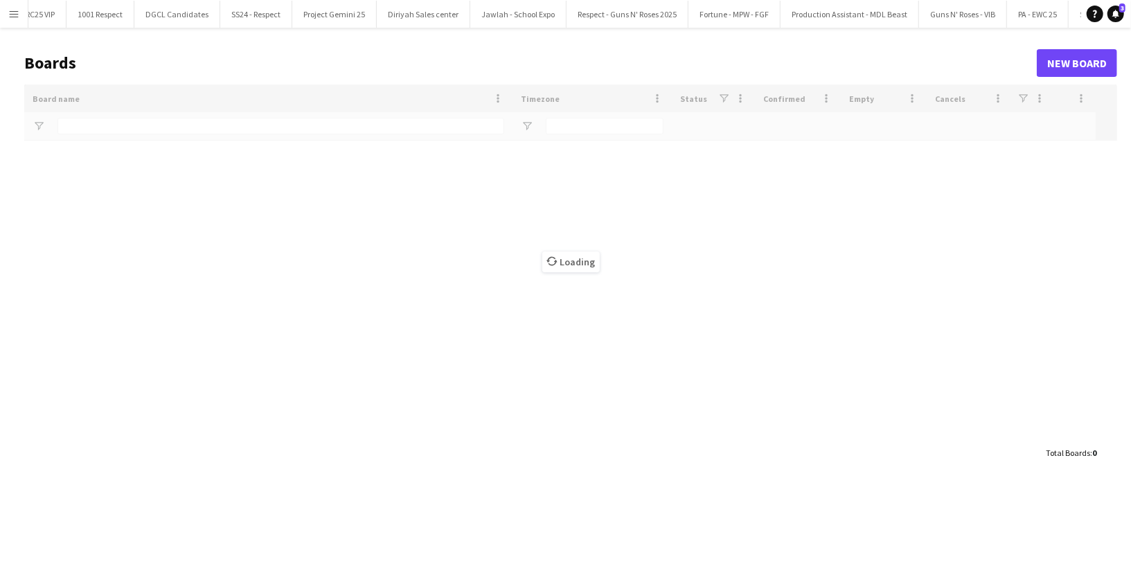
type input "****"
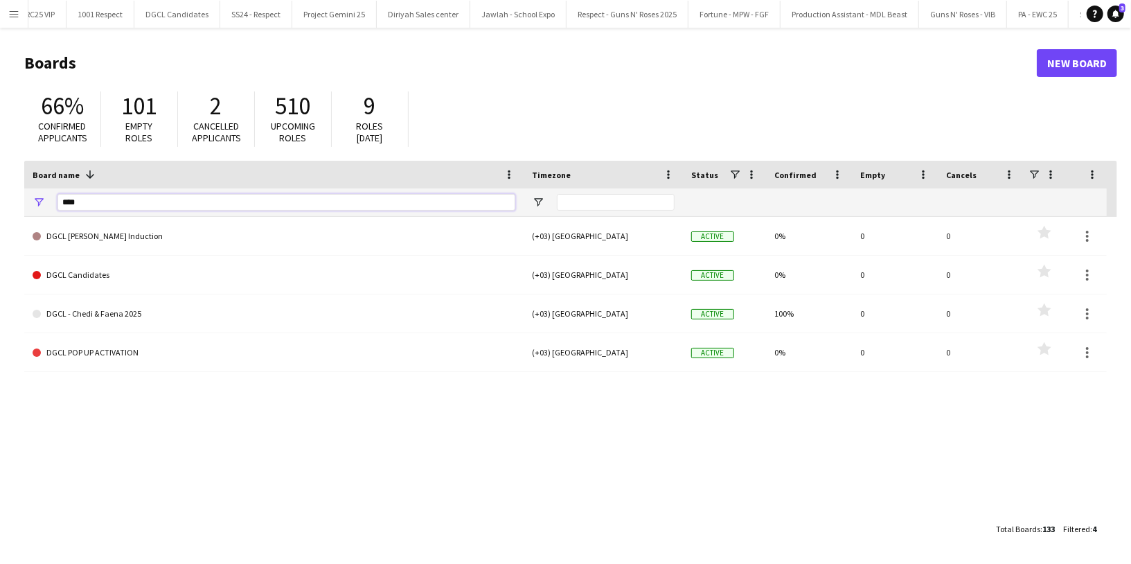
click at [129, 199] on input "****" at bounding box center [286, 202] width 458 height 17
click at [1062, 72] on link "New Board" at bounding box center [1077, 63] width 80 height 28
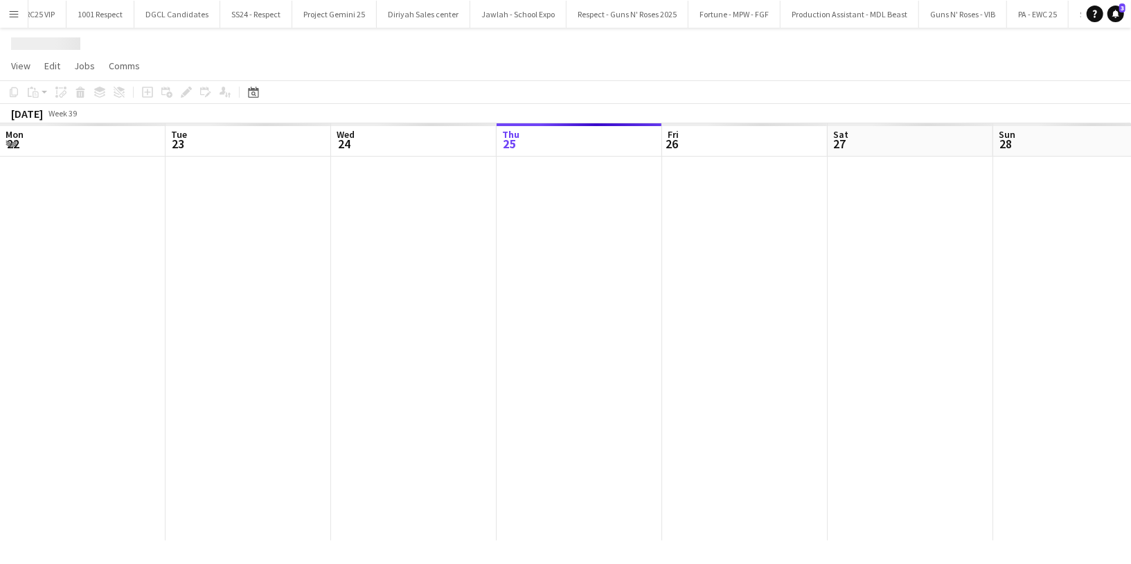
scroll to position [0, 330]
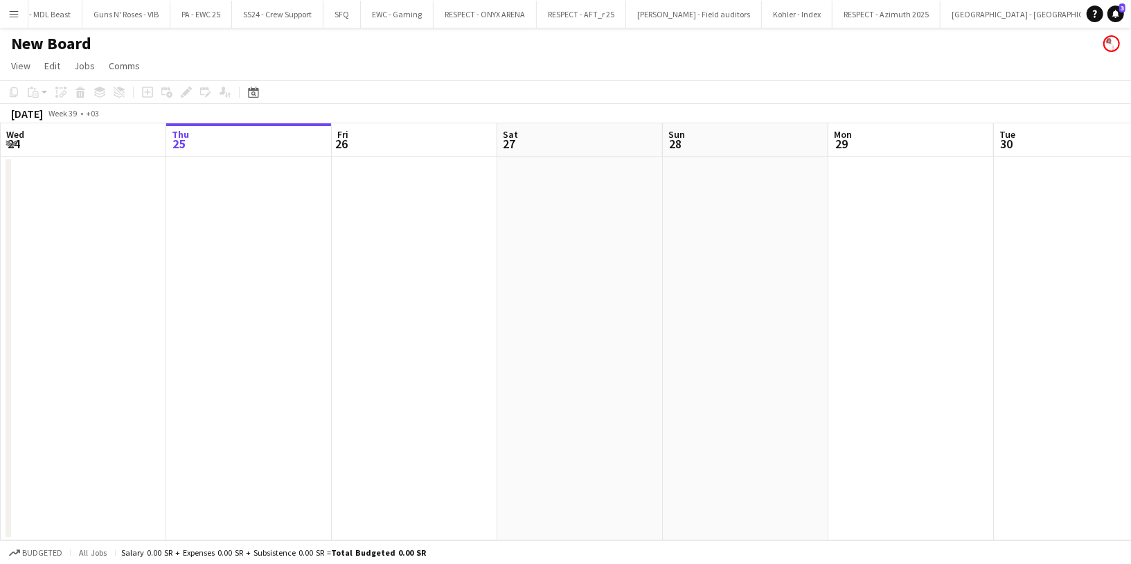
click at [70, 37] on h1 "New Board" at bounding box center [51, 43] width 80 height 21
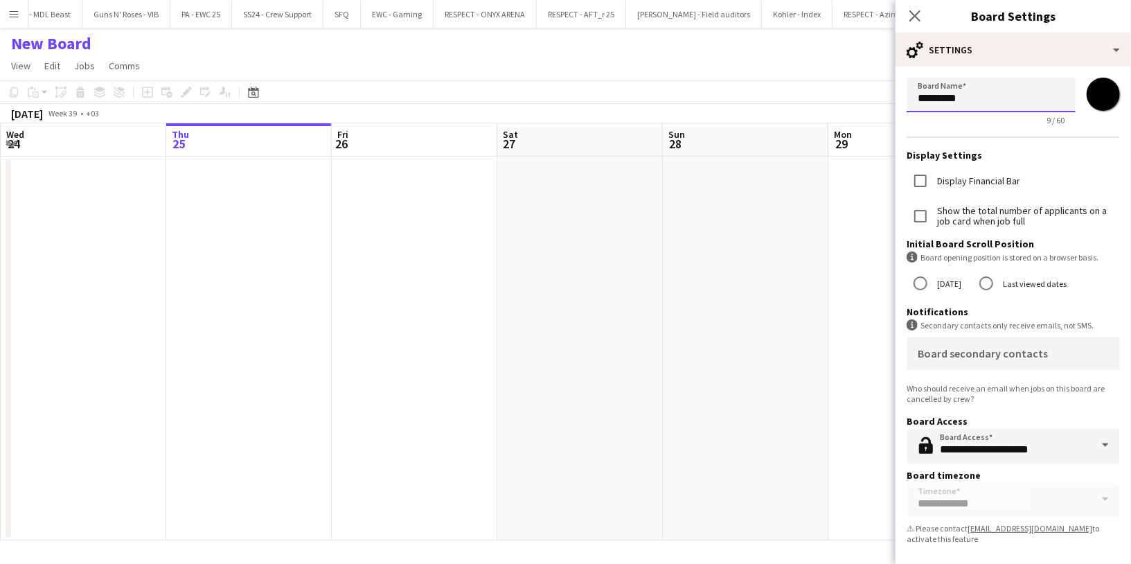
click at [962, 92] on input "*********" at bounding box center [990, 95] width 169 height 35
paste input "**********"
type input "**********"
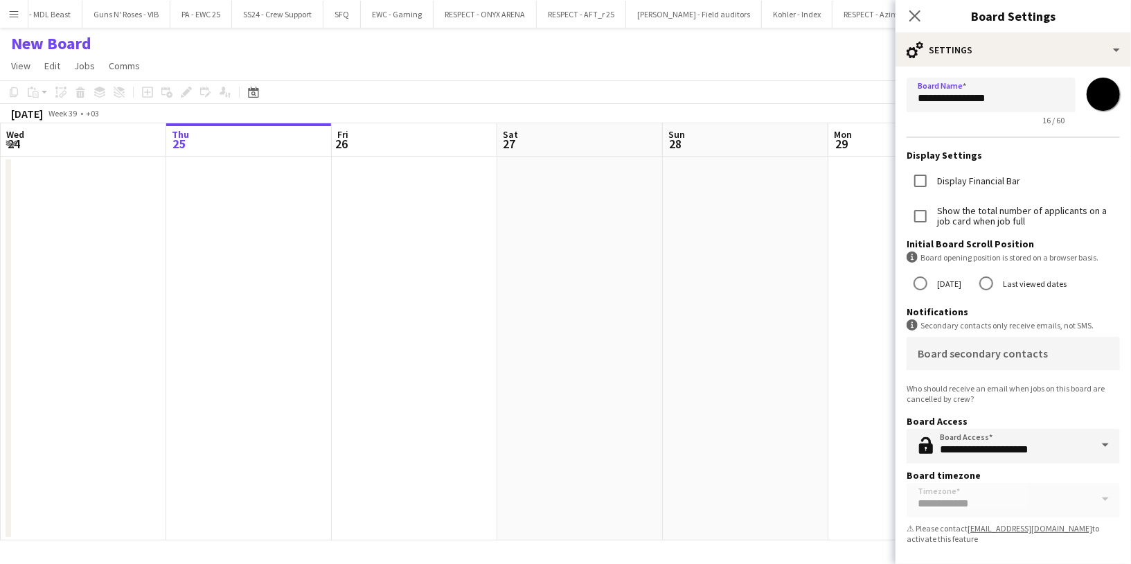
click at [622, 60] on app-page-menu "View Day view expanded Day view collapsed Month view Date picker Jump to today …" at bounding box center [565, 67] width 1131 height 26
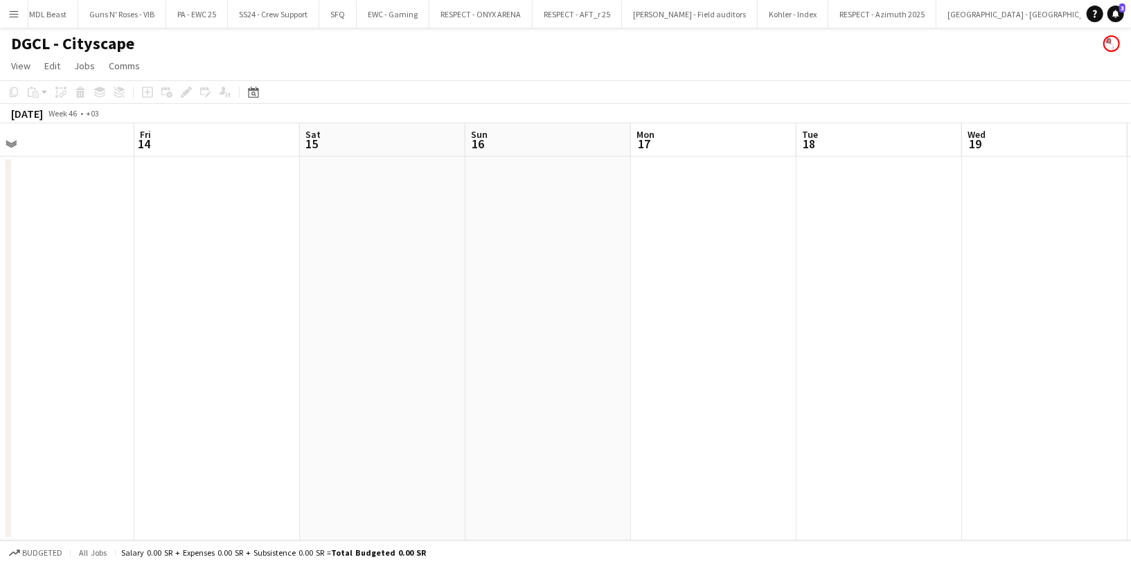
scroll to position [0, 533]
click at [550, 184] on app-date-cell at bounding box center [542, 348] width 165 height 384
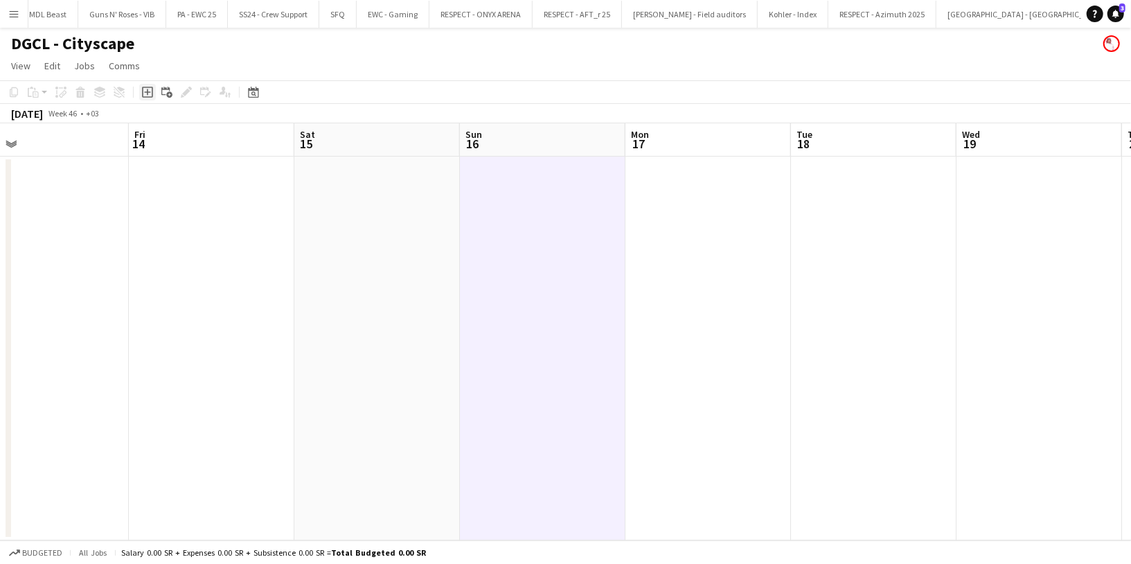
click at [145, 89] on icon "Add job" at bounding box center [147, 92] width 11 height 11
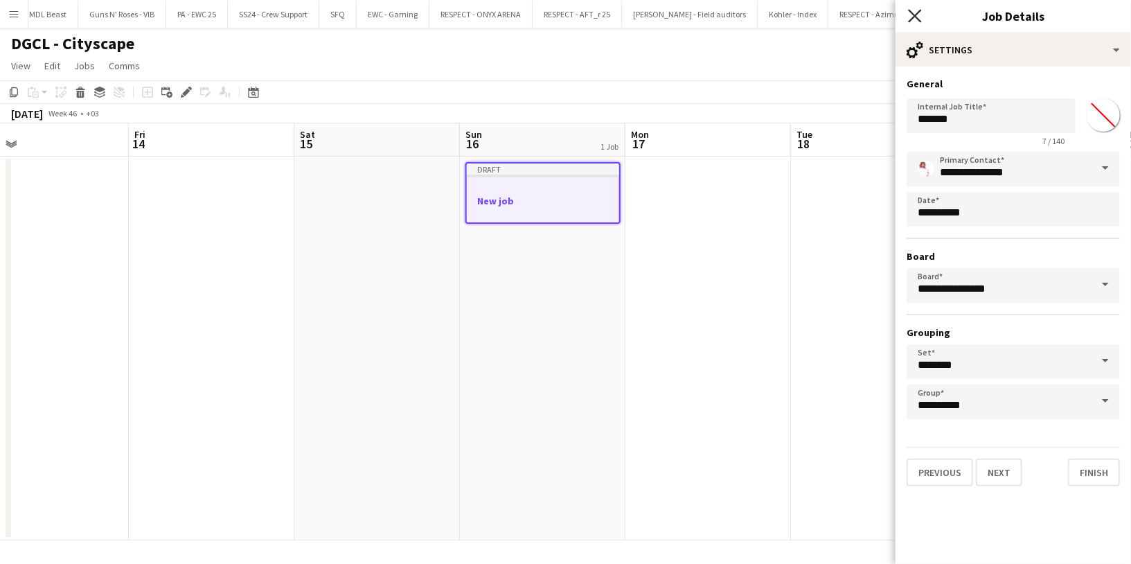
click at [915, 14] on icon at bounding box center [914, 15] width 13 height 13
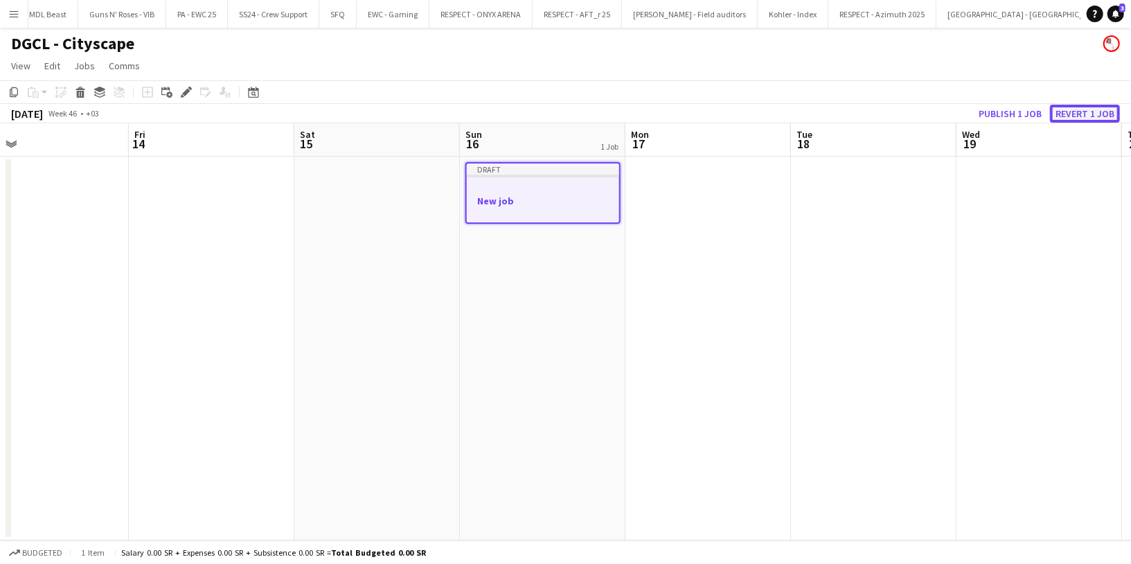
click at [1075, 108] on button "Revert 1 job" at bounding box center [1085, 114] width 70 height 18
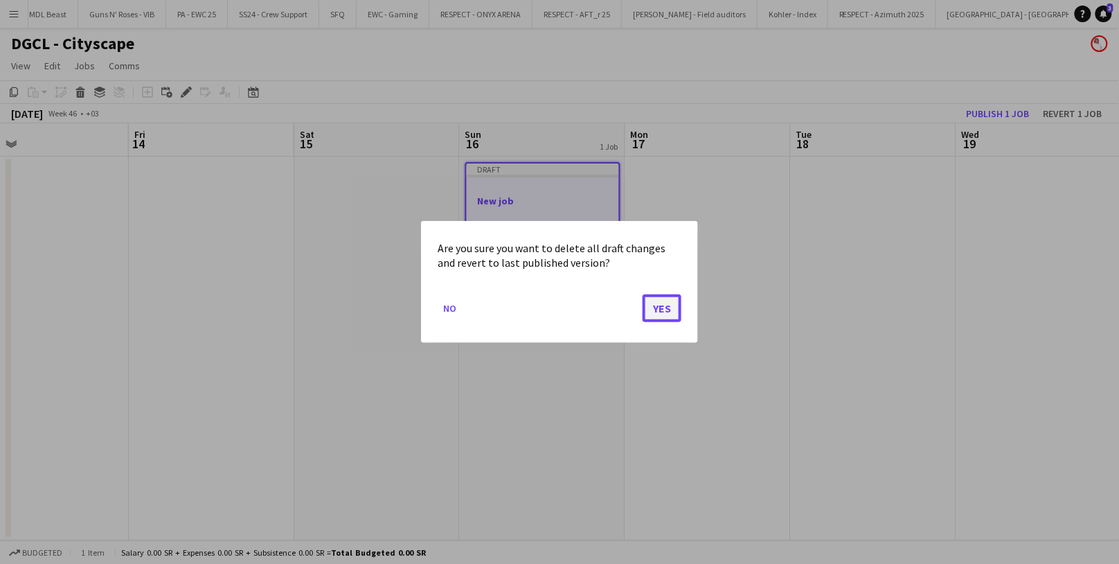
click at [665, 301] on button "Yes" at bounding box center [662, 308] width 39 height 28
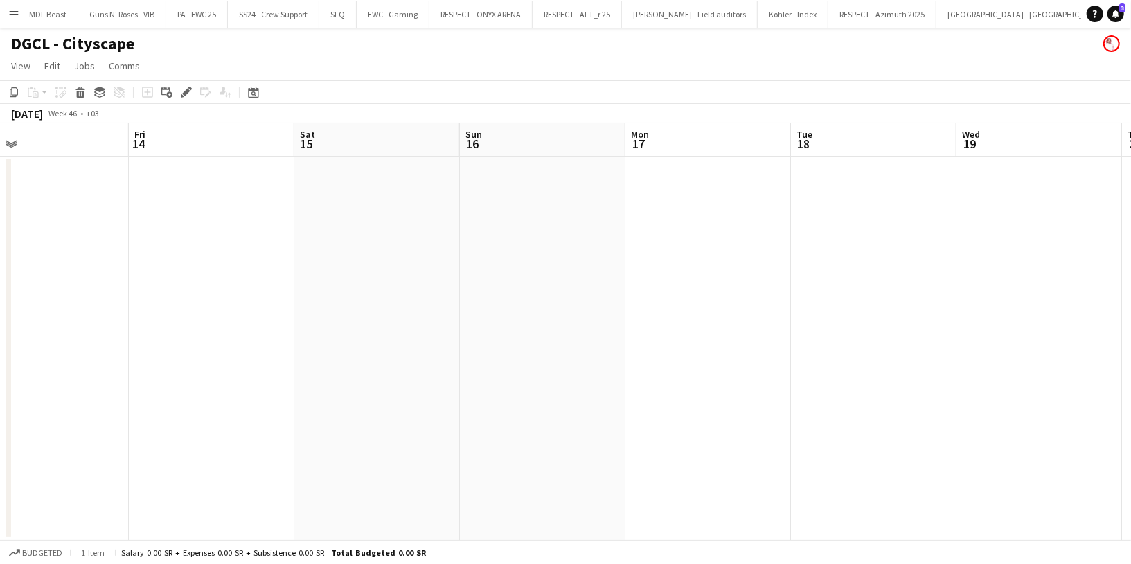
click at [512, 172] on app-date-cell at bounding box center [542, 348] width 165 height 384
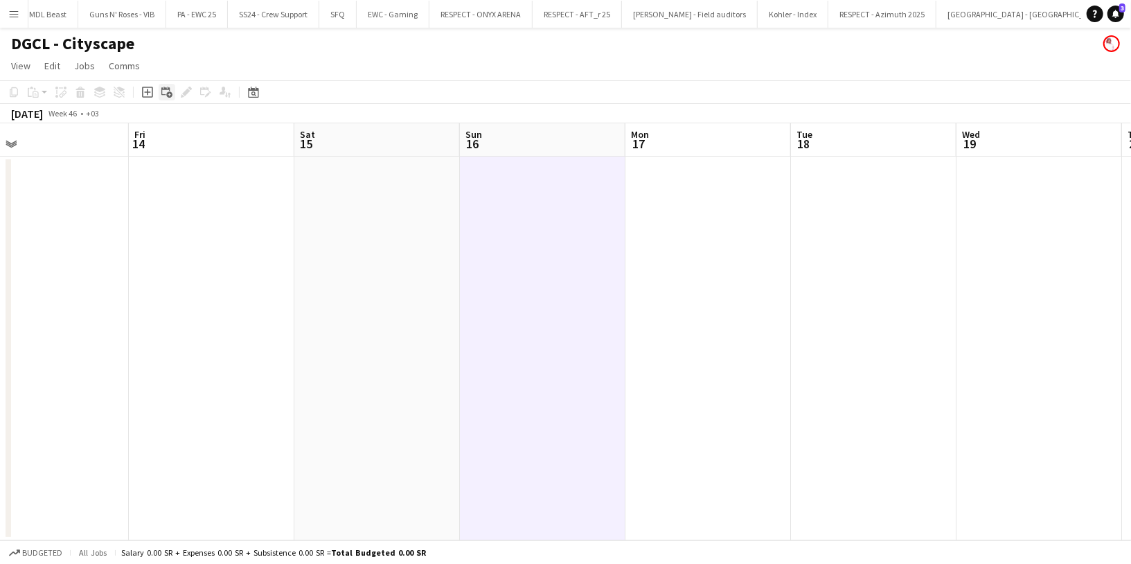
click at [163, 93] on icon "Add linked Job" at bounding box center [166, 92] width 11 height 11
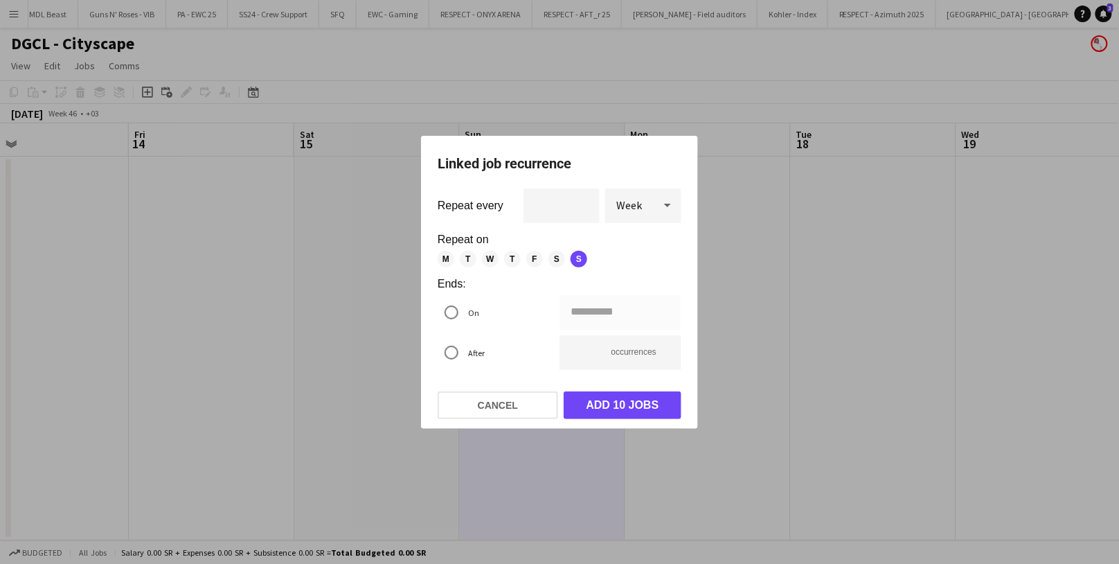
click at [645, 219] on div "Week" at bounding box center [629, 204] width 48 height 33
click at [637, 244] on span "Day" at bounding box center [643, 244] width 54 height 13
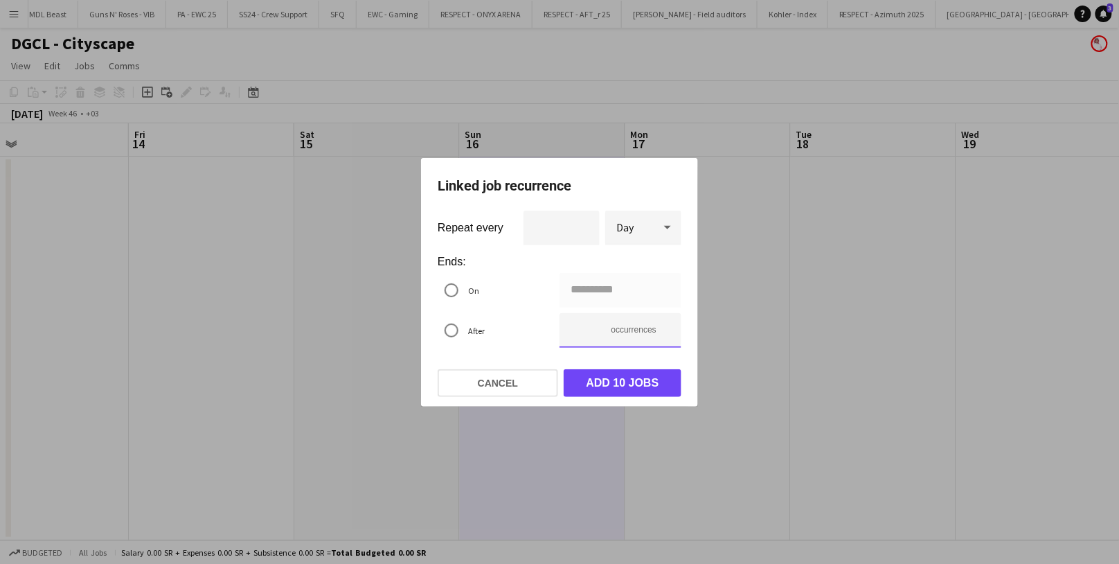
type input "**********"
type input "*"
click at [666, 334] on input "*" at bounding box center [620, 330] width 122 height 35
type input "**********"
type input "*"
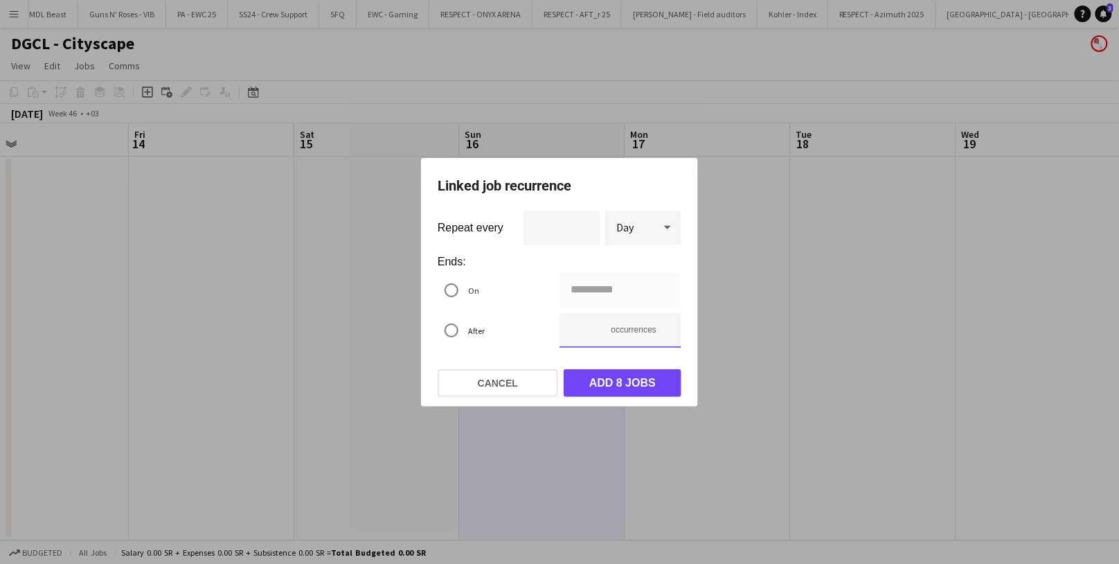
click at [666, 334] on input "*" at bounding box center [620, 330] width 122 height 35
type input "**********"
type input "*"
click at [666, 334] on input "*" at bounding box center [620, 330] width 122 height 35
type input "**********"
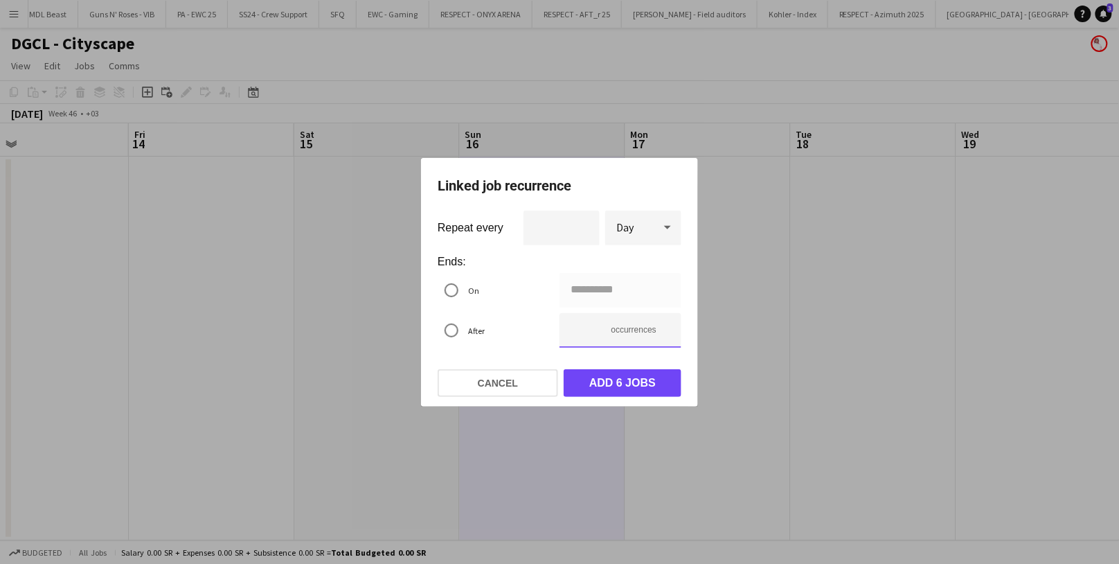
type input "*"
click at [666, 334] on input "*" at bounding box center [620, 330] width 122 height 35
type input "**********"
type input "*"
click at [666, 334] on input "*" at bounding box center [620, 330] width 122 height 35
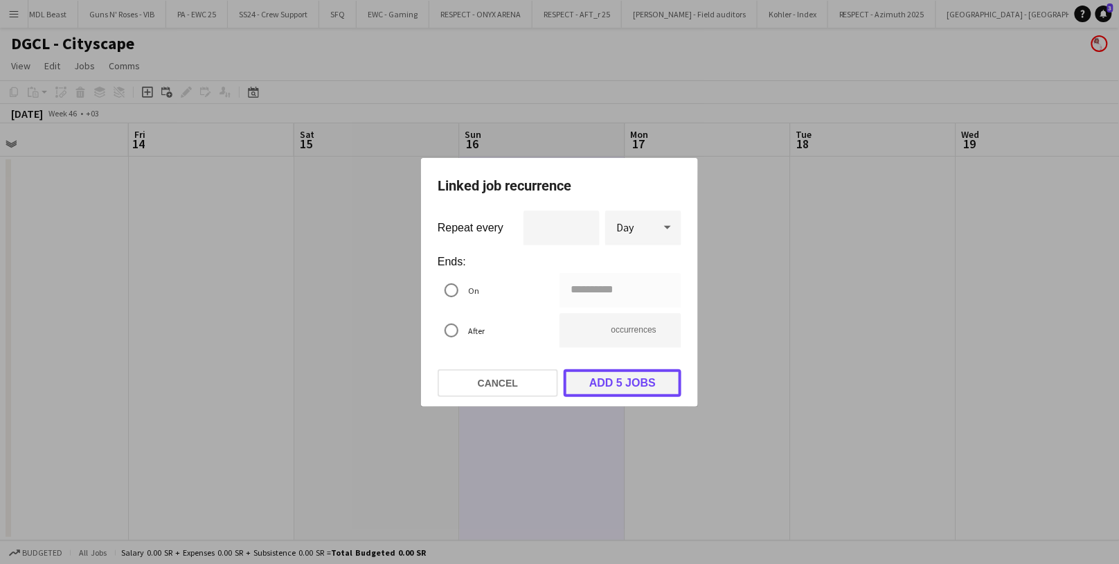
click at [624, 386] on button "Add 5 jobs" at bounding box center [623, 383] width 118 height 28
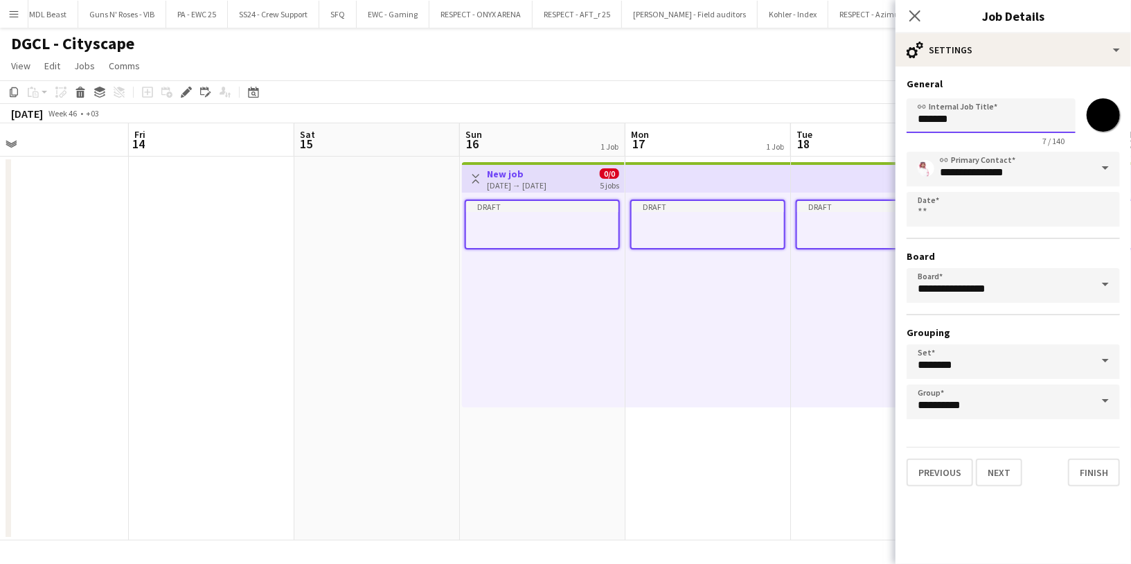
click at [950, 118] on input "*******" at bounding box center [990, 115] width 169 height 35
paste input "**"
type input "*********"
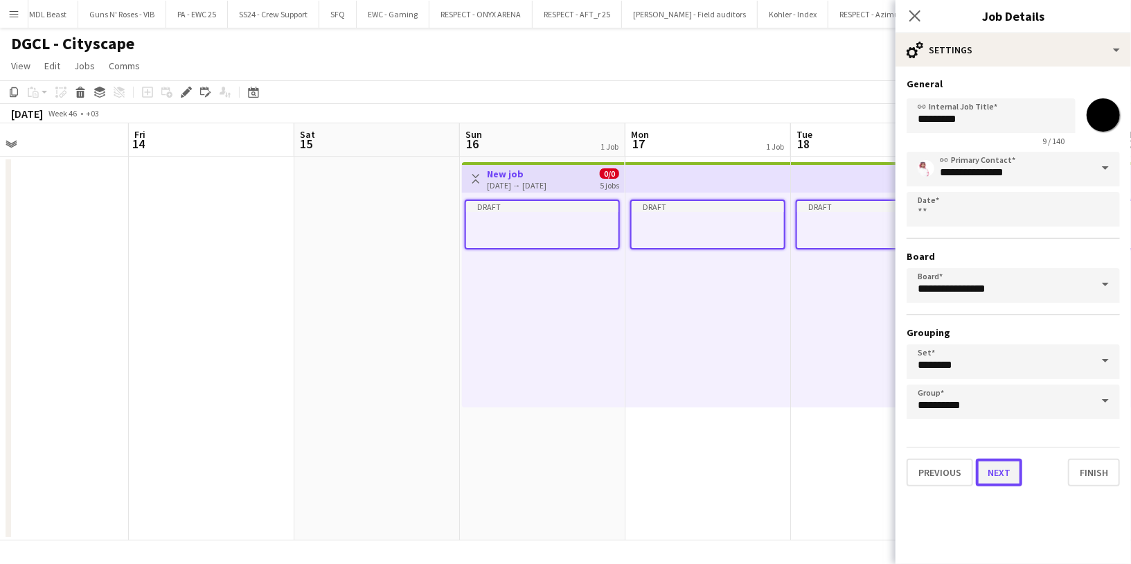
click at [999, 474] on button "Next" at bounding box center [999, 472] width 46 height 28
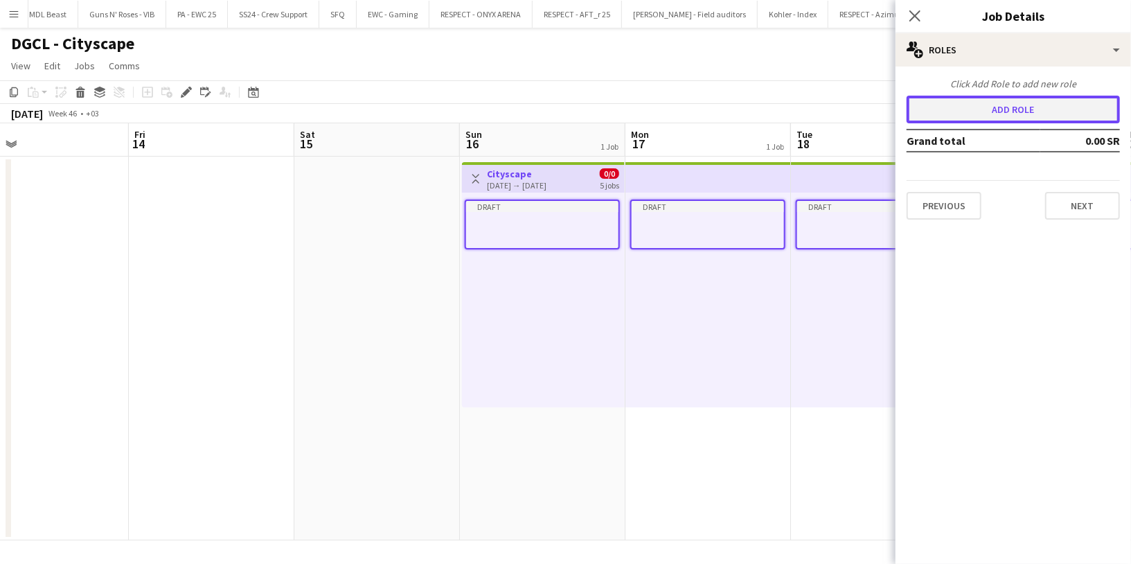
click at [1010, 112] on button "Add role" at bounding box center [1012, 110] width 213 height 28
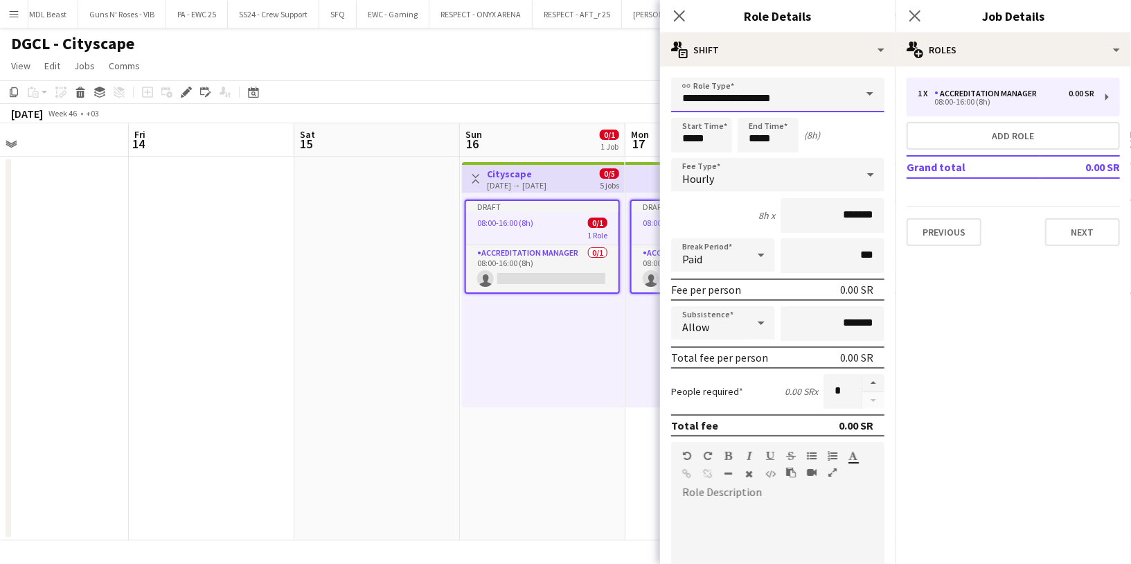
click at [816, 100] on input "**********" at bounding box center [777, 95] width 213 height 35
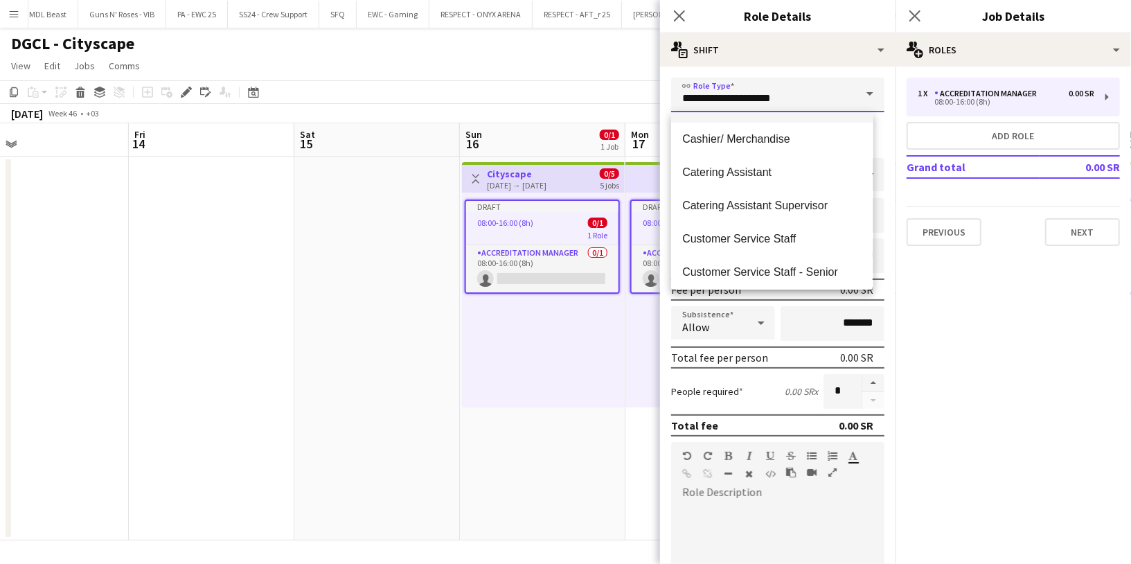
scroll to position [135, 0]
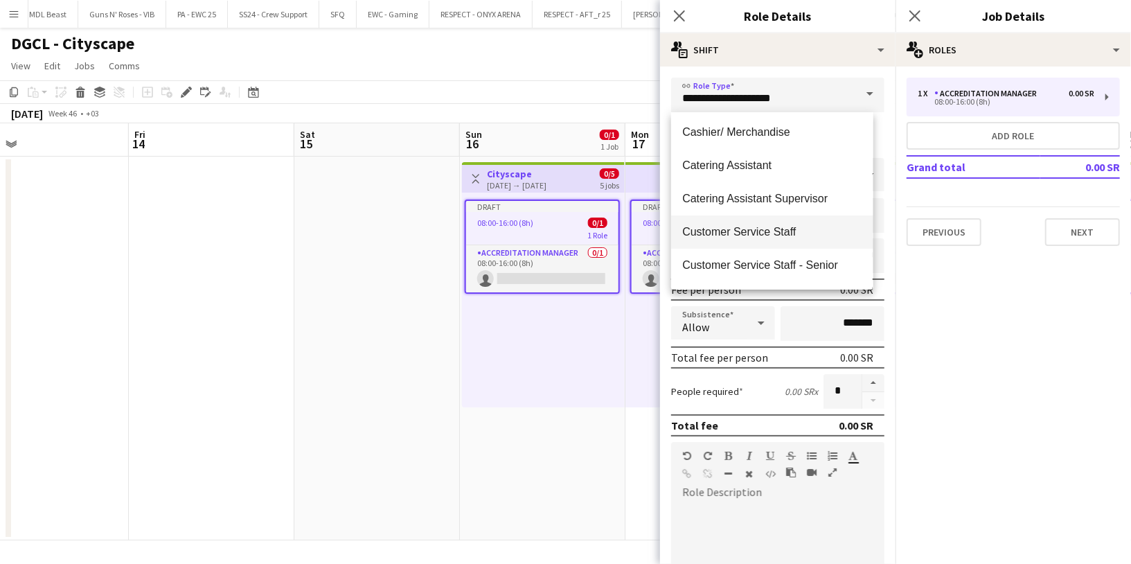
click at [782, 235] on span "Customer Service Staff" at bounding box center [771, 231] width 179 height 13
type input "**********"
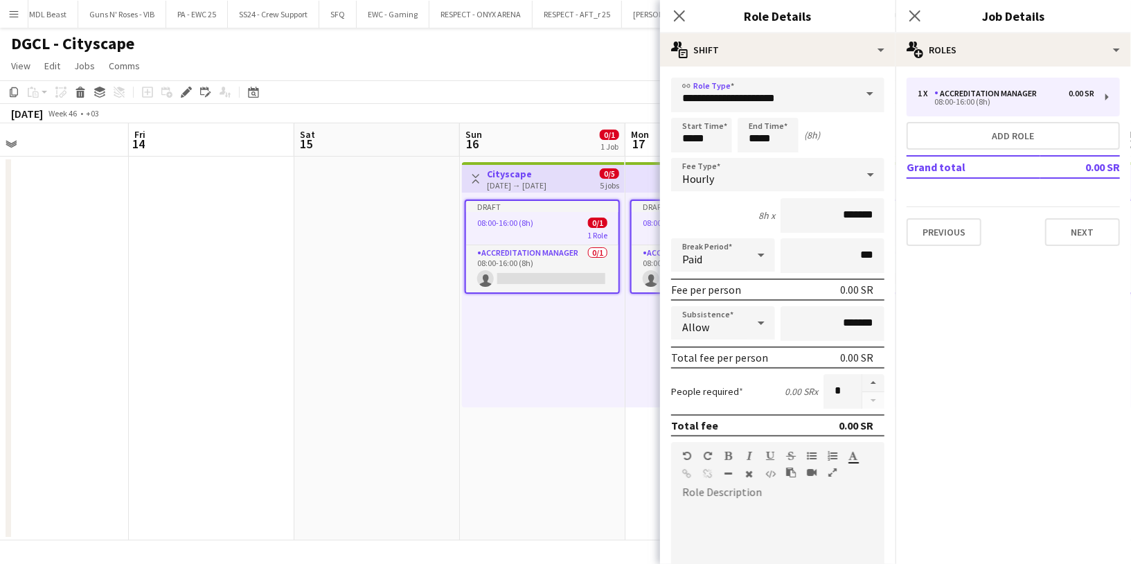
click at [739, 170] on div "Hourly" at bounding box center [764, 174] width 186 height 33
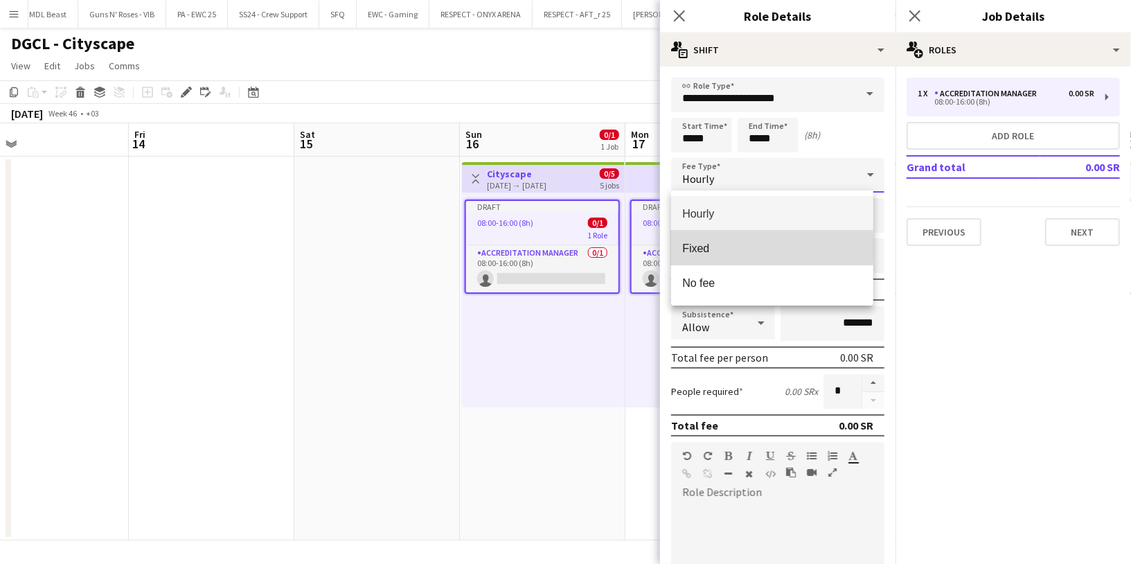
click at [727, 248] on span "Fixed" at bounding box center [771, 248] width 179 height 13
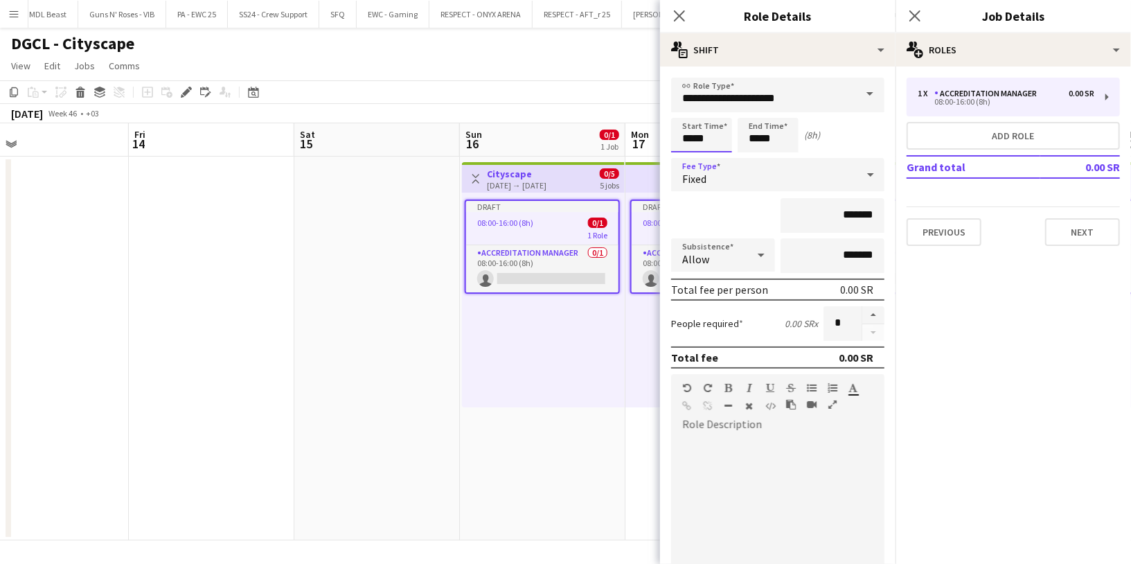
click at [708, 134] on input "*****" at bounding box center [701, 135] width 61 height 35
click at [686, 107] on div at bounding box center [688, 111] width 28 height 14
type input "*****"
click at [686, 107] on div at bounding box center [688, 111] width 28 height 14
click at [755, 127] on input "*****" at bounding box center [767, 135] width 61 height 35
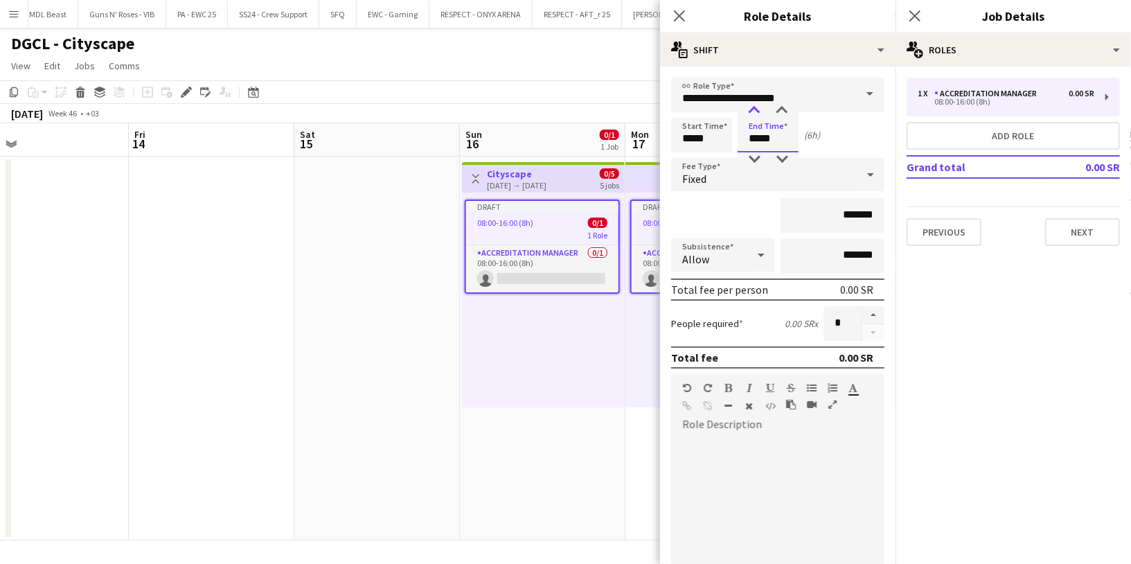
click at [754, 105] on div at bounding box center [754, 111] width 28 height 14
click at [781, 104] on div at bounding box center [782, 111] width 28 height 14
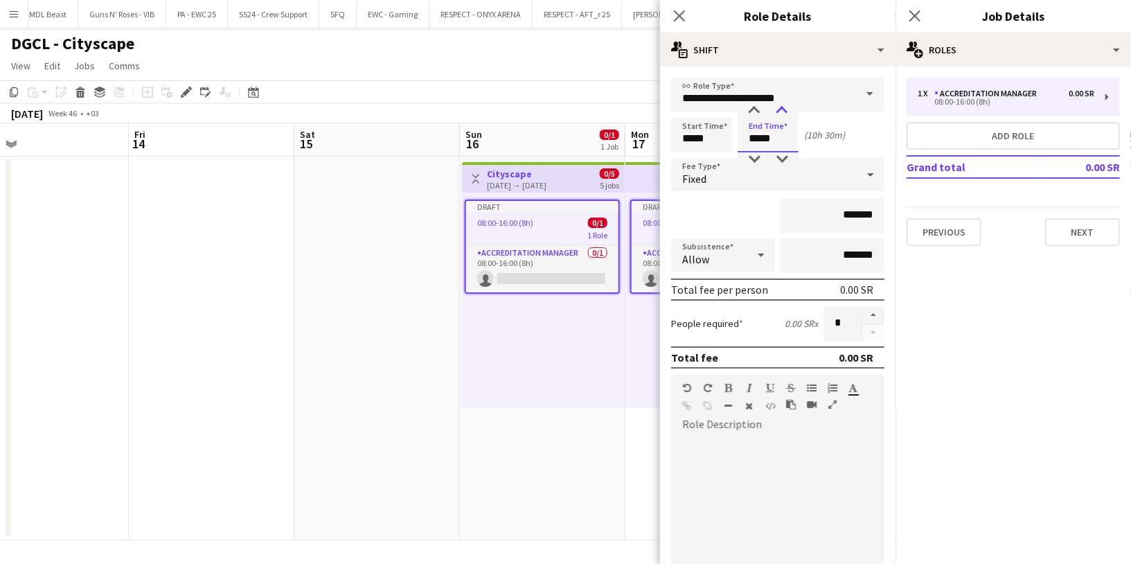
click at [780, 109] on div at bounding box center [782, 111] width 28 height 14
click at [758, 105] on div at bounding box center [754, 111] width 28 height 14
click at [780, 152] on div at bounding box center [782, 159] width 28 height 14
type input "*****"
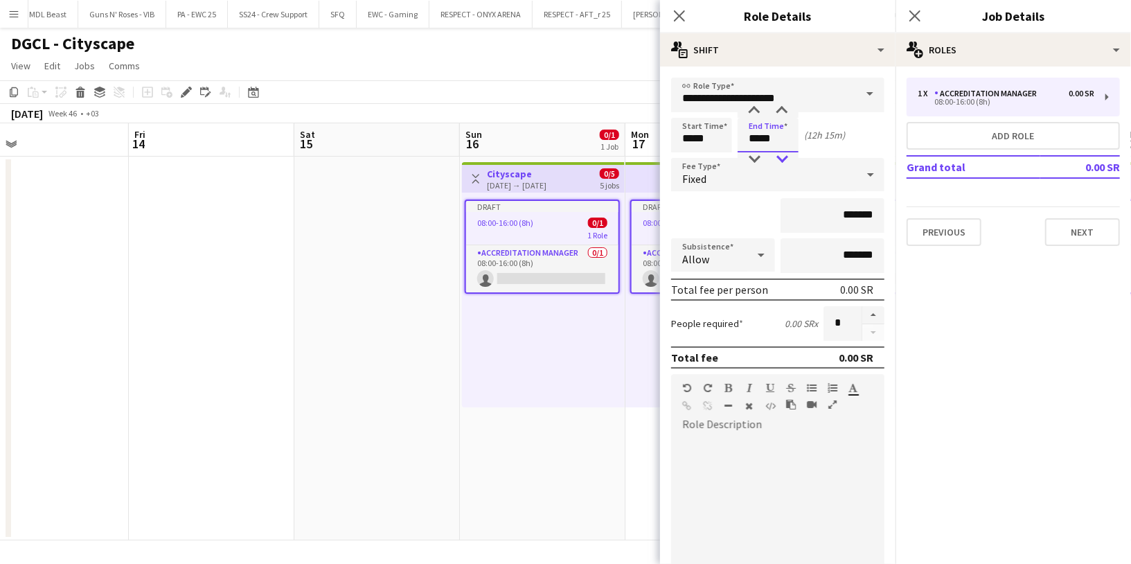
click at [780, 152] on div at bounding box center [782, 159] width 28 height 14
click at [721, 214] on div "*******" at bounding box center [777, 215] width 213 height 35
click at [710, 122] on input "*****" at bounding box center [701, 135] width 61 height 35
click at [717, 111] on div at bounding box center [715, 111] width 28 height 14
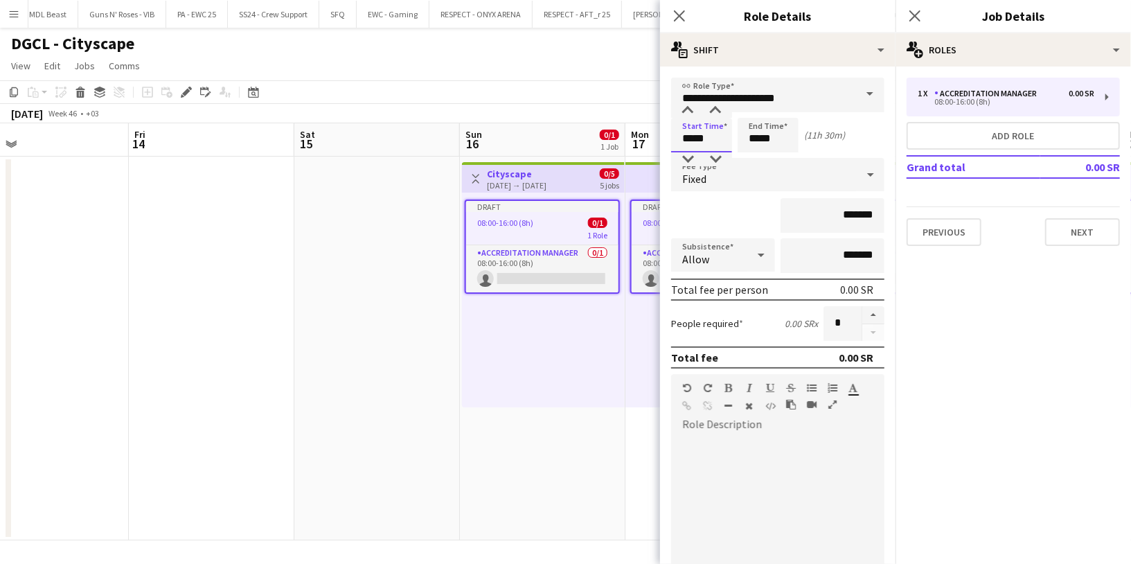
click at [714, 150] on input "*****" at bounding box center [701, 135] width 61 height 35
click at [713, 158] on div at bounding box center [715, 159] width 28 height 14
type input "*****"
click at [713, 158] on div at bounding box center [715, 159] width 28 height 14
click at [737, 213] on div "*******" at bounding box center [777, 215] width 213 height 35
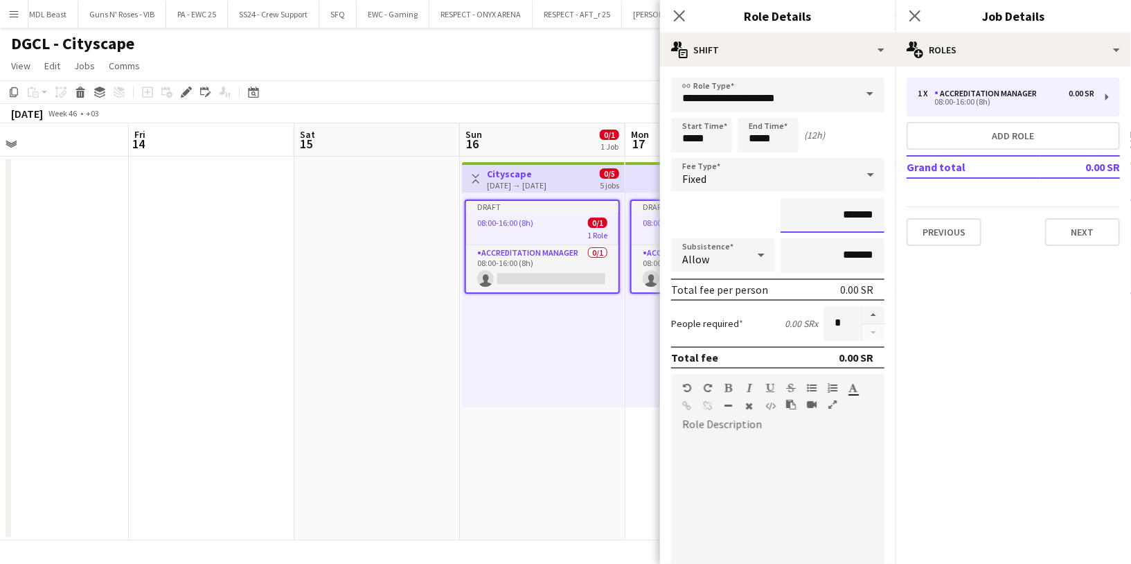
click at [813, 222] on input "*******" at bounding box center [832, 215] width 104 height 35
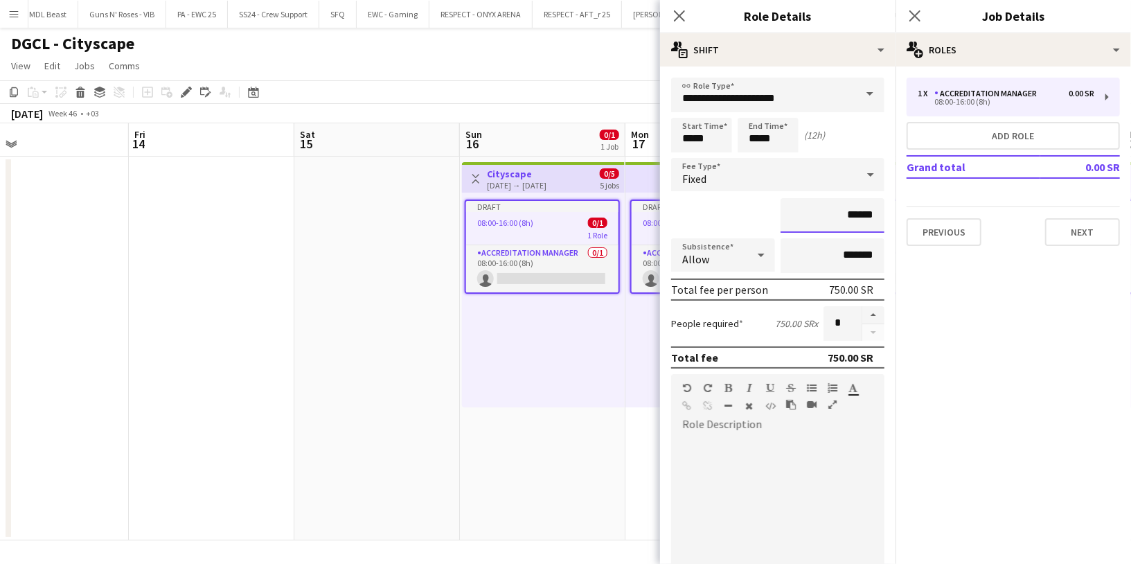
type input "******"
click at [827, 253] on input "*******" at bounding box center [832, 255] width 104 height 35
type input "*****"
click at [735, 203] on div "******" at bounding box center [777, 215] width 213 height 35
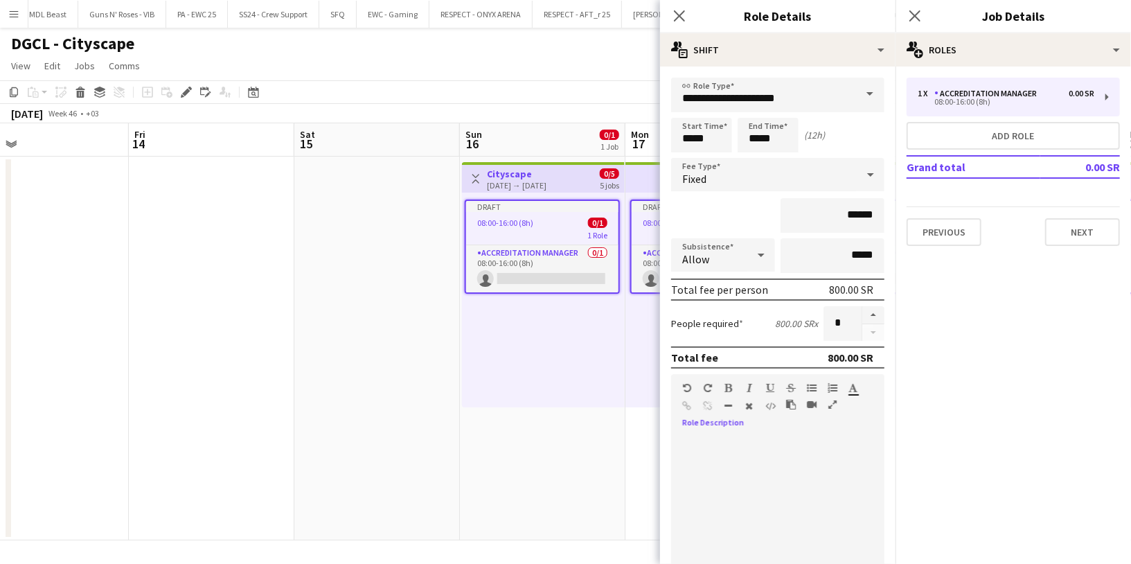
click at [741, 447] on div at bounding box center [777, 519] width 213 height 166
paste div
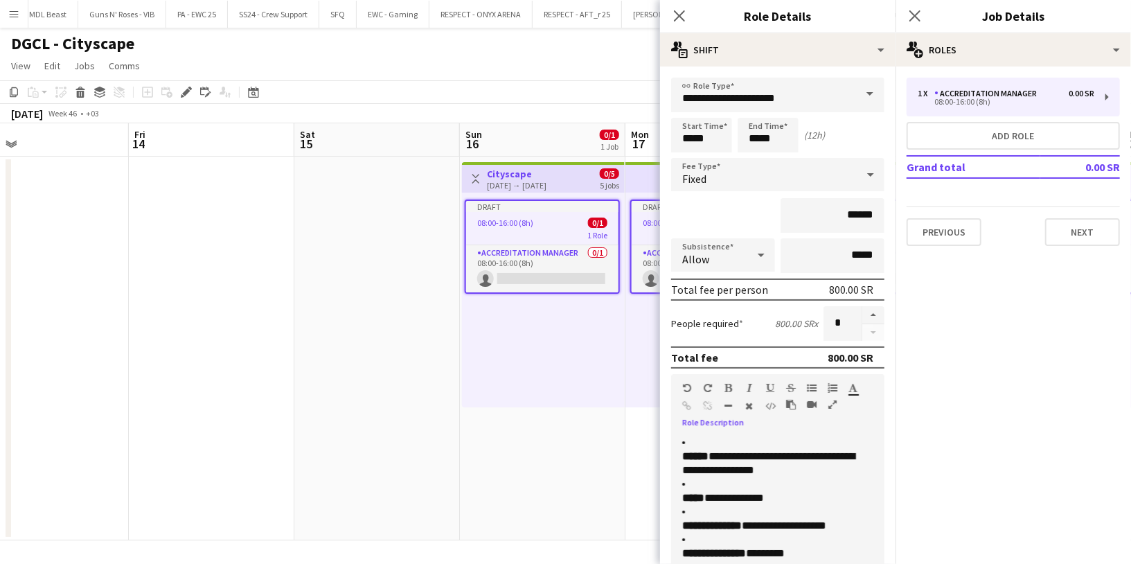
scroll to position [15, 0]
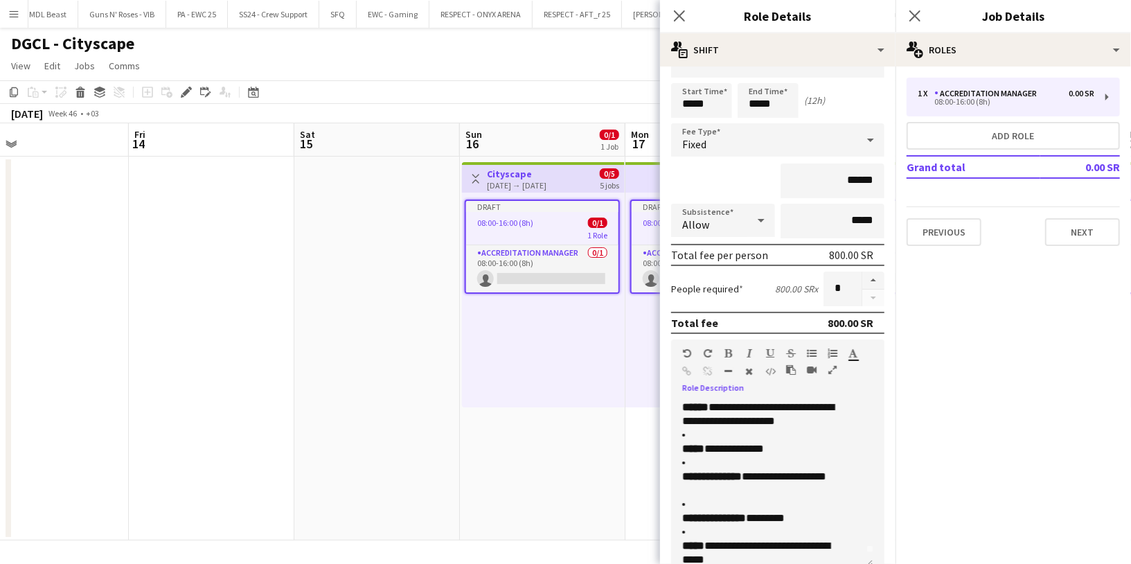
click at [723, 404] on p "**********" at bounding box center [766, 414] width 168 height 28
click at [742, 478] on strong "**********" at bounding box center [712, 476] width 60 height 10
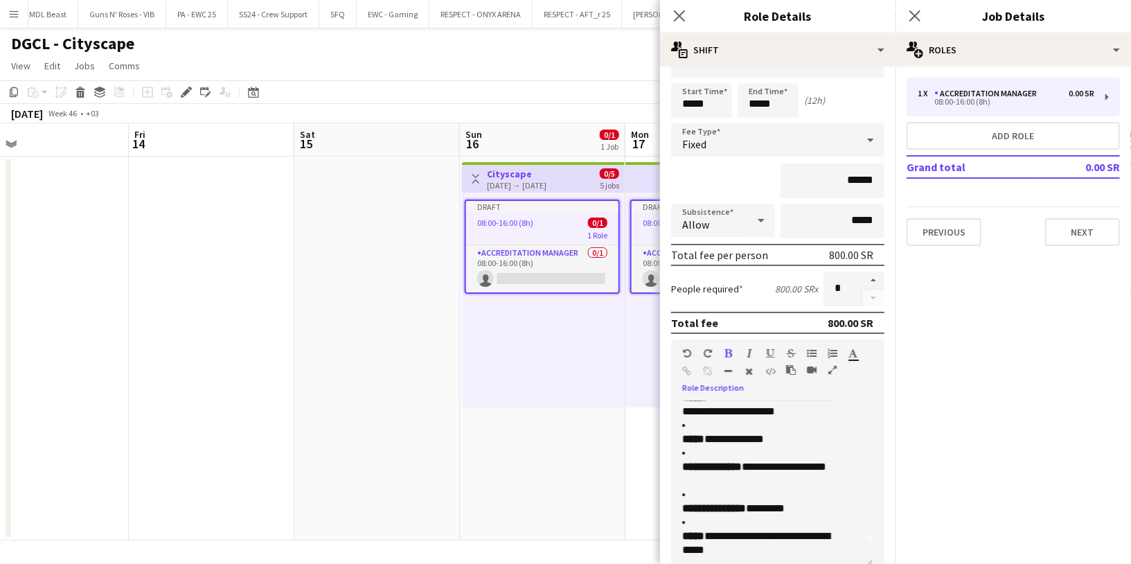
drag, startPoint x: 695, startPoint y: 519, endPoint x: 677, endPoint y: 517, distance: 18.8
click at [670, 517] on form "**********" at bounding box center [777, 419] width 235 height 753
click at [693, 517] on li "**********" at bounding box center [766, 536] width 168 height 42
click at [695, 516] on li "**********" at bounding box center [766, 536] width 168 height 42
click at [706, 517] on li "**********" at bounding box center [766, 536] width 168 height 42
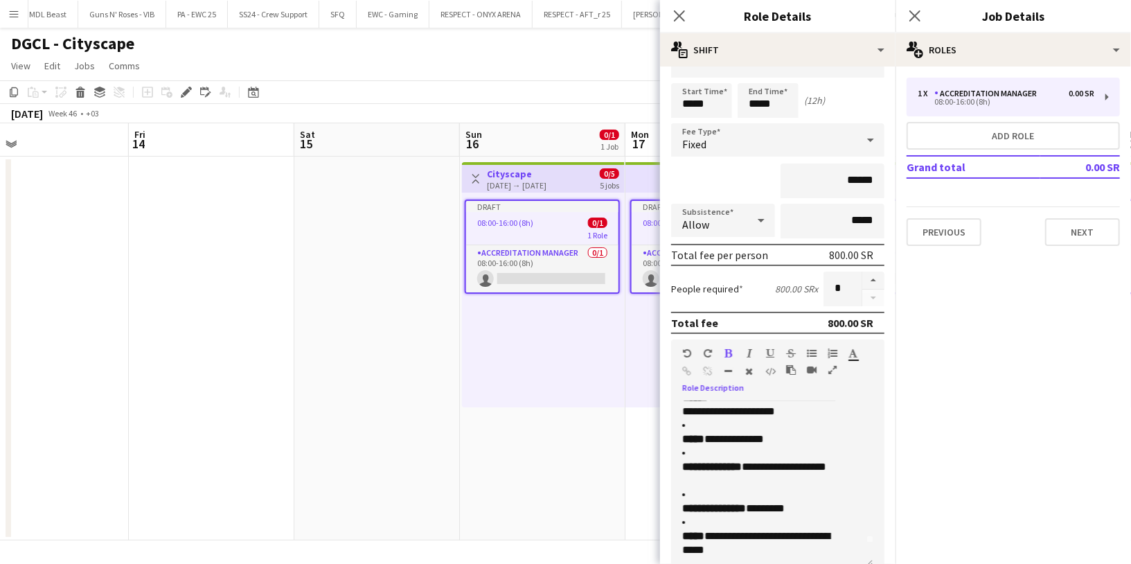
click at [706, 517] on li "**********" at bounding box center [766, 536] width 168 height 42
click at [692, 518] on li "**********" at bounding box center [766, 536] width 168 height 42
drag, startPoint x: 744, startPoint y: 549, endPoint x: 662, endPoint y: 444, distance: 133.2
click at [662, 444] on form "**********" at bounding box center [777, 419] width 235 height 753
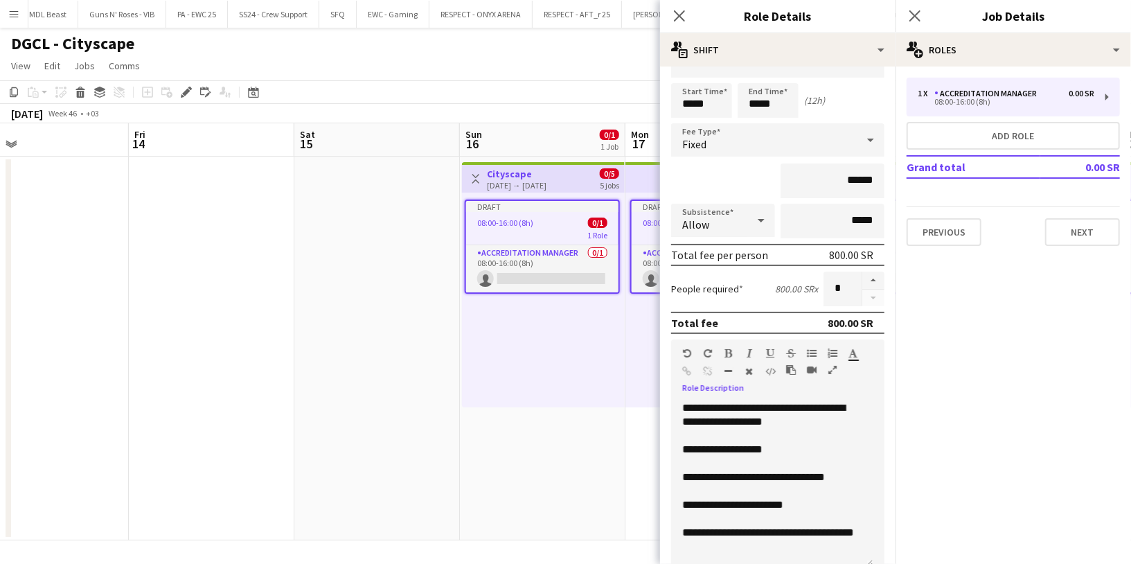
click at [722, 463] on div at bounding box center [771, 463] width 179 height 14
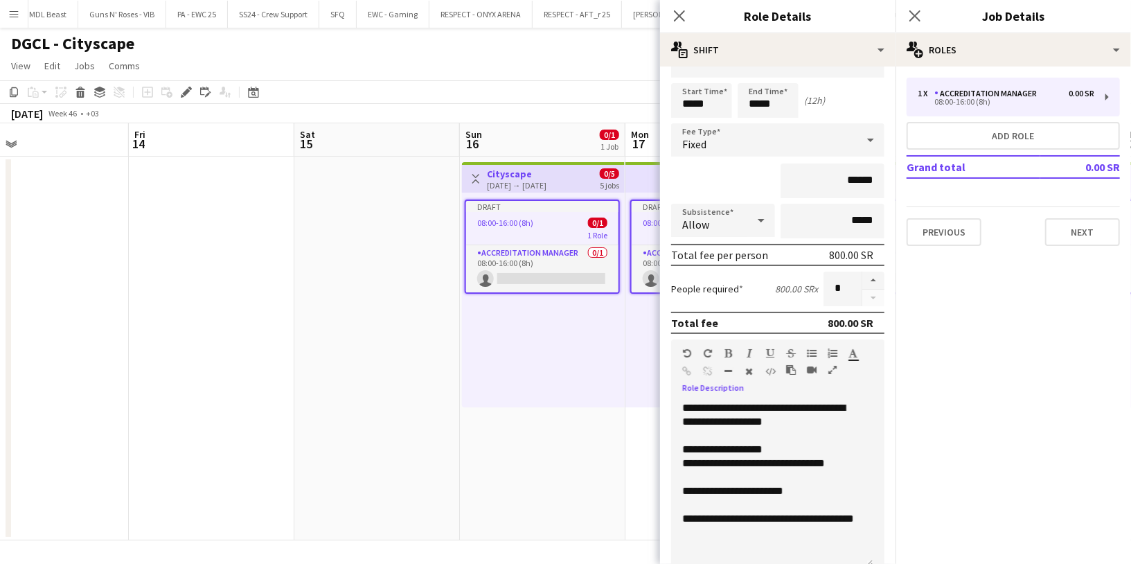
click at [724, 476] on div at bounding box center [771, 477] width 179 height 14
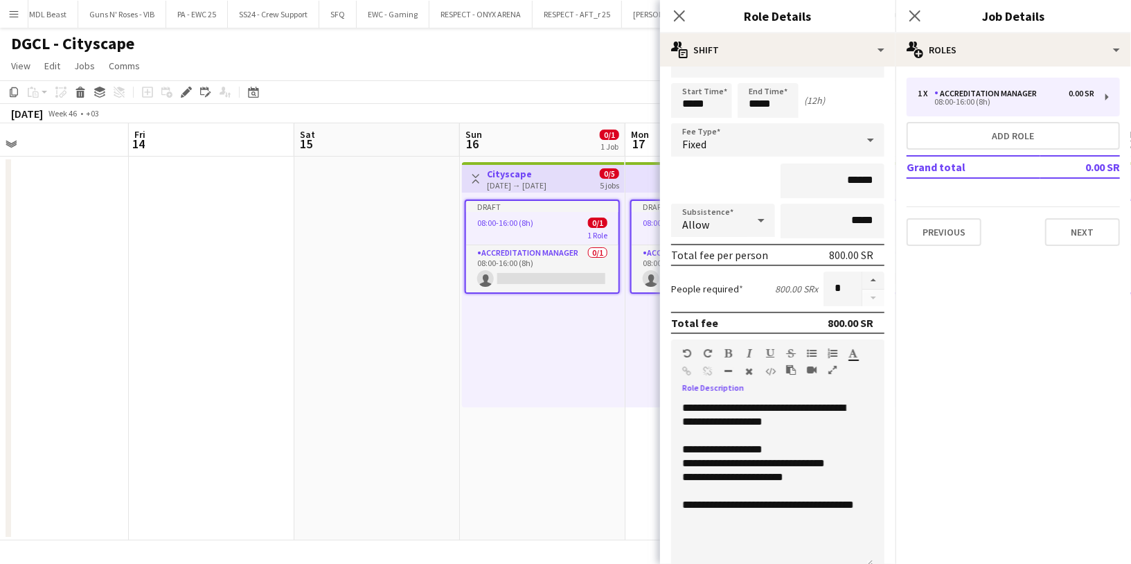
click at [721, 492] on div at bounding box center [771, 491] width 179 height 14
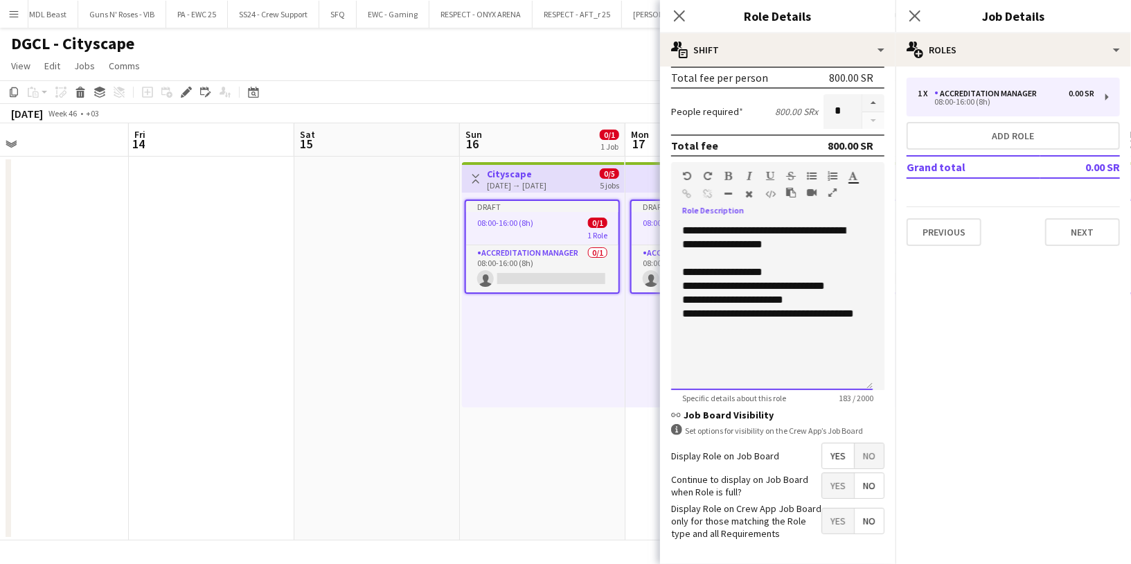
scroll to position [217, 0]
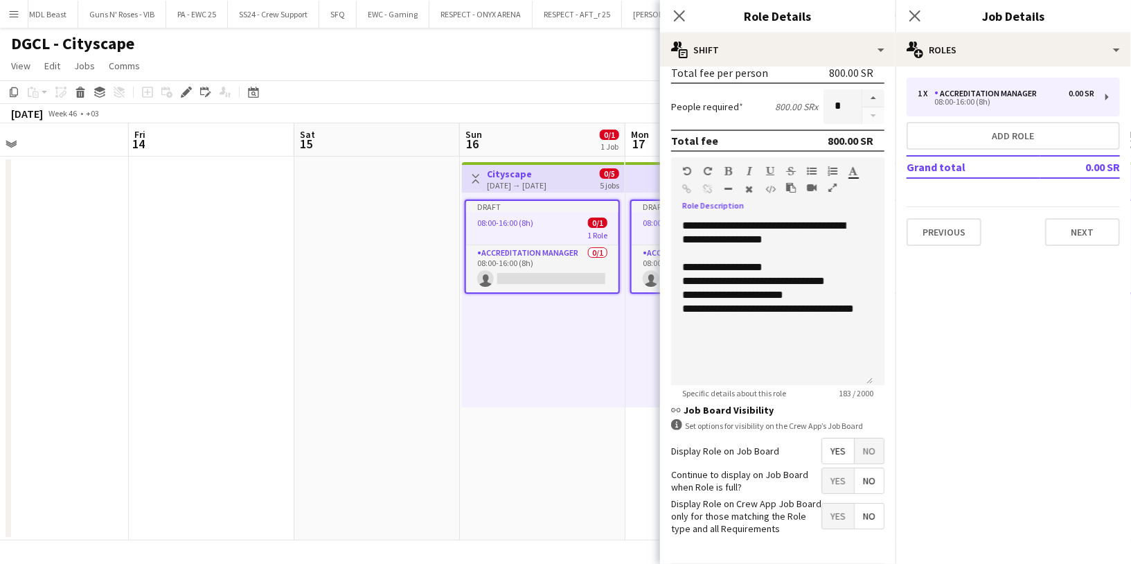
click at [855, 477] on span "No" at bounding box center [868, 480] width 29 height 25
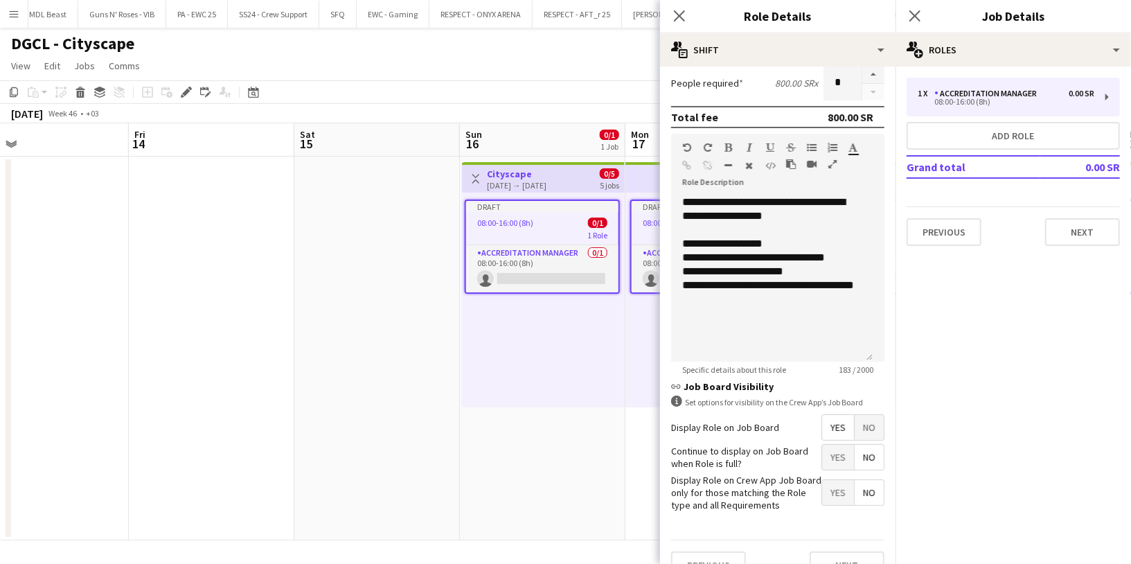
scroll to position [243, 0]
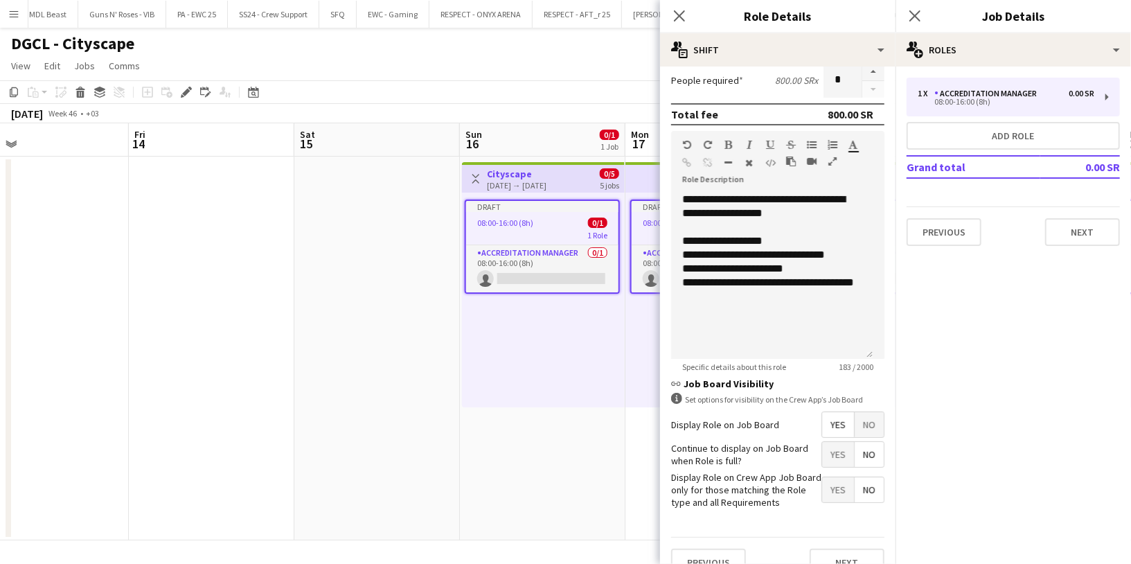
click at [827, 481] on span "Yes" at bounding box center [838, 489] width 32 height 25
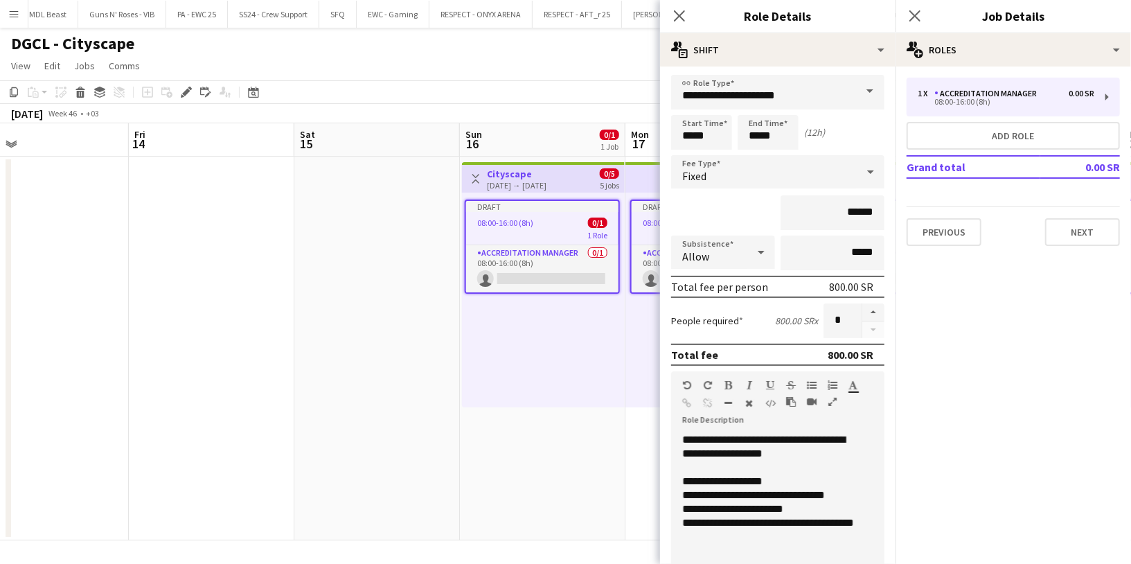
scroll to position [0, 0]
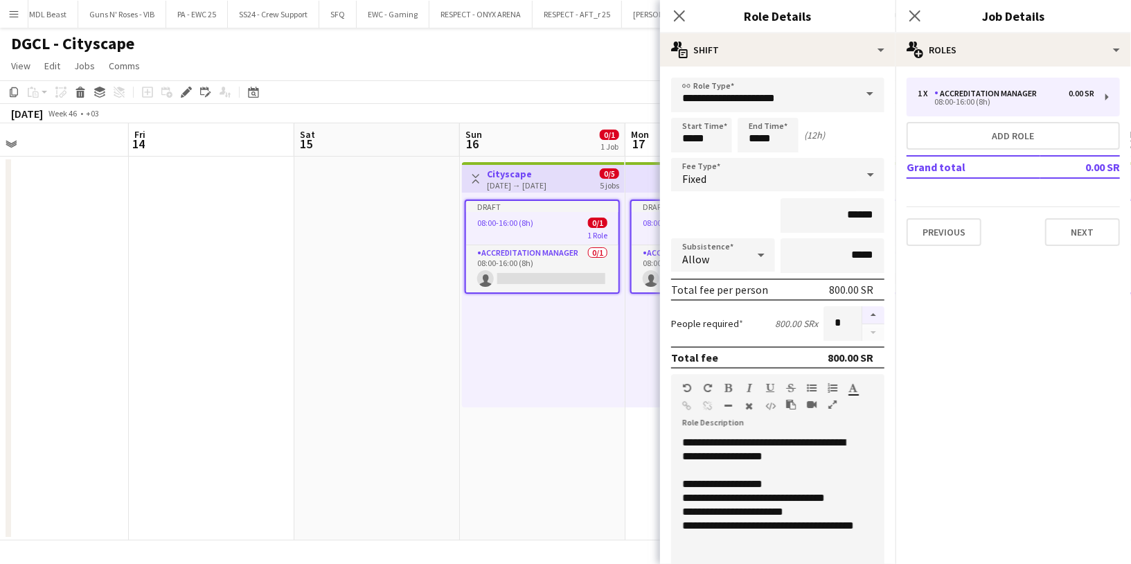
click at [862, 310] on button "button" at bounding box center [873, 315] width 22 height 18
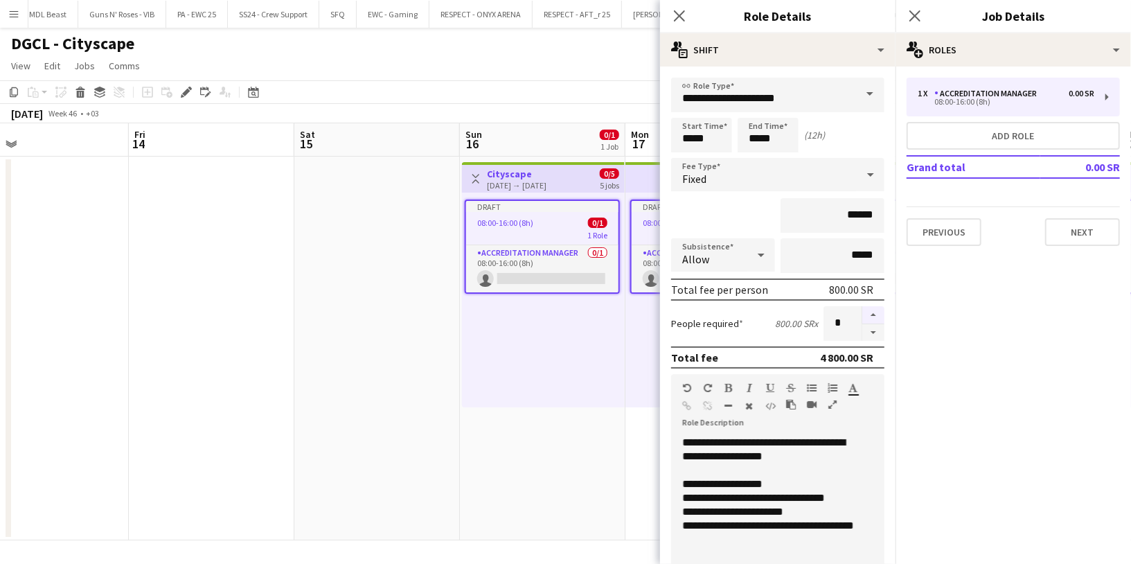
click at [862, 310] on button "button" at bounding box center [873, 315] width 22 height 18
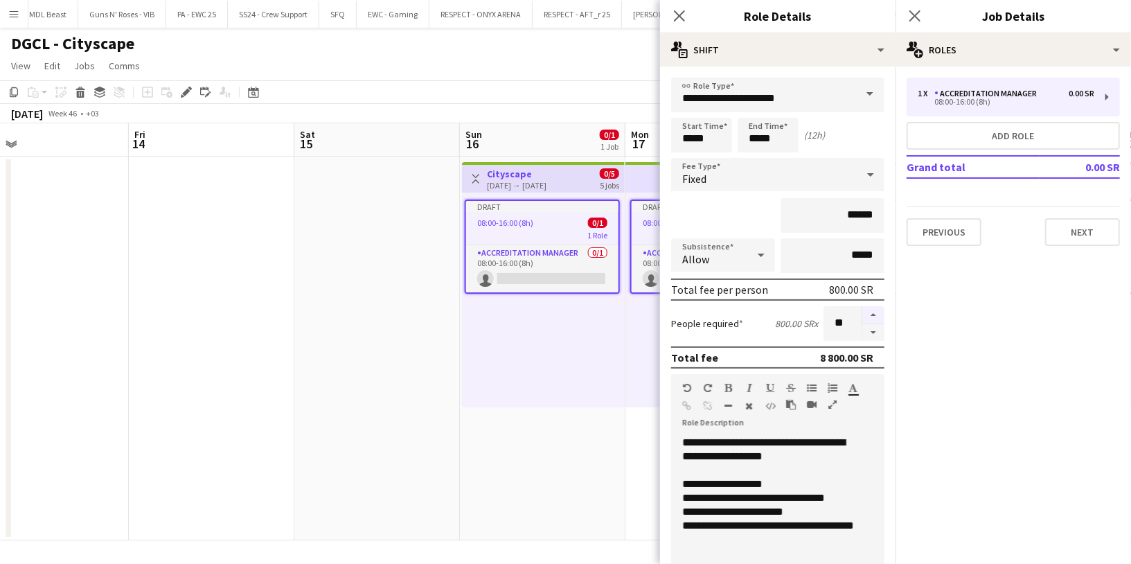
click at [862, 310] on button "button" at bounding box center [873, 315] width 22 height 18
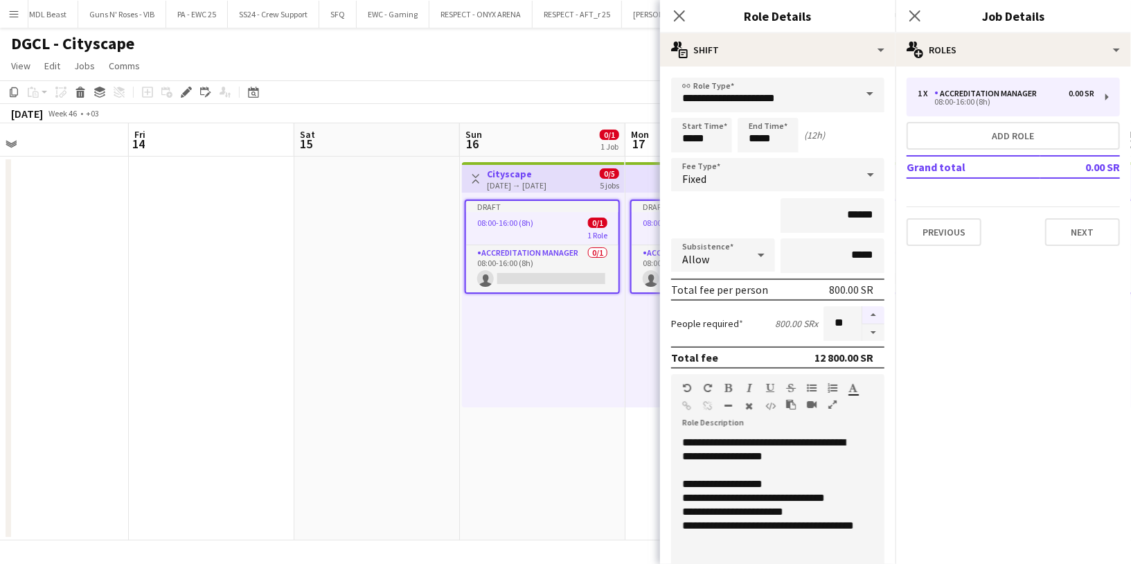
click at [862, 310] on button "button" at bounding box center [873, 315] width 22 height 18
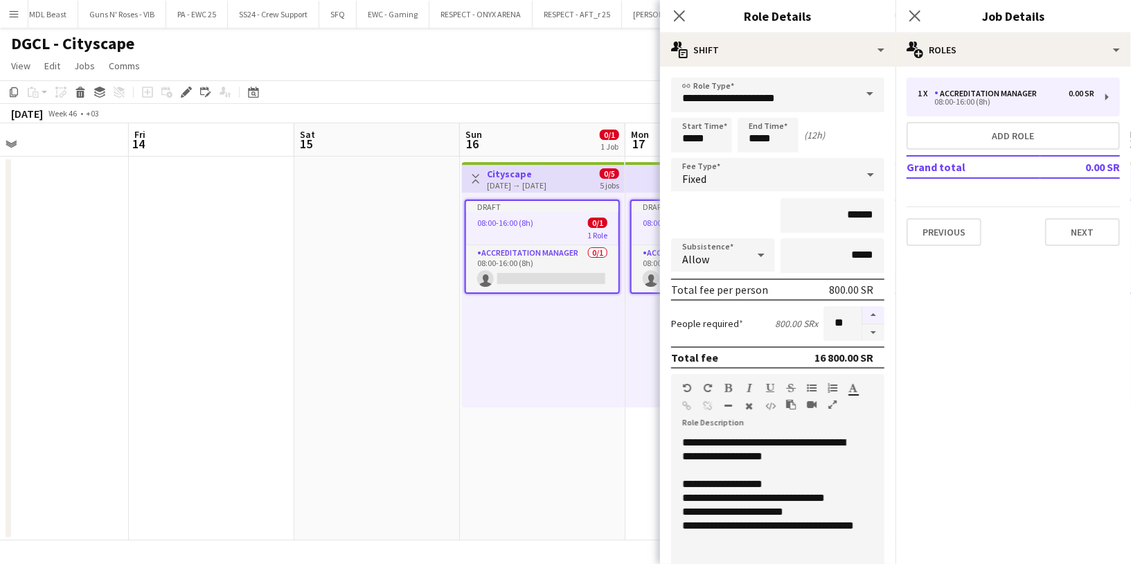
click at [862, 310] on button "button" at bounding box center [873, 315] width 22 height 18
type input "**"
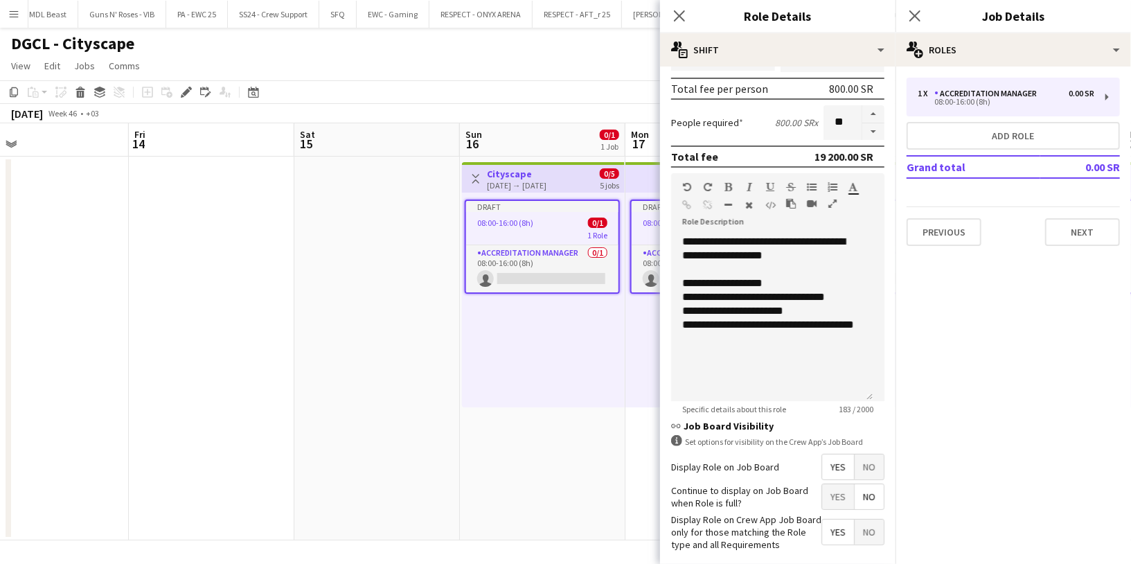
scroll to position [262, 0]
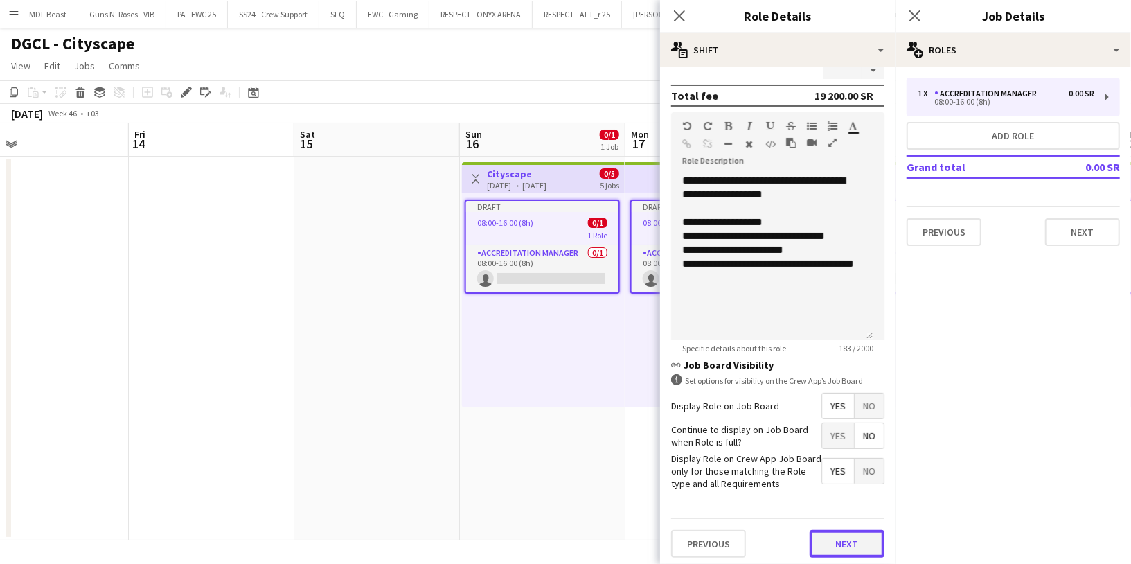
click at [818, 536] on button "Next" at bounding box center [846, 544] width 75 height 28
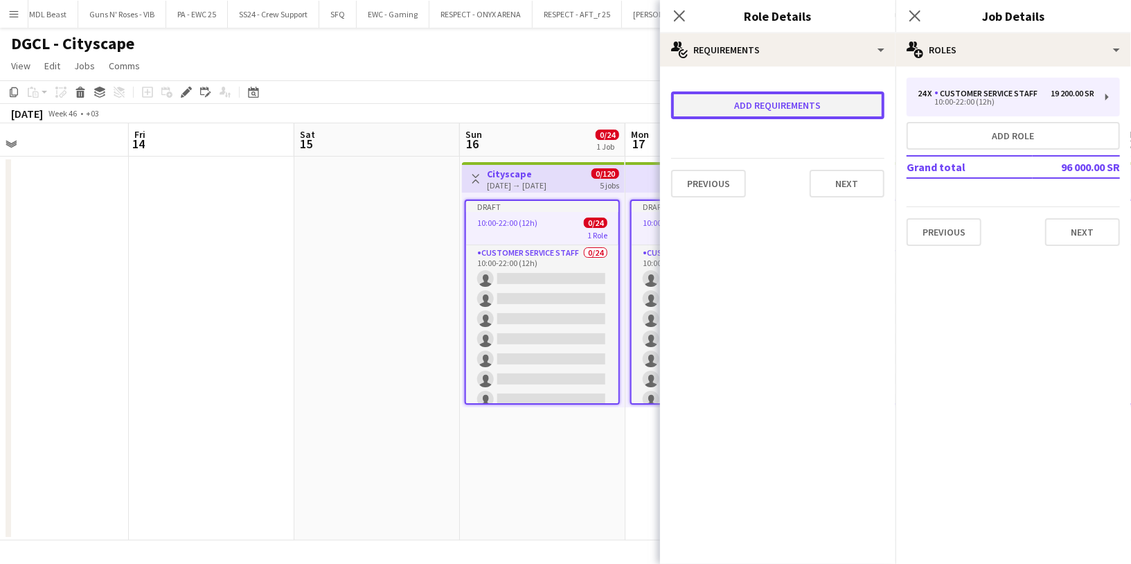
click at [758, 105] on button "Add requirements" at bounding box center [777, 105] width 213 height 28
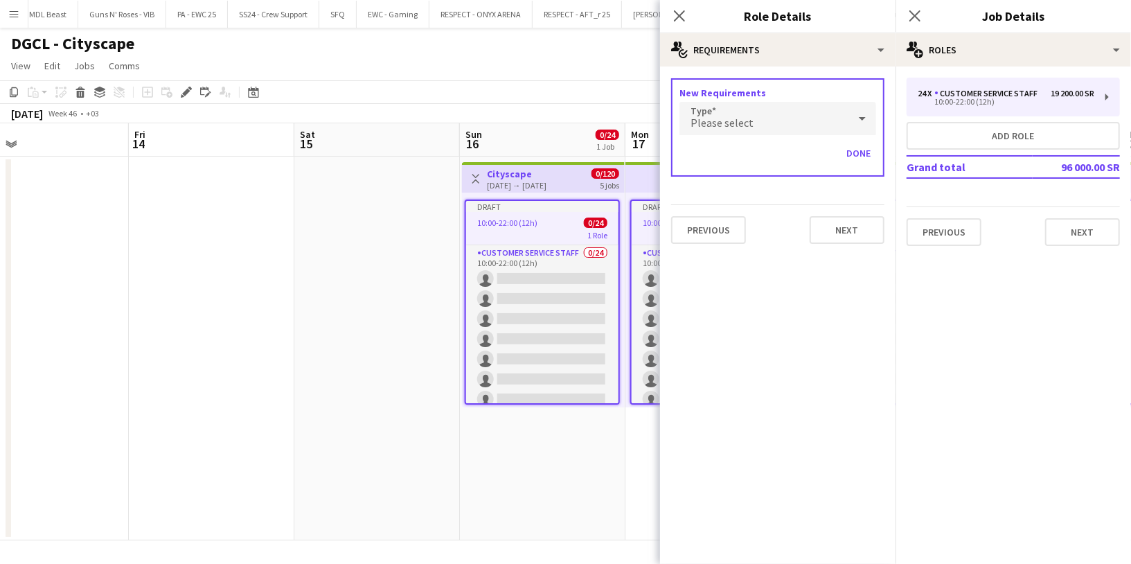
click at [757, 119] on div "Please select" at bounding box center [763, 118] width 169 height 33
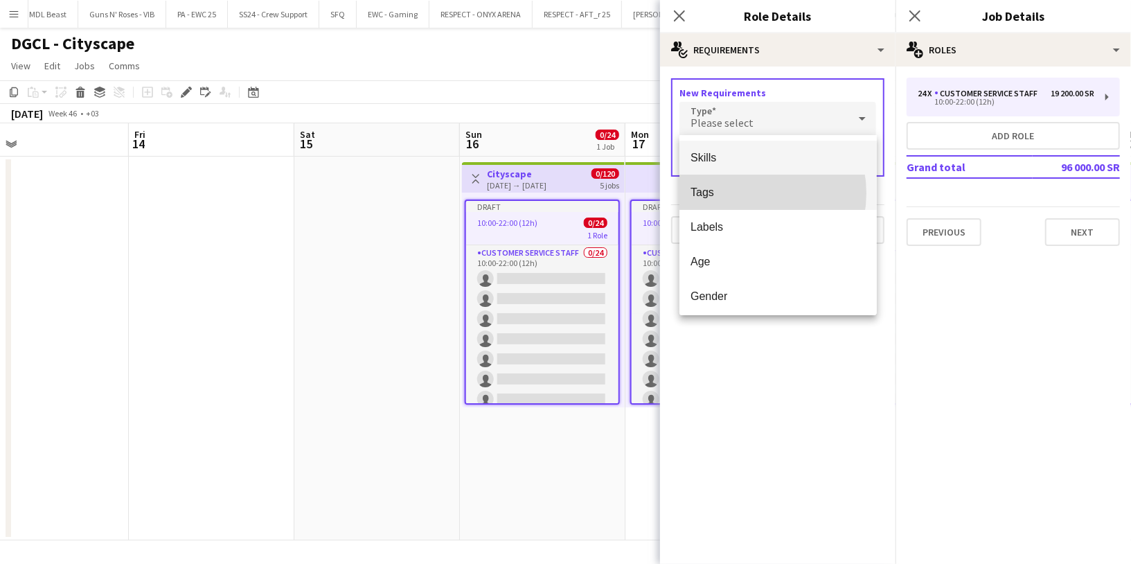
click at [744, 193] on span "Tags" at bounding box center [777, 192] width 175 height 13
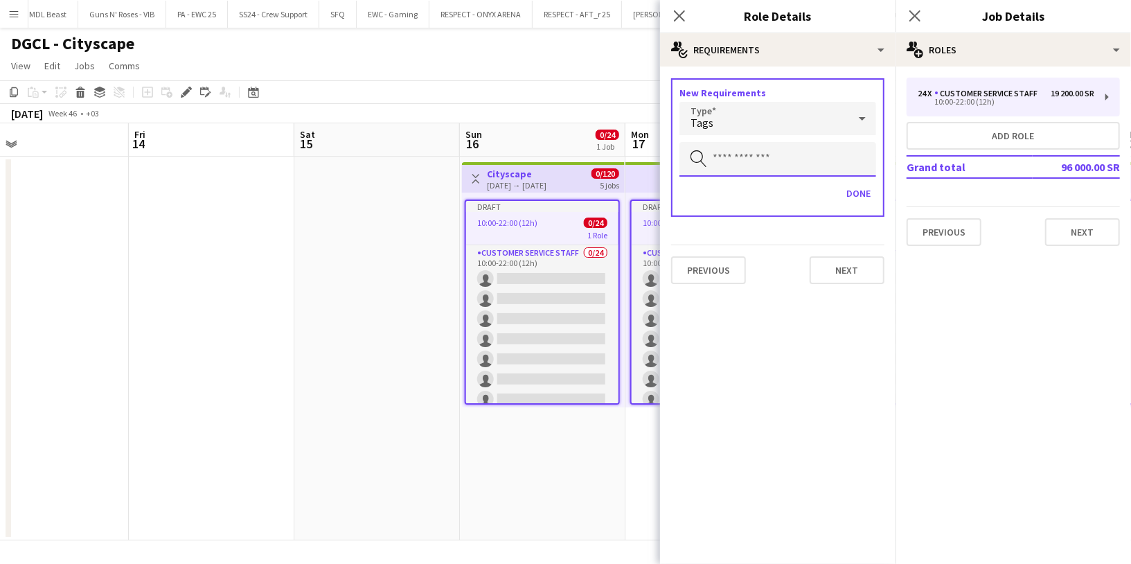
click at [741, 152] on input "text" at bounding box center [777, 159] width 197 height 35
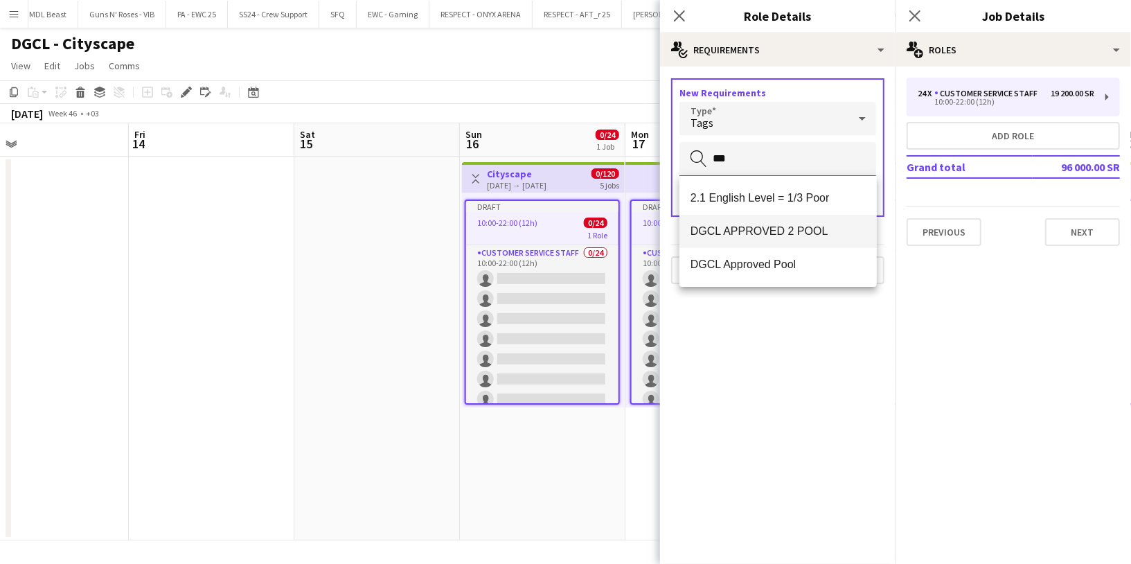
type input "***"
click at [770, 230] on span "DGCL APPROVED 2 POOL" at bounding box center [777, 230] width 175 height 13
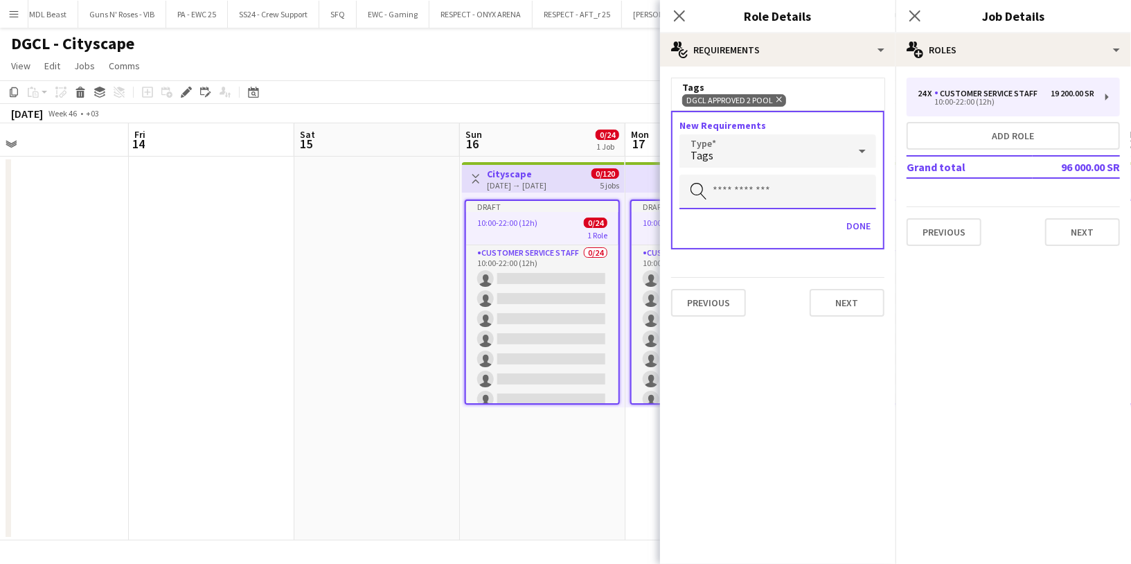
click at [760, 184] on input "text" at bounding box center [777, 191] width 197 height 35
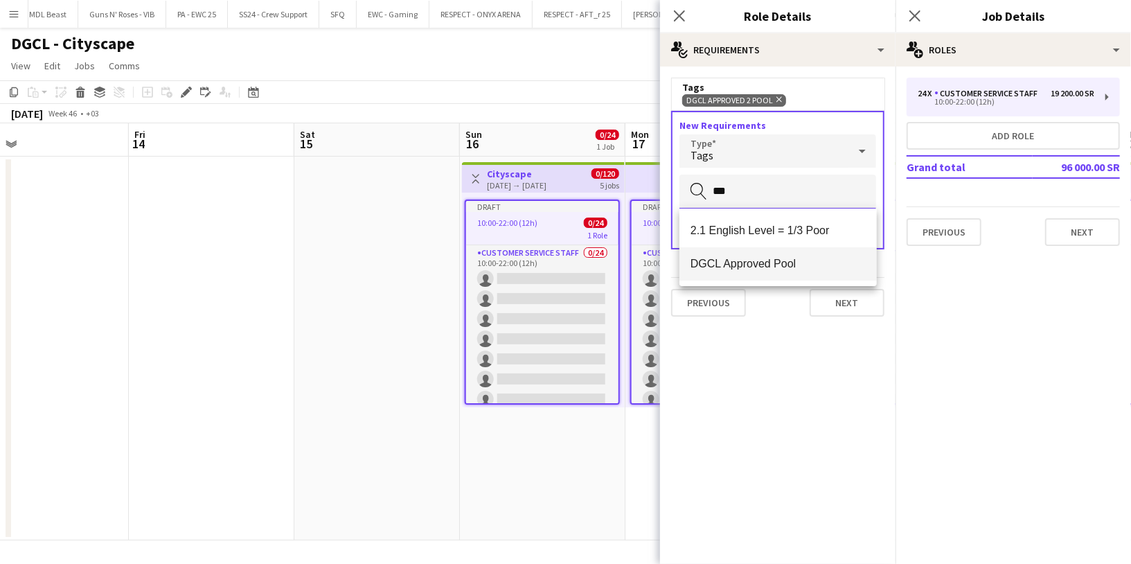
type input "***"
click at [771, 260] on span "DGCL Approved Pool" at bounding box center [777, 263] width 175 height 13
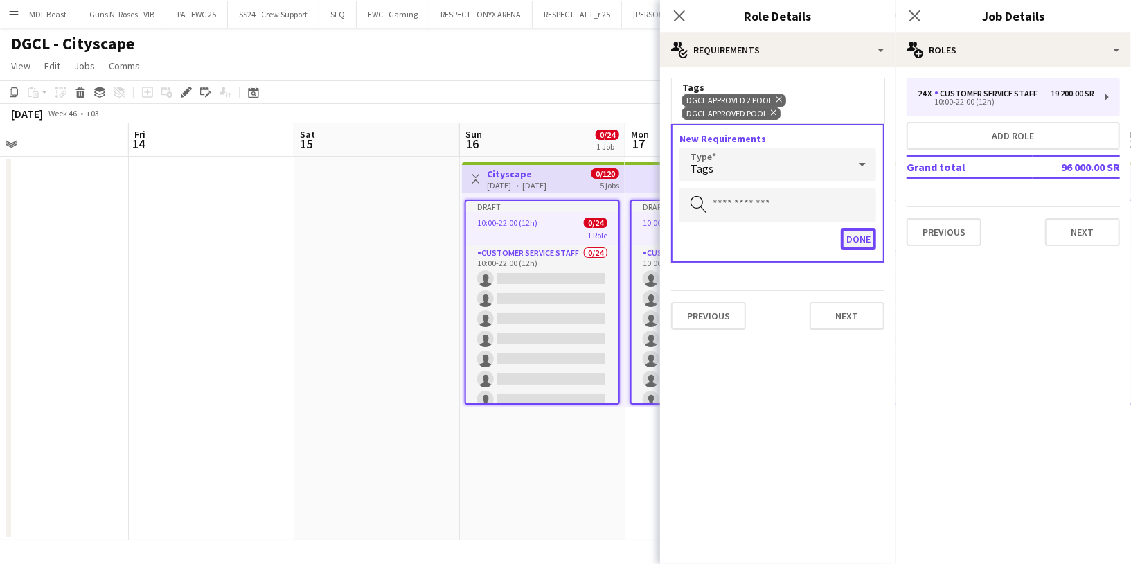
click at [857, 240] on button "Done" at bounding box center [858, 239] width 35 height 22
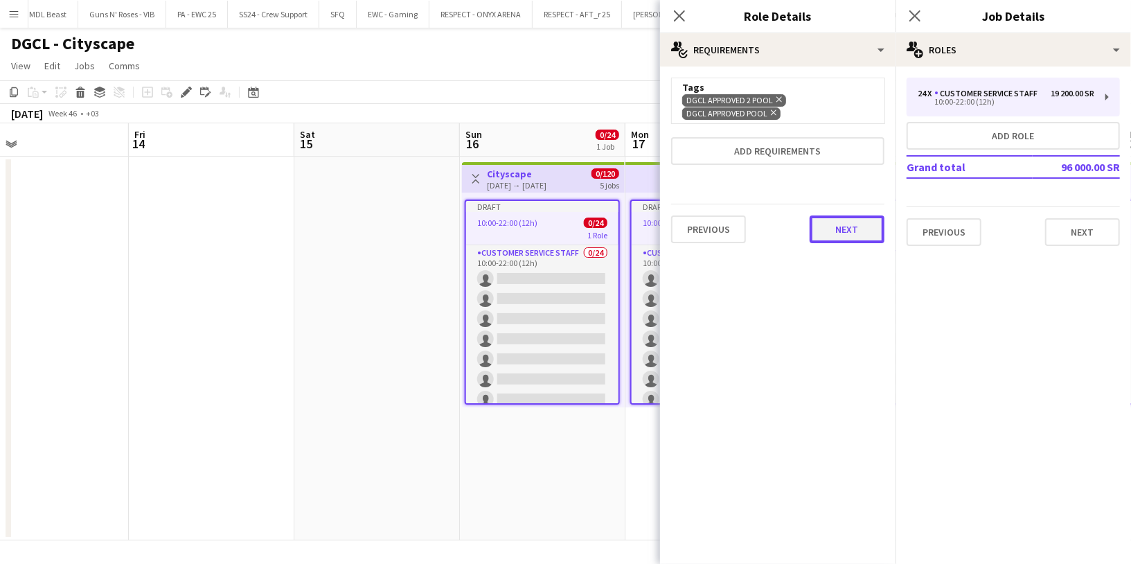
click at [833, 220] on button "Next" at bounding box center [846, 229] width 75 height 28
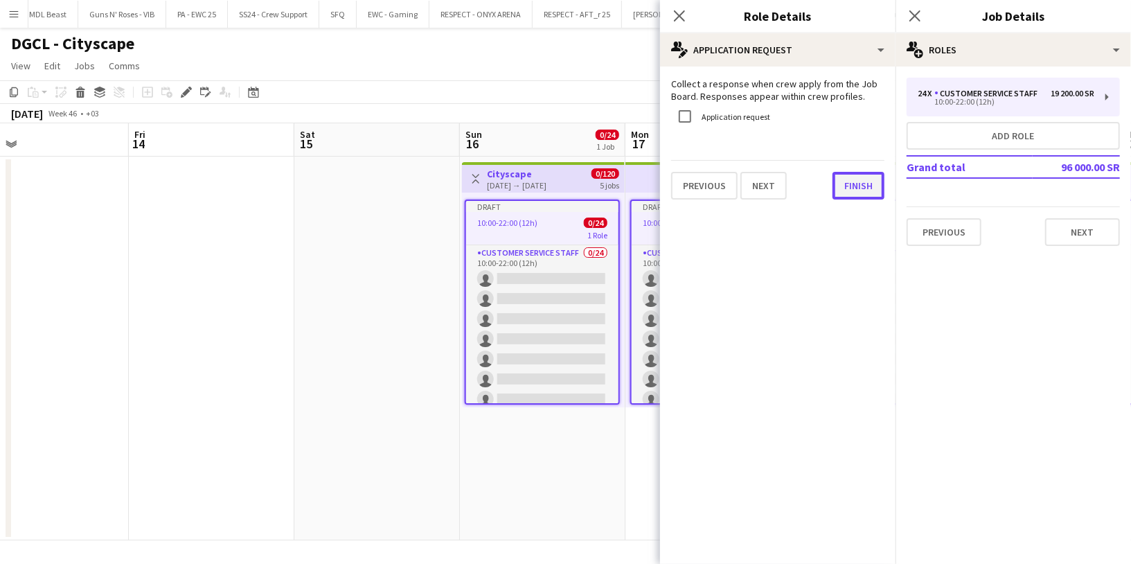
click at [846, 186] on button "Finish" at bounding box center [858, 186] width 52 height 28
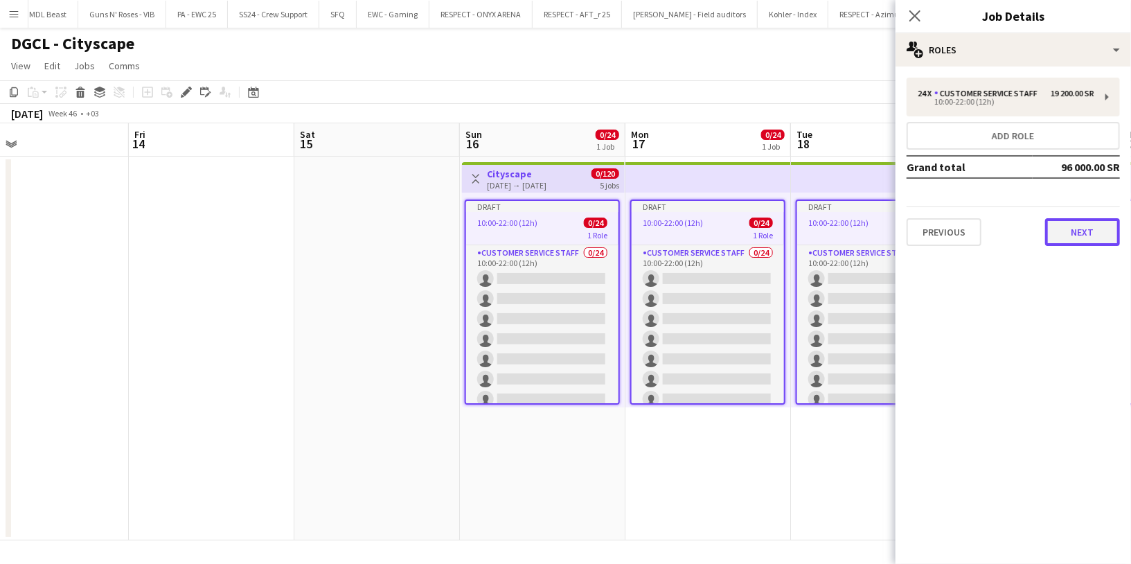
click at [1069, 234] on button "Next" at bounding box center [1082, 232] width 75 height 28
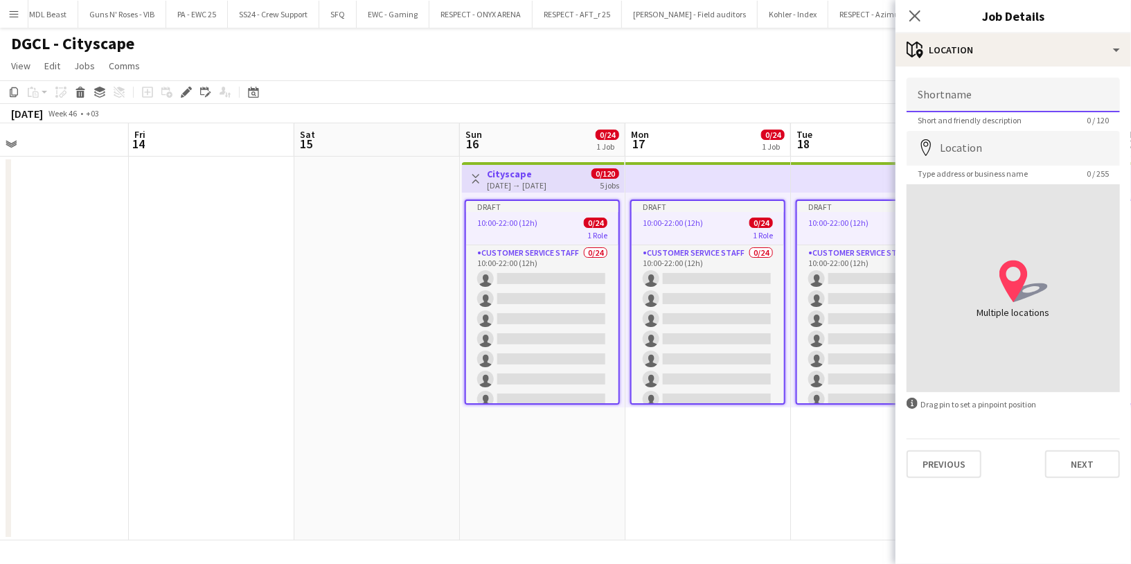
click at [946, 102] on input "Shortname" at bounding box center [1012, 95] width 213 height 35
type input "*********"
click at [985, 145] on input "Location" at bounding box center [1012, 148] width 213 height 35
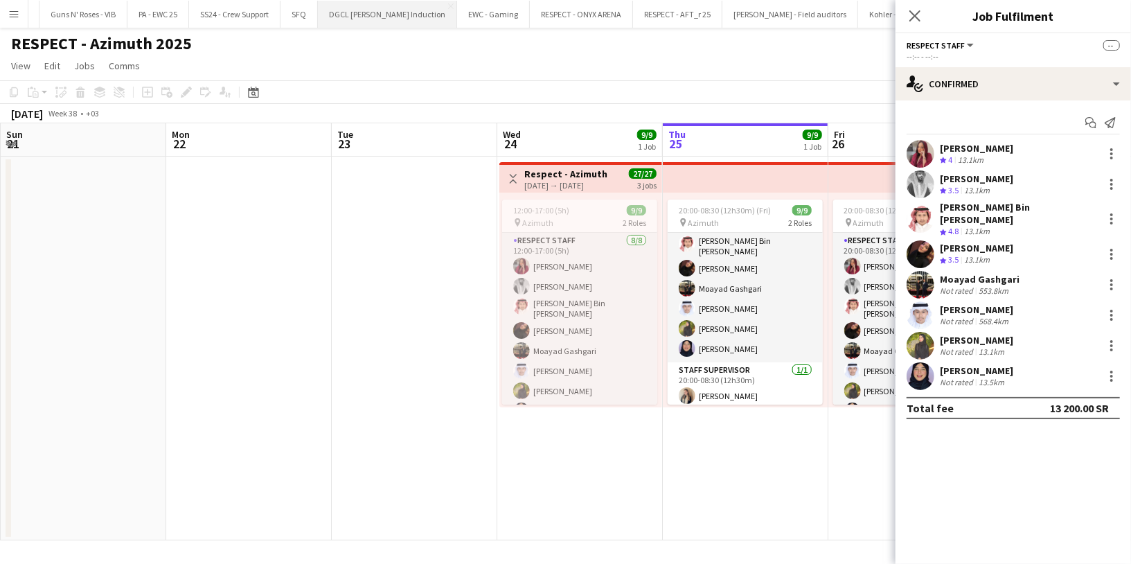
scroll to position [62, 0]
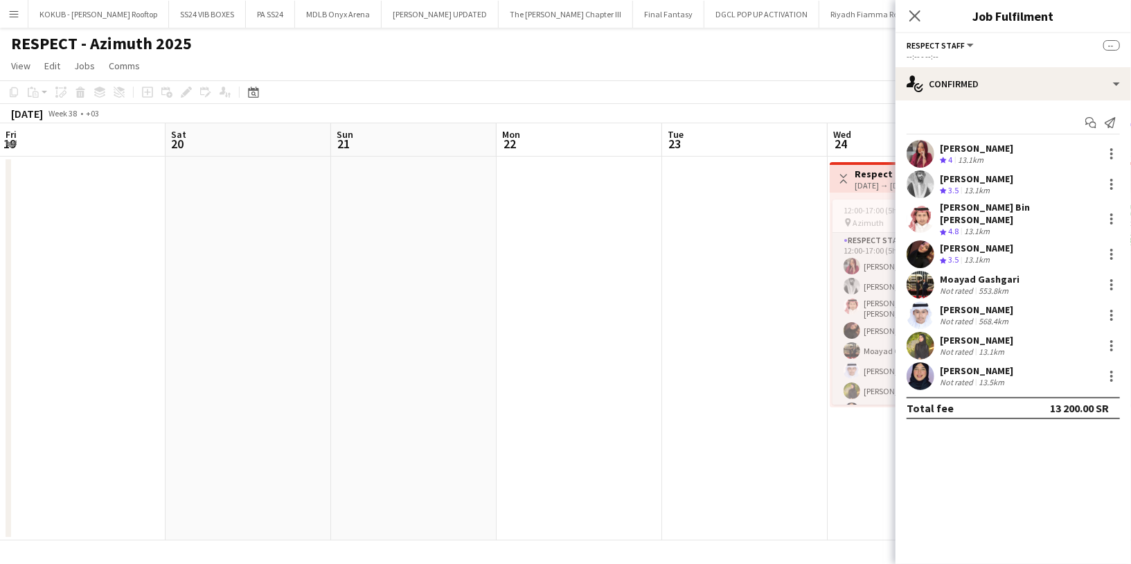
scroll to position [62, 0]
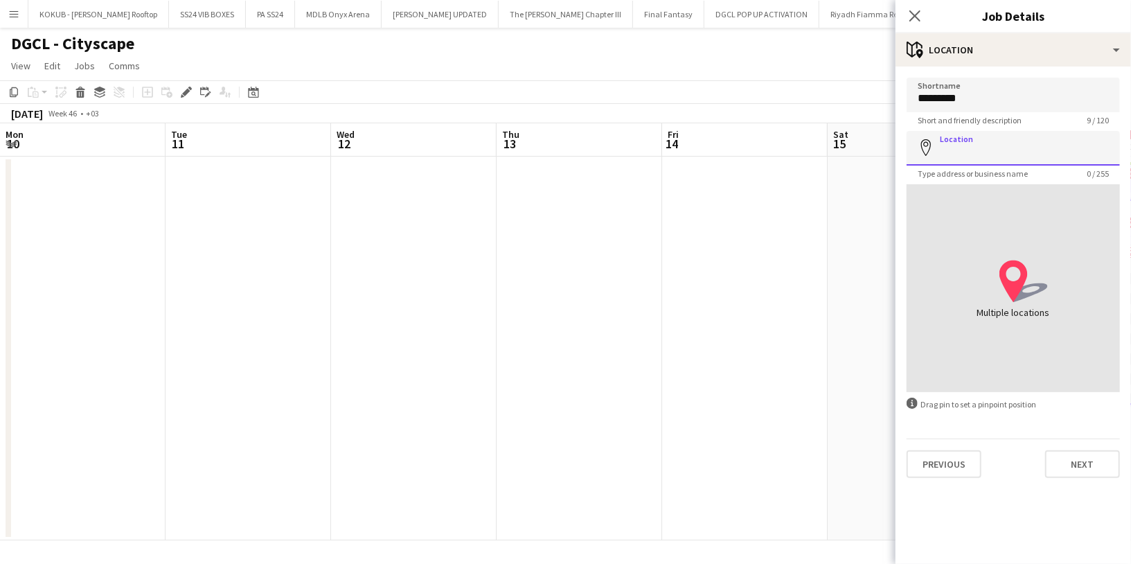
scroll to position [0, 533]
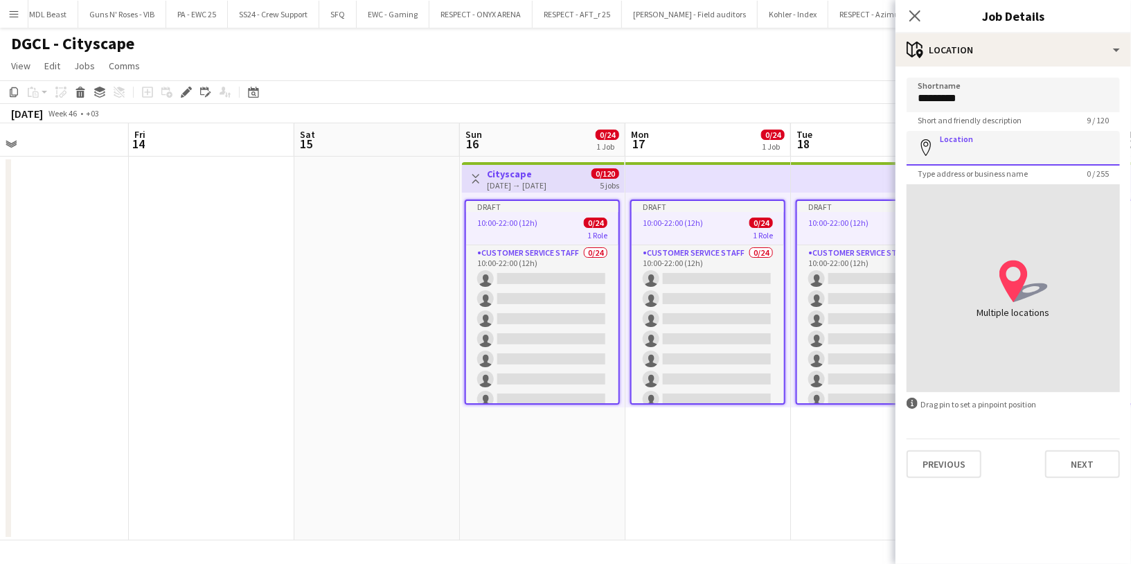
paste input "**********"
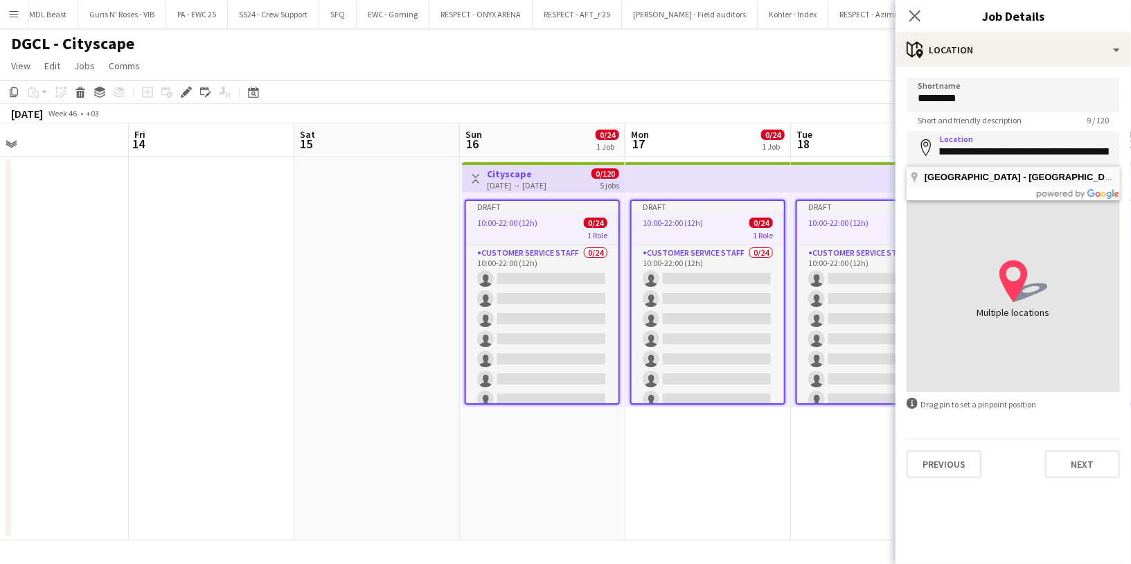
scroll to position [0, 0]
type input "**********"
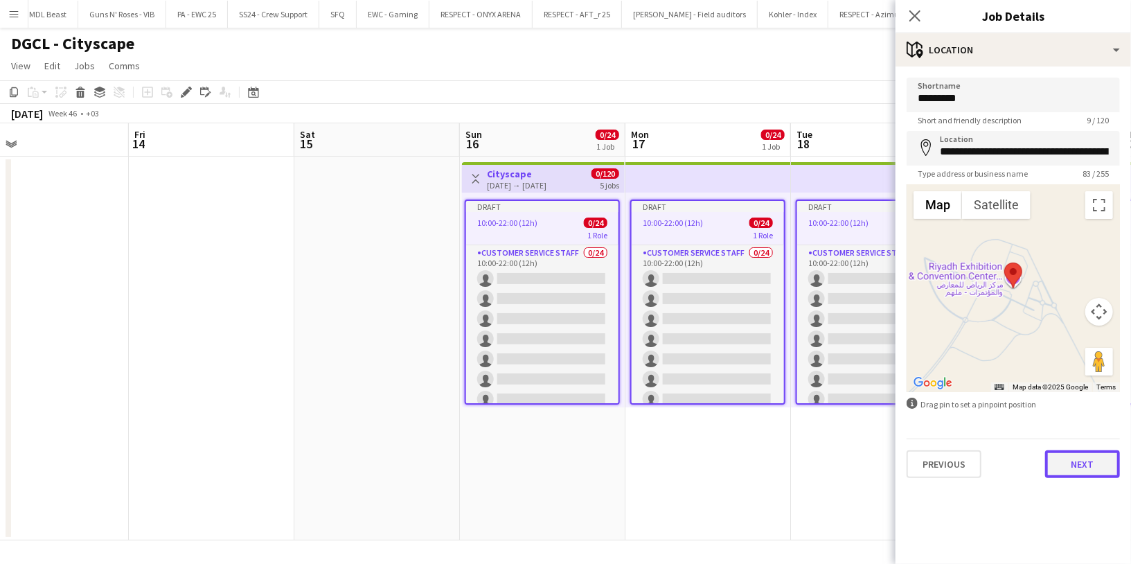
click at [1071, 465] on button "Next" at bounding box center [1082, 464] width 75 height 28
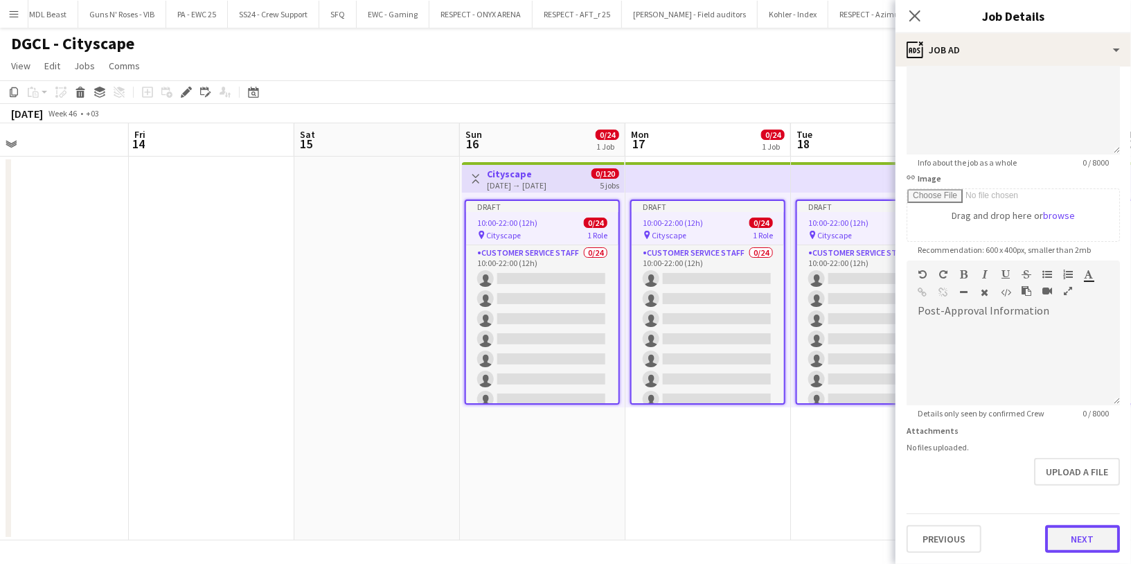
scroll to position [119, 0]
click at [1060, 481] on form "Headline ********* 9 / 140 link Job Description default Heading 1 Heading 2 Hea…" at bounding box center [1012, 256] width 235 height 596
click at [1062, 535] on button "Next" at bounding box center [1082, 541] width 75 height 28
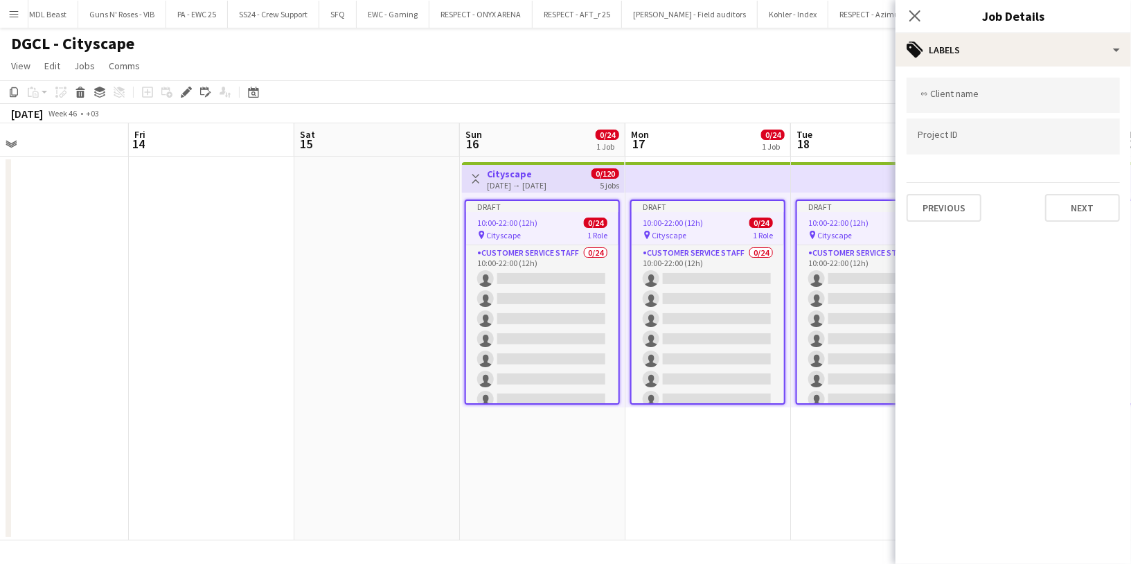
click at [947, 102] on div at bounding box center [1012, 95] width 213 height 35
type input "****"
click at [960, 136] on input "Type to search project ID labels..." at bounding box center [1012, 140] width 191 height 12
paste input "**********"
drag, startPoint x: 929, startPoint y: 138, endPoint x: 899, endPoint y: 138, distance: 29.8
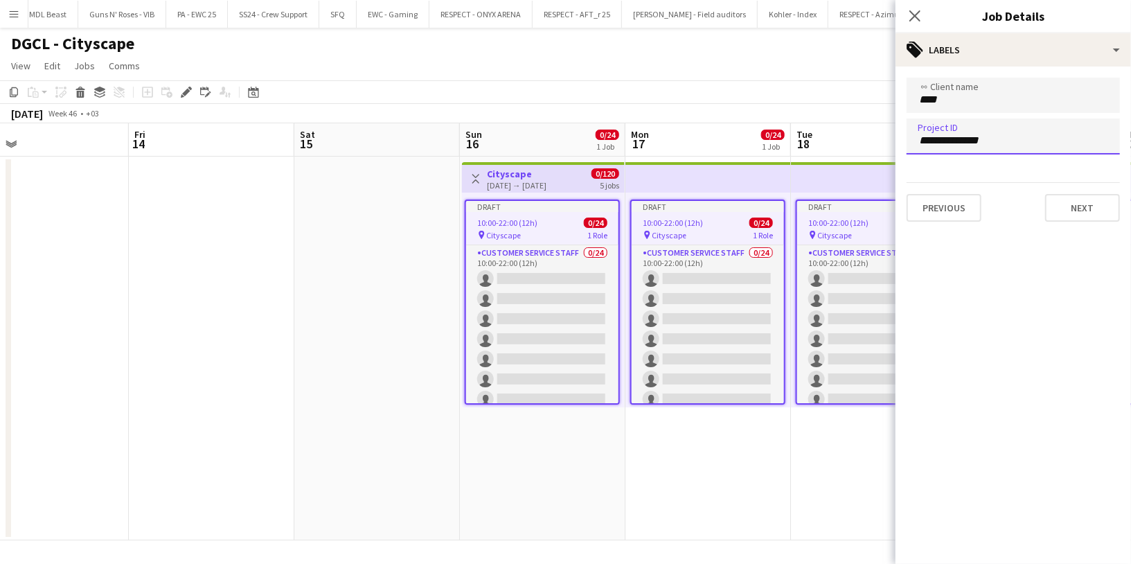
click at [899, 138] on form "**********" at bounding box center [1012, 150] width 235 height 144
type input "**********"
click at [1070, 211] on button "Next" at bounding box center [1082, 208] width 75 height 28
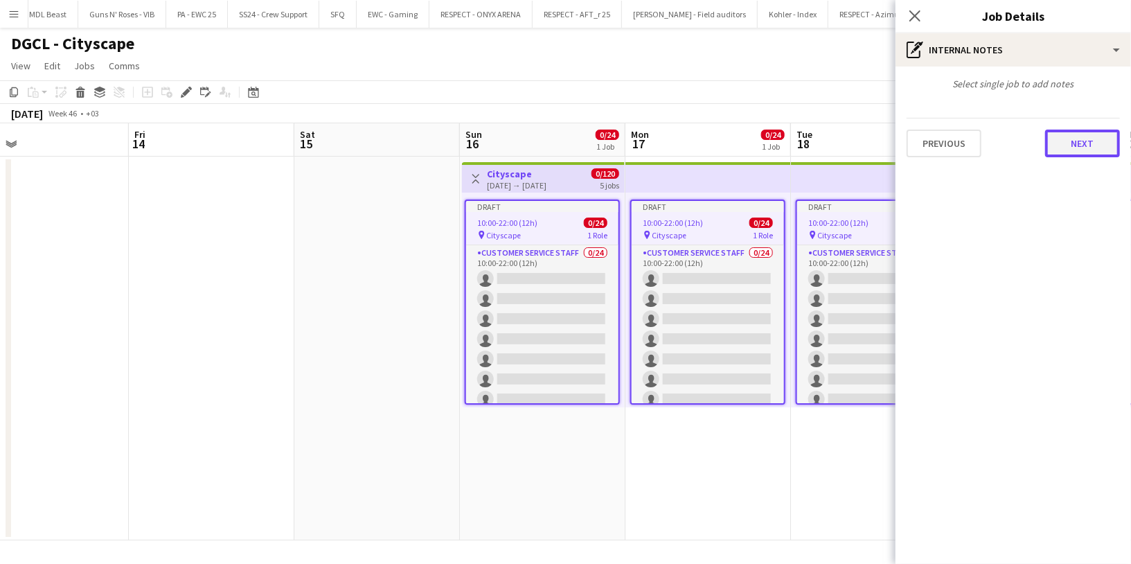
click at [1083, 142] on button "Next" at bounding box center [1082, 143] width 75 height 28
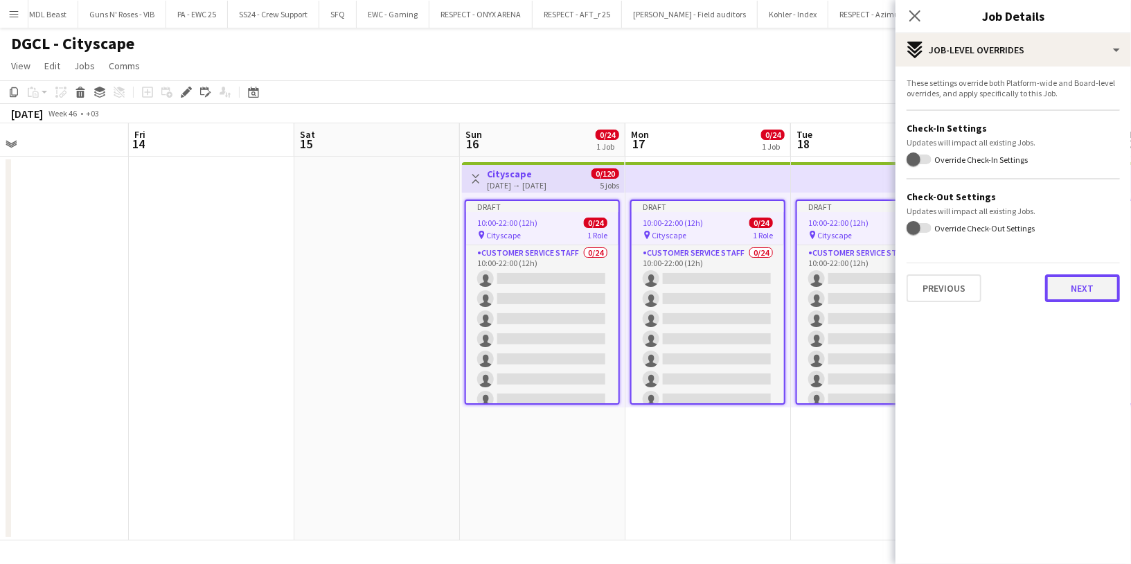
click at [1075, 298] on button "Next" at bounding box center [1082, 288] width 75 height 28
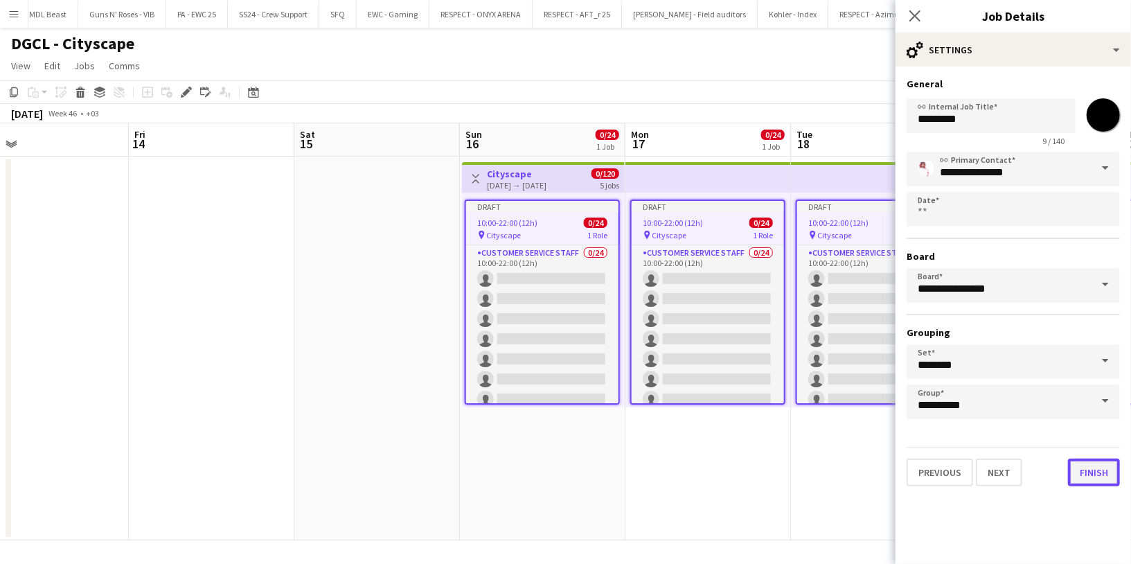
click at [1091, 476] on button "Finish" at bounding box center [1094, 472] width 52 height 28
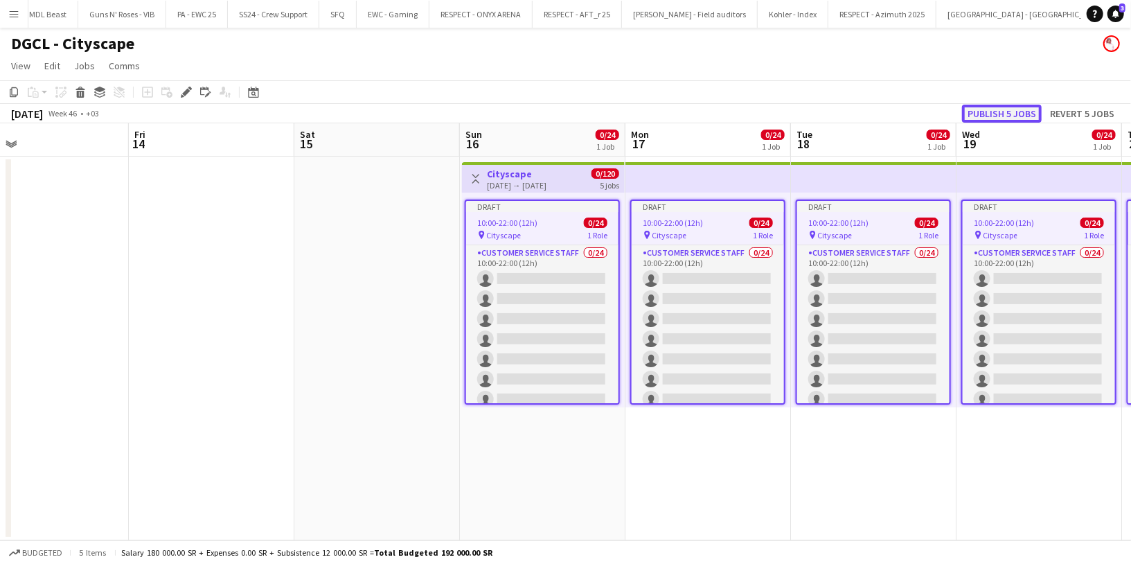
click at [1014, 116] on button "Publish 5 jobs" at bounding box center [1002, 114] width 80 height 18
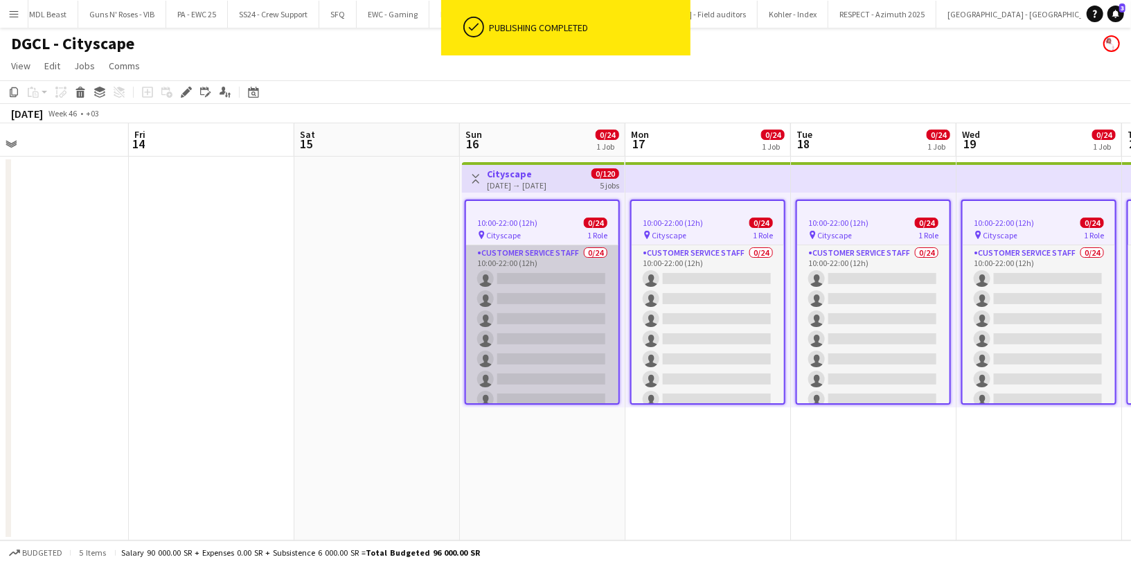
click at [531, 256] on app-card-role "Customer Service Staff 0/24 10:00-22:00 (12h) single-neutral-actions single-neu…" at bounding box center [542, 499] width 152 height 509
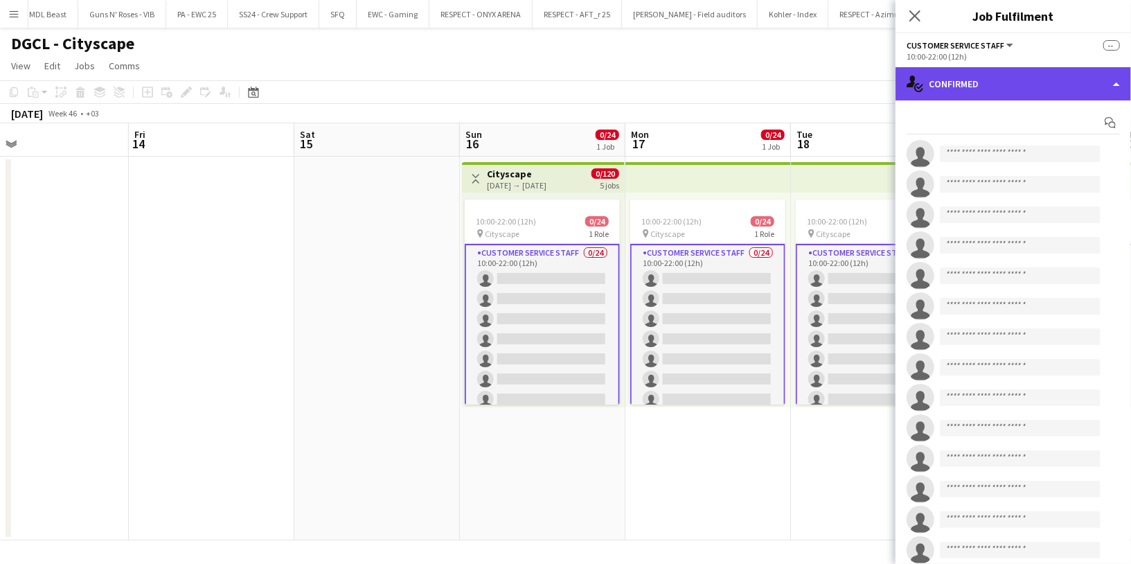
click at [1008, 73] on div "single-neutral-actions-check-2 Confirmed" at bounding box center [1012, 83] width 235 height 33
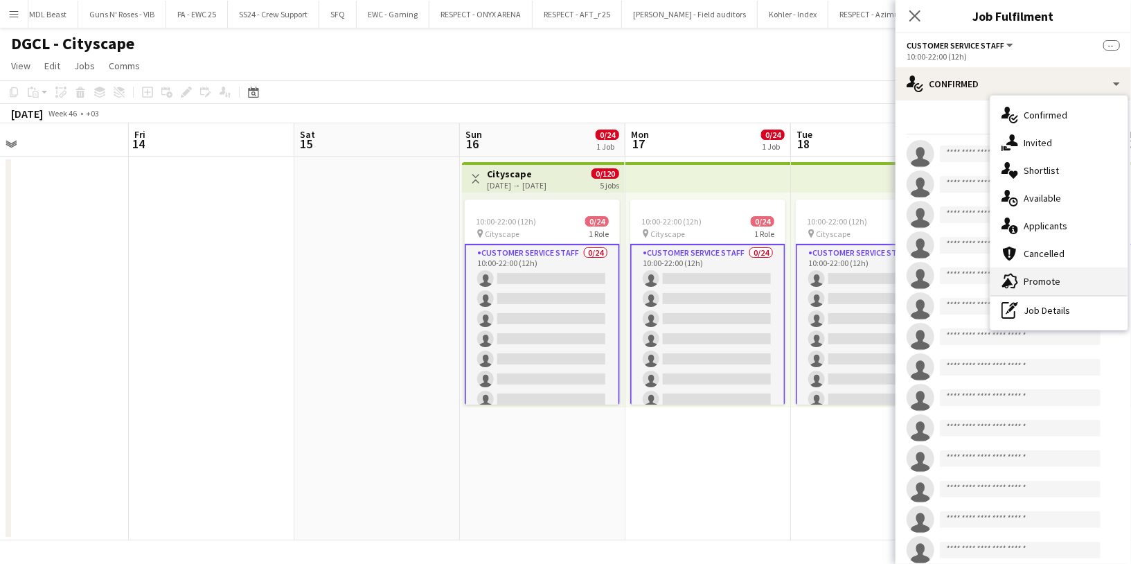
click at [1032, 271] on div "advertising-megaphone Promote" at bounding box center [1058, 281] width 137 height 28
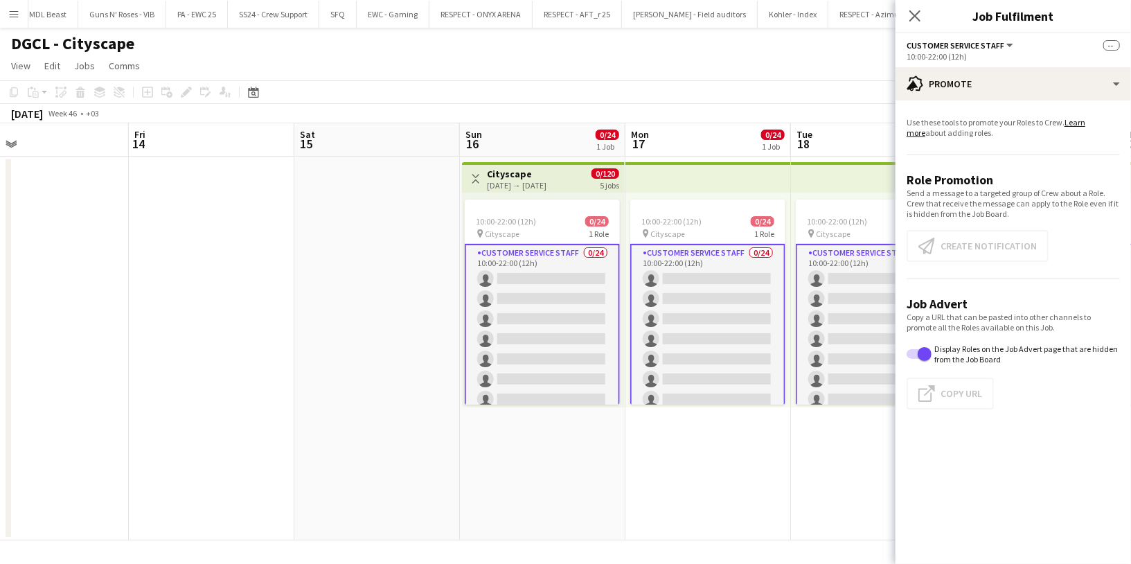
click at [496, 259] on app-card-role "Customer Service Staff 0/24 10:00-22:00 (12h) single-neutral-actions single-neu…" at bounding box center [542, 500] width 155 height 512
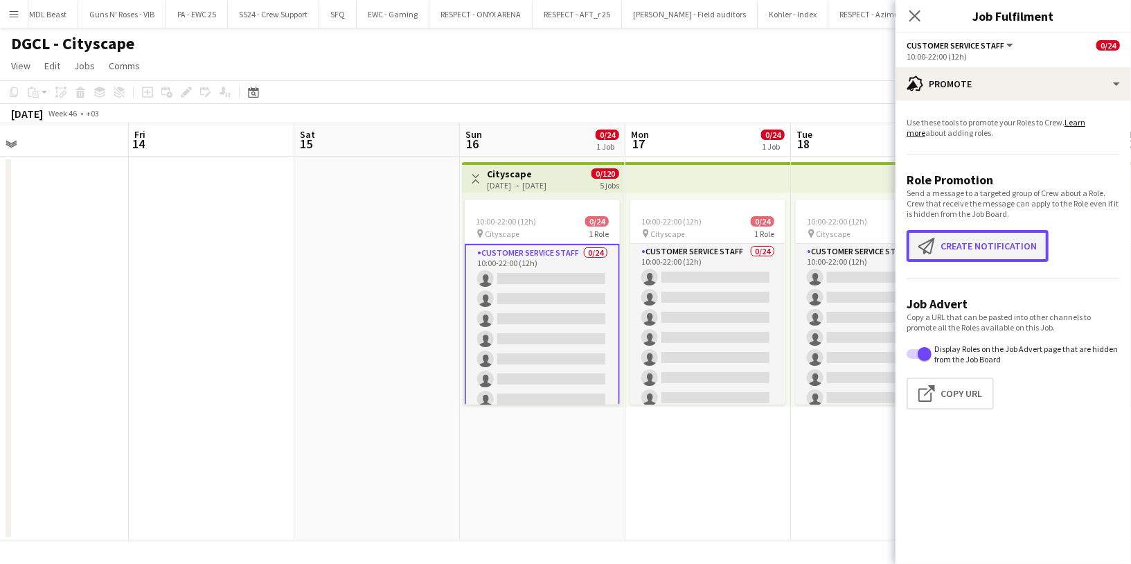
click at [947, 247] on button "Create notification Create notification" at bounding box center [977, 246] width 142 height 32
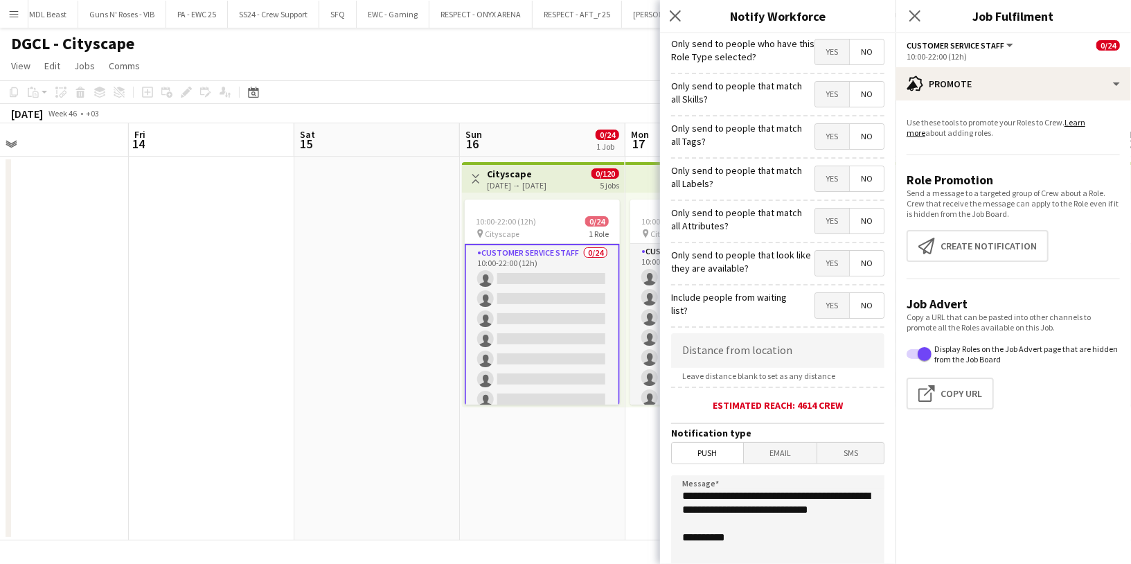
click at [818, 48] on span "Yes" at bounding box center [832, 51] width 34 height 25
click at [816, 92] on span "Yes" at bounding box center [832, 94] width 34 height 25
click at [818, 146] on span "Yes" at bounding box center [832, 136] width 34 height 25
click at [823, 183] on span "Yes" at bounding box center [832, 178] width 34 height 25
click at [823, 221] on span "Yes" at bounding box center [832, 220] width 34 height 25
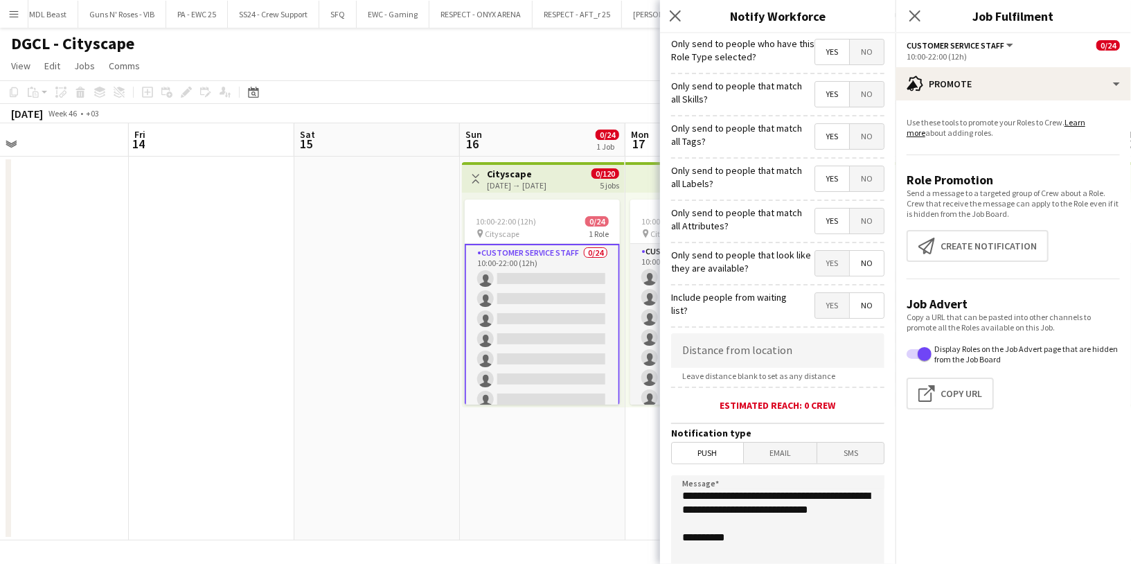
click at [823, 258] on span "Yes" at bounding box center [832, 263] width 34 height 25
click at [823, 296] on span "Yes" at bounding box center [832, 305] width 34 height 25
click at [854, 300] on span "No" at bounding box center [867, 305] width 34 height 25
click at [850, 53] on span "No" at bounding box center [867, 51] width 34 height 25
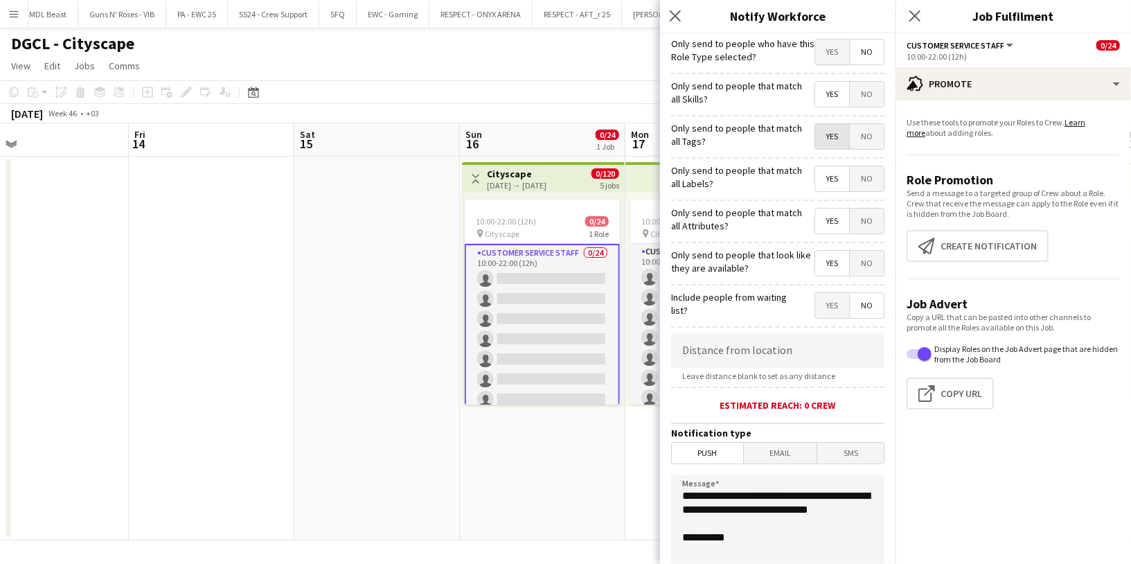
click at [816, 132] on span "Yes" at bounding box center [832, 136] width 34 height 25
click at [859, 96] on span "No" at bounding box center [867, 94] width 34 height 25
click at [670, 16] on icon "Close pop-in" at bounding box center [674, 15] width 13 height 13
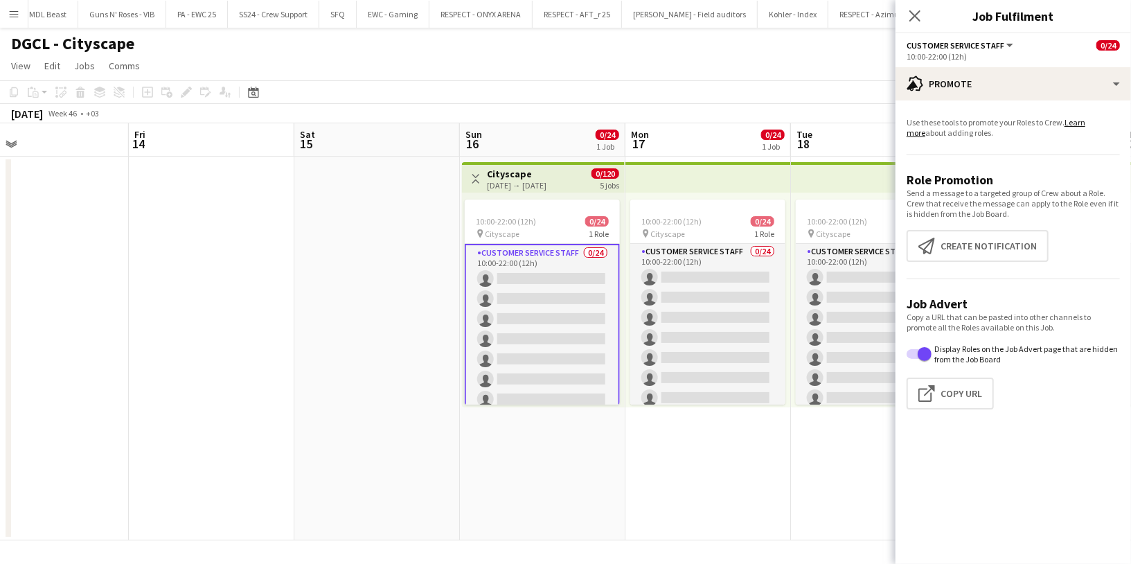
click at [906, 14] on div "Close pop-in" at bounding box center [914, 16] width 39 height 32
click at [912, 21] on icon "Close pop-in" at bounding box center [914, 15] width 13 height 13
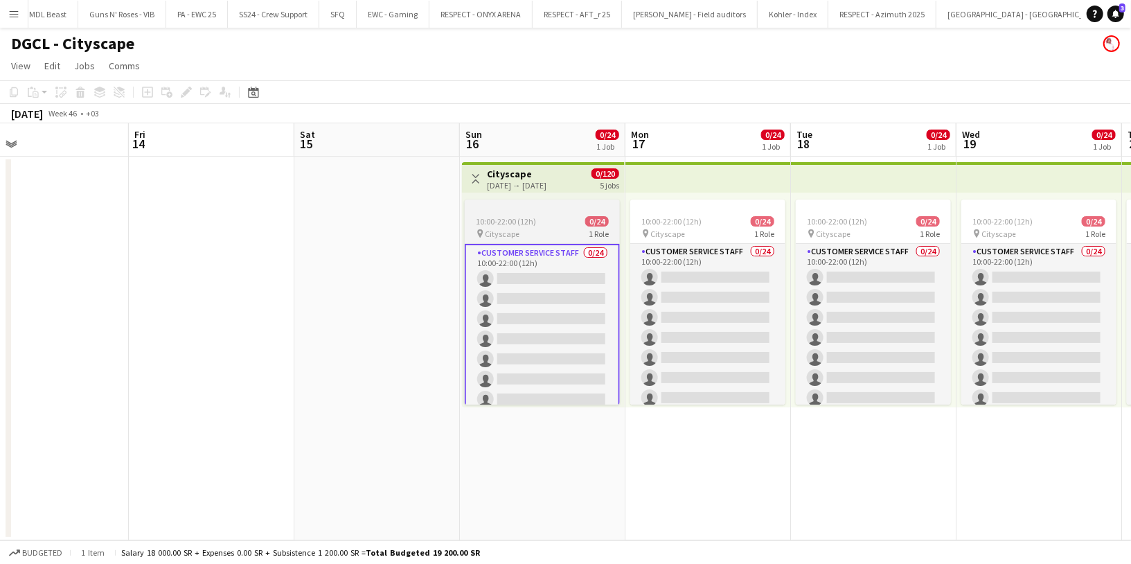
click at [548, 221] on div "10:00-22:00 (12h) 0/24" at bounding box center [542, 221] width 155 height 10
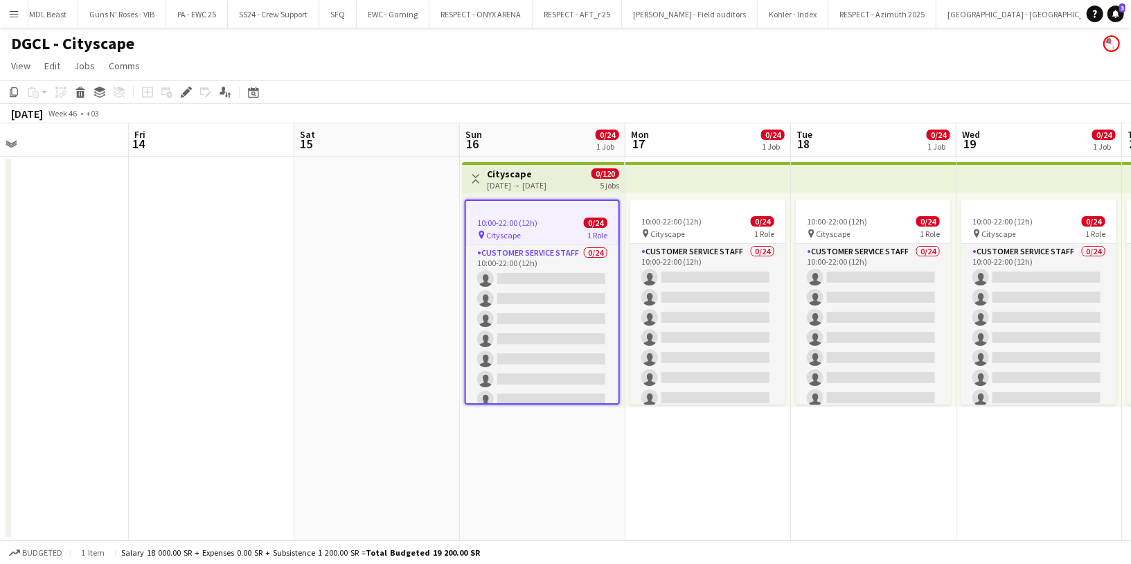
click at [533, 229] on div "pin Cityscape 1 Role" at bounding box center [542, 234] width 152 height 11
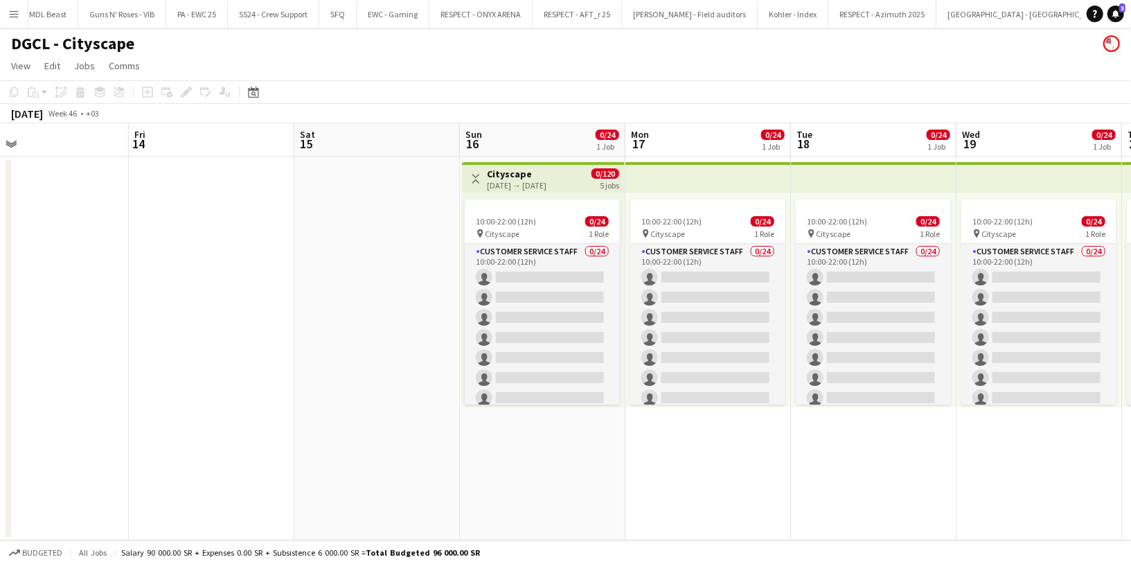
click at [527, 190] on app-top-bar "Toggle View Cityscape 16-11-2025 → 20-11-2025 0/120 5 jobs" at bounding box center [543, 177] width 163 height 30
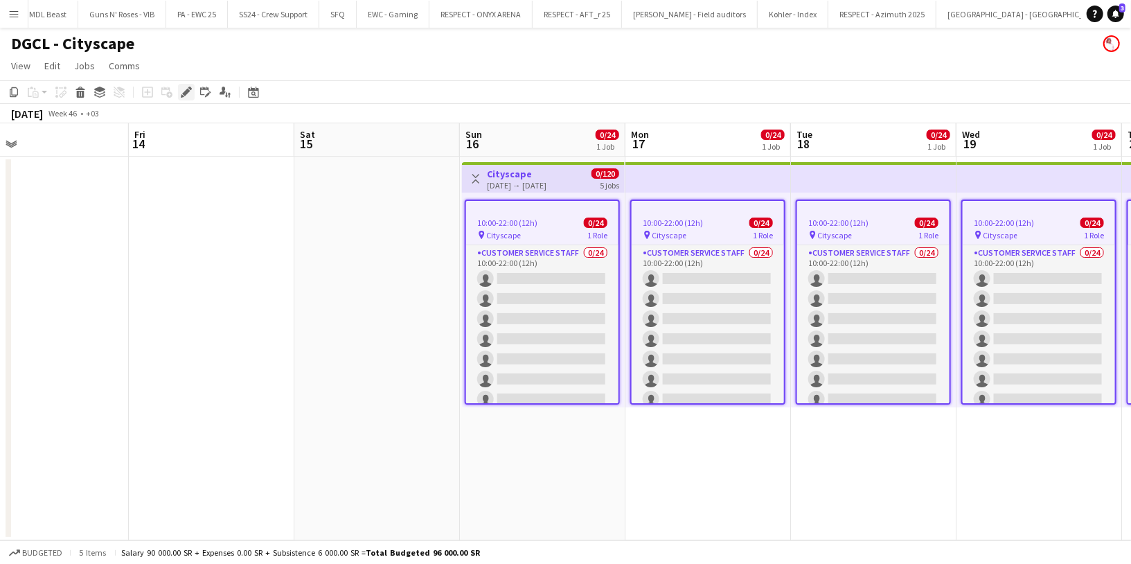
click at [181, 88] on icon "Edit" at bounding box center [186, 92] width 11 height 11
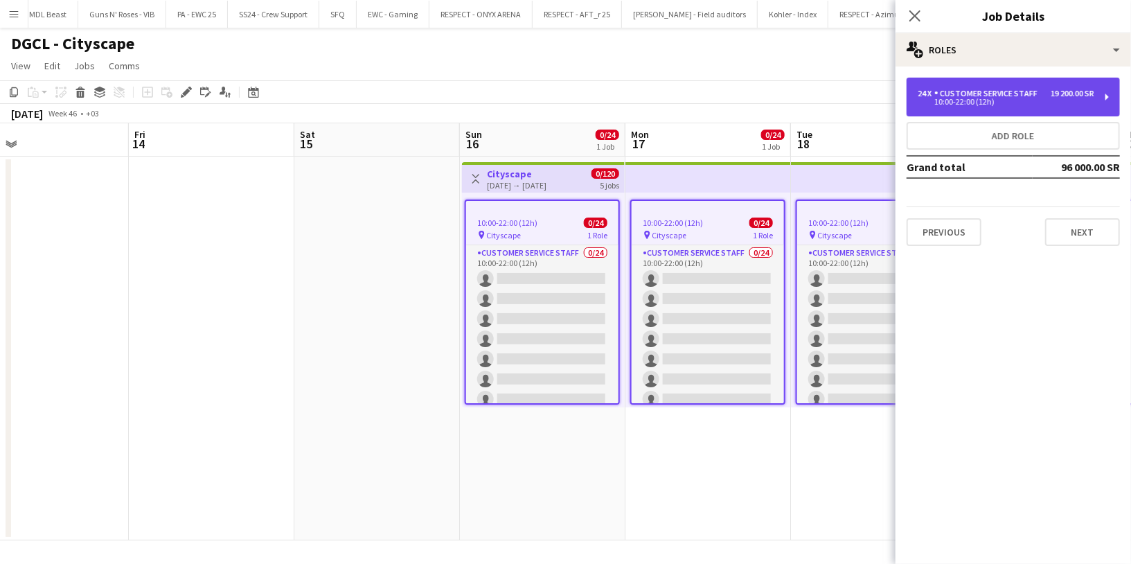
click at [974, 97] on div "Customer Service Staff" at bounding box center [988, 94] width 109 height 10
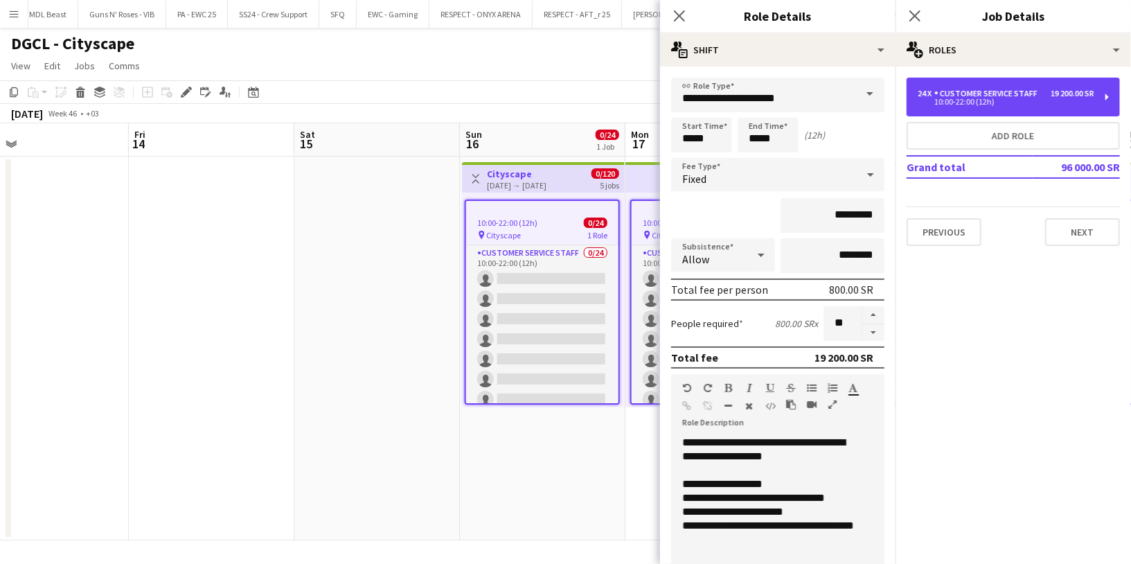
scroll to position [262, 0]
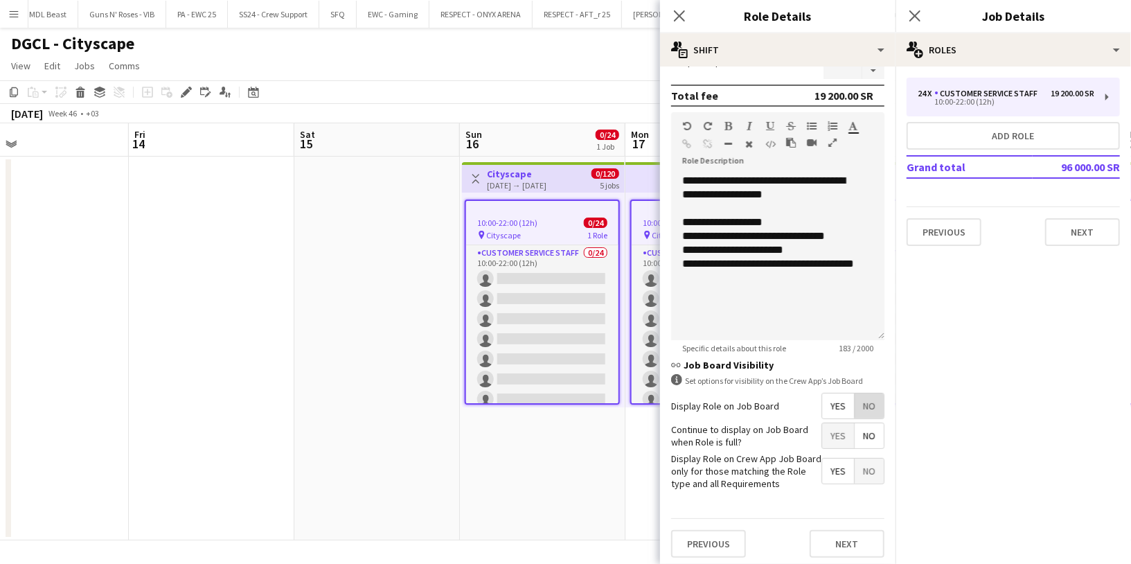
click at [867, 408] on span "No" at bounding box center [868, 405] width 29 height 25
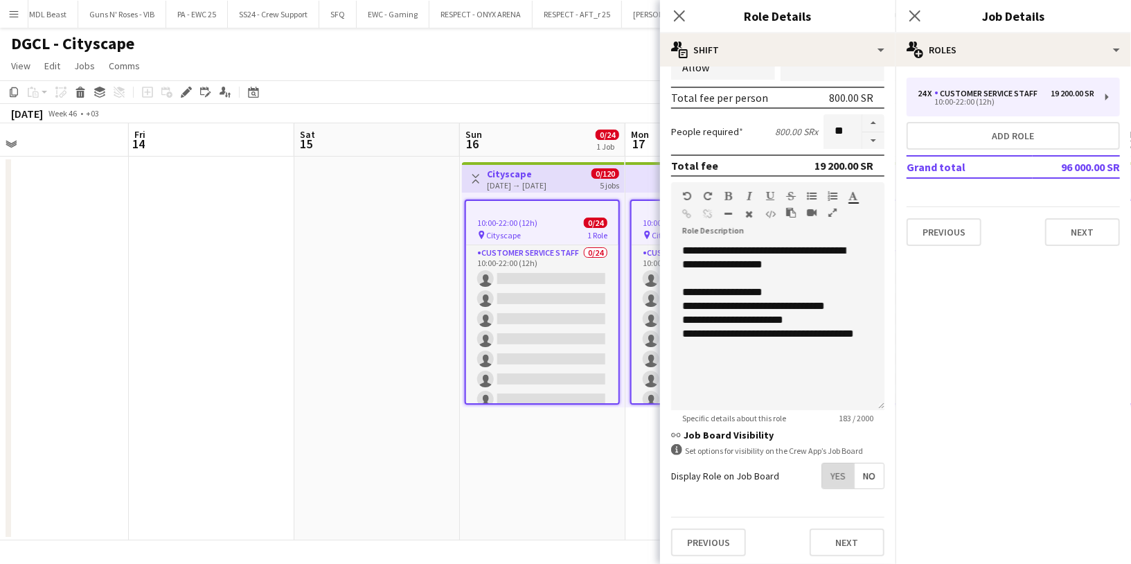
click at [822, 478] on span "Yes" at bounding box center [838, 475] width 32 height 25
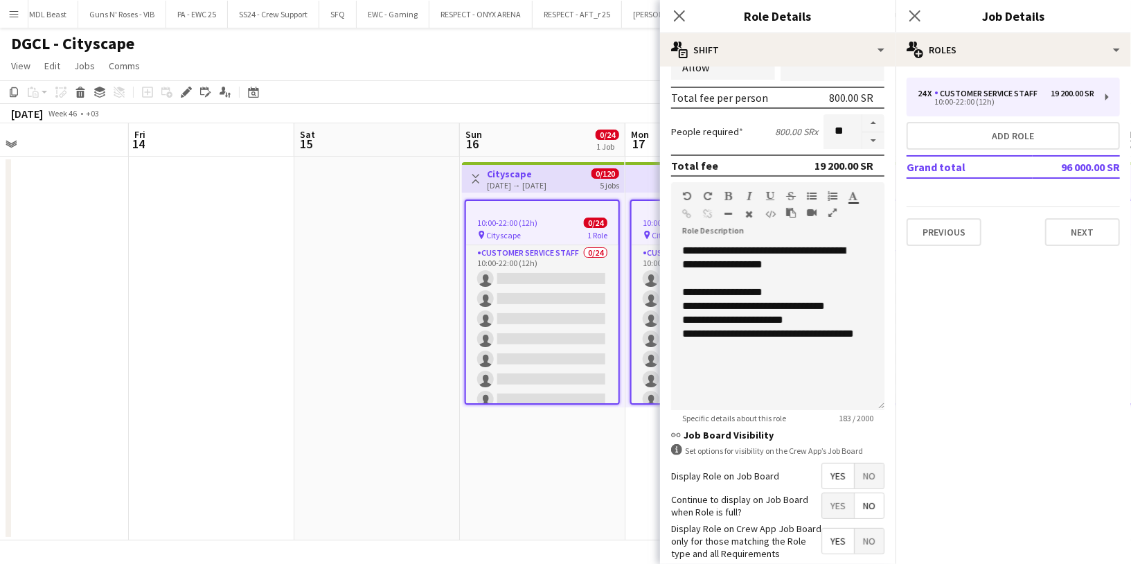
scroll to position [262, 0]
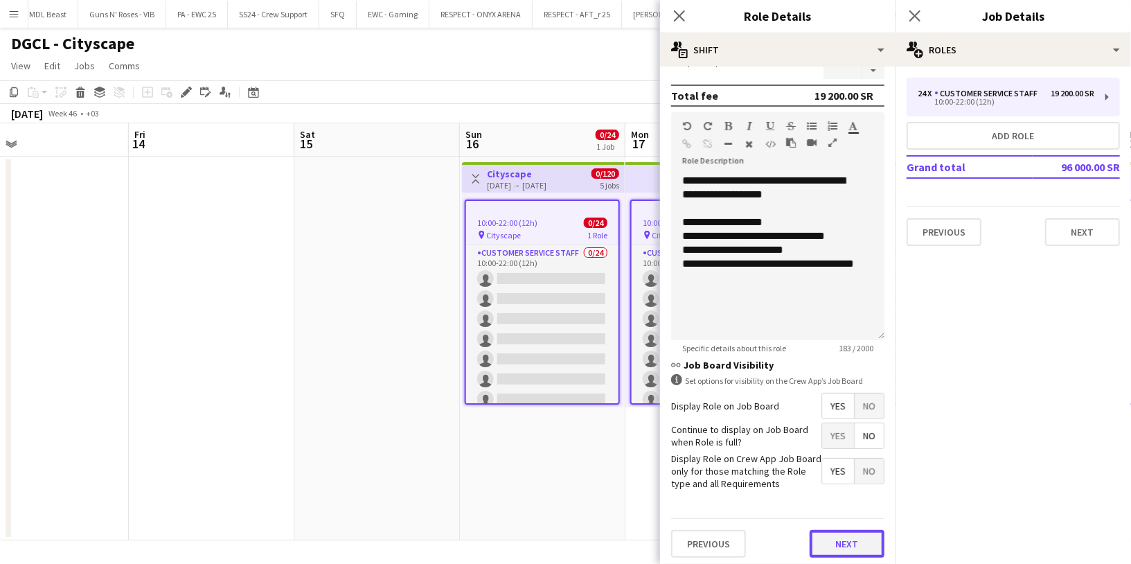
click at [824, 539] on button "Next" at bounding box center [846, 544] width 75 height 28
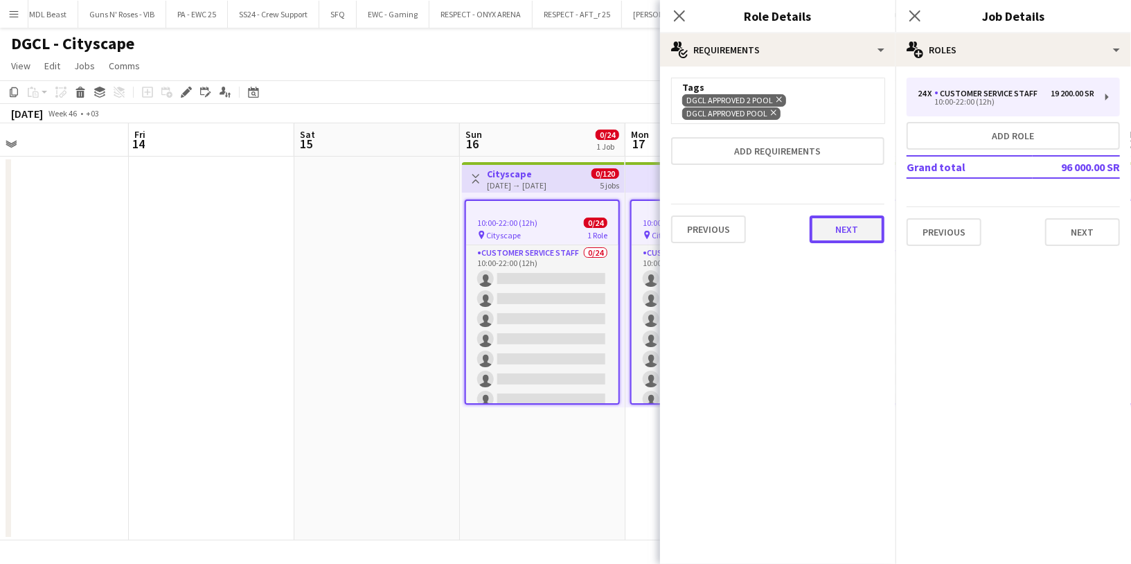
click at [842, 233] on button "Next" at bounding box center [846, 229] width 75 height 28
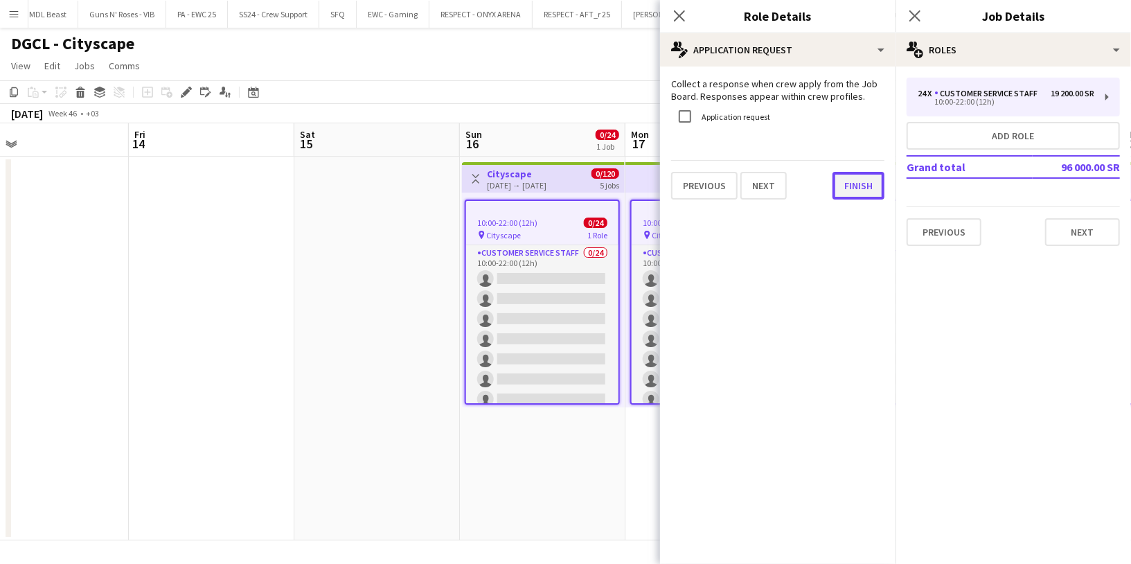
click at [854, 188] on button "Finish" at bounding box center [858, 186] width 52 height 28
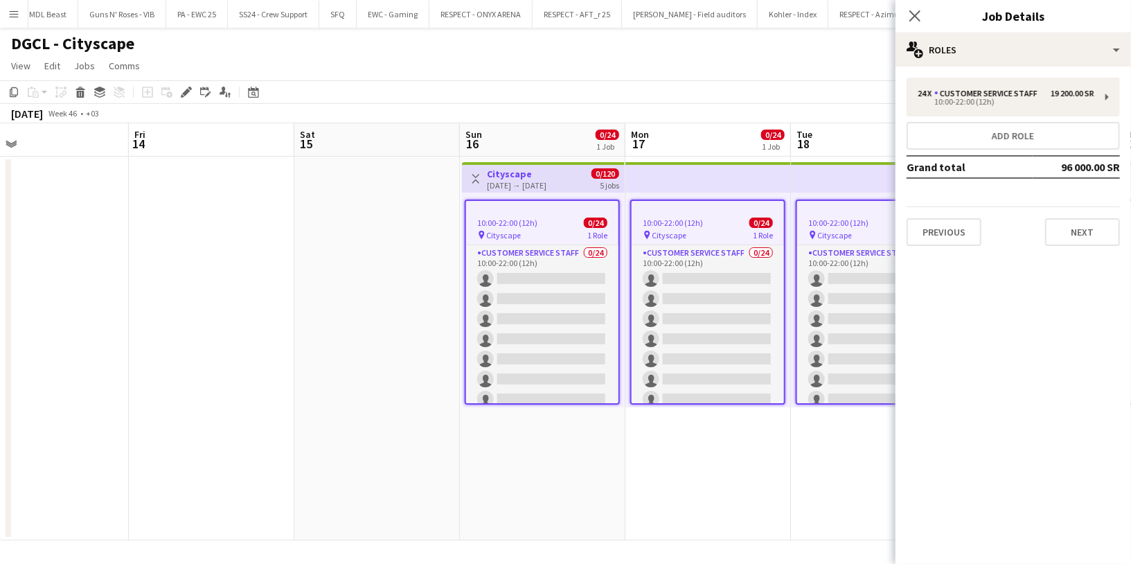
click at [521, 219] on span "10:00-22:00 (12h)" at bounding box center [507, 222] width 60 height 10
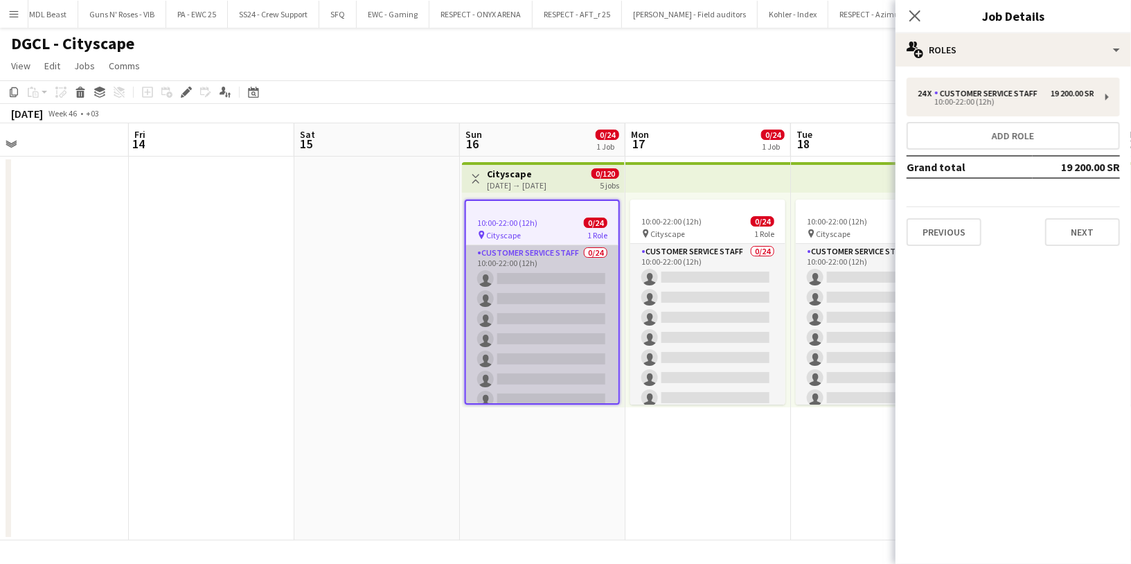
click at [523, 253] on app-card-role "Customer Service Staff 0/24 10:00-22:00 (12h) single-neutral-actions single-neu…" at bounding box center [542, 499] width 152 height 509
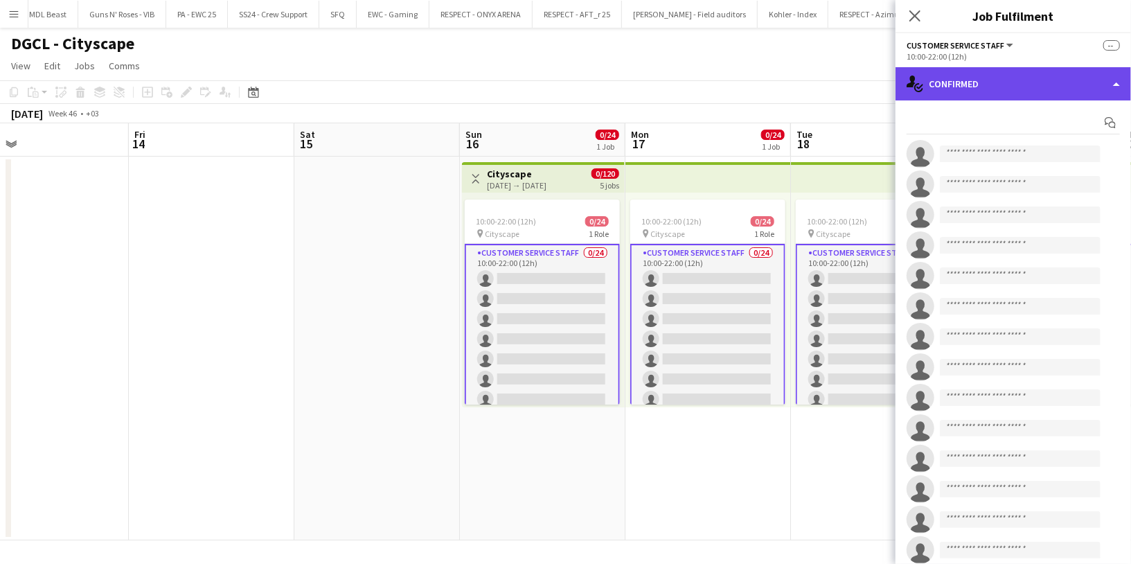
click at [954, 87] on div "single-neutral-actions-check-2 Confirmed" at bounding box center [1012, 83] width 235 height 33
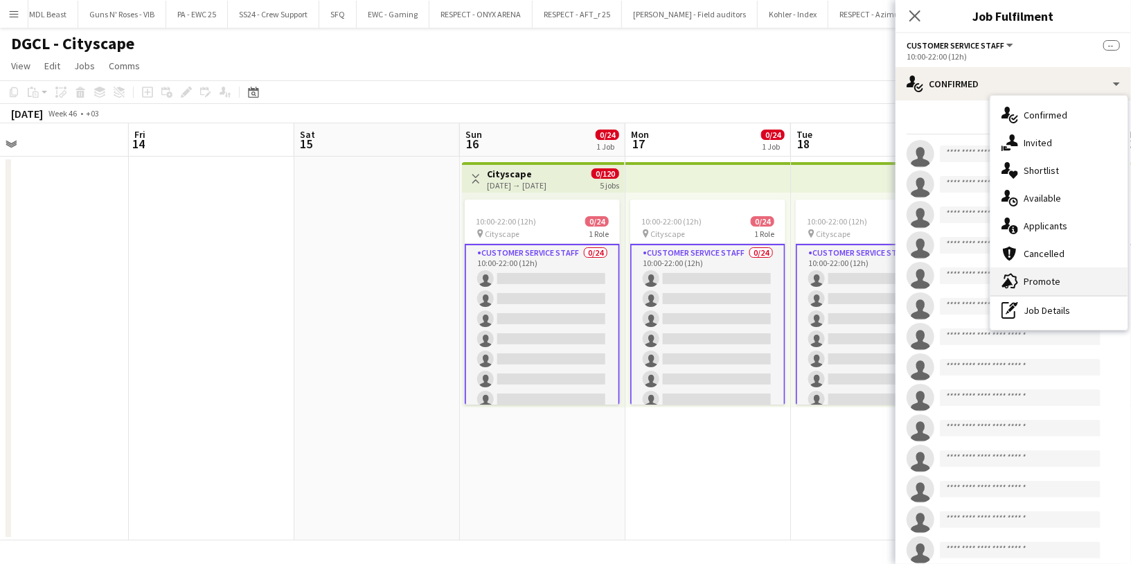
click at [1061, 285] on div "advertising-megaphone Promote" at bounding box center [1058, 281] width 137 height 28
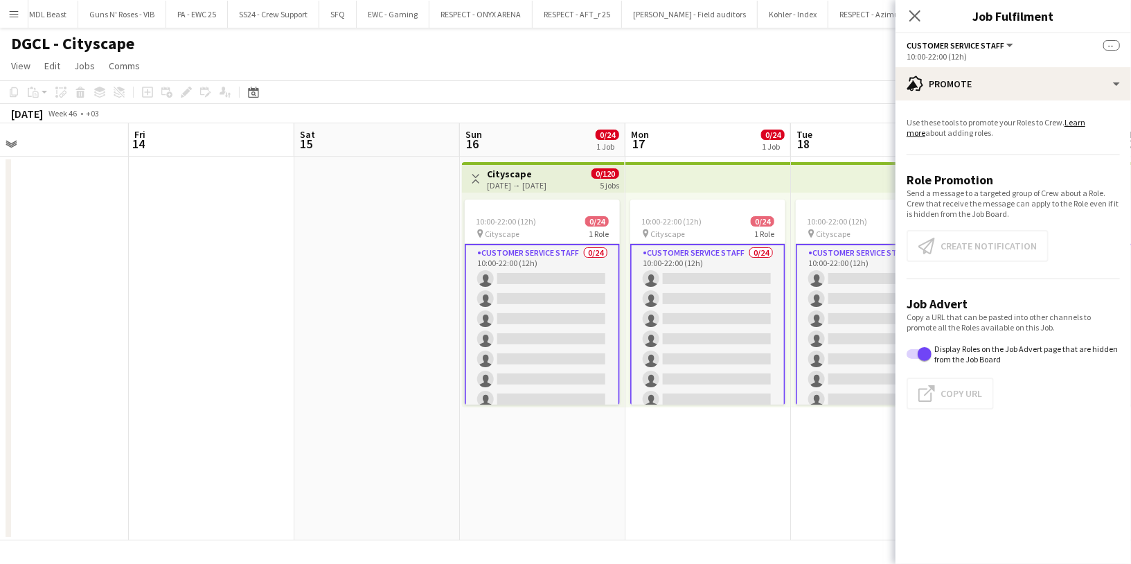
click at [541, 260] on app-card-role "Customer Service Staff 0/24 10:00-22:00 (12h) single-neutral-actions single-neu…" at bounding box center [542, 500] width 155 height 512
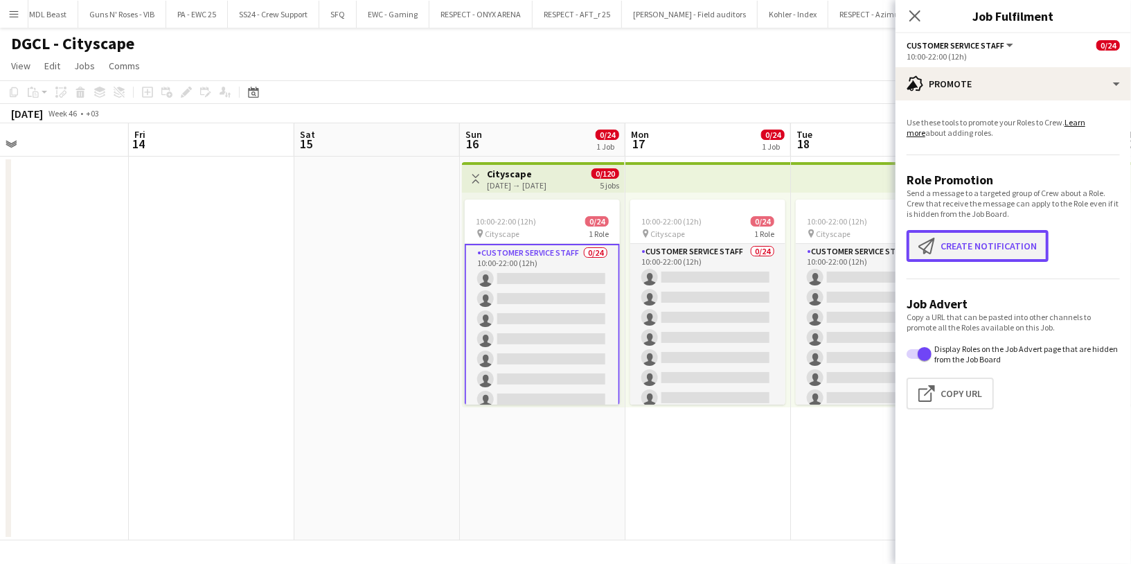
click at [1021, 253] on button "Create notification Create notification" at bounding box center [977, 246] width 142 height 32
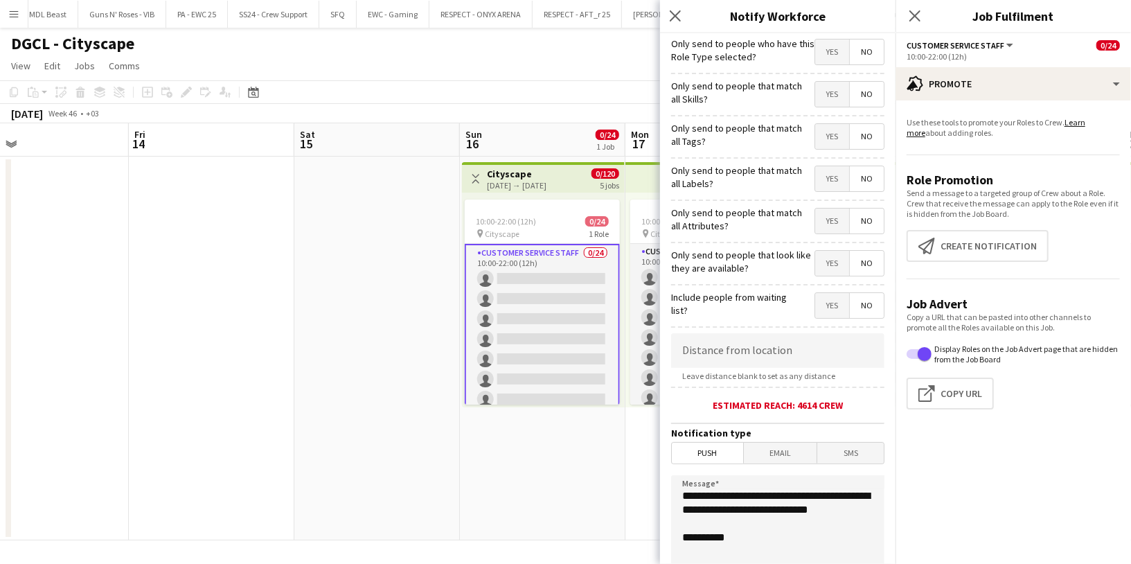
click at [820, 53] on span "Yes" at bounding box center [832, 51] width 34 height 25
click at [822, 98] on span "Yes" at bounding box center [832, 94] width 34 height 25
click at [818, 139] on span "Yes" at bounding box center [832, 136] width 34 height 25
click at [859, 142] on span "No" at bounding box center [867, 136] width 34 height 25
click at [826, 140] on span "Yes" at bounding box center [832, 136] width 34 height 25
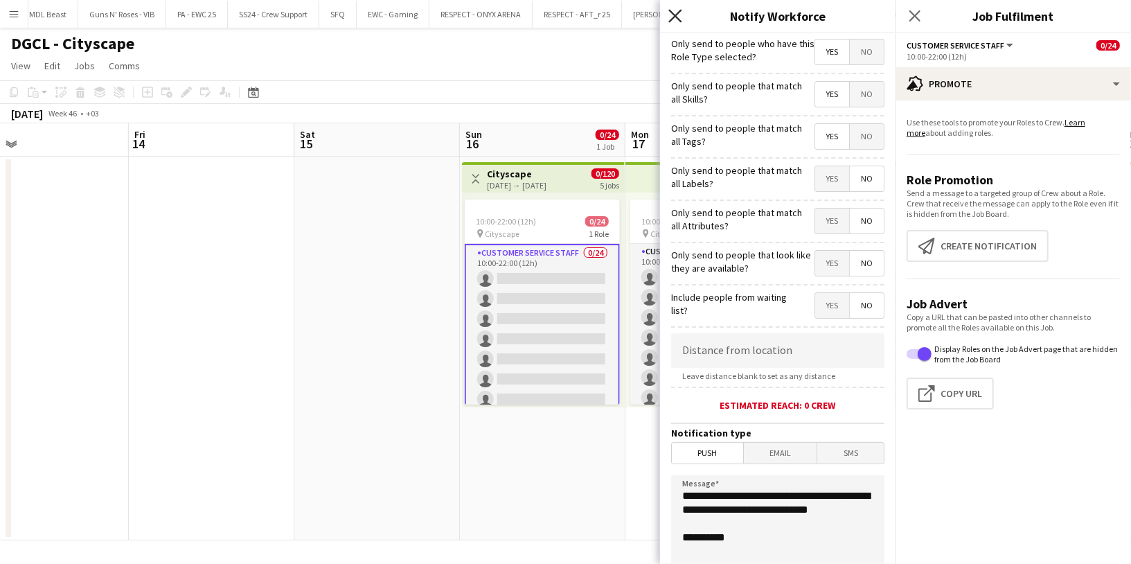
click at [675, 14] on icon "Close pop-in" at bounding box center [674, 15] width 13 height 13
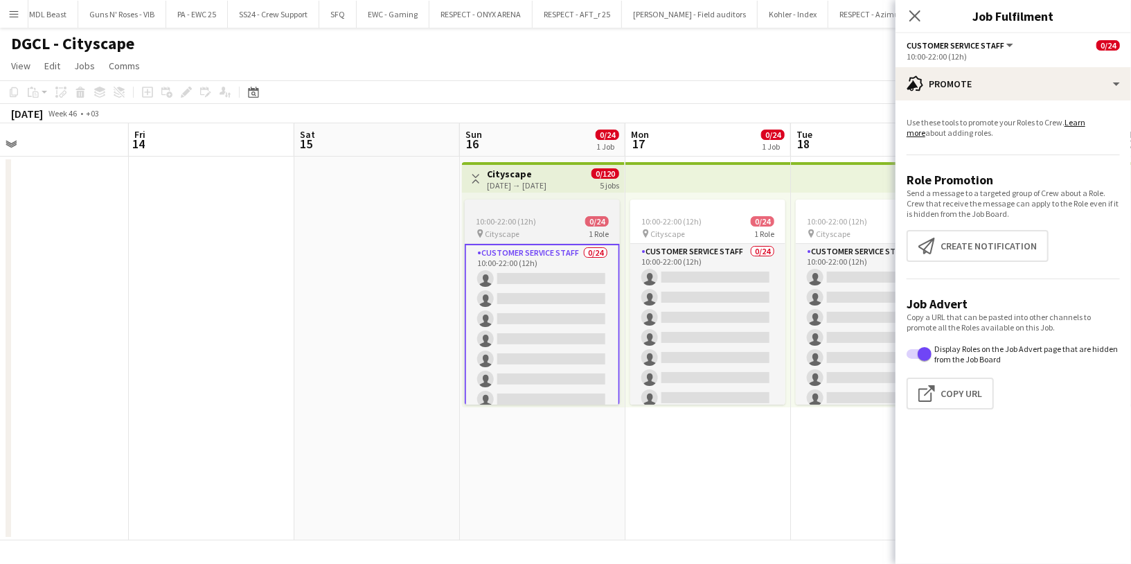
click at [547, 209] on div at bounding box center [542, 204] width 155 height 11
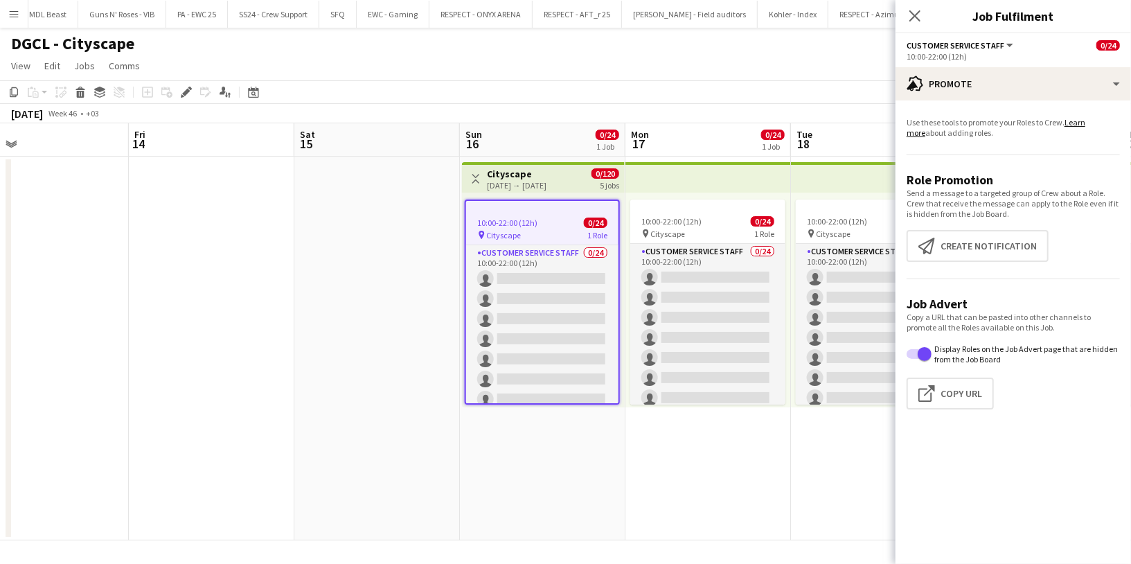
click at [577, 217] on div "10:00-22:00 (12h) 0/24" at bounding box center [542, 222] width 152 height 10
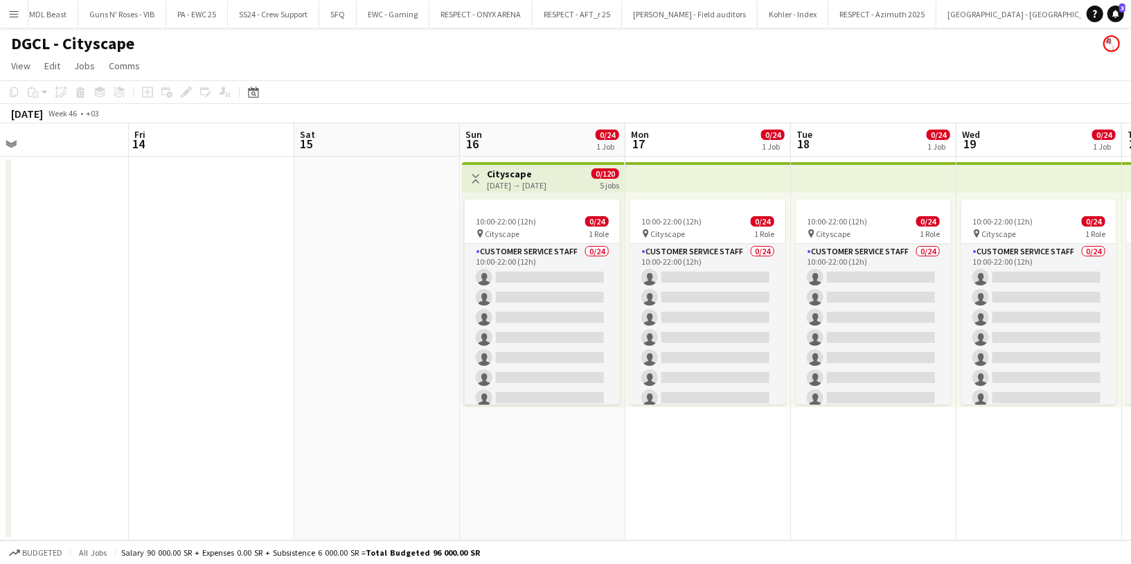
click at [575, 188] on div "Toggle View Cityscape 16-11-2025 → 20-11-2025 0/120 5 jobs" at bounding box center [543, 179] width 152 height 24
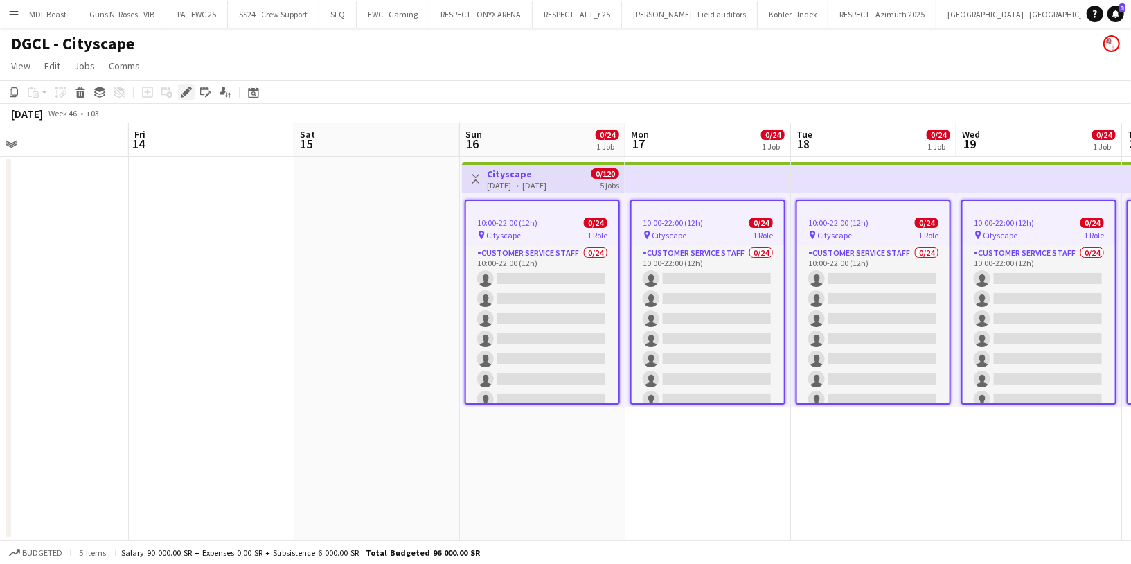
click at [184, 91] on icon at bounding box center [186, 93] width 8 height 8
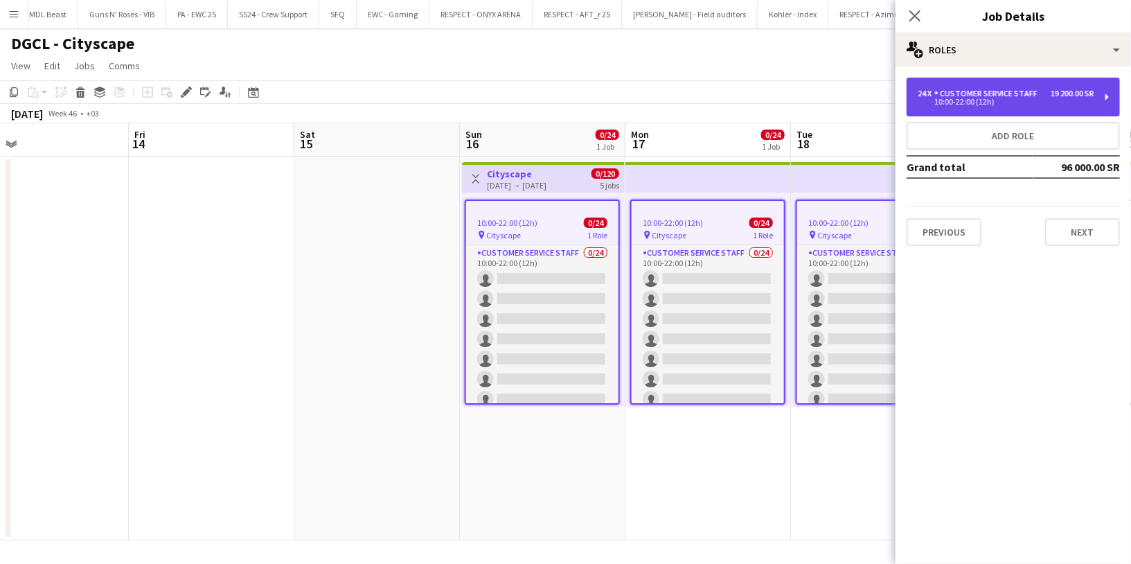
click at [1035, 96] on div "Customer Service Staff" at bounding box center [988, 94] width 109 height 10
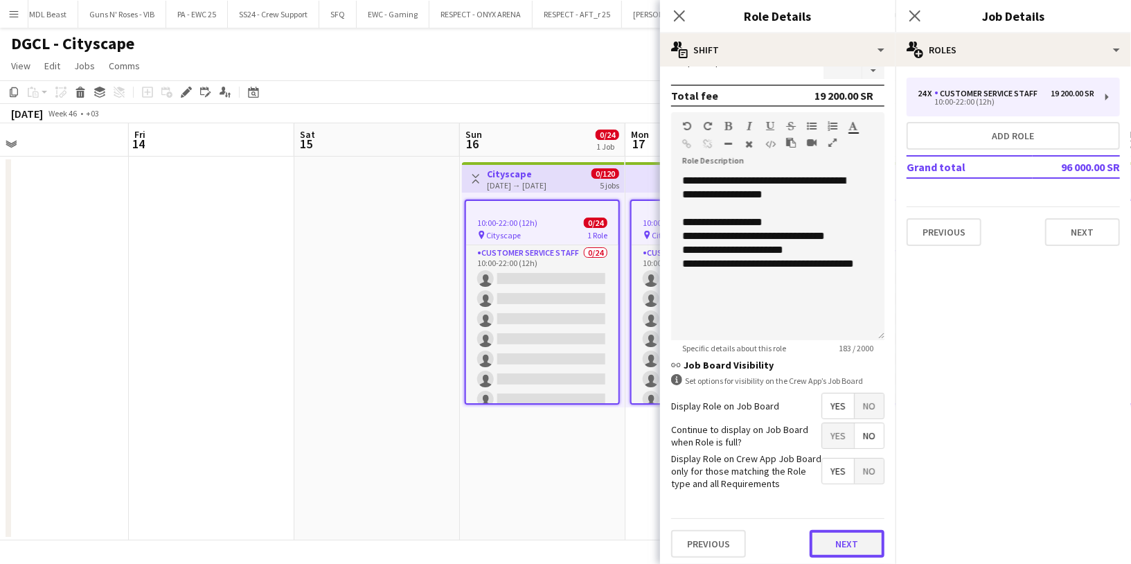
click at [832, 530] on button "Next" at bounding box center [846, 544] width 75 height 28
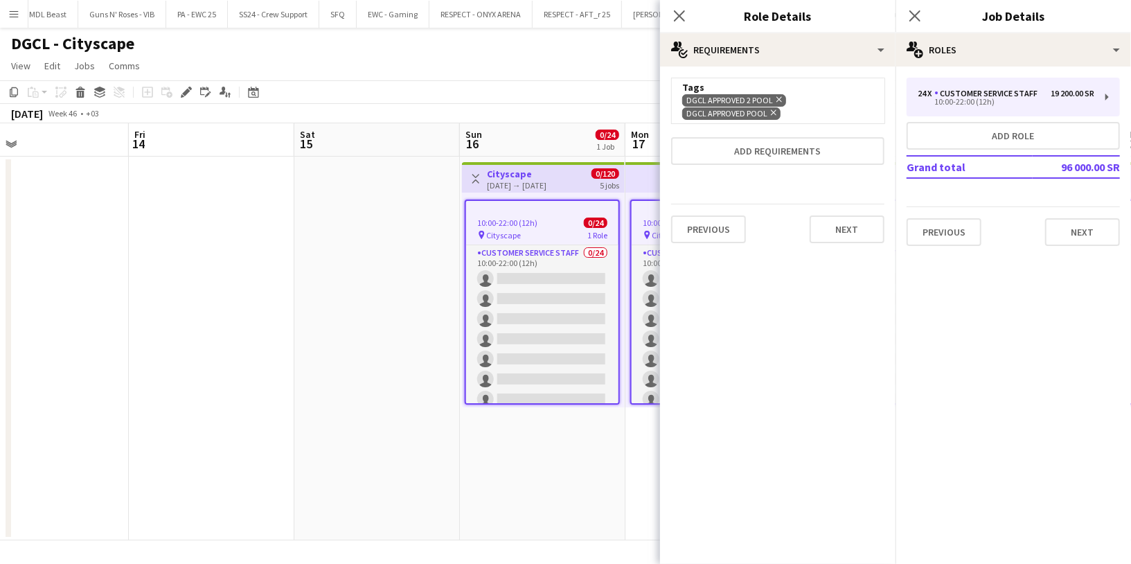
scroll to position [0, 0]
click at [779, 99] on icon "Remove" at bounding box center [777, 99] width 9 height 9
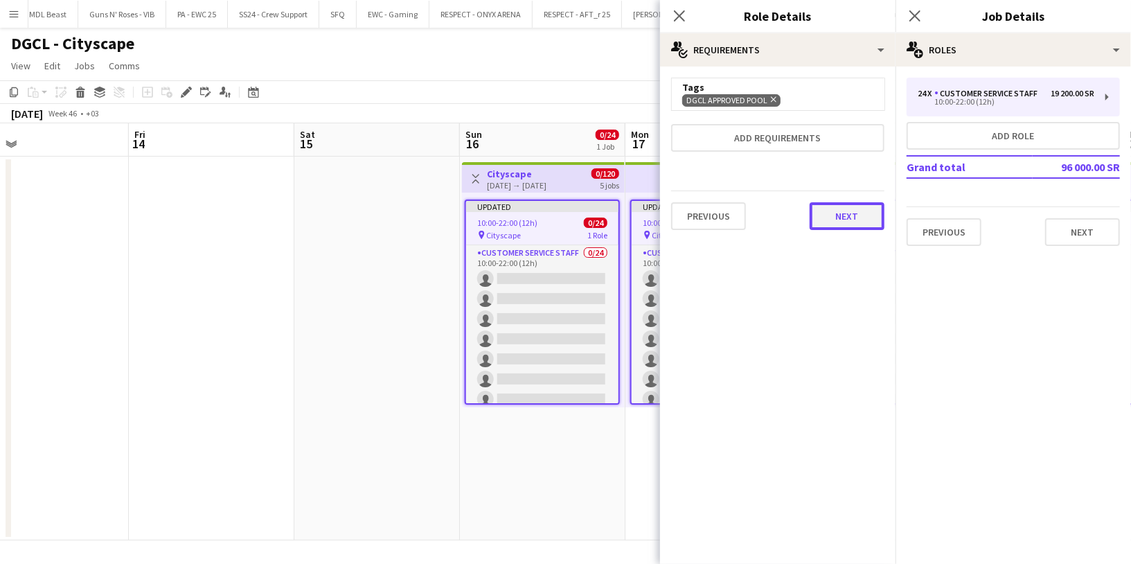
click at [848, 214] on button "Next" at bounding box center [846, 216] width 75 height 28
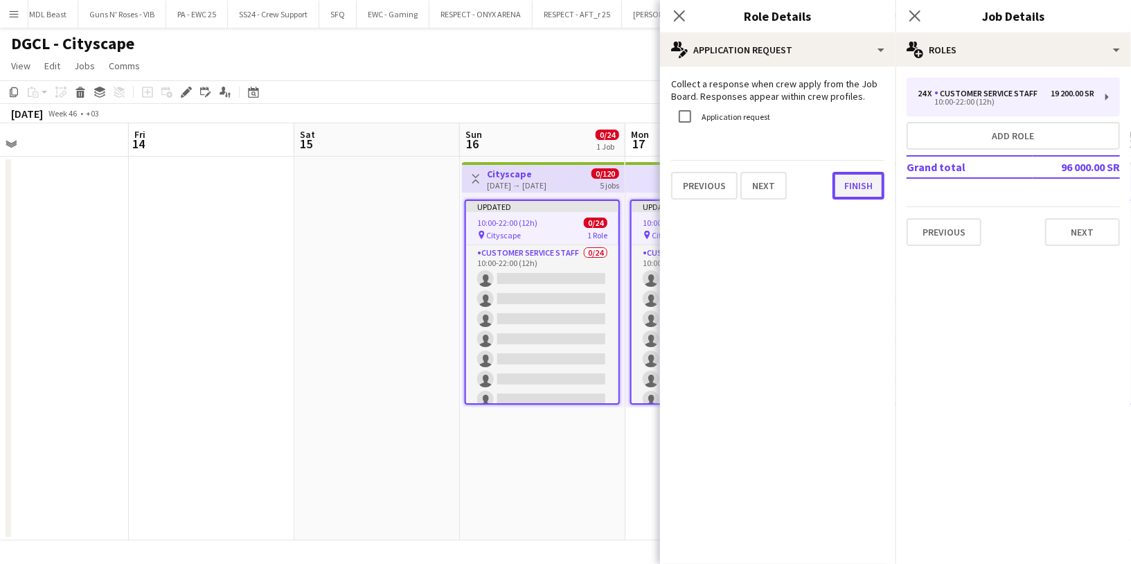
click at [853, 190] on button "Finish" at bounding box center [858, 186] width 52 height 28
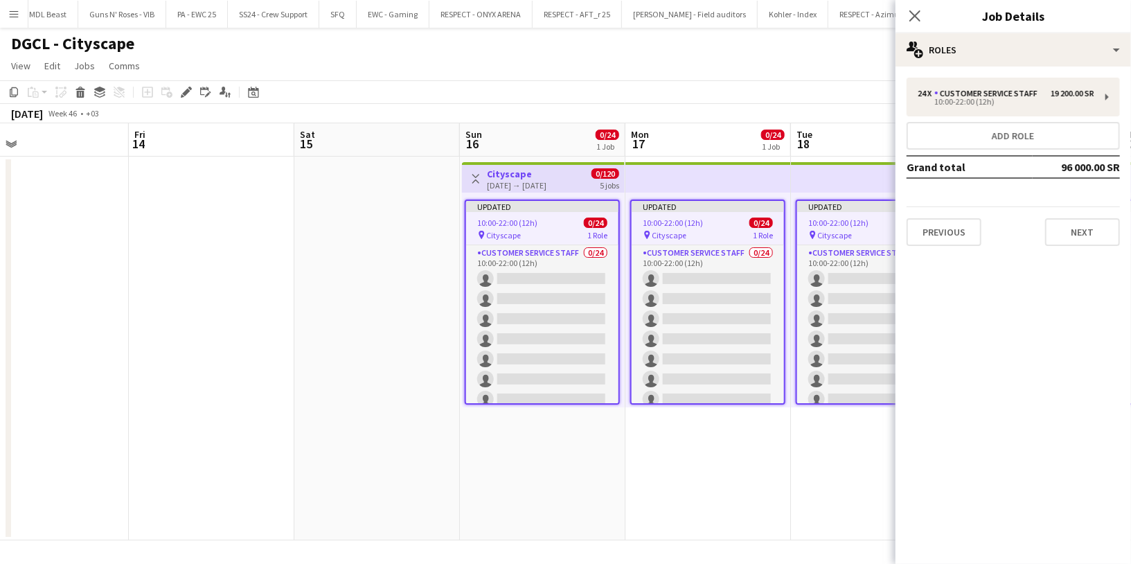
click at [1067, 213] on div "Previous Next" at bounding box center [1012, 225] width 213 height 39
click at [916, 15] on icon at bounding box center [914, 15] width 13 height 13
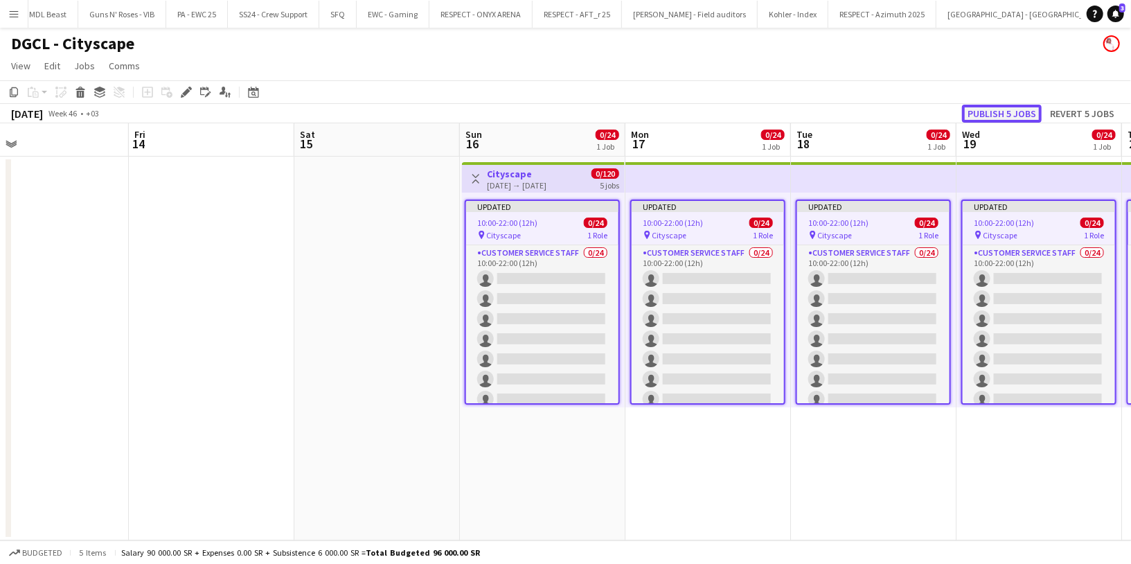
click at [990, 105] on button "Publish 5 jobs" at bounding box center [1002, 114] width 80 height 18
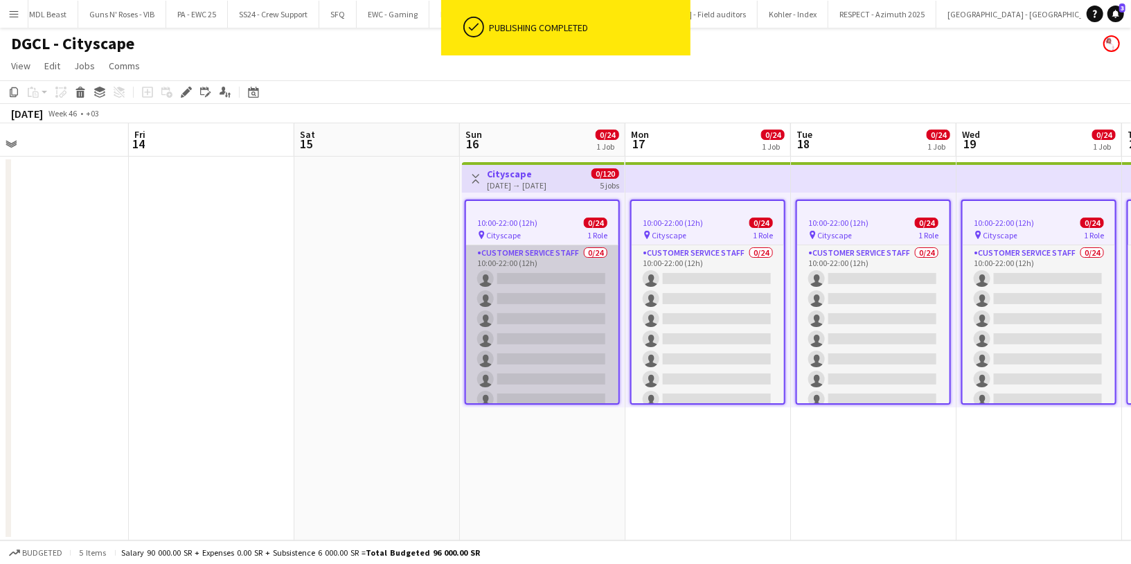
click at [542, 260] on app-card-role "Customer Service Staff 0/24 10:00-22:00 (12h) single-neutral-actions single-neu…" at bounding box center [542, 499] width 152 height 509
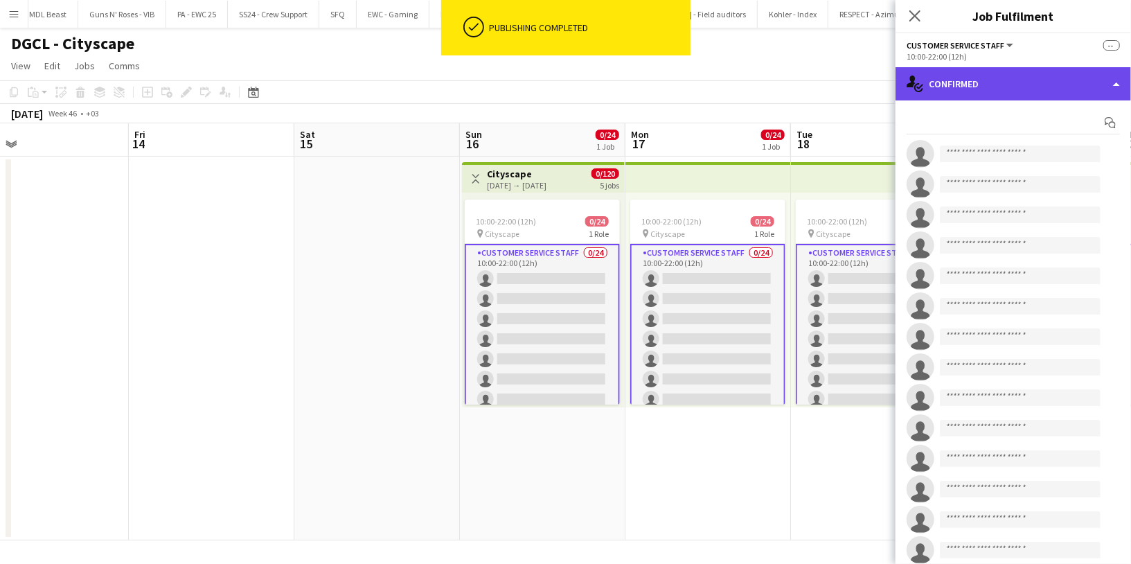
click at [980, 91] on div "single-neutral-actions-check-2 Confirmed" at bounding box center [1012, 83] width 235 height 33
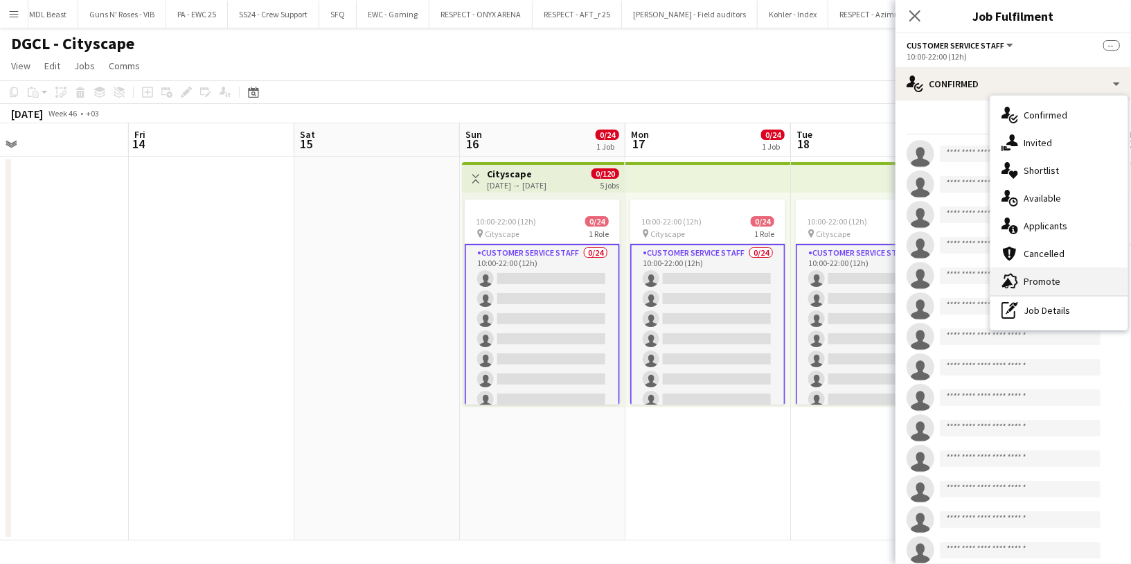
click at [1050, 273] on div "advertising-megaphone Promote" at bounding box center [1058, 281] width 137 height 28
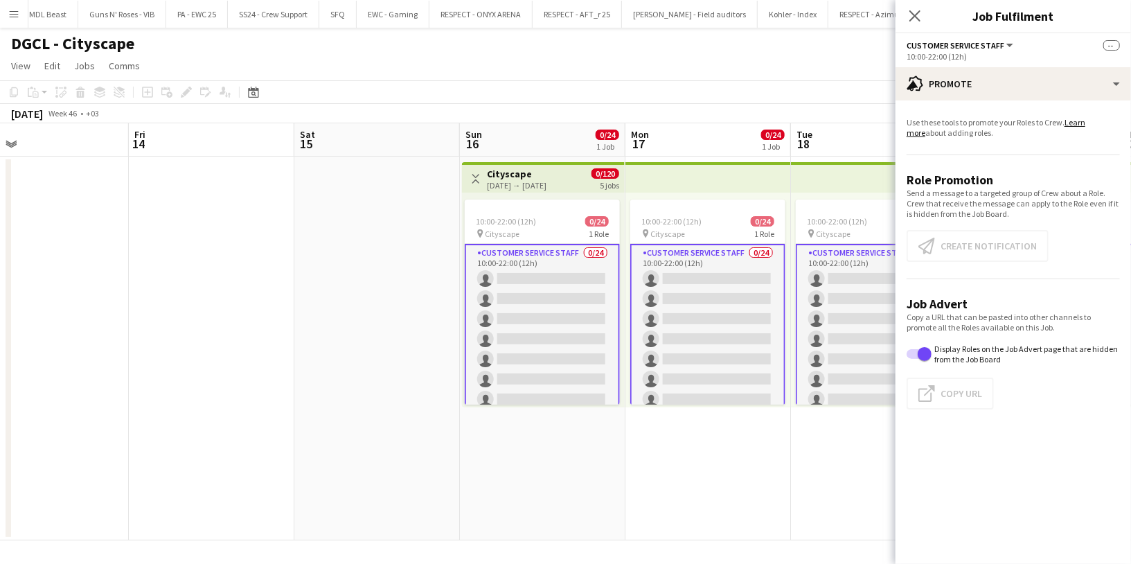
click at [529, 259] on app-card-role "Customer Service Staff 0/24 10:00-22:00 (12h) single-neutral-actions single-neu…" at bounding box center [542, 500] width 155 height 512
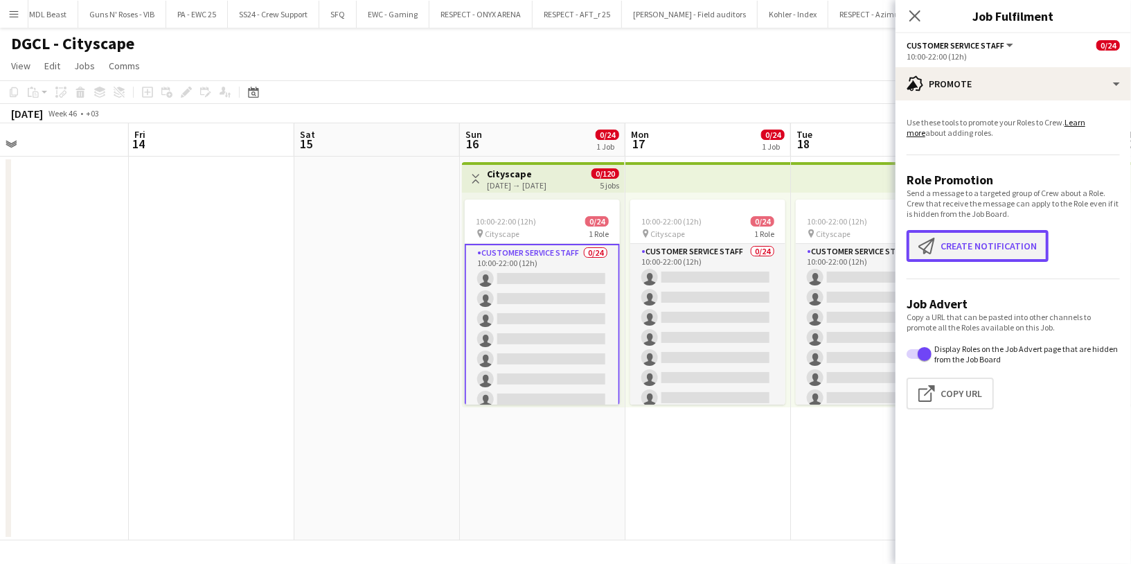
click at [951, 252] on button "Create notification Create notification" at bounding box center [977, 246] width 142 height 32
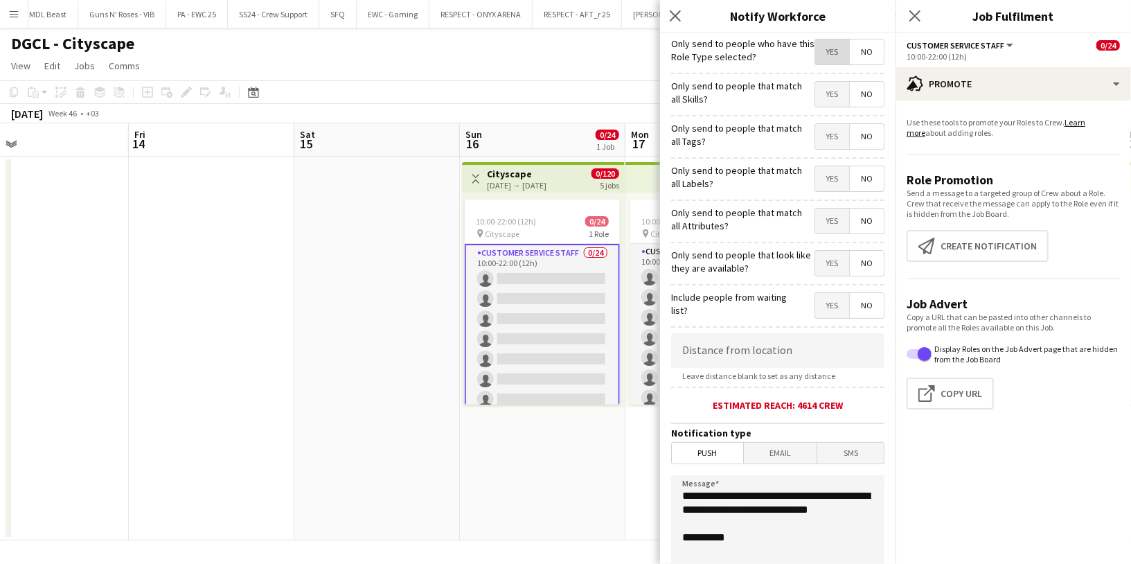
click at [822, 49] on span "Yes" at bounding box center [832, 51] width 34 height 25
click at [821, 90] on span "Yes" at bounding box center [832, 94] width 34 height 25
click at [818, 127] on span "Yes" at bounding box center [832, 136] width 34 height 25
click at [817, 179] on span "Yes" at bounding box center [832, 178] width 34 height 25
click at [850, 98] on span "No" at bounding box center [867, 94] width 34 height 25
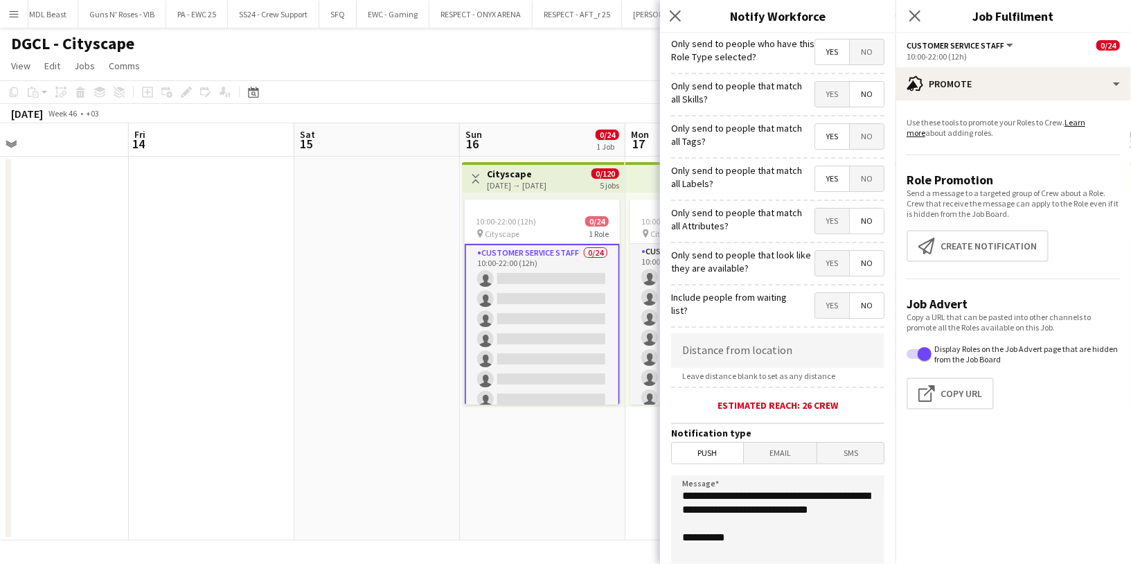
click at [854, 57] on span "No" at bounding box center [867, 51] width 34 height 25
click at [850, 178] on span "No" at bounding box center [867, 178] width 34 height 25
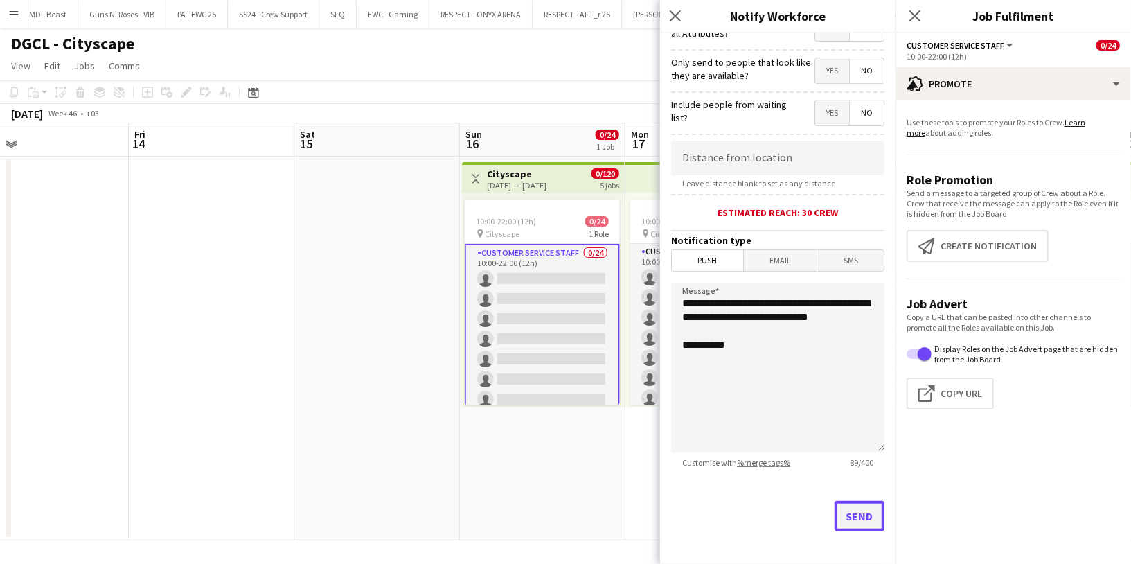
click at [852, 505] on button "Send" at bounding box center [859, 516] width 50 height 30
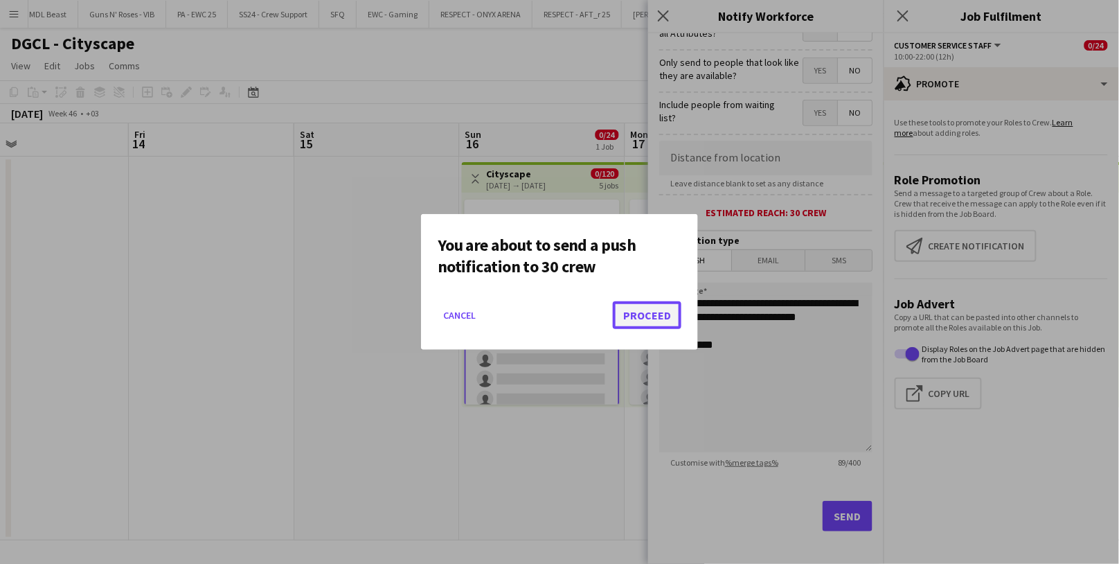
click at [650, 315] on button "Proceed" at bounding box center [647, 315] width 69 height 28
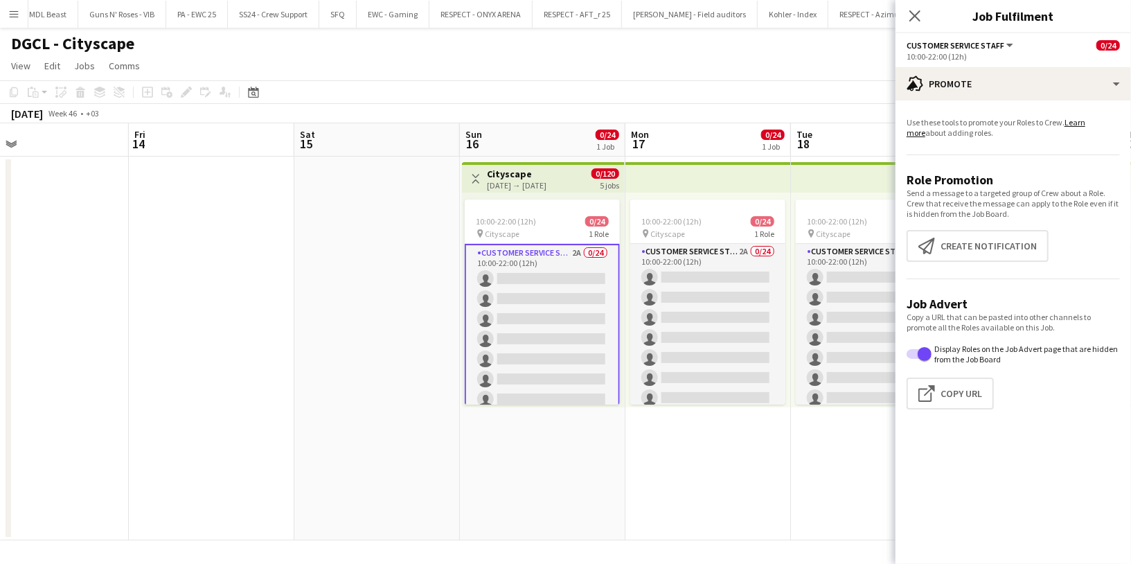
click at [540, 250] on app-card-role "Customer Service Staff 2A 0/24 10:00-22:00 (12h) single-neutral-actions single-…" at bounding box center [542, 500] width 155 height 512
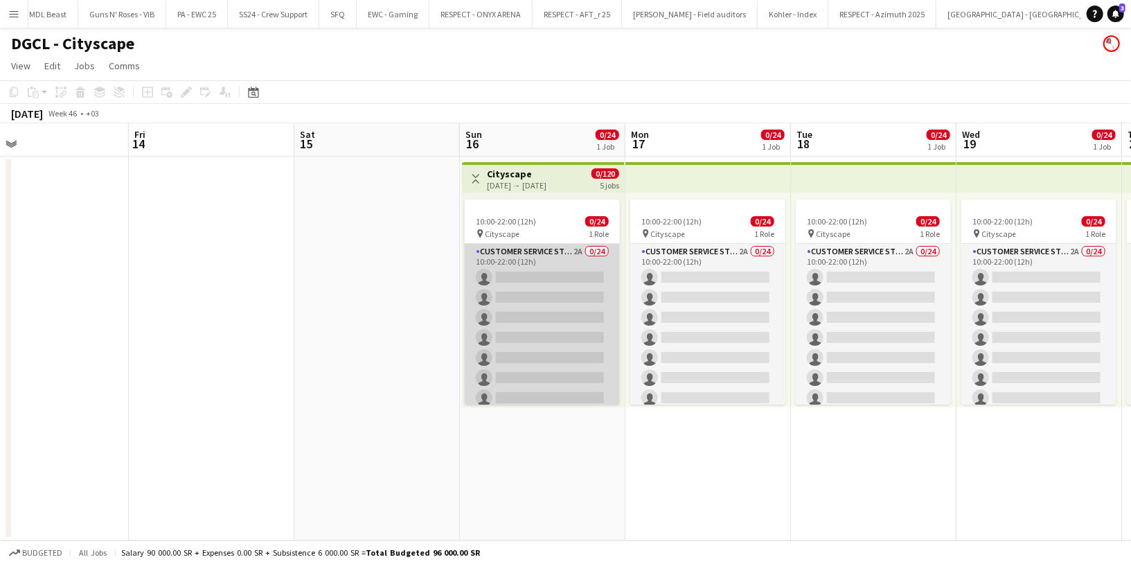
click at [539, 259] on app-card-role "Customer Service Staff 2A 0/24 10:00-22:00 (12h) single-neutral-actions single-…" at bounding box center [542, 498] width 155 height 509
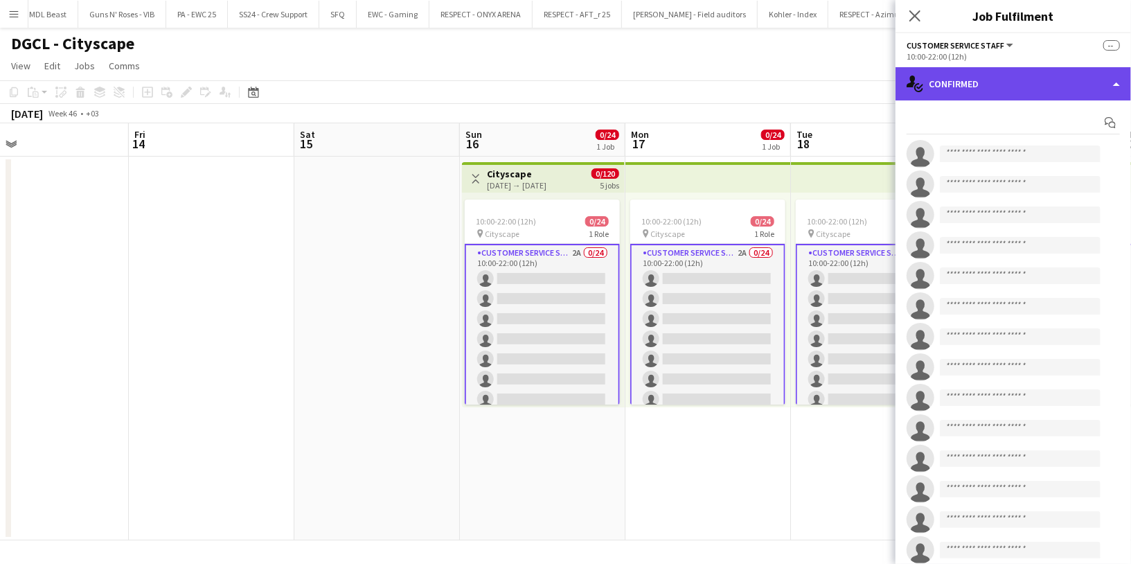
click at [972, 87] on div "single-neutral-actions-check-2 Confirmed" at bounding box center [1012, 83] width 235 height 33
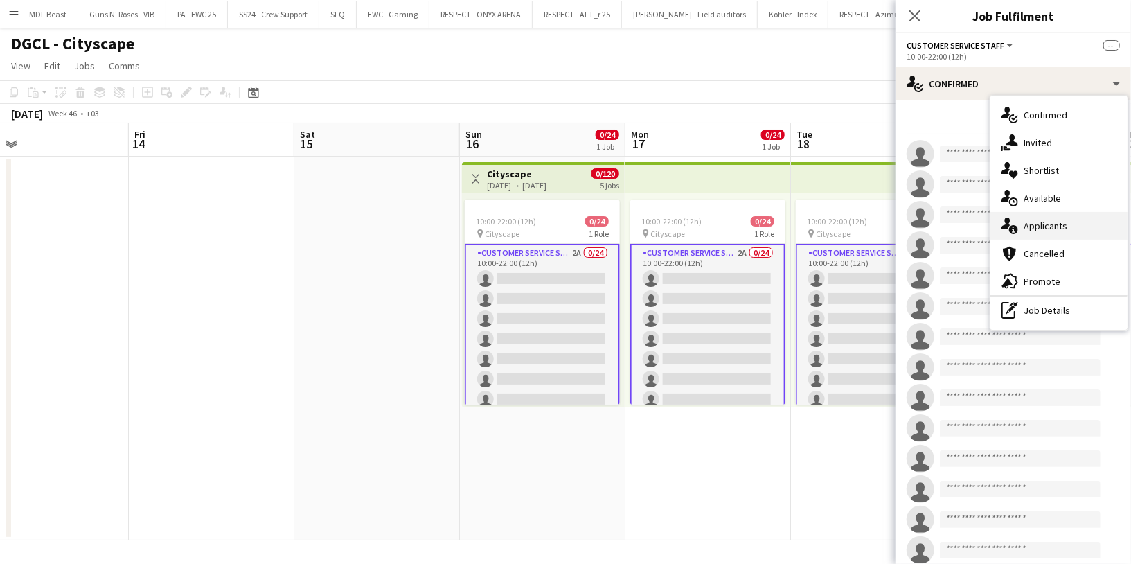
click at [1057, 212] on div "single-neutral-actions-information Applicants" at bounding box center [1058, 226] width 137 height 28
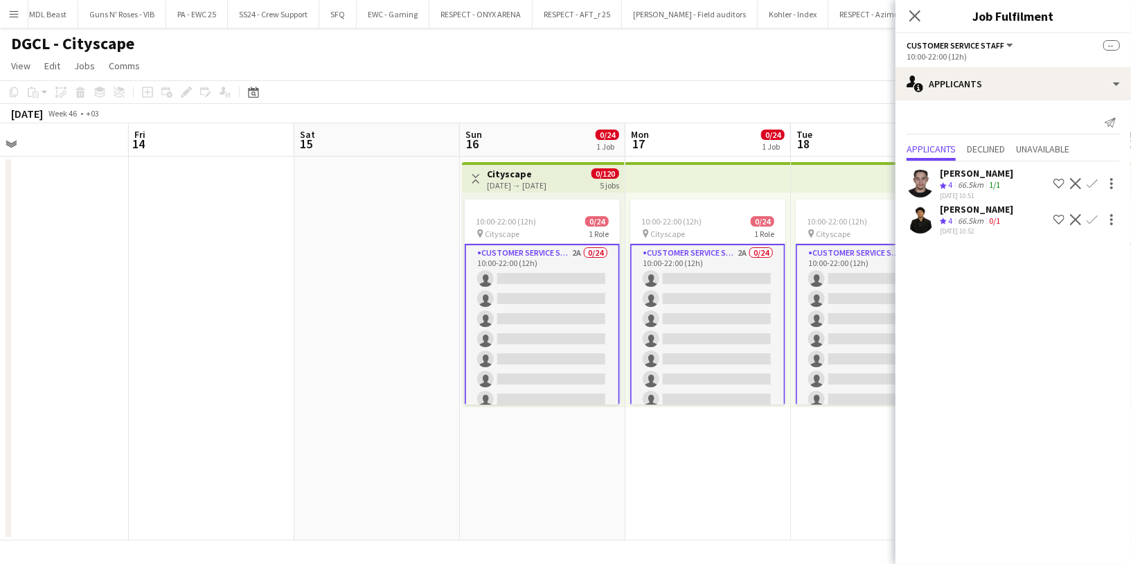
click at [947, 212] on div "Mohamed Gadkarim" at bounding box center [976, 209] width 73 height 12
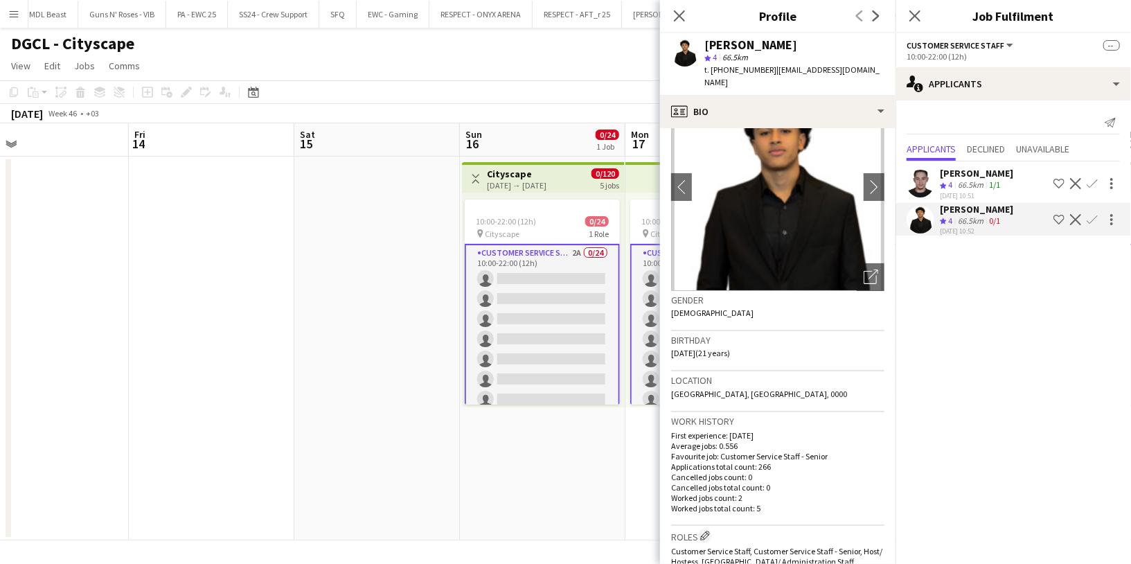
scroll to position [0, 0]
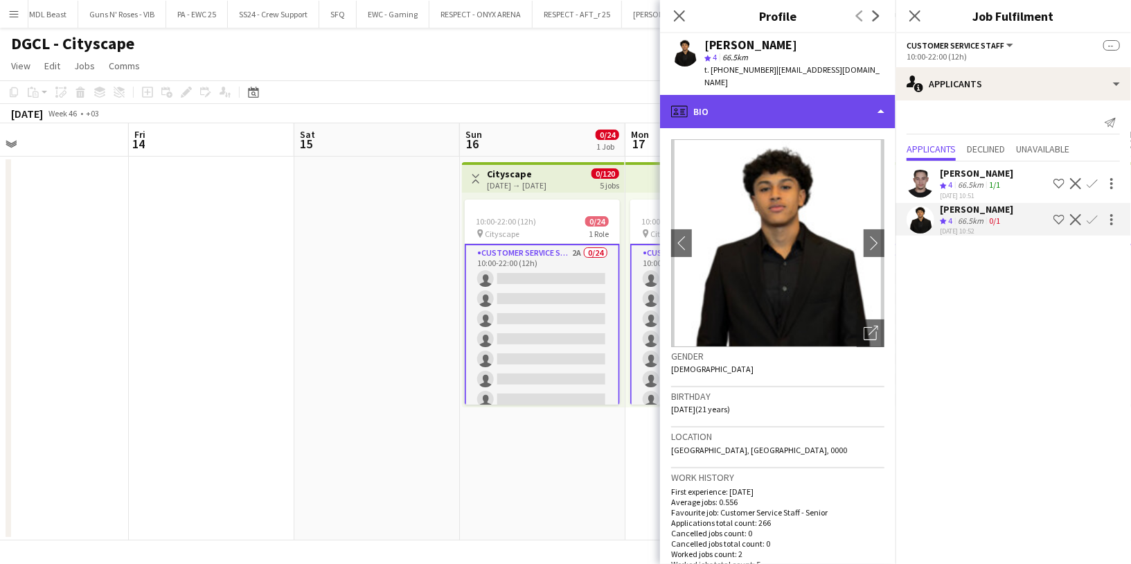
click at [753, 95] on div "profile Bio" at bounding box center [777, 111] width 235 height 33
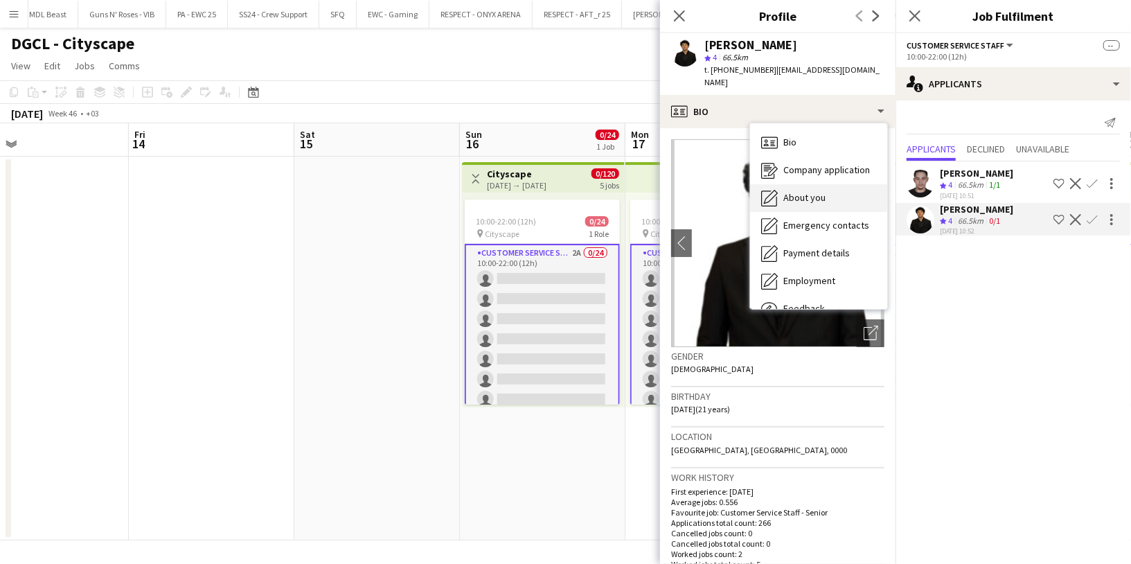
click at [807, 191] on span "About you" at bounding box center [804, 197] width 42 height 12
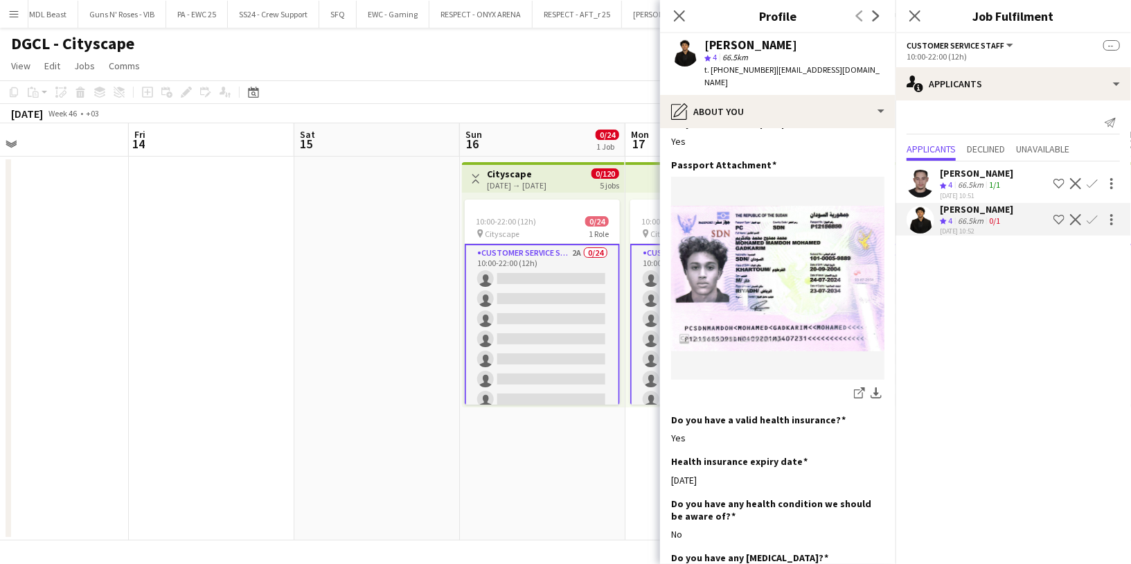
scroll to position [707, 0]
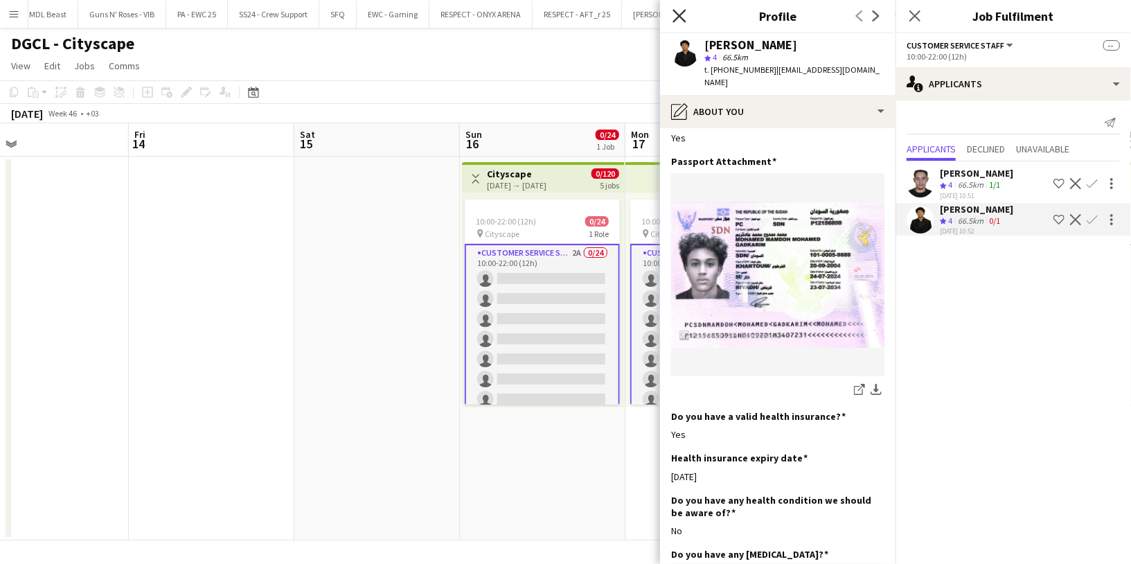
click at [677, 10] on icon "Close pop-in" at bounding box center [678, 15] width 13 height 13
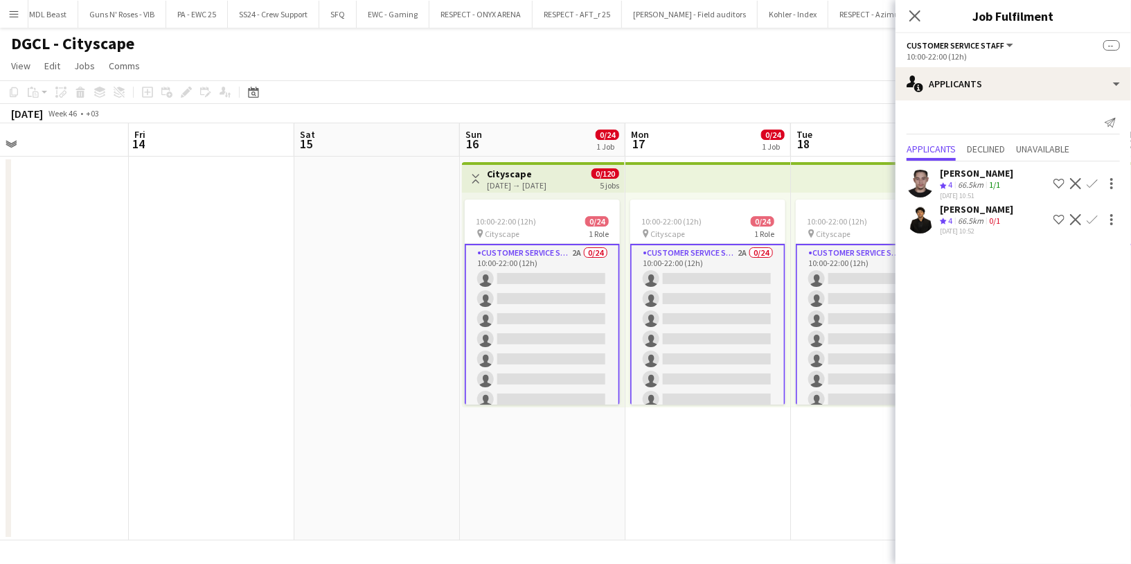
click at [1074, 215] on app-icon "Decline" at bounding box center [1075, 219] width 11 height 11
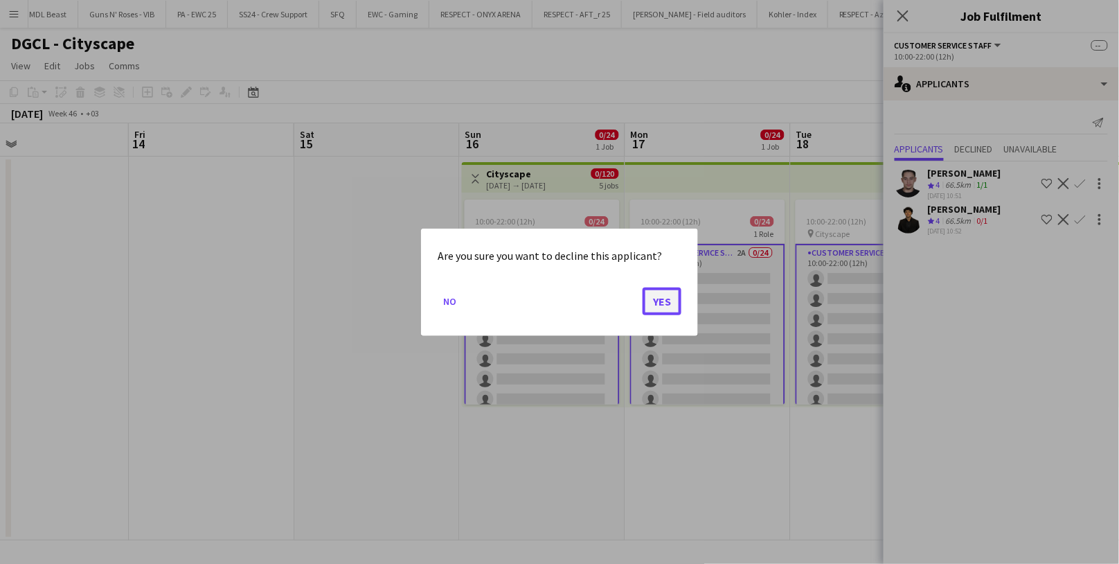
click at [659, 302] on button "Yes" at bounding box center [662, 301] width 39 height 28
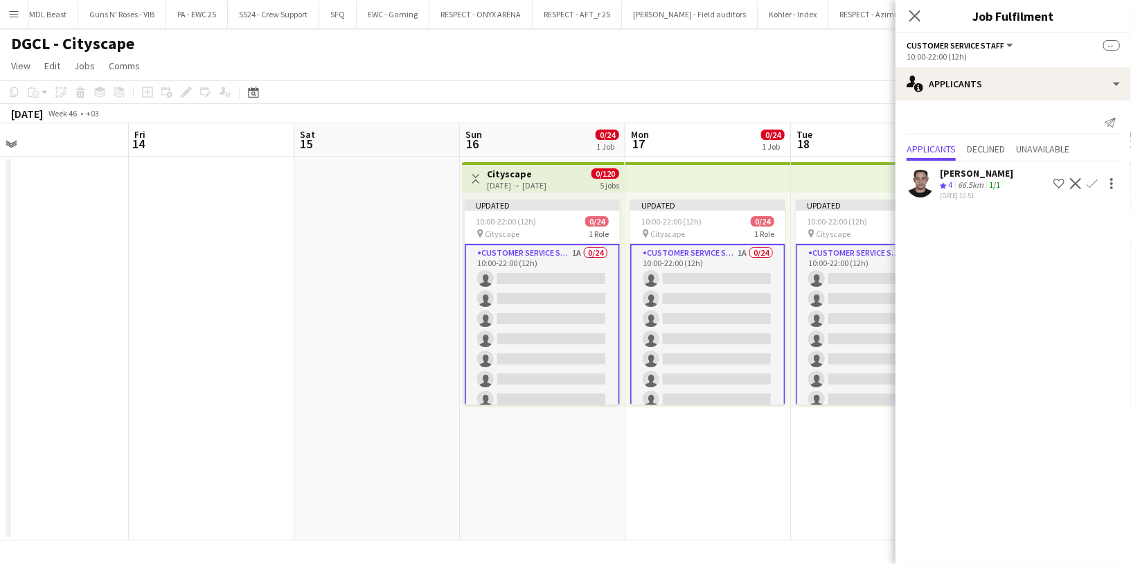
click at [1095, 181] on app-icon "Confirm" at bounding box center [1091, 183] width 11 height 11
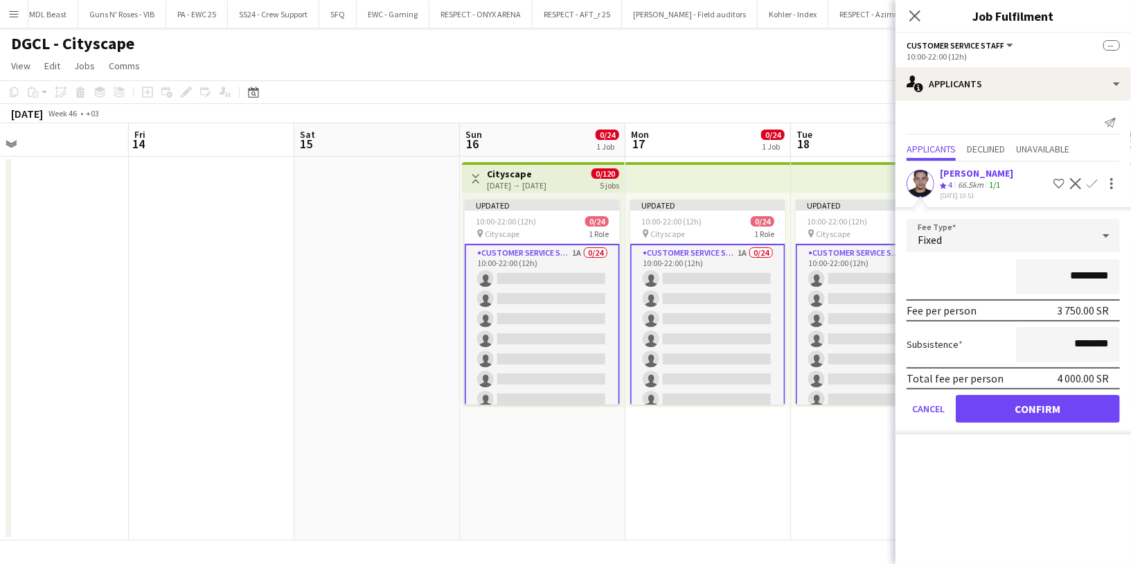
click at [952, 280] on div "*********" at bounding box center [1012, 276] width 213 height 35
click at [1012, 411] on button "Confirm" at bounding box center [1038, 409] width 164 height 28
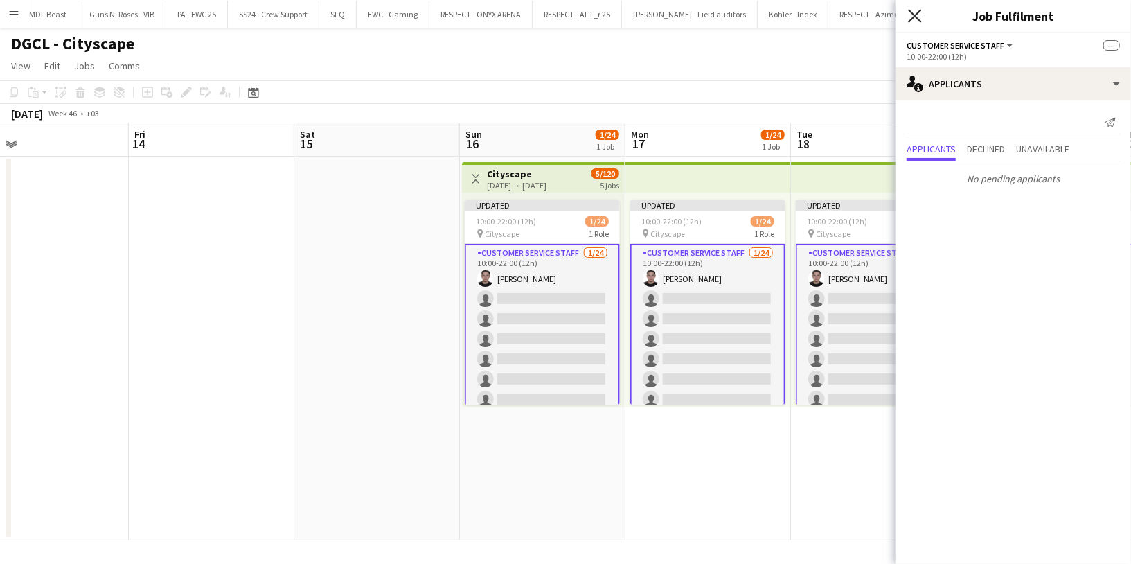
click at [917, 17] on icon "Close pop-in" at bounding box center [914, 15] width 13 height 13
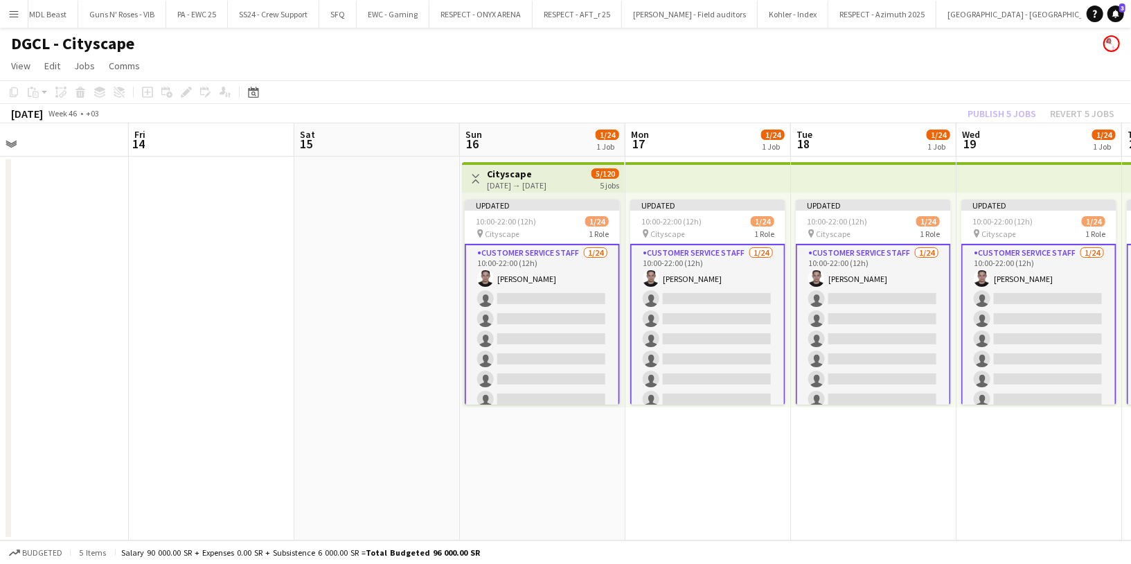
click at [991, 118] on div "Publish 5 jobs Revert 5 jobs" at bounding box center [1041, 114] width 180 height 18
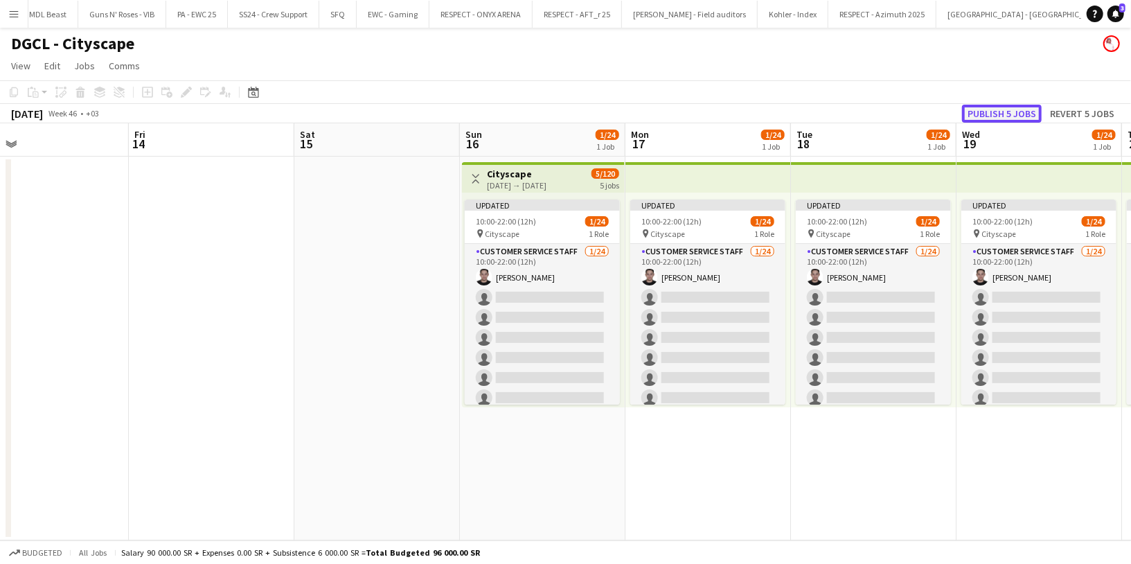
click at [992, 118] on button "Publish 5 jobs" at bounding box center [1002, 114] width 80 height 18
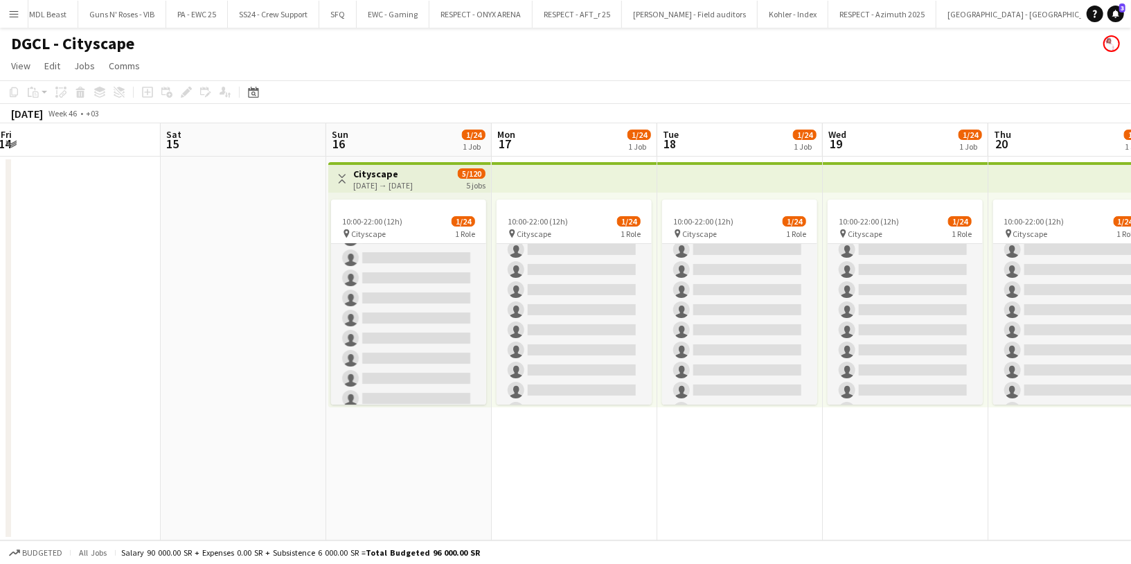
scroll to position [215, 0]
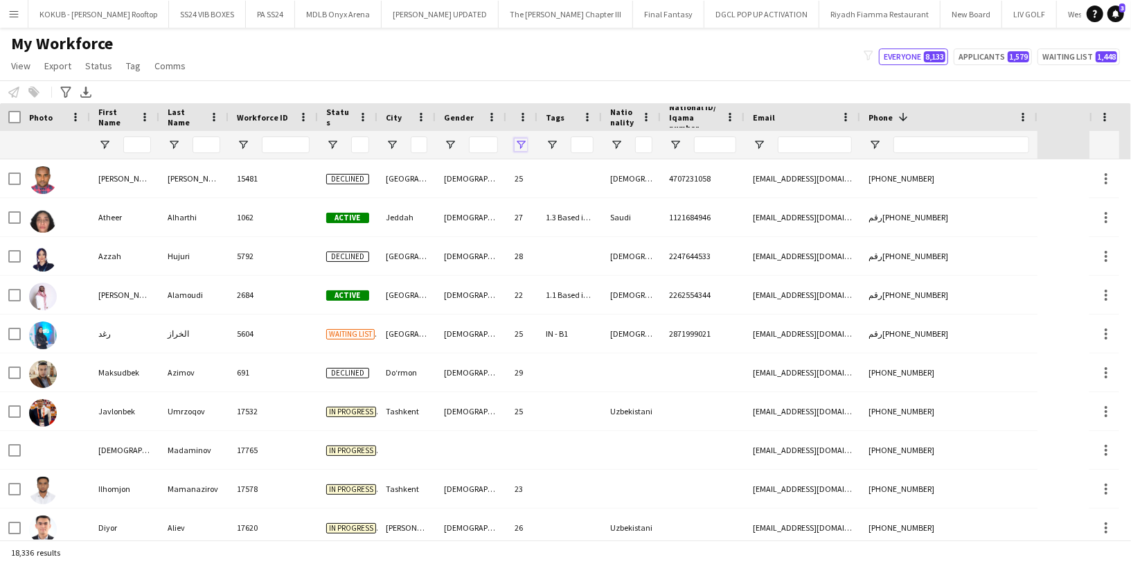
click at [521, 141] on span "Open Filter Menu" at bounding box center [520, 144] width 12 height 12
click at [554, 137] on div at bounding box center [569, 145] width 64 height 28
click at [553, 142] on span "Open Filter Menu" at bounding box center [552, 144] width 12 height 12
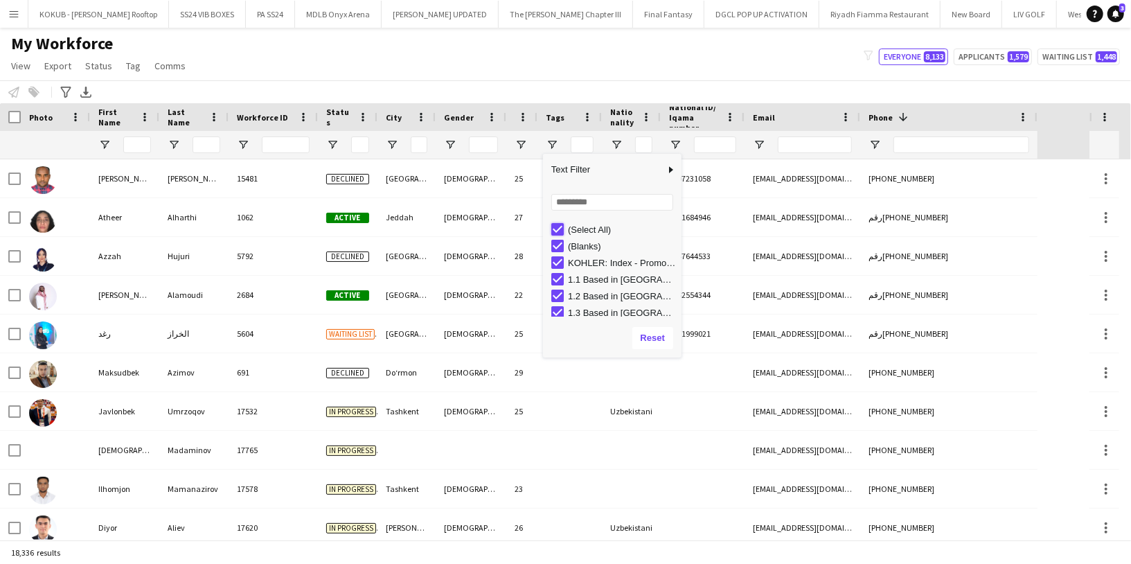
type input "***"
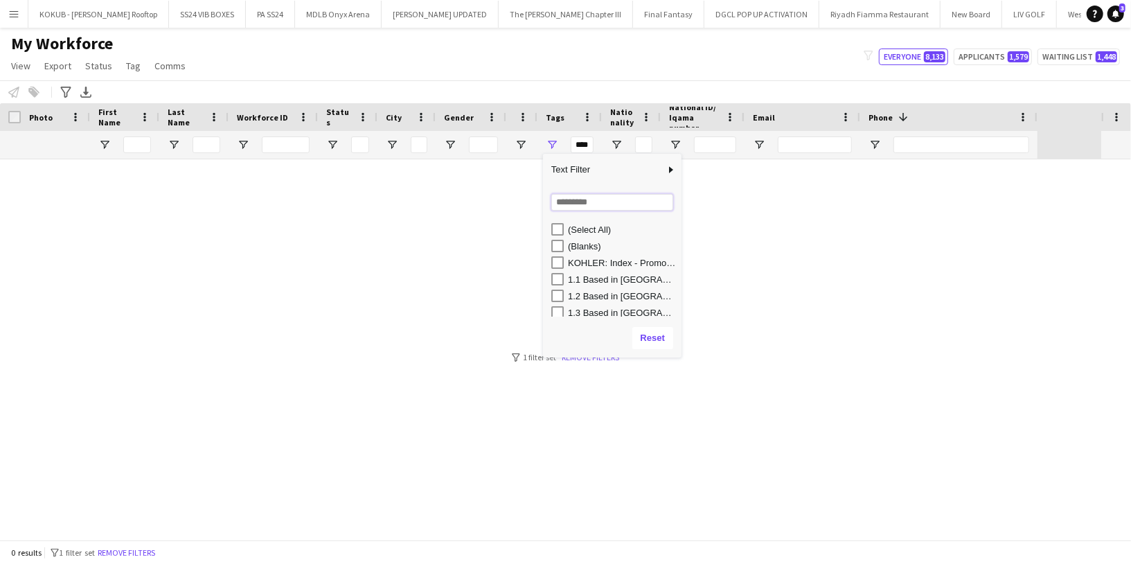
click at [571, 205] on input "Search filter values" at bounding box center [612, 202] width 122 height 17
type input "***"
click at [585, 261] on div "DGCL Approved Pool" at bounding box center [622, 263] width 109 height 10
type input "**********"
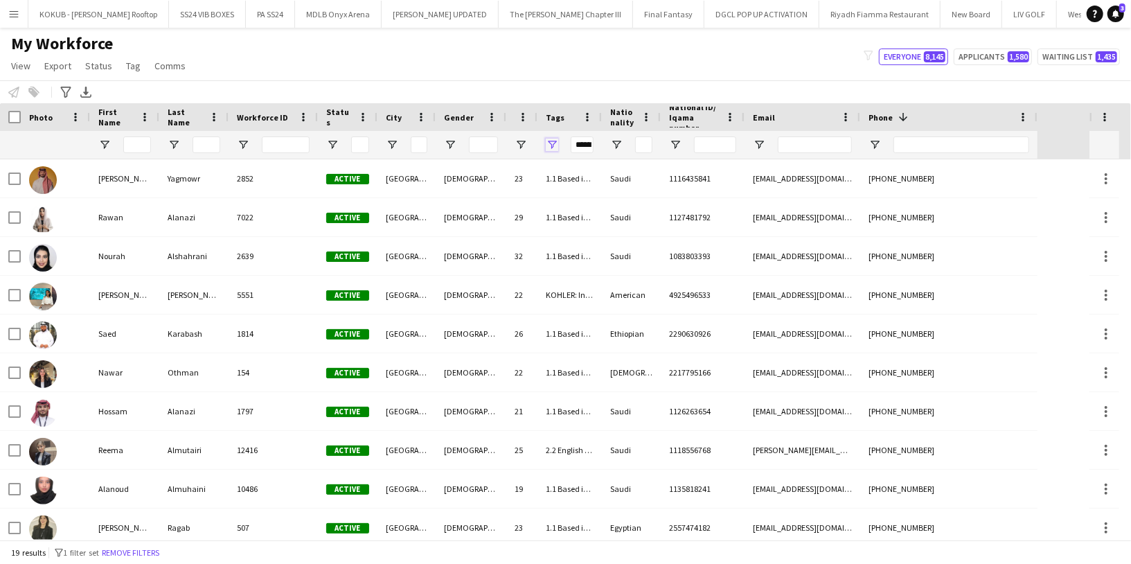
click at [549, 142] on span "Open Filter Menu" at bounding box center [552, 144] width 12 height 12
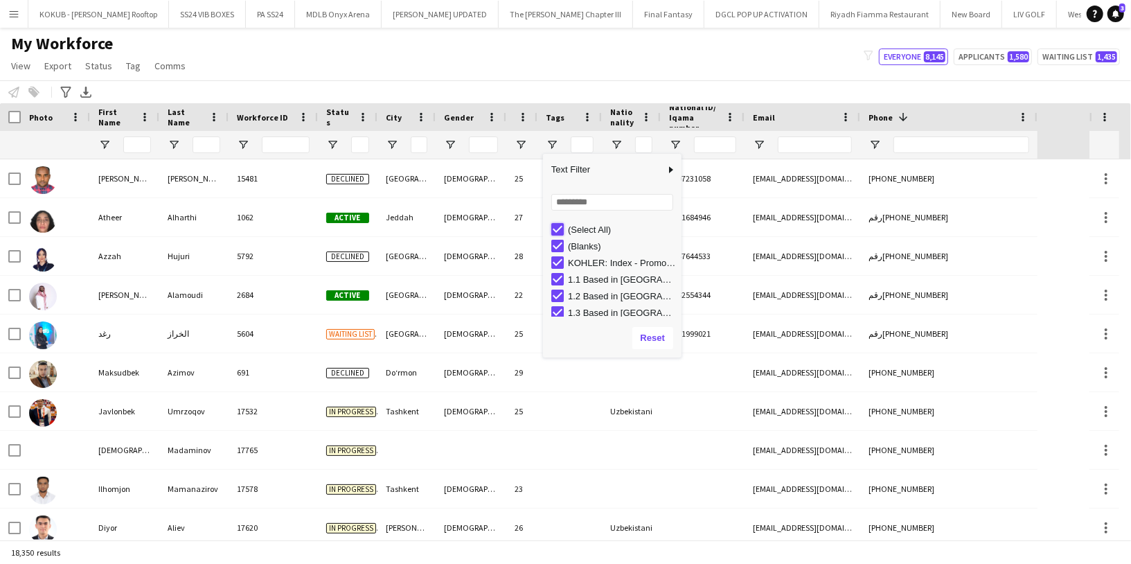
type input "***"
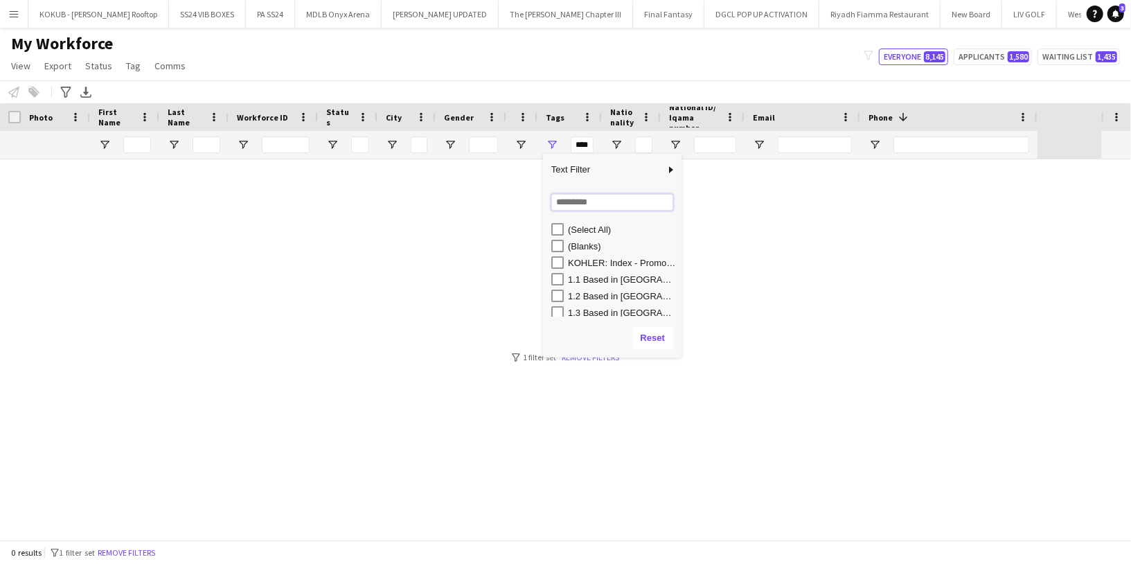
click at [564, 208] on input "Search filter values" at bounding box center [612, 202] width 122 height 17
type input "***"
click at [571, 258] on div "DGCL APPROVED 2 POOL" at bounding box center [622, 263] width 109 height 10
type input "**********"
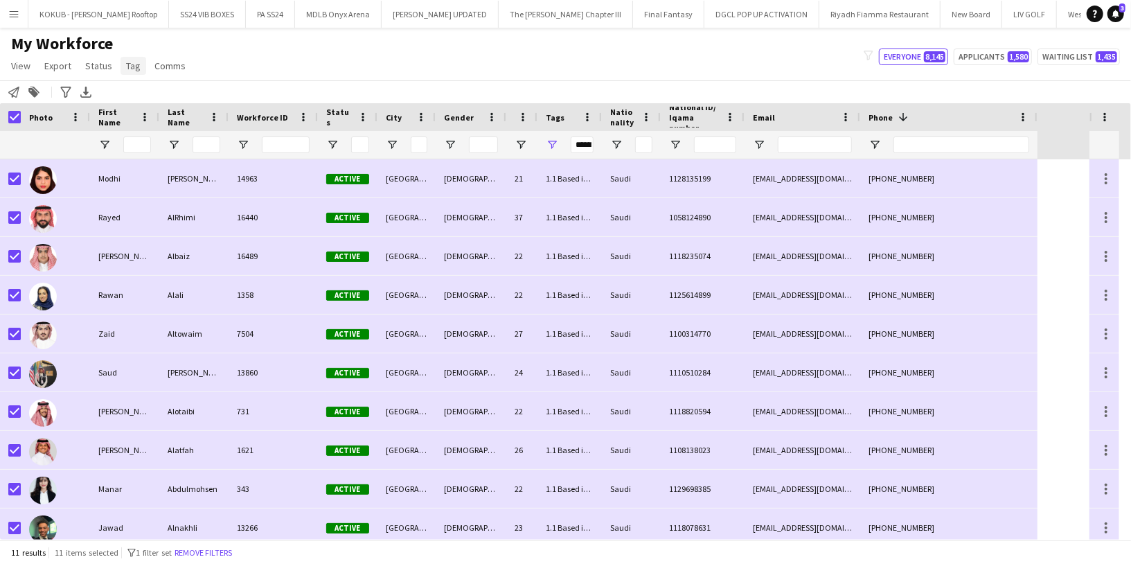
click at [132, 61] on span "Tag" at bounding box center [133, 66] width 15 height 12
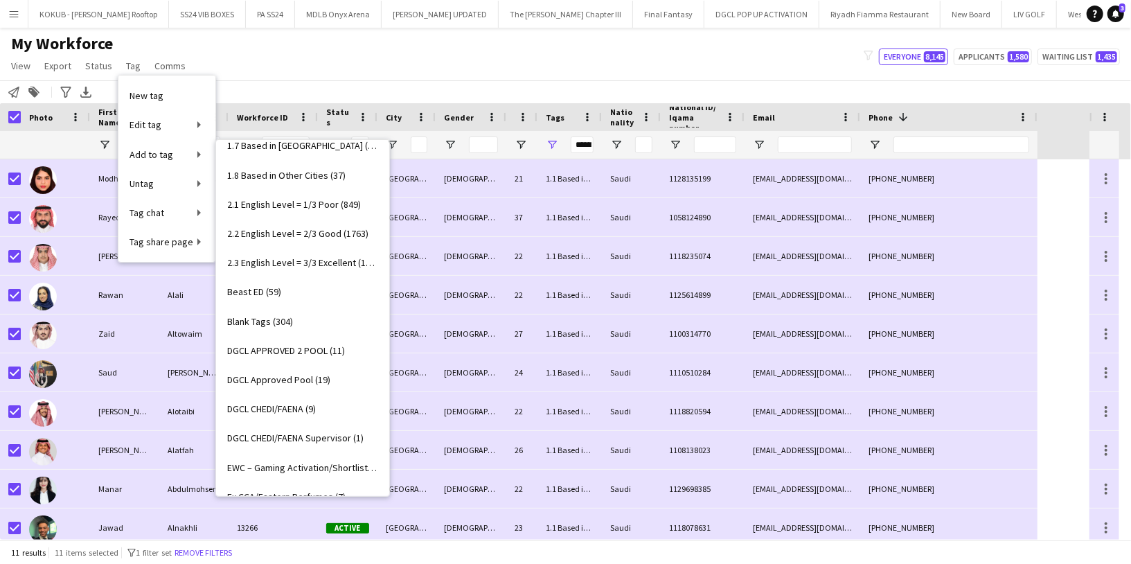
scroll to position [188, 0]
click at [313, 375] on span "DGCL Approved Pool (19)" at bounding box center [278, 381] width 103 height 12
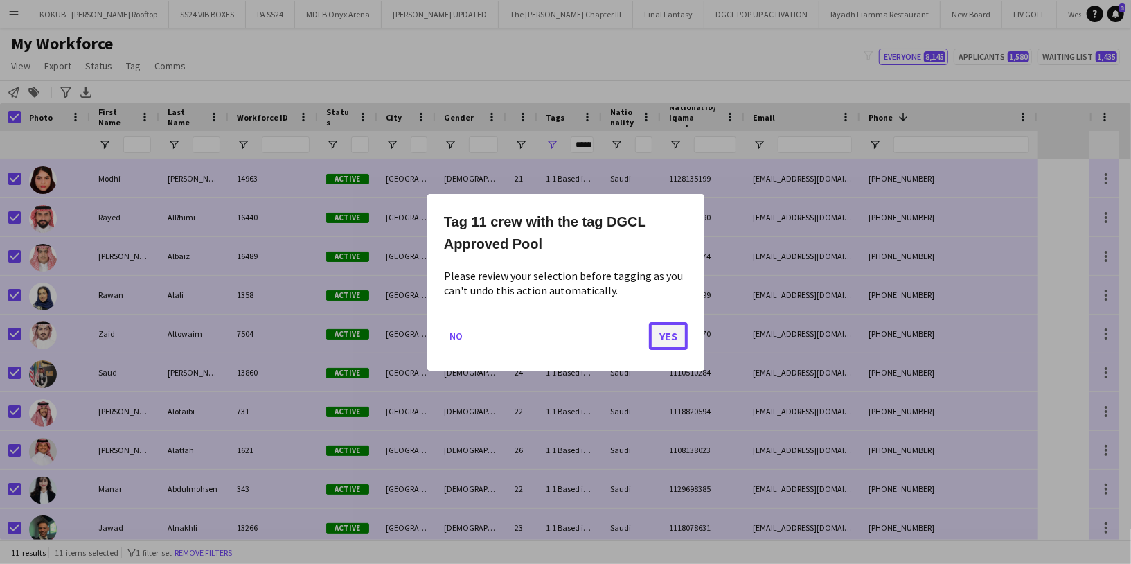
click at [657, 332] on button "Yes" at bounding box center [668, 335] width 39 height 28
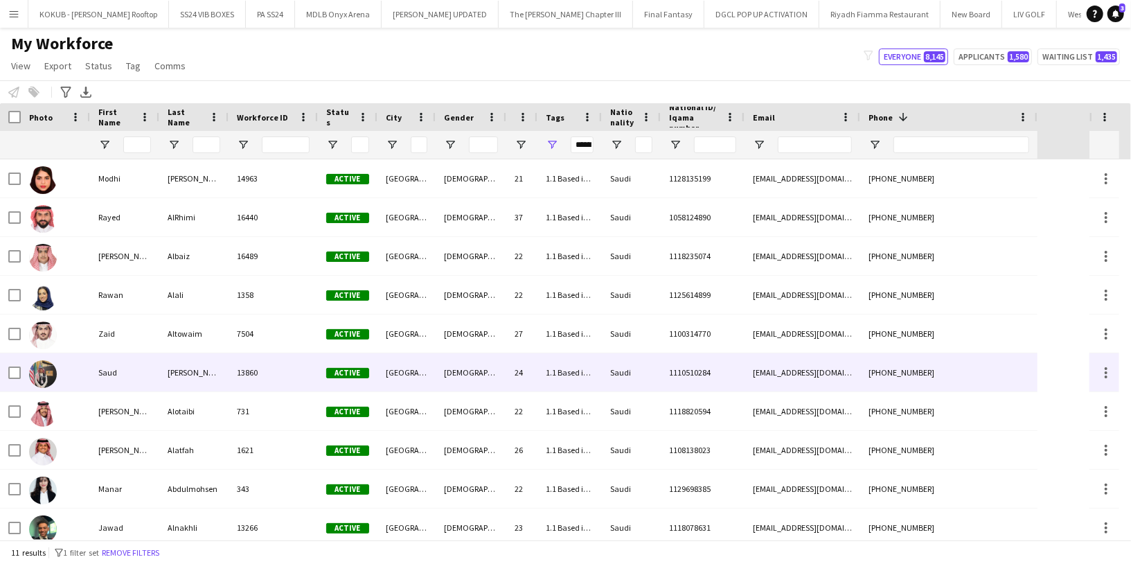
click at [217, 364] on div "[PERSON_NAME]" at bounding box center [193, 372] width 69 height 38
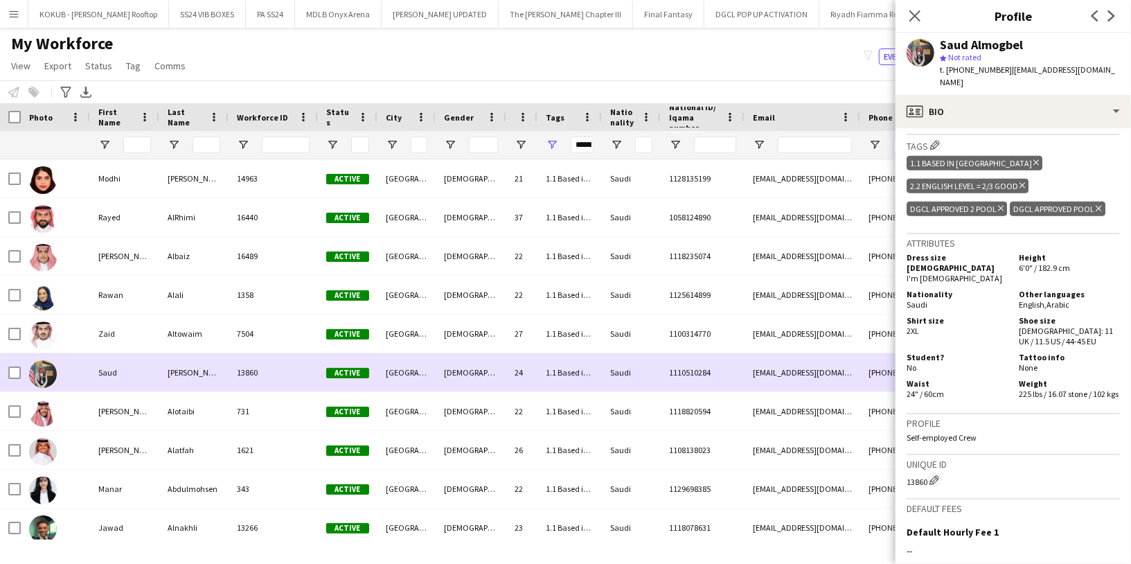
scroll to position [46, 0]
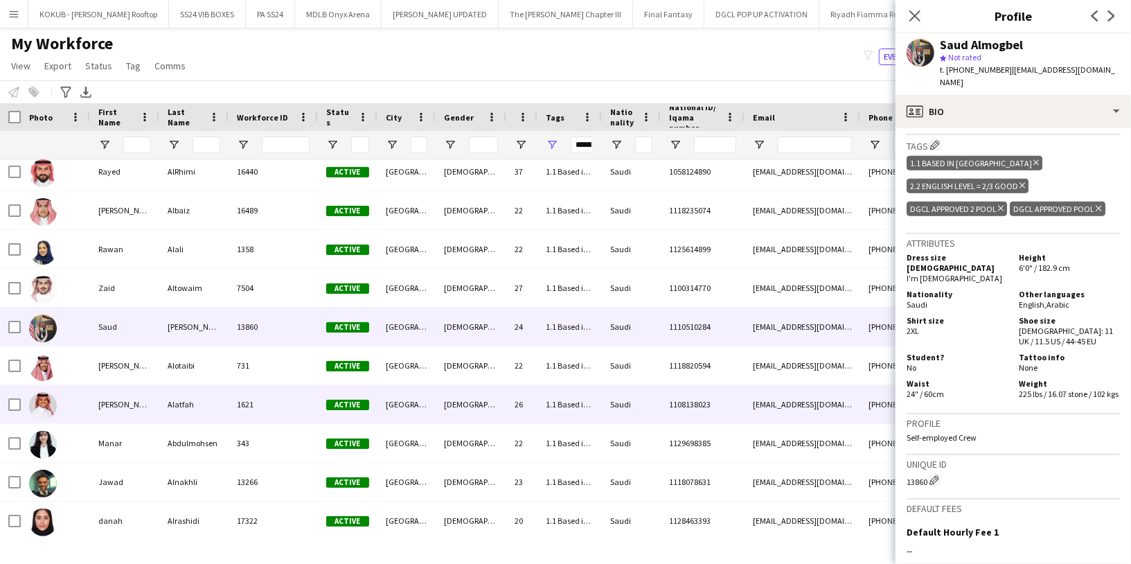
click at [219, 386] on div "Alatfah" at bounding box center [193, 404] width 69 height 38
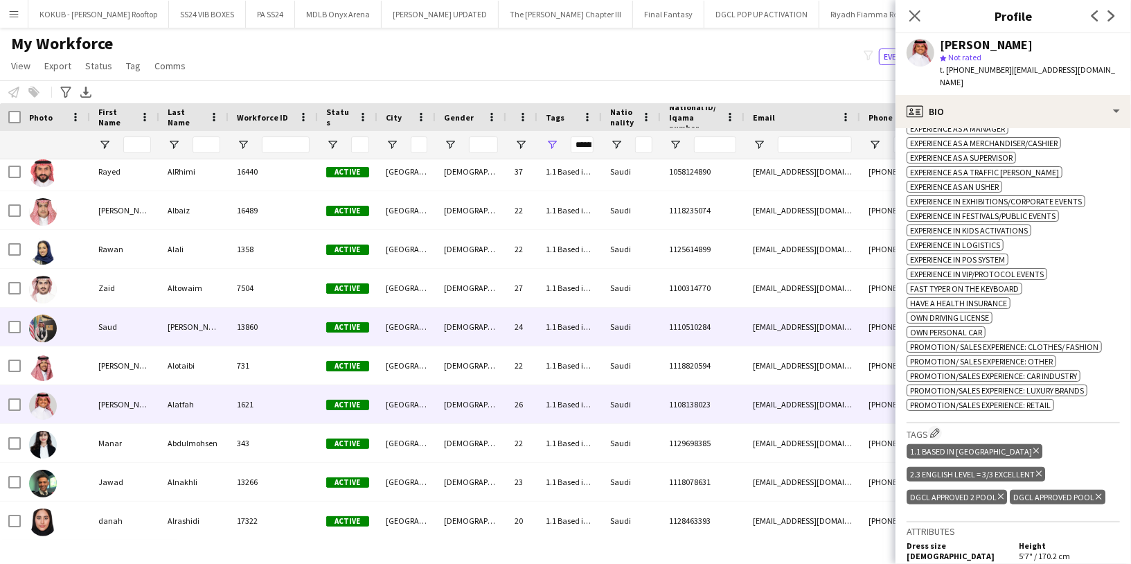
scroll to position [0, 0]
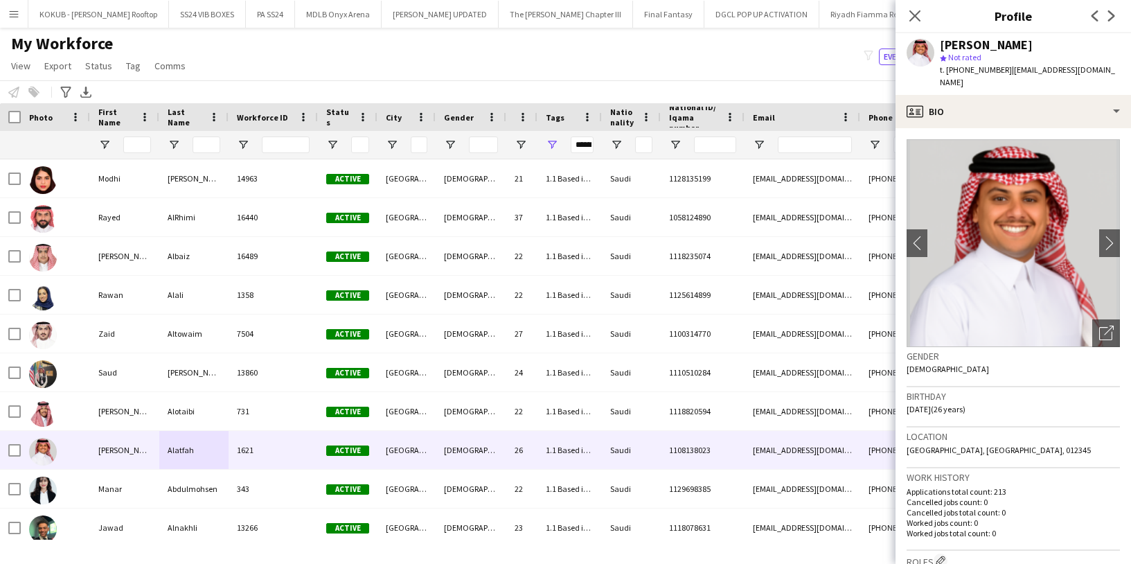
click at [909, 21] on icon at bounding box center [914, 15] width 11 height 11
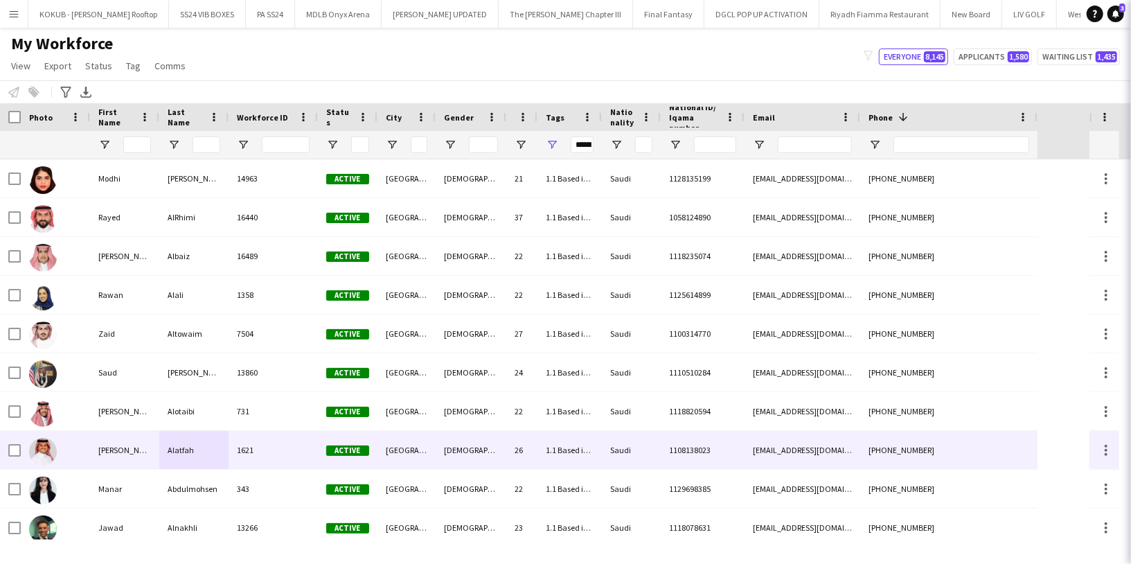
scroll to position [547, 0]
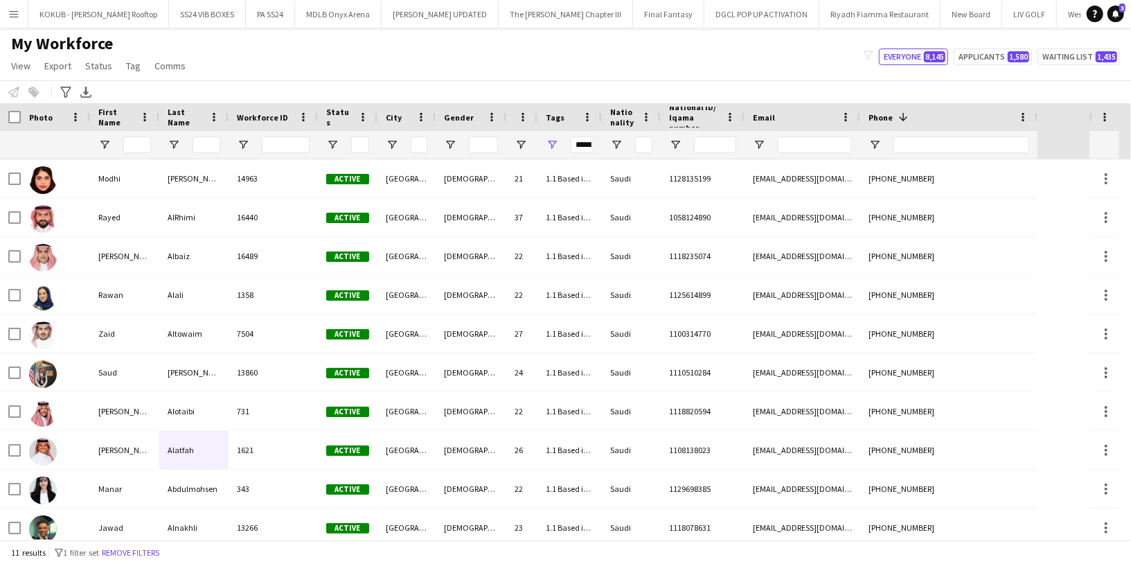
drag, startPoint x: 150, startPoint y: 555, endPoint x: 158, endPoint y: 548, distance: 10.3
click at [150, 554] on button "Remove filters" at bounding box center [130, 552] width 63 height 15
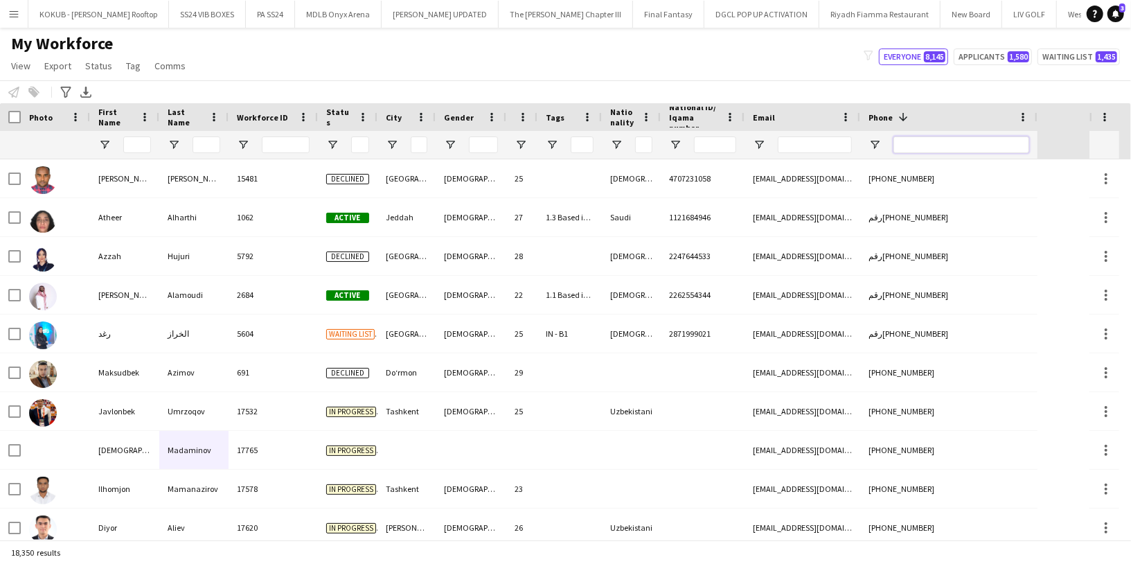
click at [921, 144] on input "Phone Filter Input" at bounding box center [961, 144] width 136 height 17
paste input "**********"
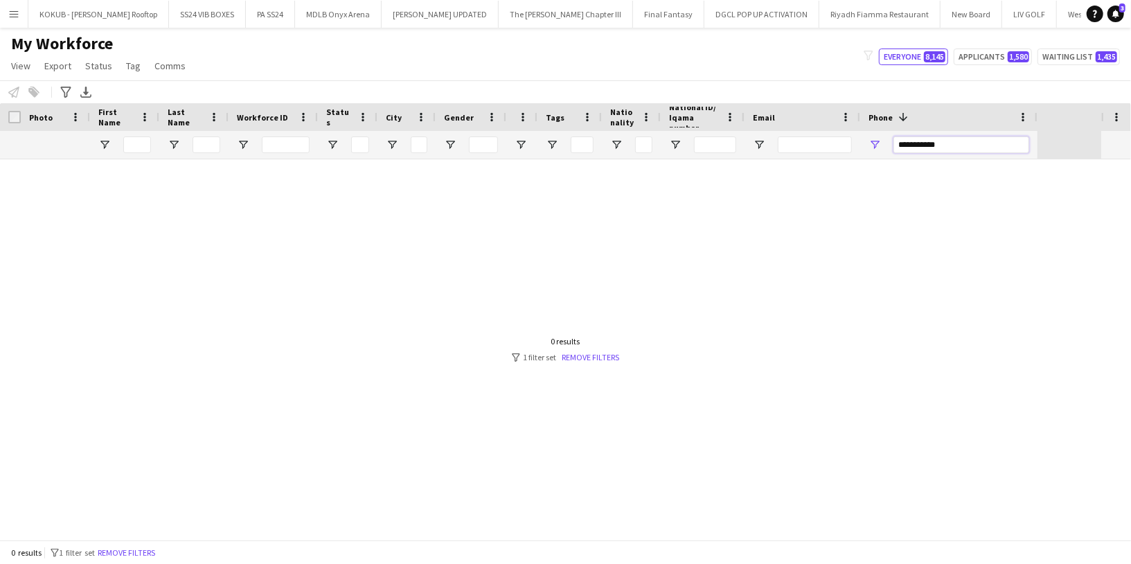
click at [922, 142] on input "**********" at bounding box center [961, 144] width 136 height 17
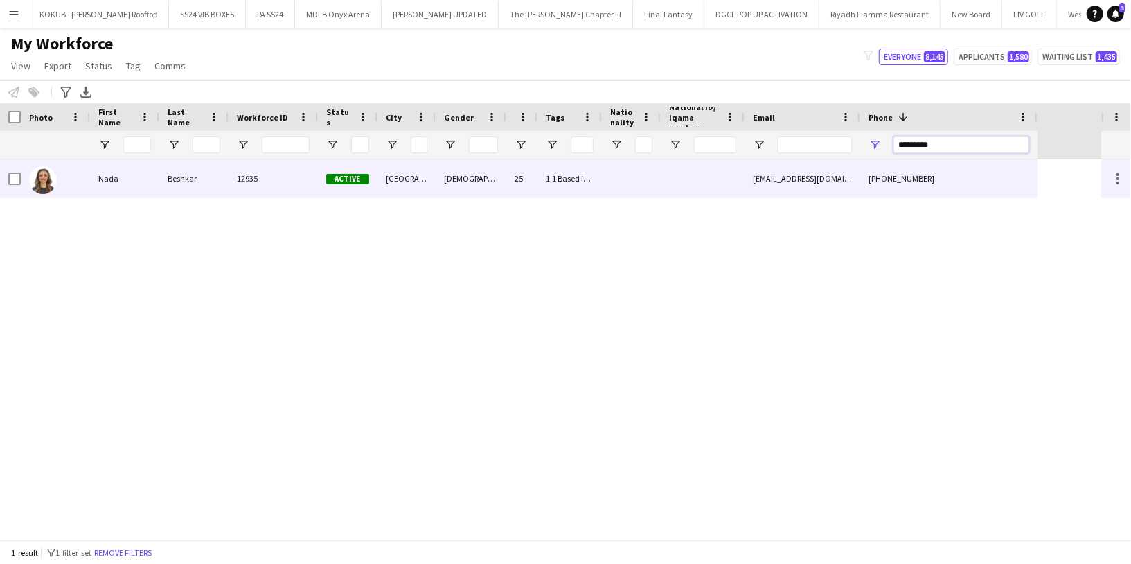
type input "*********"
click at [328, 187] on div "Active" at bounding box center [348, 178] width 60 height 38
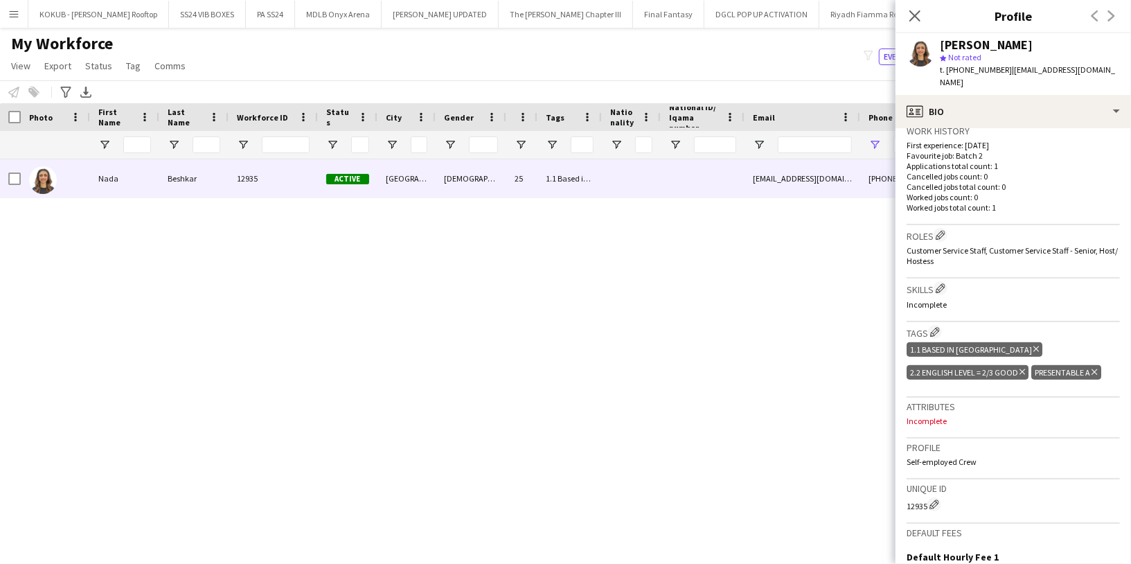
scroll to position [357, 0]
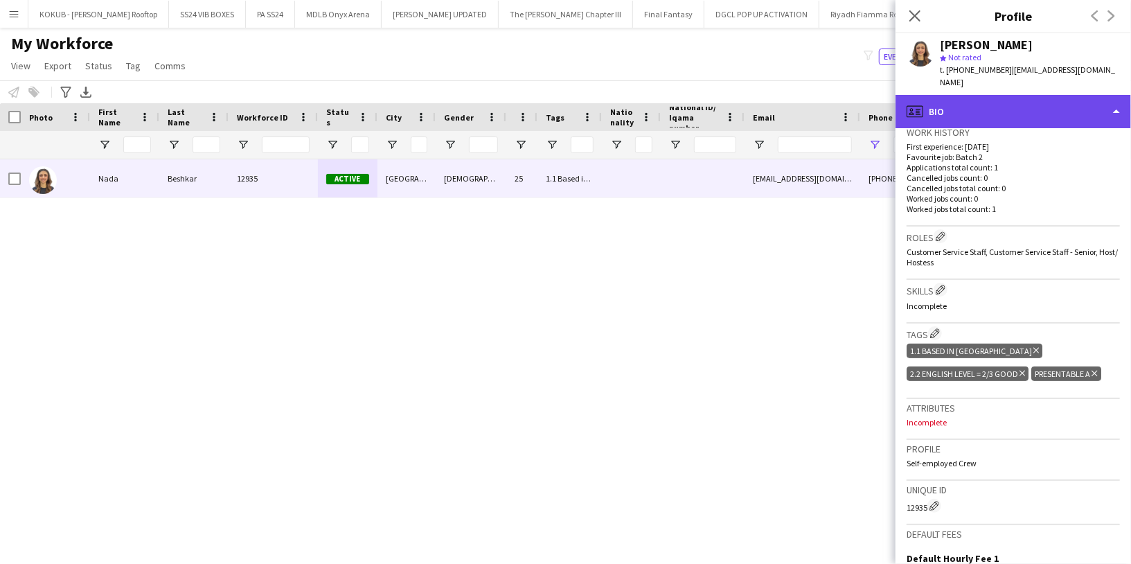
click at [974, 96] on div "profile Bio" at bounding box center [1012, 111] width 235 height 33
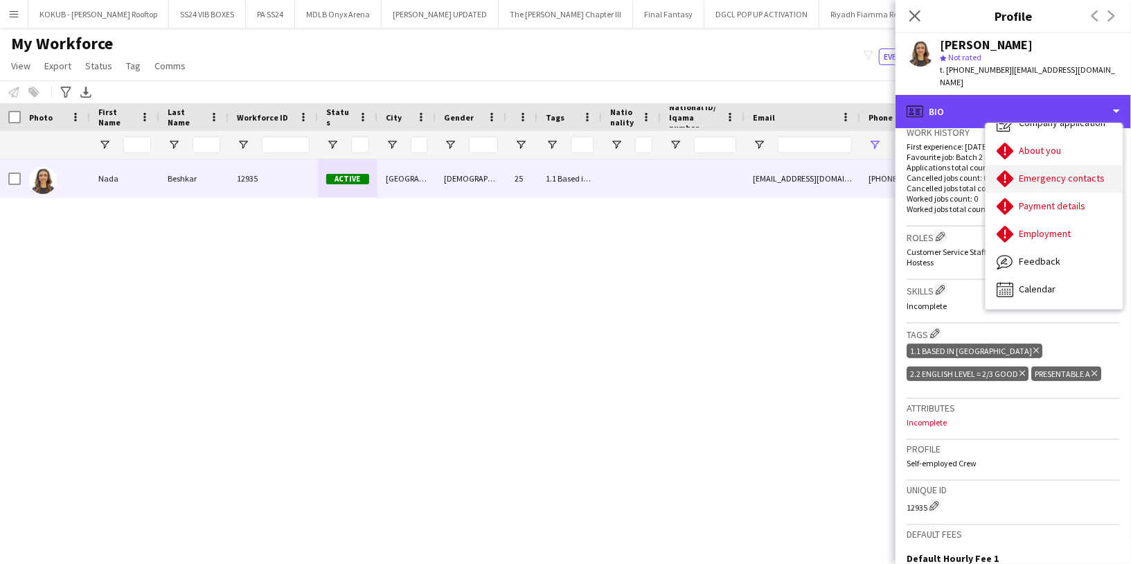
scroll to position [0, 0]
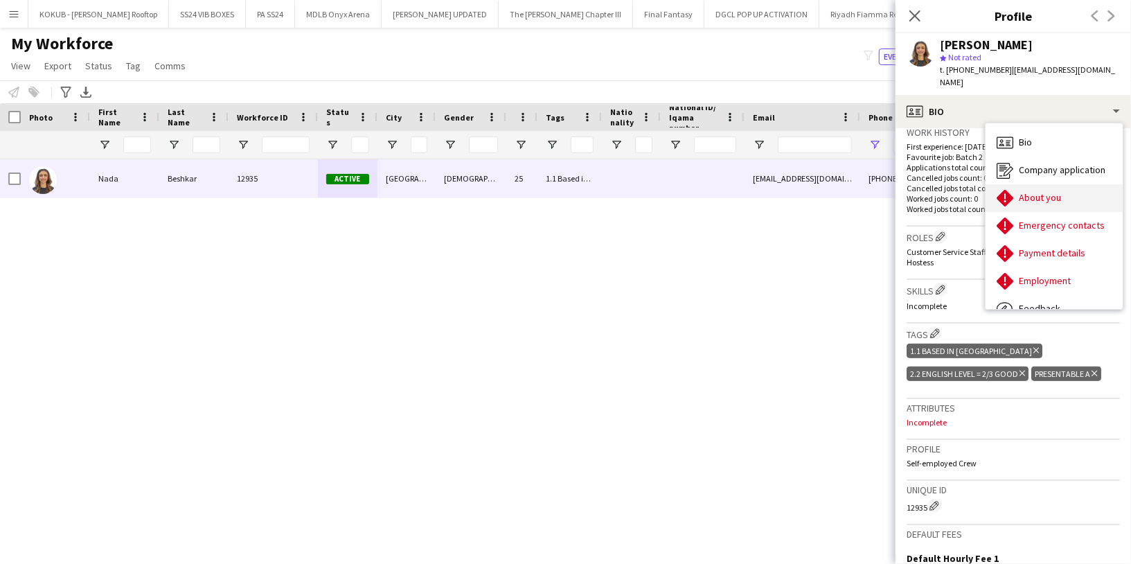
click at [1036, 184] on div "About you About you" at bounding box center [1053, 198] width 137 height 28
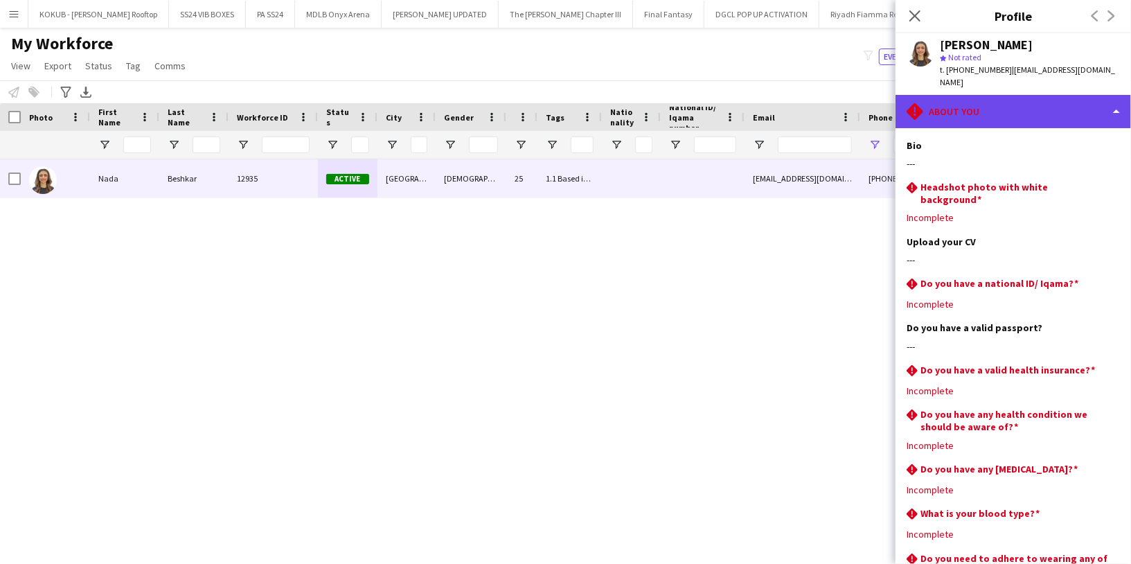
click at [968, 95] on div "rhombus-alert About you" at bounding box center [1012, 111] width 235 height 33
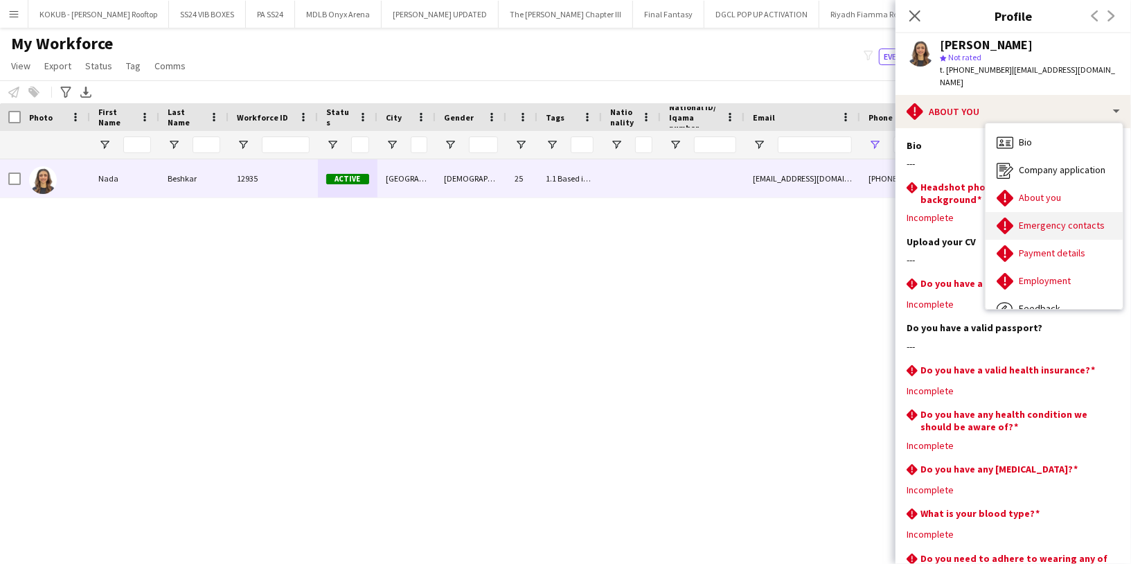
click at [1040, 219] on span "Emergency contacts" at bounding box center [1062, 225] width 86 height 12
